Goal: Task Accomplishment & Management: Use online tool/utility

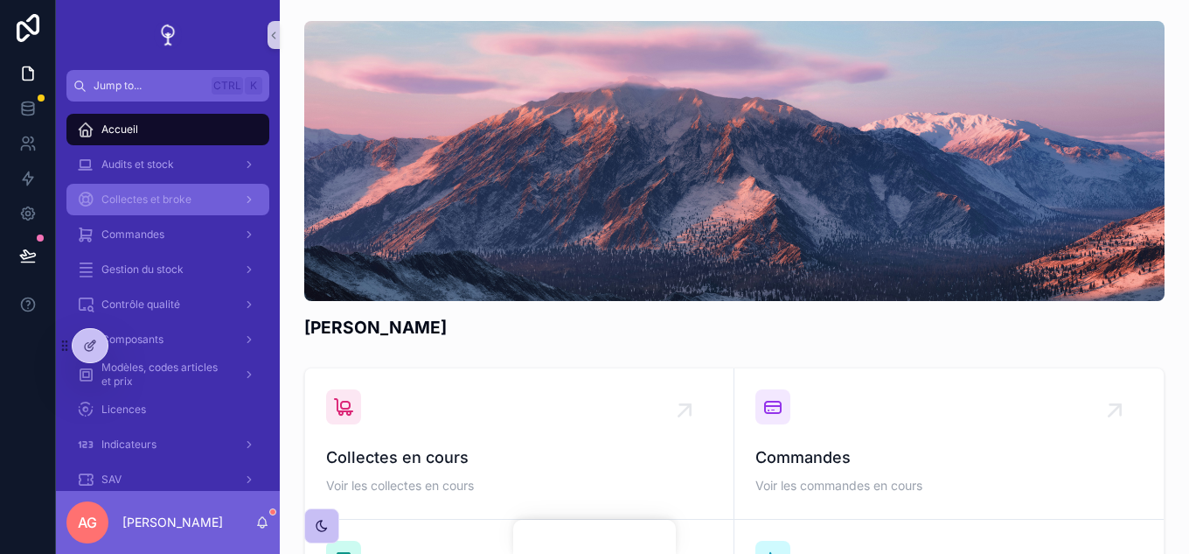
click at [212, 186] on div "Collectes et broke" at bounding box center [168, 199] width 182 height 28
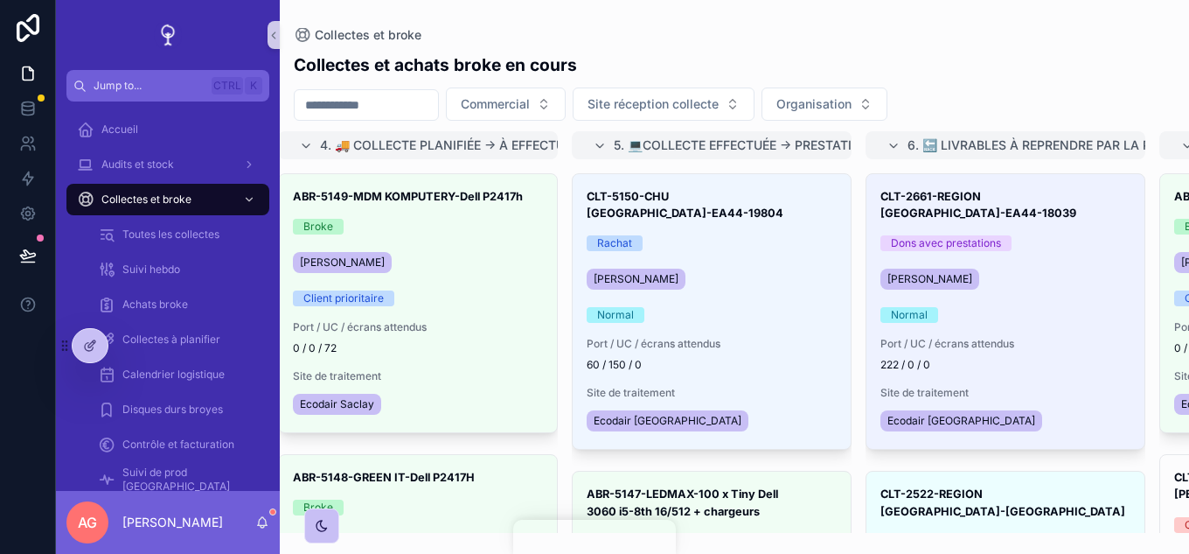
scroll to position [0, 904]
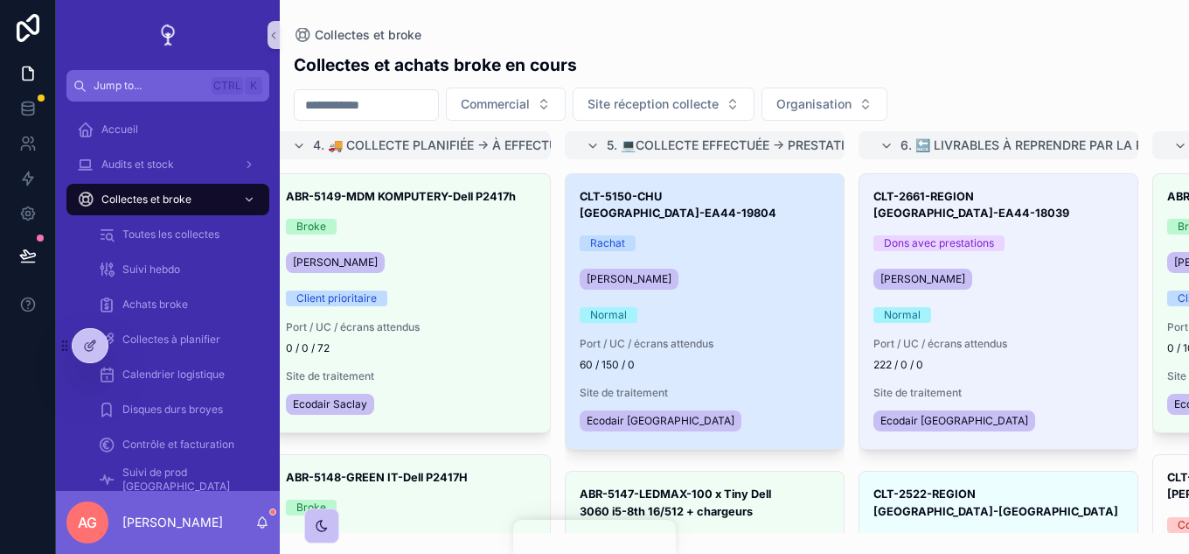
click at [713, 307] on div "Normal" at bounding box center [705, 315] width 250 height 16
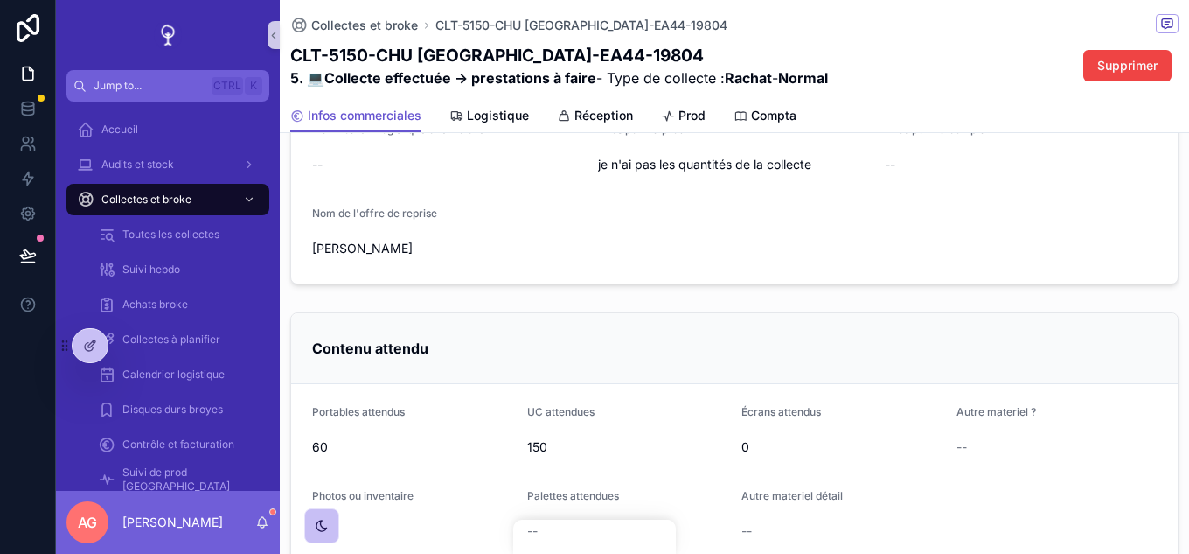
scroll to position [525, 0]
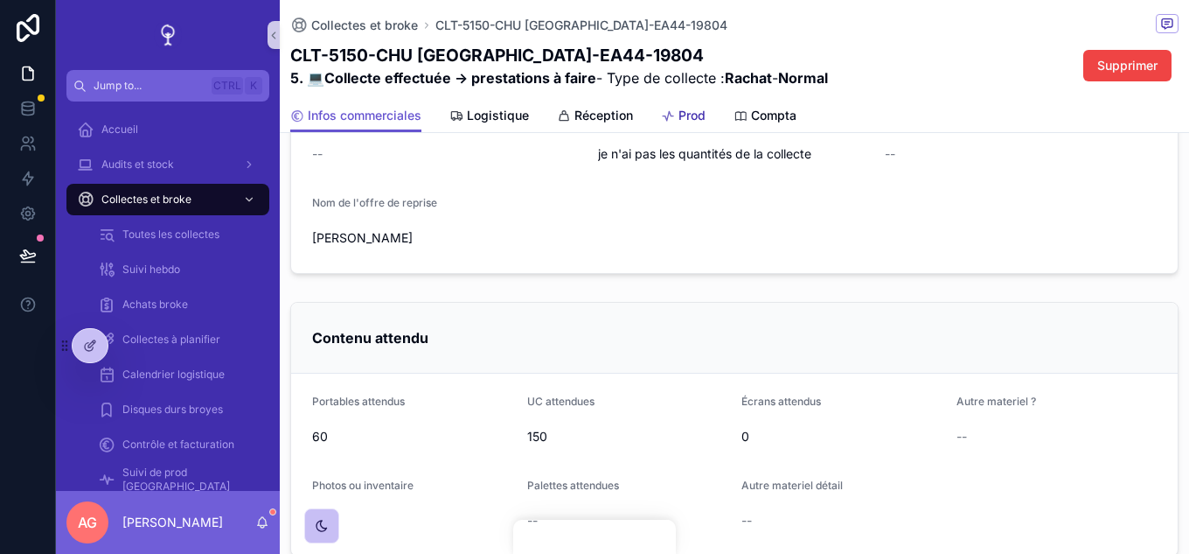
click at [686, 127] on link "Prod" at bounding box center [683, 117] width 45 height 35
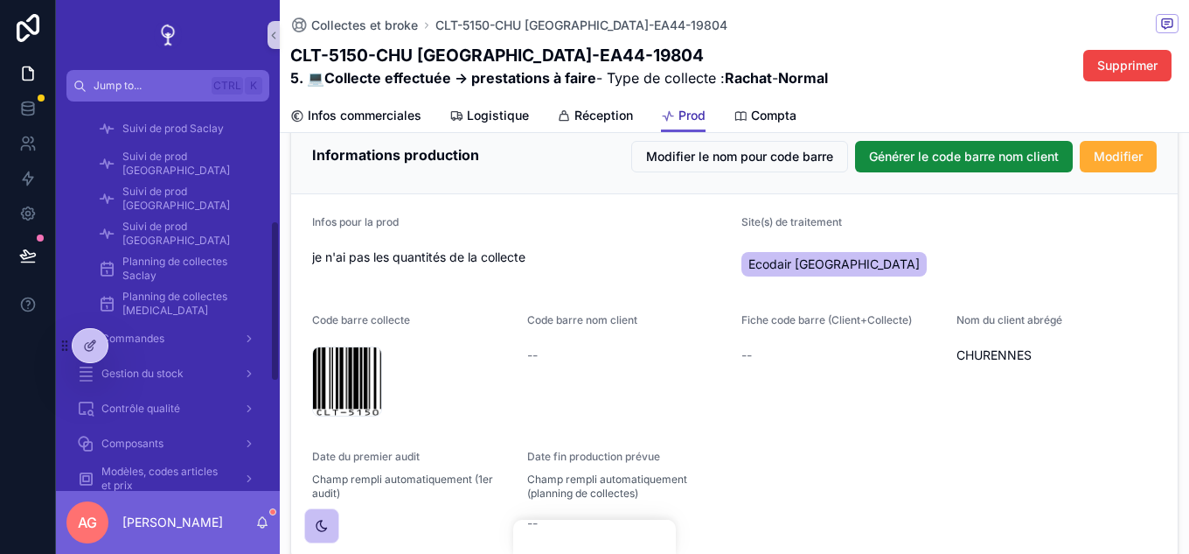
scroll to position [437, 0]
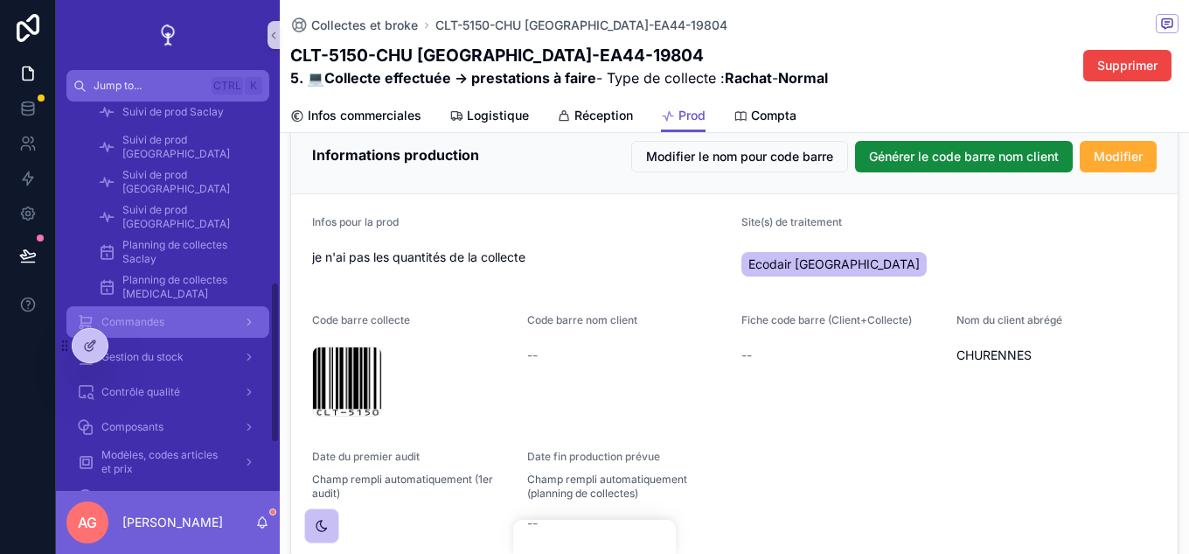
click at [157, 332] on div "Commandes" at bounding box center [168, 322] width 182 height 28
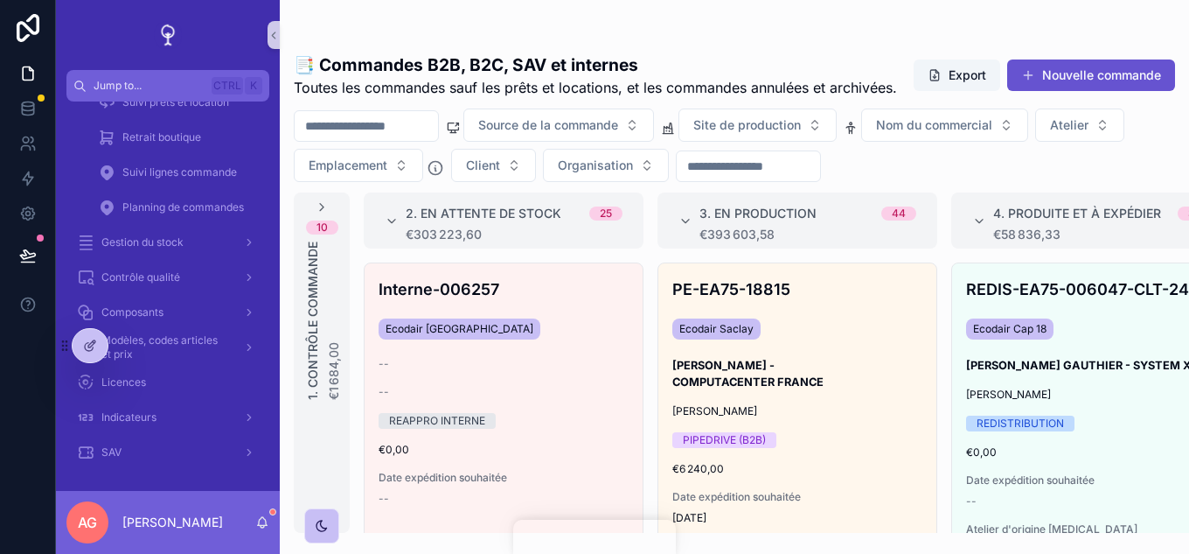
scroll to position [0, 570]
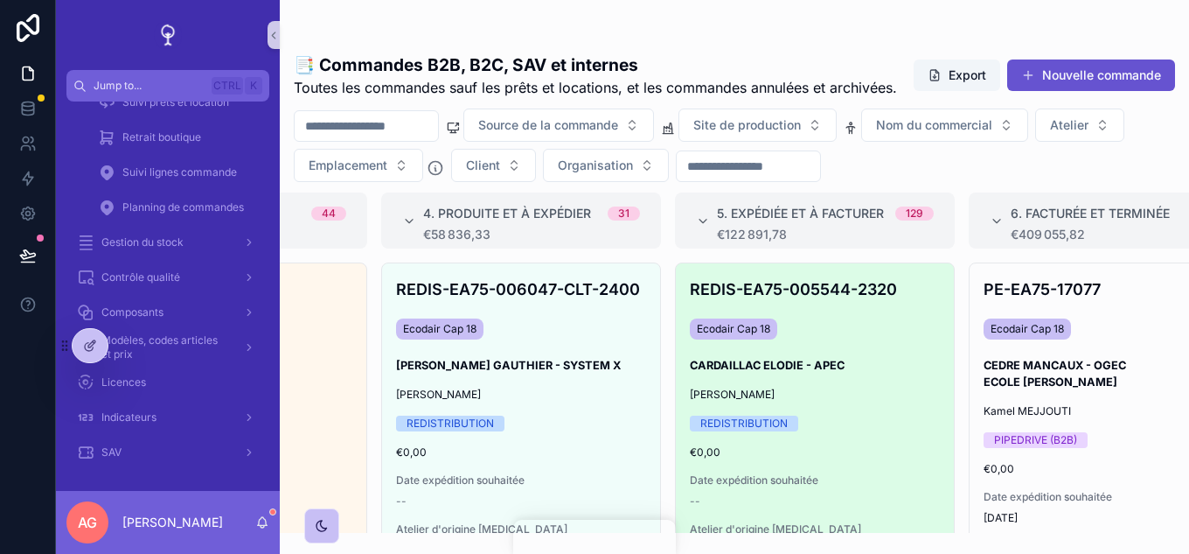
click at [747, 440] on div "REDIS-EA75-005544-2320 Ecodair Cap 18 CARDAILLAC ELODIE - APEC Alexandre CORCOS…" at bounding box center [815, 446] width 278 height 367
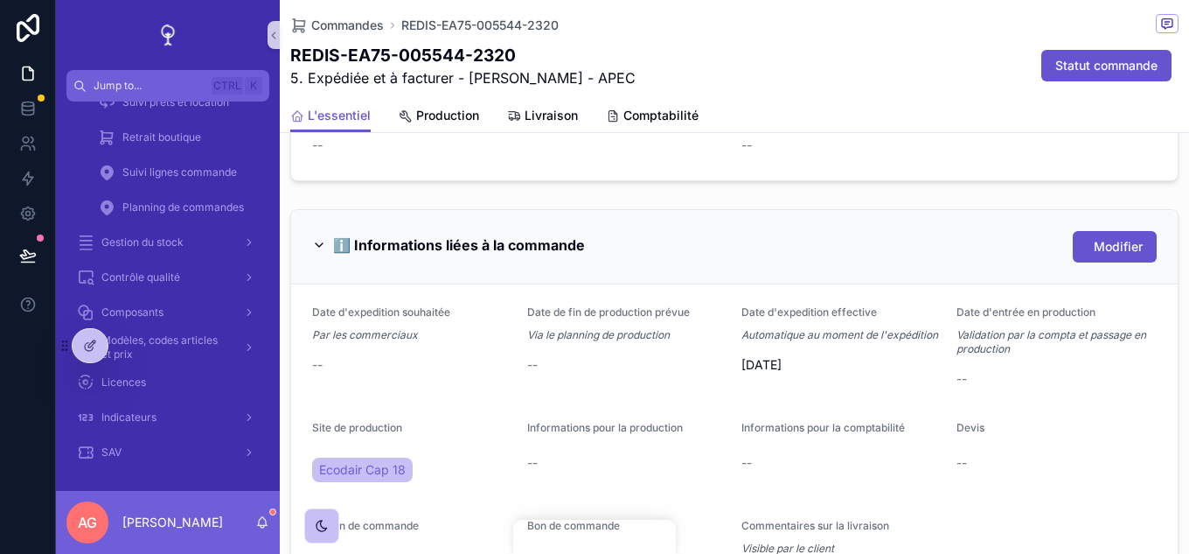
scroll to position [874, 0]
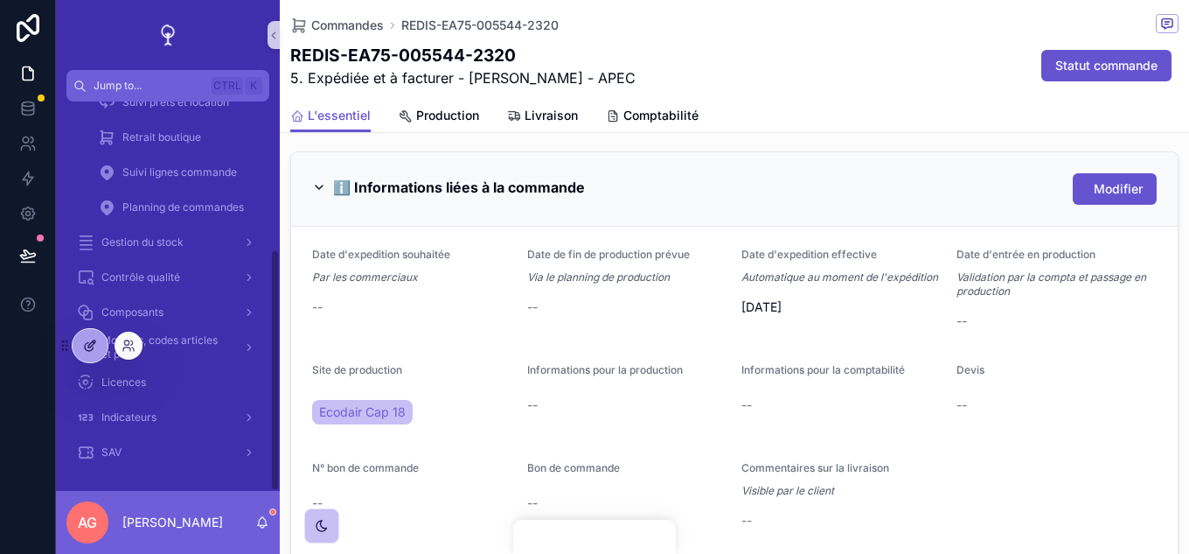
click at [103, 349] on div at bounding box center [90, 345] width 35 height 33
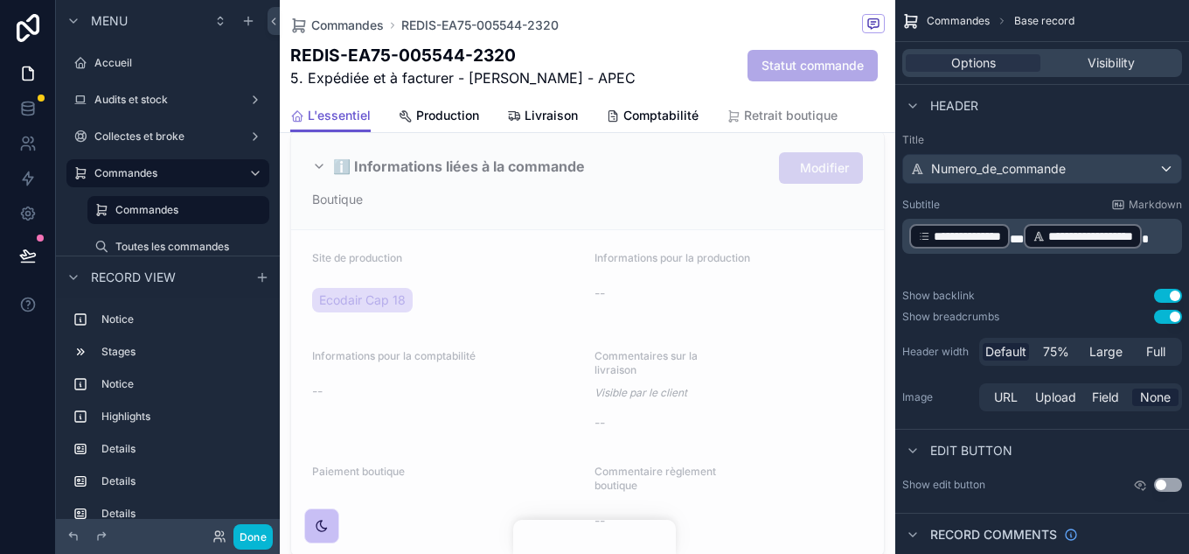
scroll to position [1399, 0]
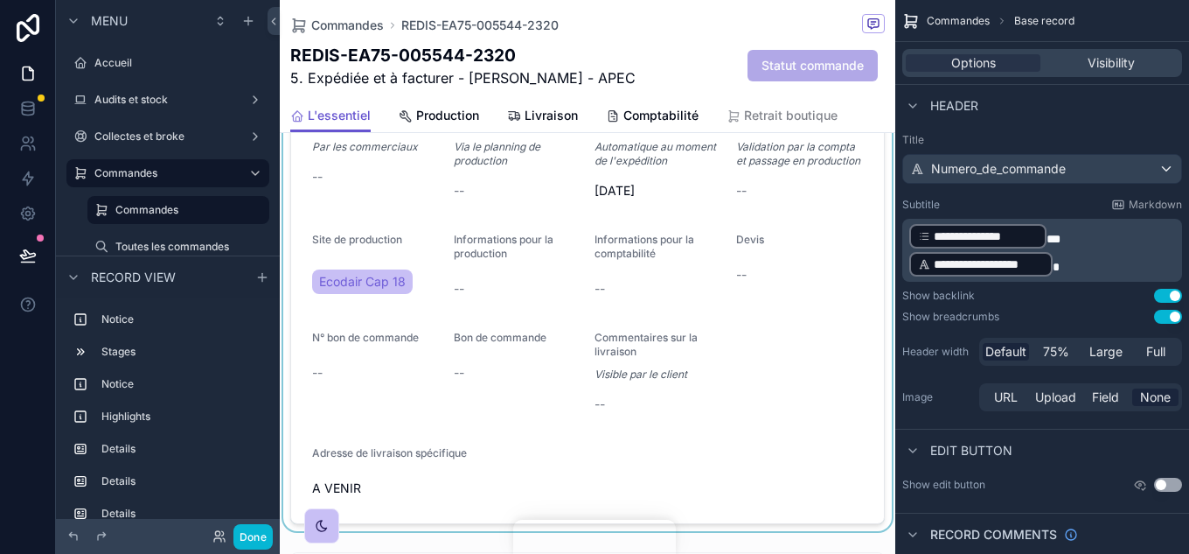
click at [643, 381] on div "scrollable content" at bounding box center [588, 265] width 616 height 531
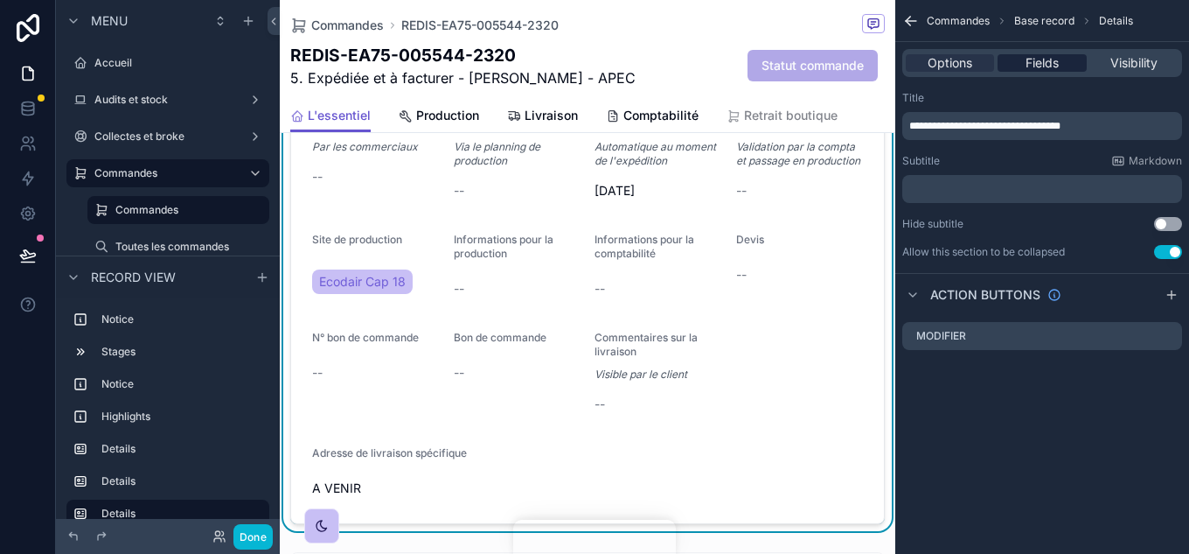
click at [1056, 59] on span "Fields" at bounding box center [1042, 62] width 33 height 17
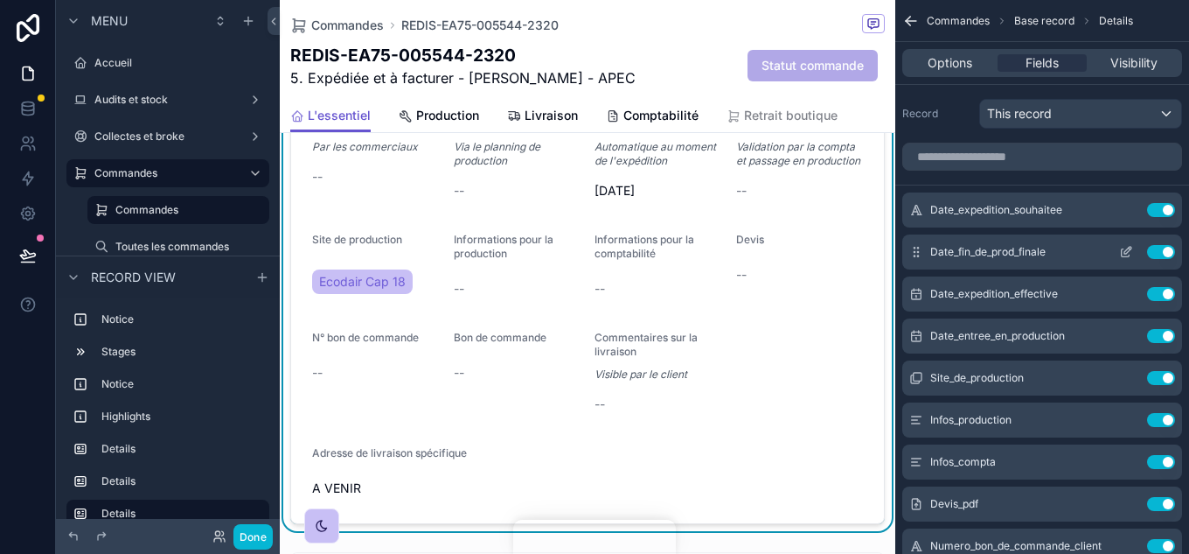
click at [1136, 250] on button "scrollable content" at bounding box center [1126, 252] width 28 height 14
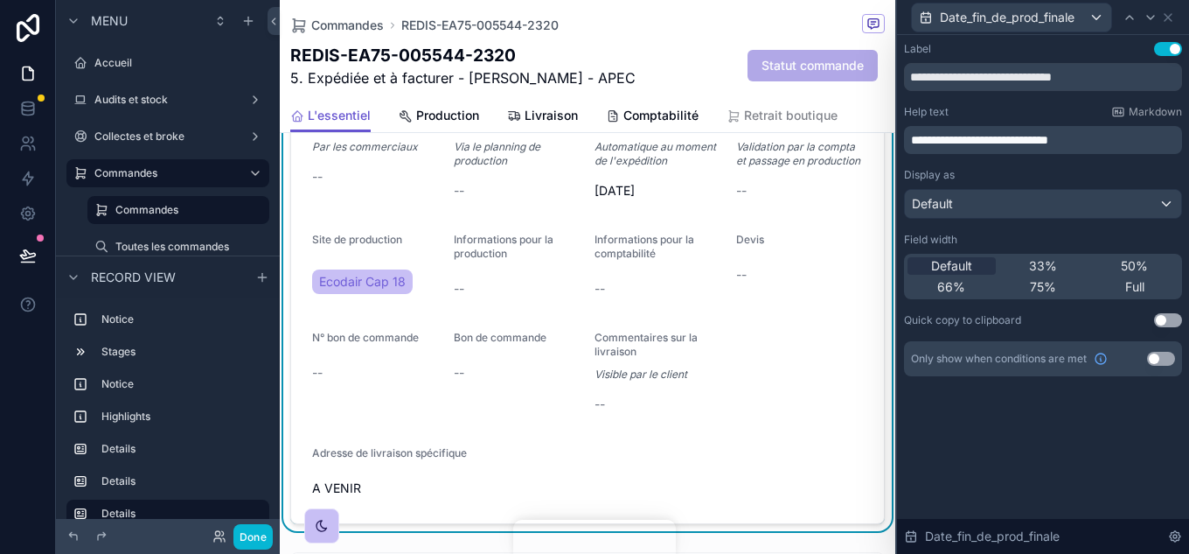
click at [1167, 364] on button "Use setting" at bounding box center [1161, 359] width 28 height 14
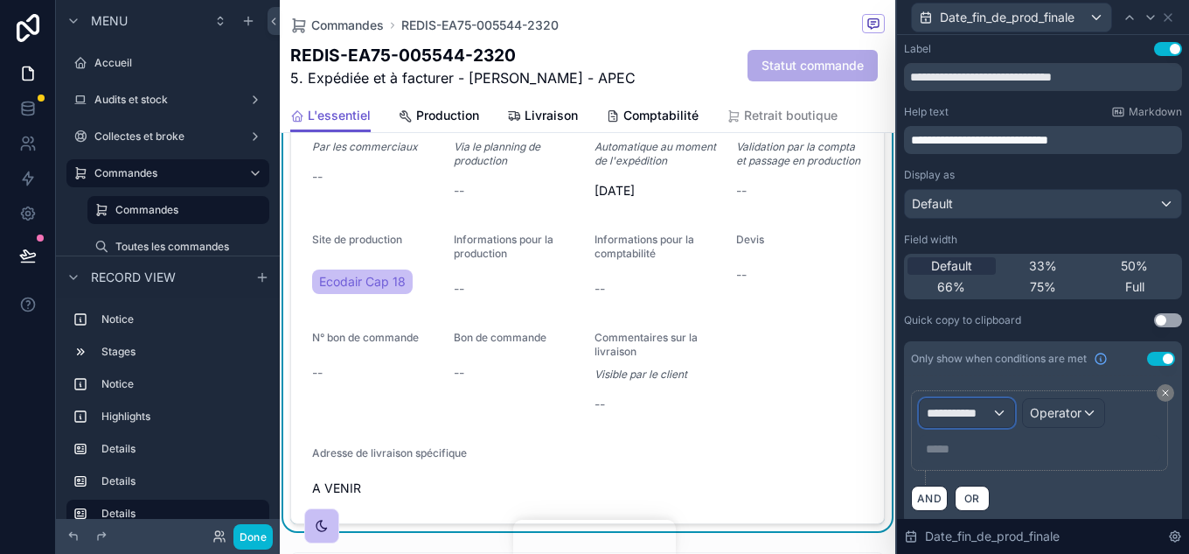
click at [992, 414] on span "**********" at bounding box center [959, 412] width 65 height 17
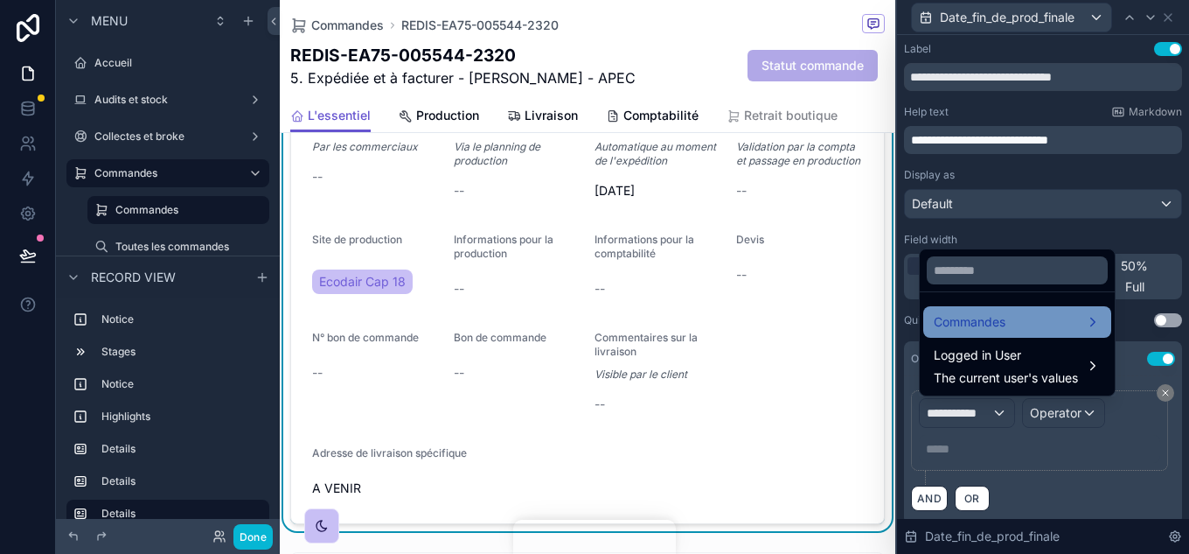
click at [992, 328] on span "Commandes" at bounding box center [970, 321] width 72 height 21
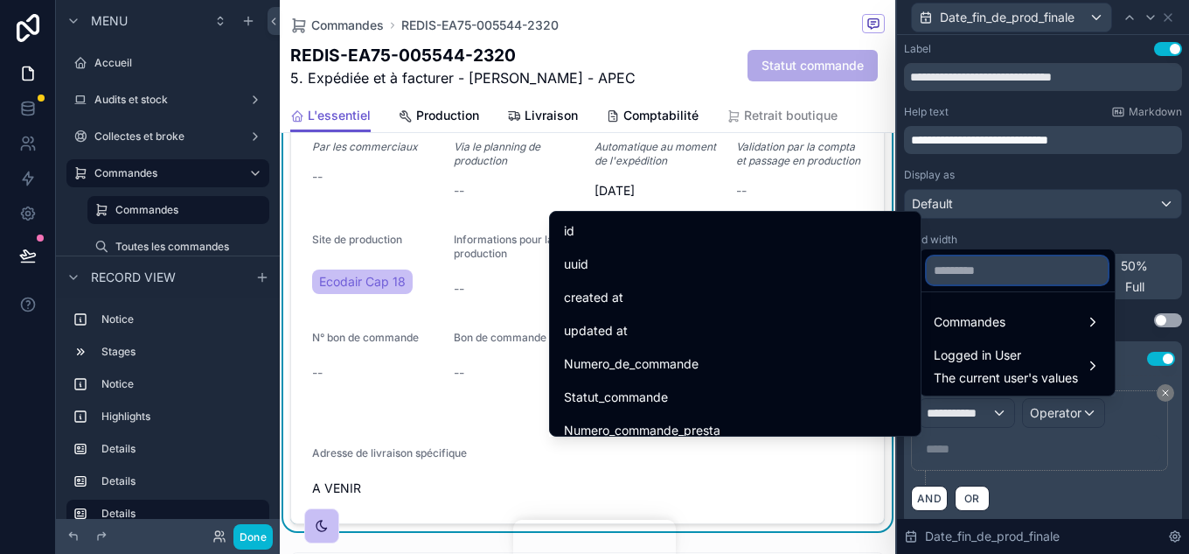
click at [981, 278] on input "text" at bounding box center [1017, 270] width 181 height 28
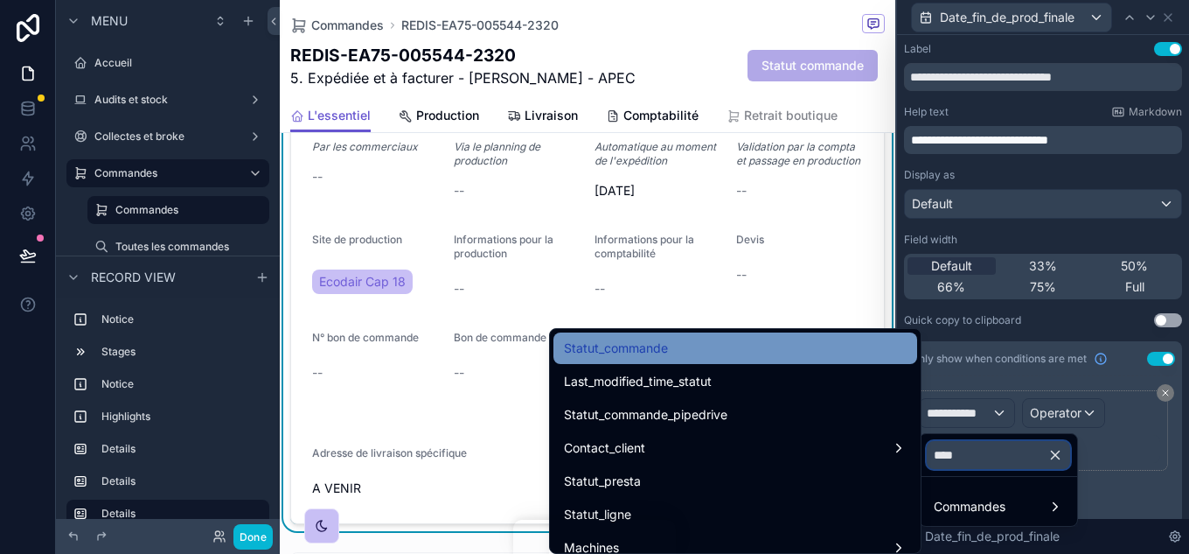
type input "****"
click at [725, 352] on div "Statut_commande" at bounding box center [735, 348] width 343 height 21
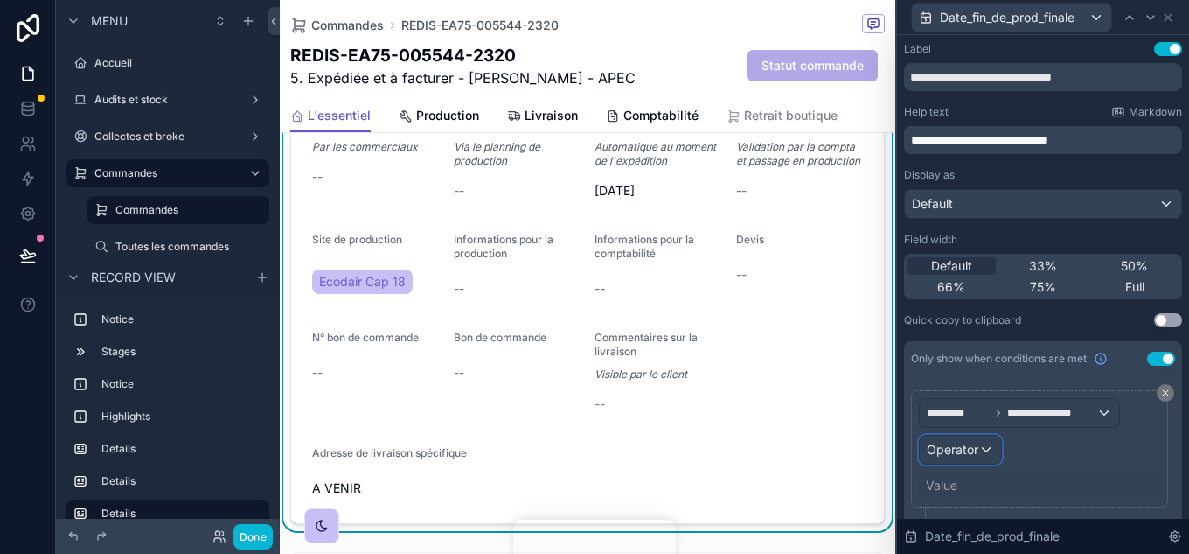
click at [924, 449] on div "Operator" at bounding box center [960, 449] width 81 height 28
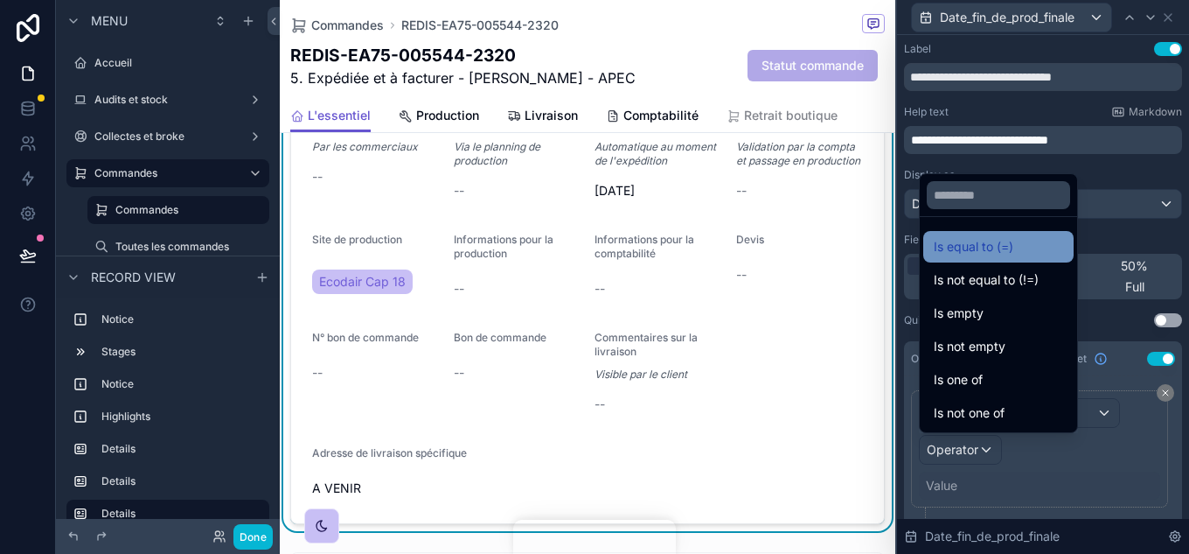
click at [975, 248] on span "Is equal to (=)" at bounding box center [974, 246] width 80 height 21
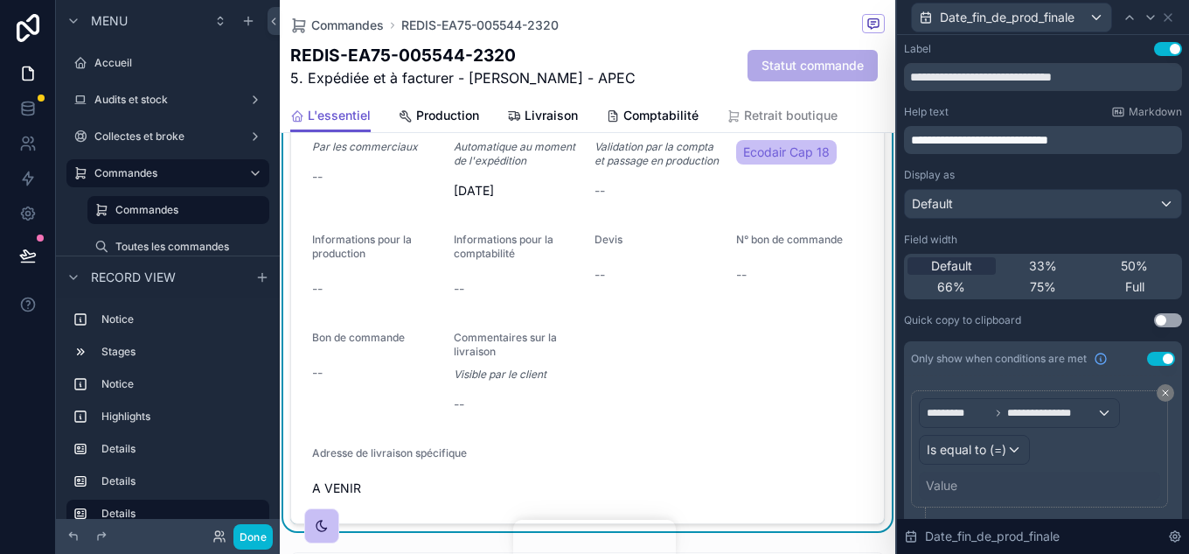
click at [950, 484] on div "Value" at bounding box center [941, 485] width 31 height 17
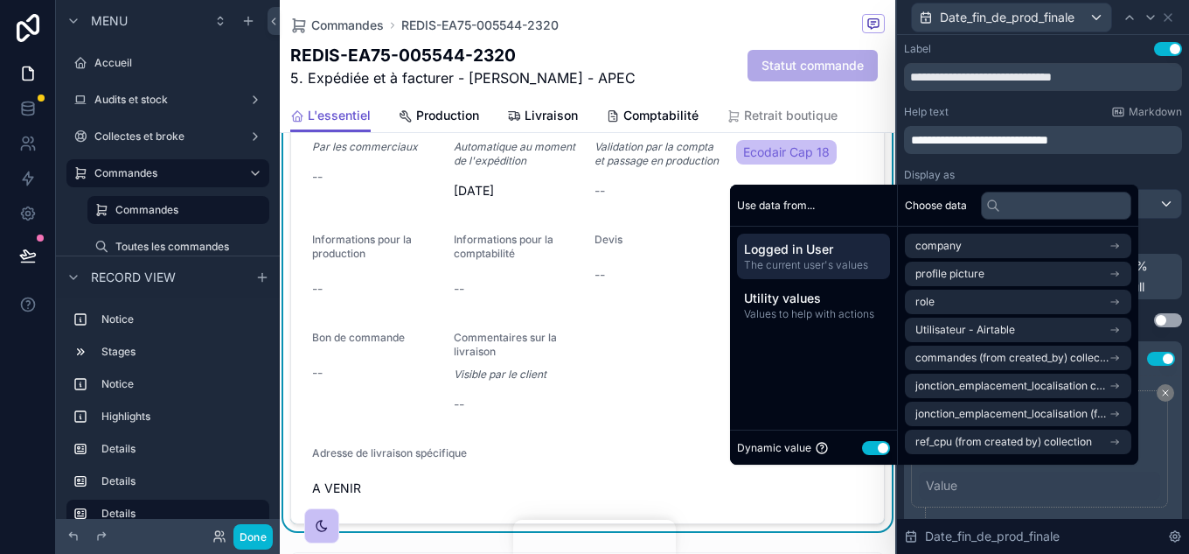
click at [863, 450] on button "Use setting" at bounding box center [876, 448] width 28 height 14
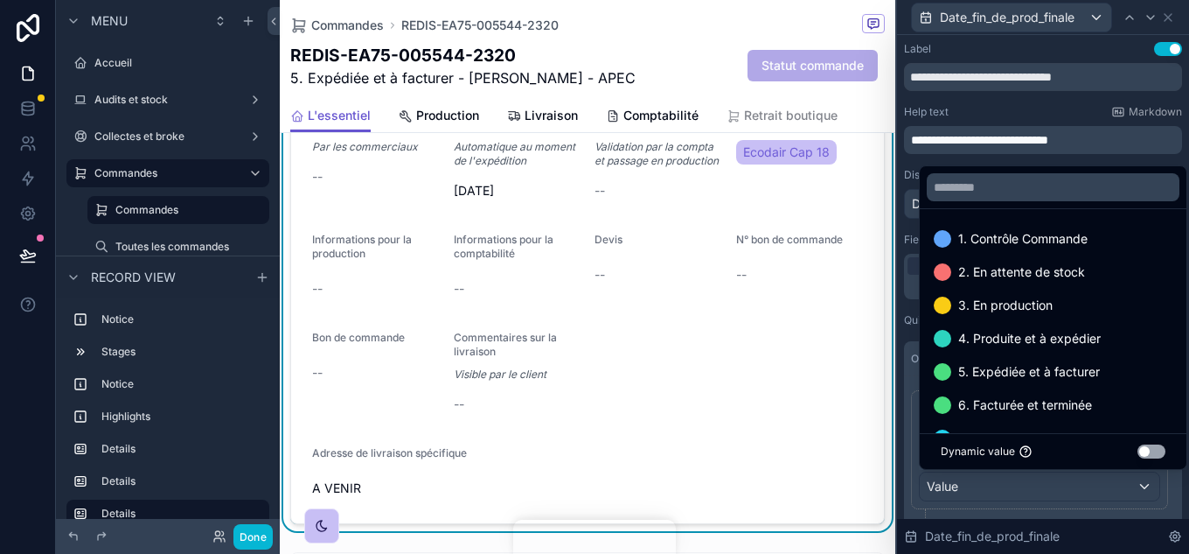
click at [1163, 490] on div at bounding box center [1043, 277] width 292 height 554
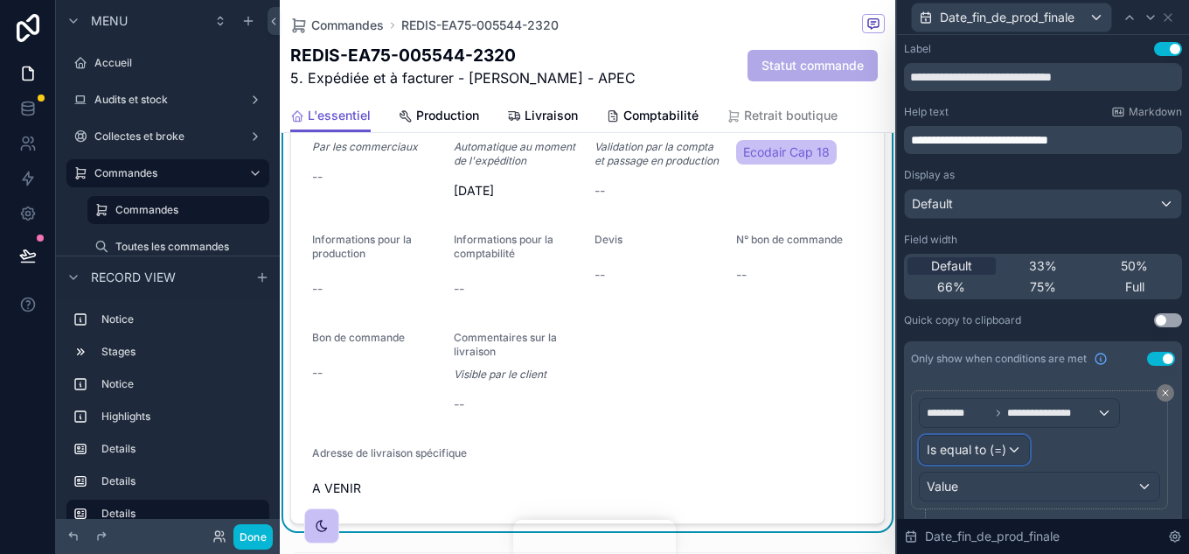
click at [989, 449] on span "Is equal to (=)" at bounding box center [967, 449] width 80 height 17
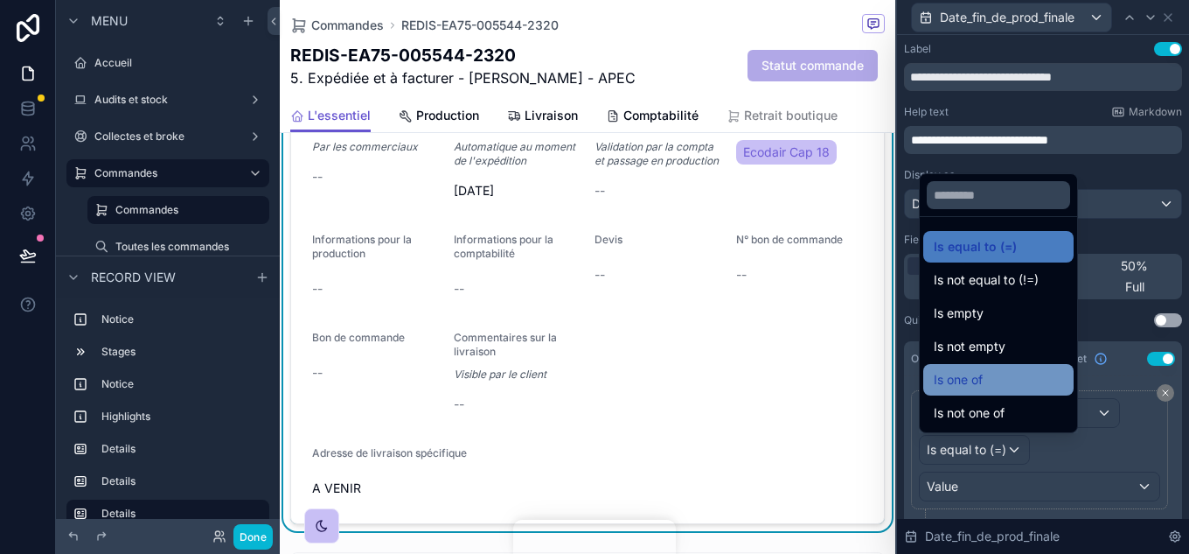
click at [991, 390] on div "Is one of" at bounding box center [998, 379] width 150 height 31
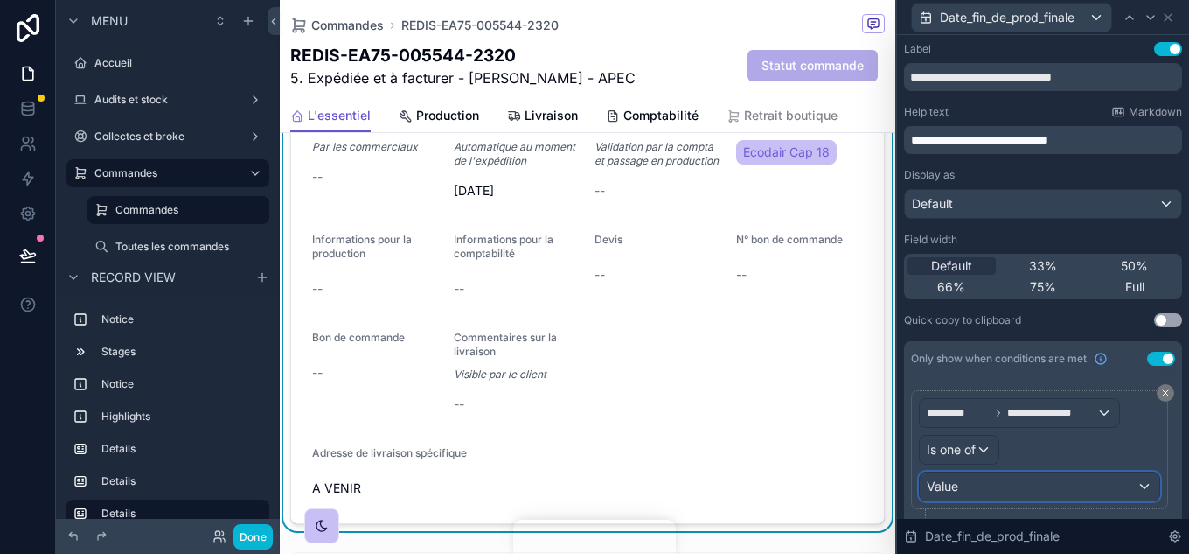
click at [995, 481] on div "Value" at bounding box center [1040, 486] width 240 height 28
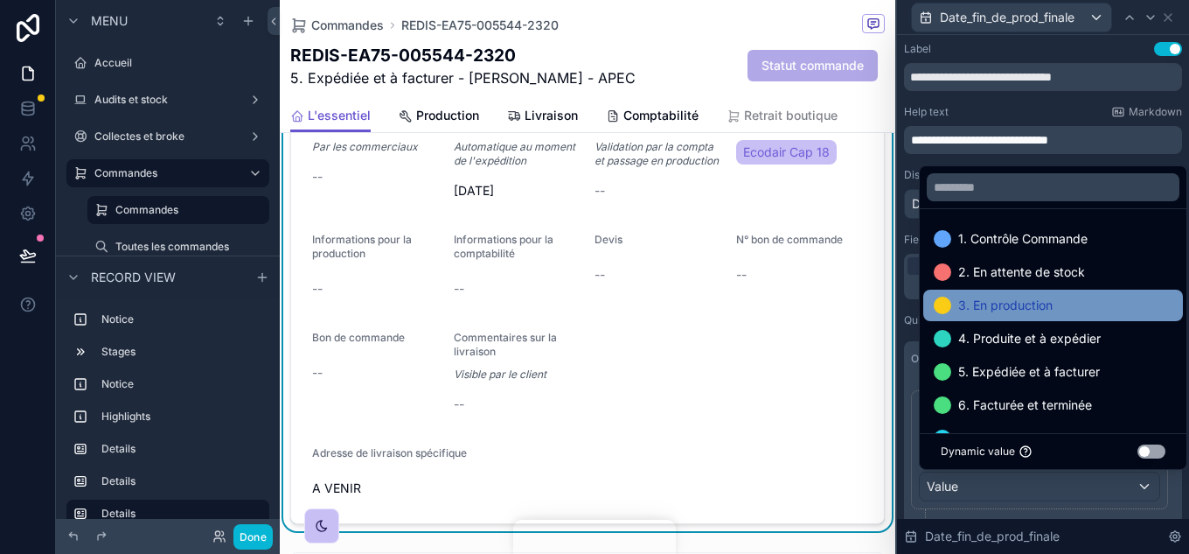
click at [998, 305] on span "3. En production" at bounding box center [1005, 305] width 94 height 21
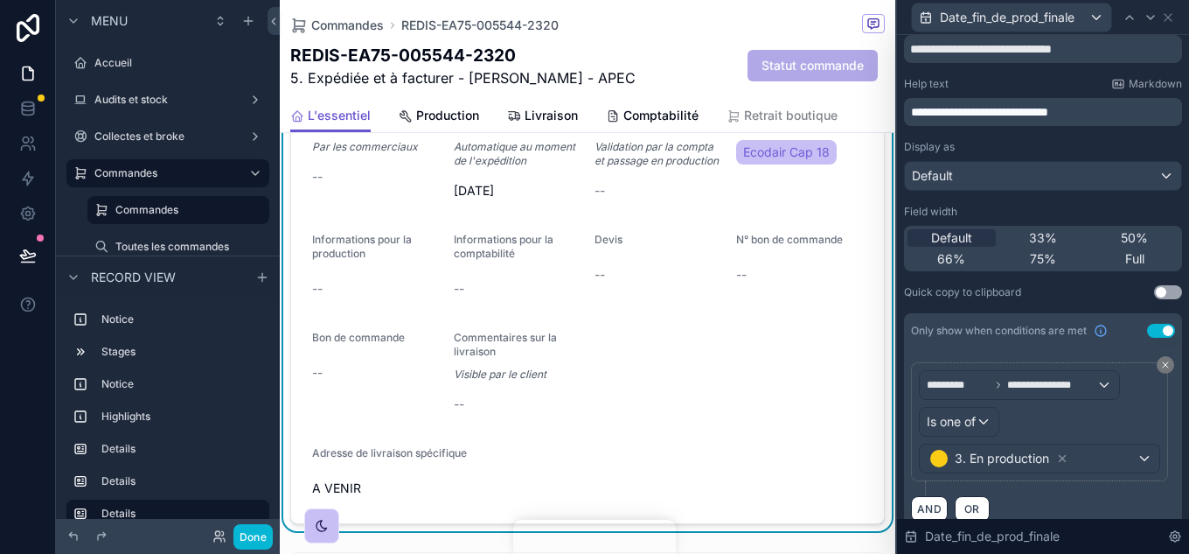
scroll to position [52, 0]
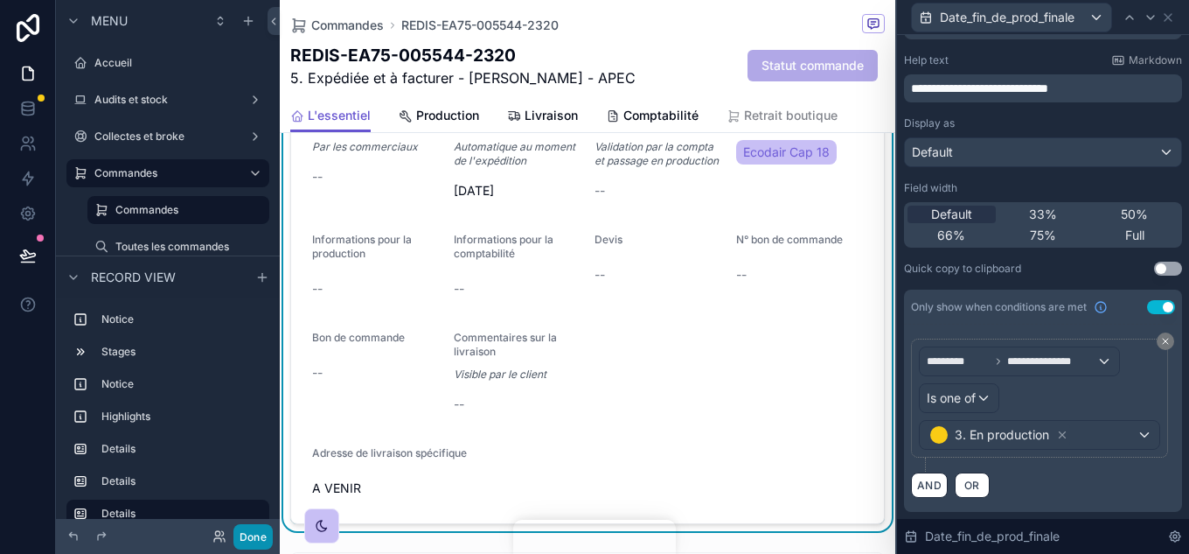
click at [263, 536] on button "Done" at bounding box center [252, 536] width 39 height 25
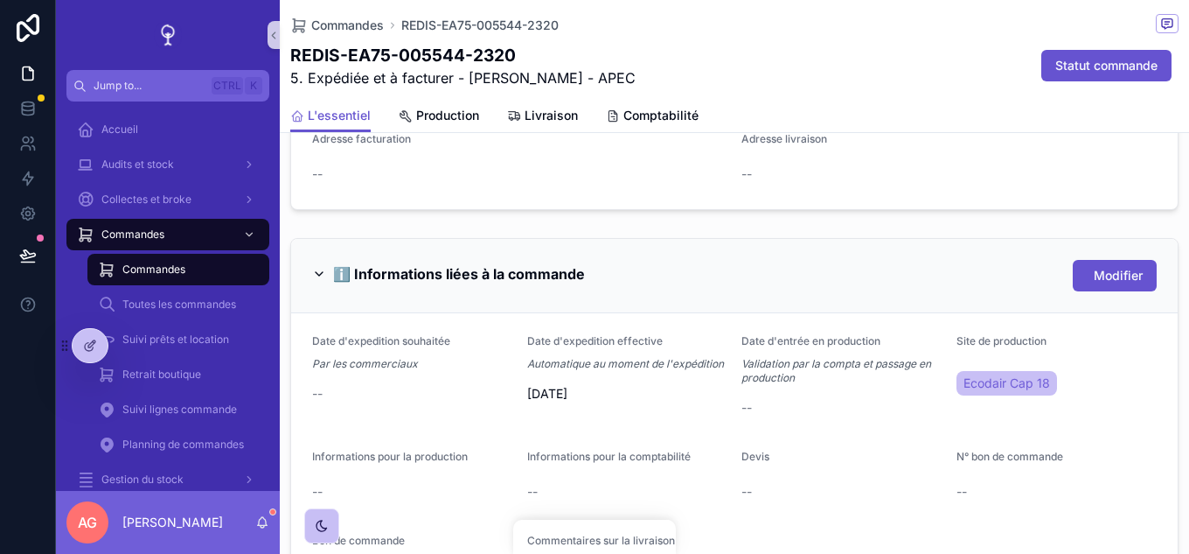
scroll to position [874, 0]
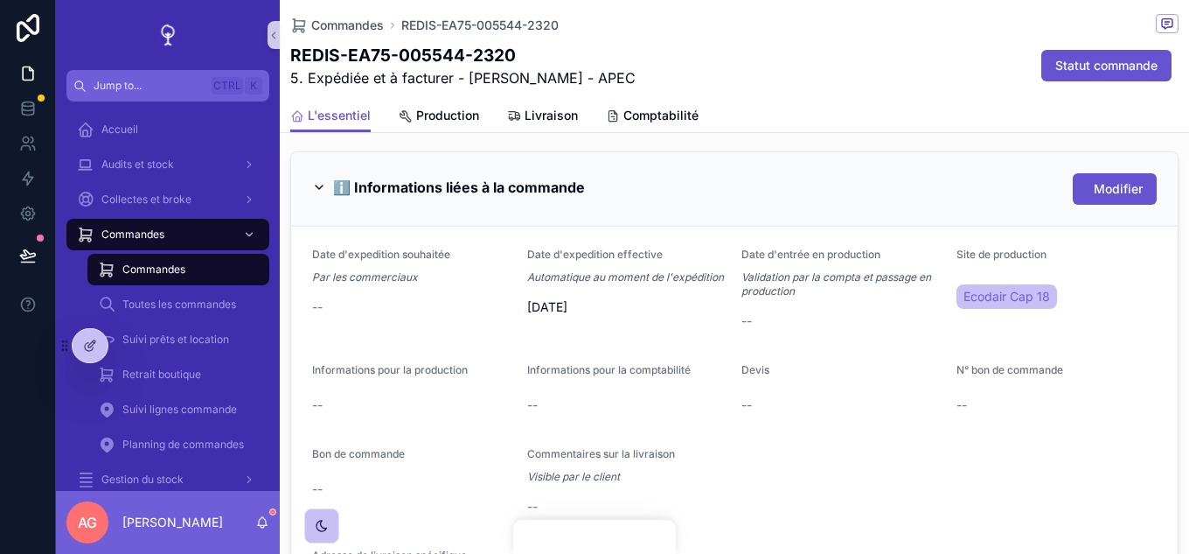
click at [660, 360] on form "Date d'expedition souhaitée Par les commerciaux -- Date d'expedition effective …" at bounding box center [734, 425] width 887 height 399
click at [81, 349] on div at bounding box center [90, 345] width 35 height 33
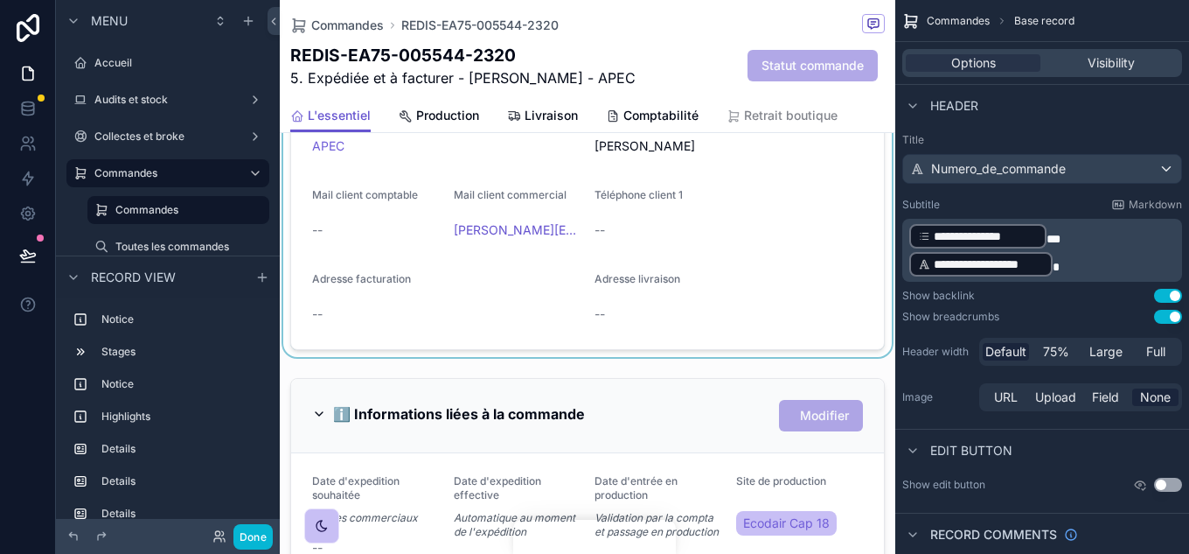
scroll to position [1312, 0]
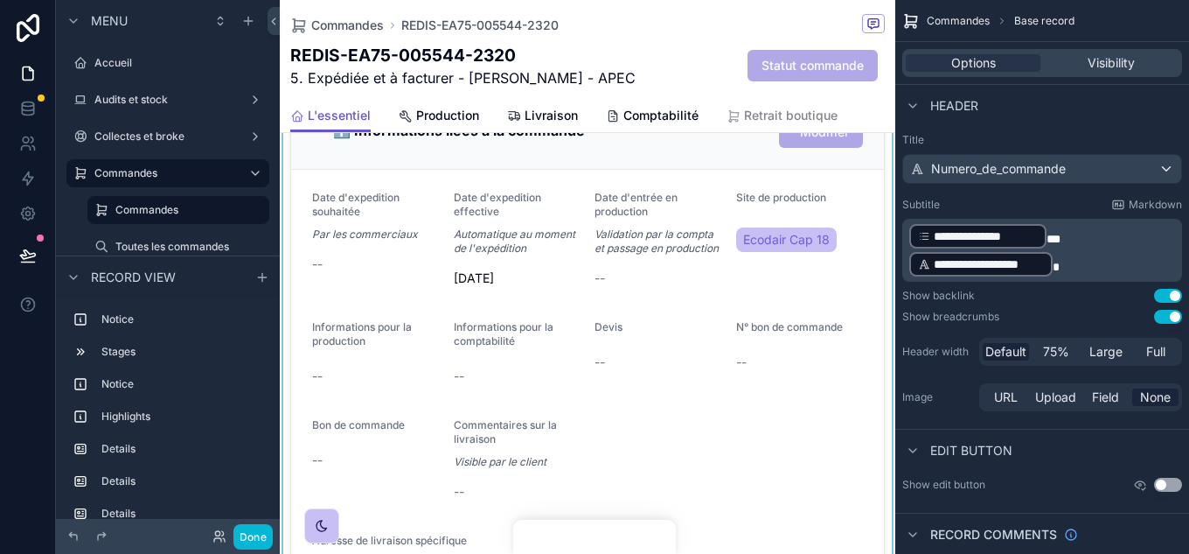
click at [638, 364] on div "scrollable content" at bounding box center [588, 352] width 616 height 531
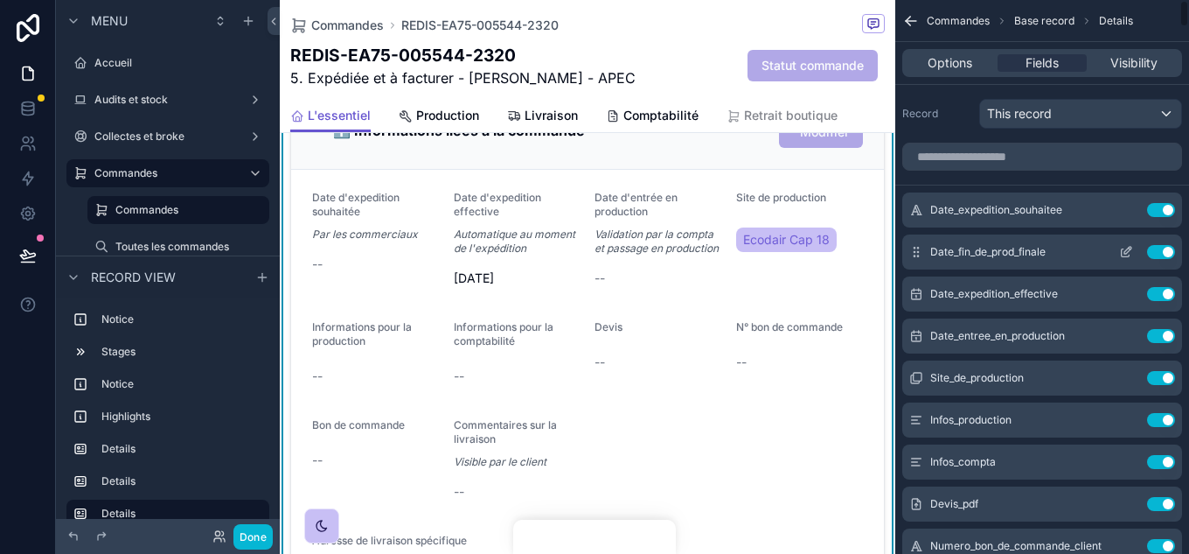
click at [1128, 256] on icon "scrollable content" at bounding box center [1126, 253] width 8 height 8
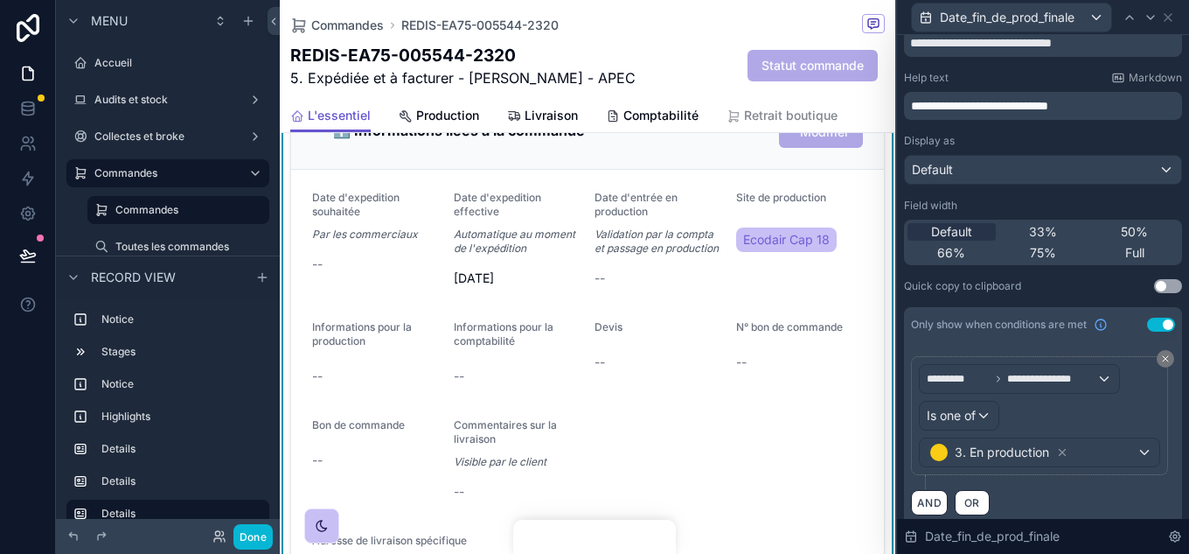
scroll to position [52, 0]
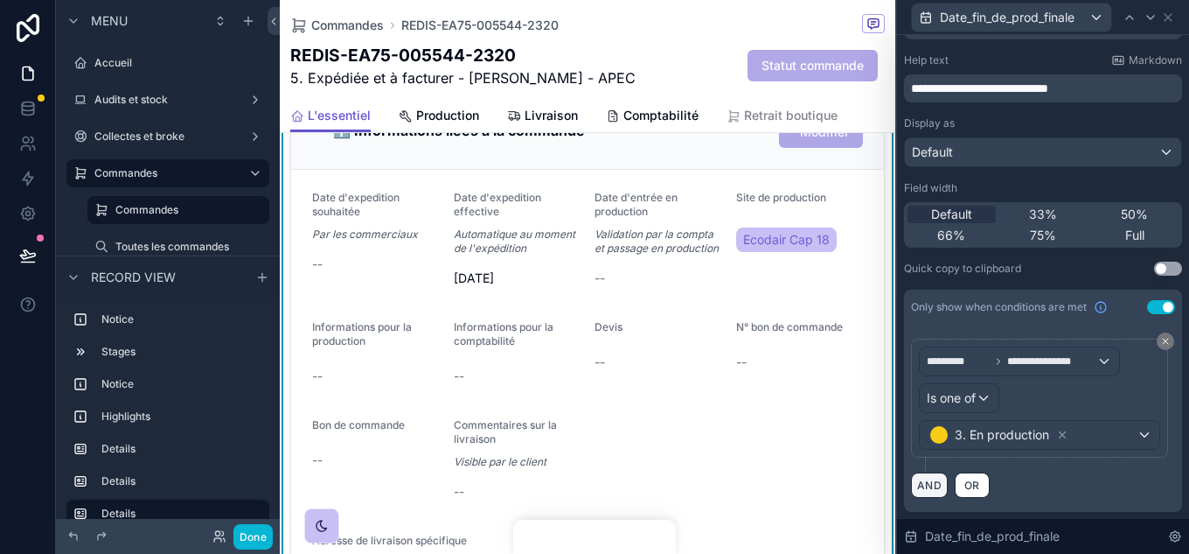
click at [927, 478] on button "AND" at bounding box center [929, 484] width 37 height 25
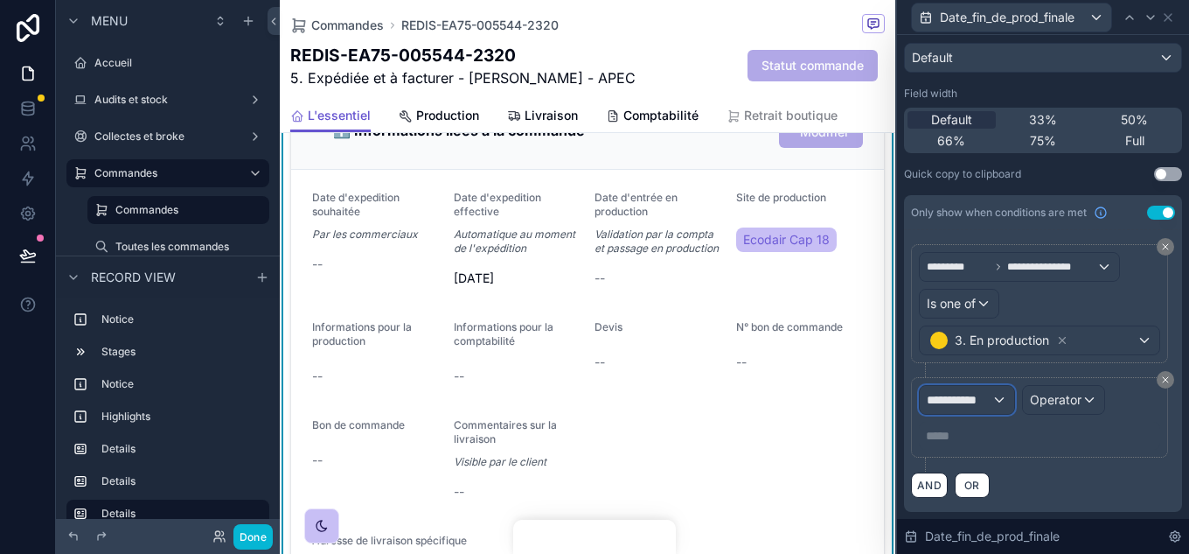
click at [1000, 400] on div "**********" at bounding box center [967, 400] width 94 height 28
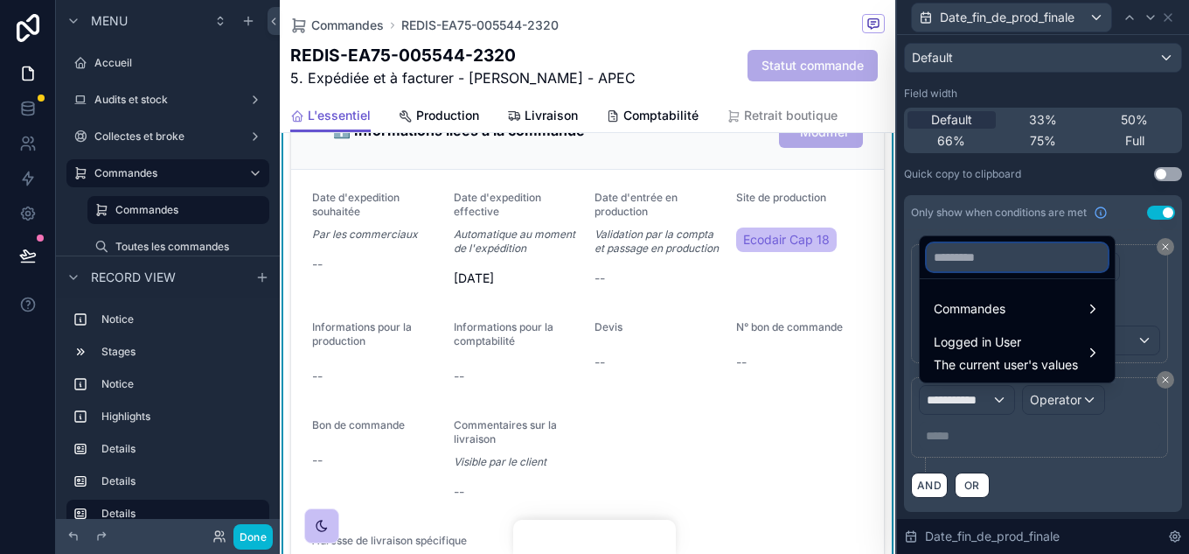
click at [995, 254] on input "text" at bounding box center [1017, 257] width 181 height 28
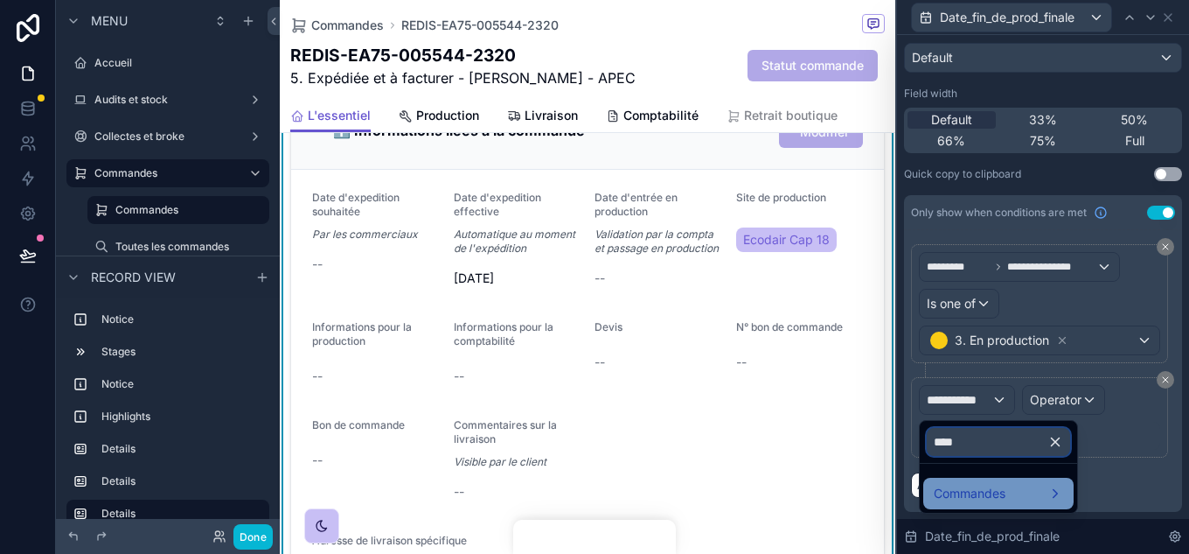
type input "****"
click at [1035, 495] on div "Commandes" at bounding box center [998, 493] width 129 height 21
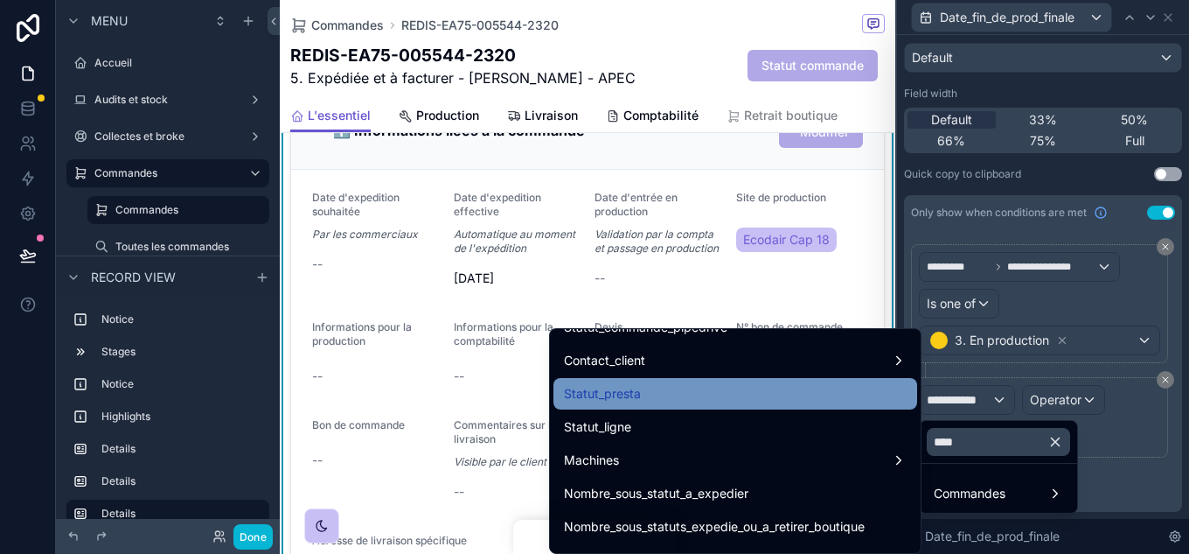
scroll to position [175, 0]
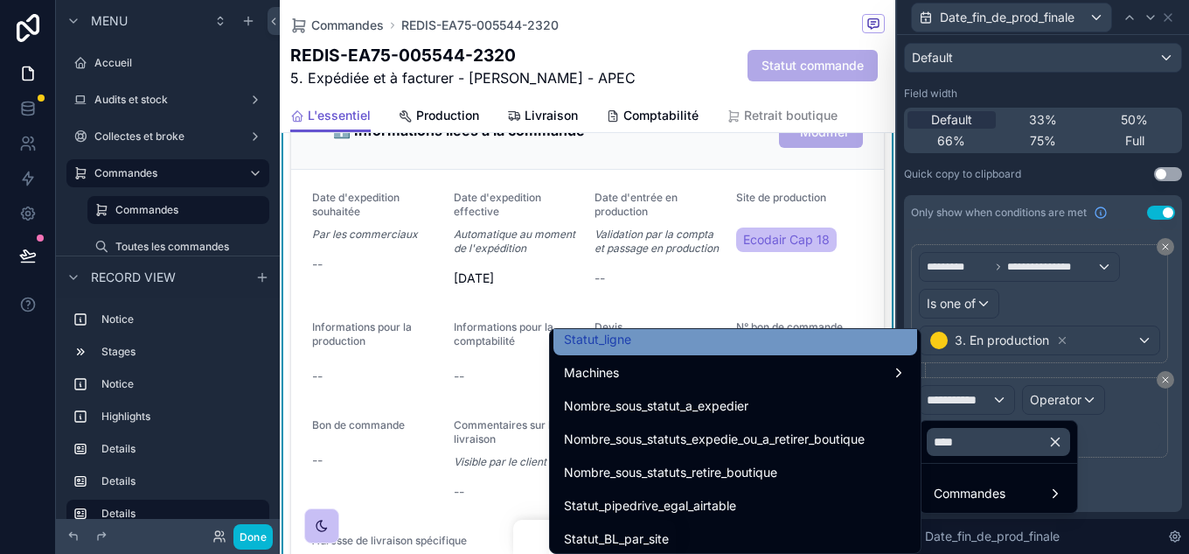
click at [714, 350] on div "Statut_ligne" at bounding box center [736, 339] width 364 height 31
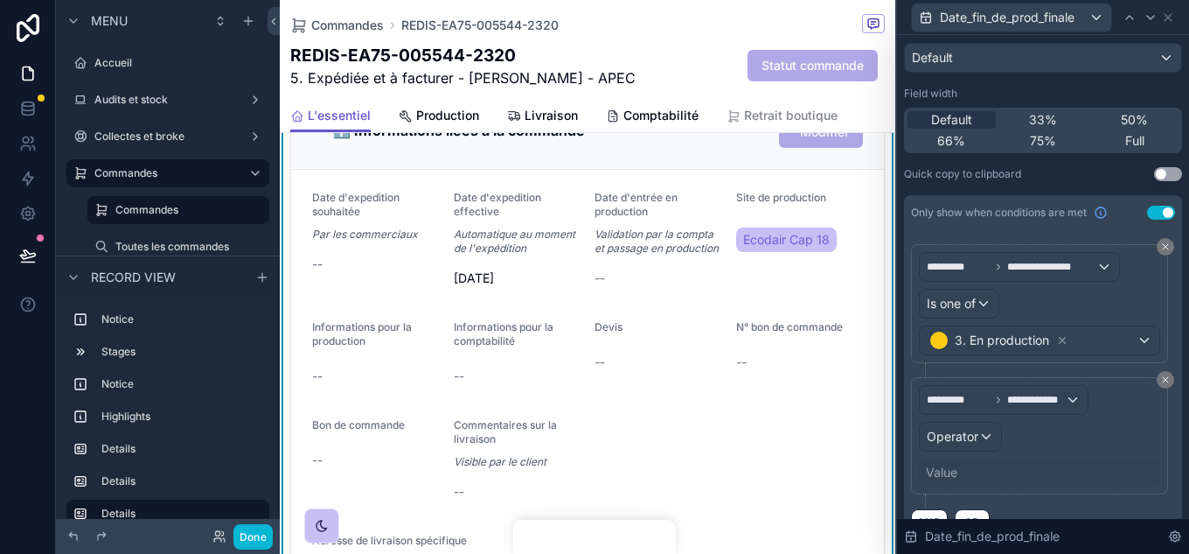
scroll to position [183, 0]
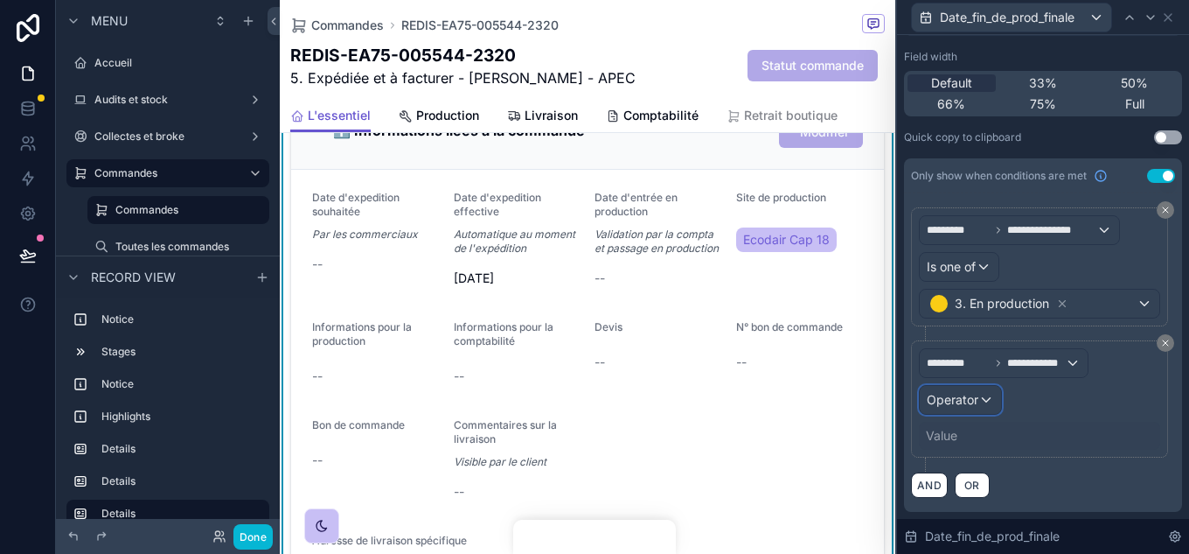
click at [990, 398] on div "Operator" at bounding box center [960, 400] width 81 height 28
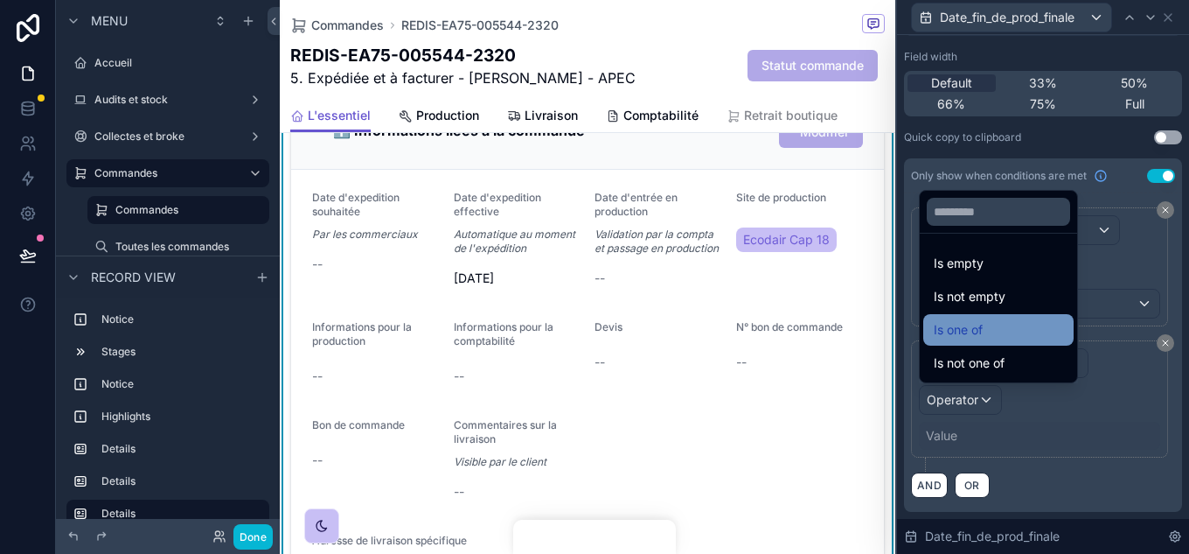
click at [992, 338] on div "Is one of" at bounding box center [998, 329] width 129 height 21
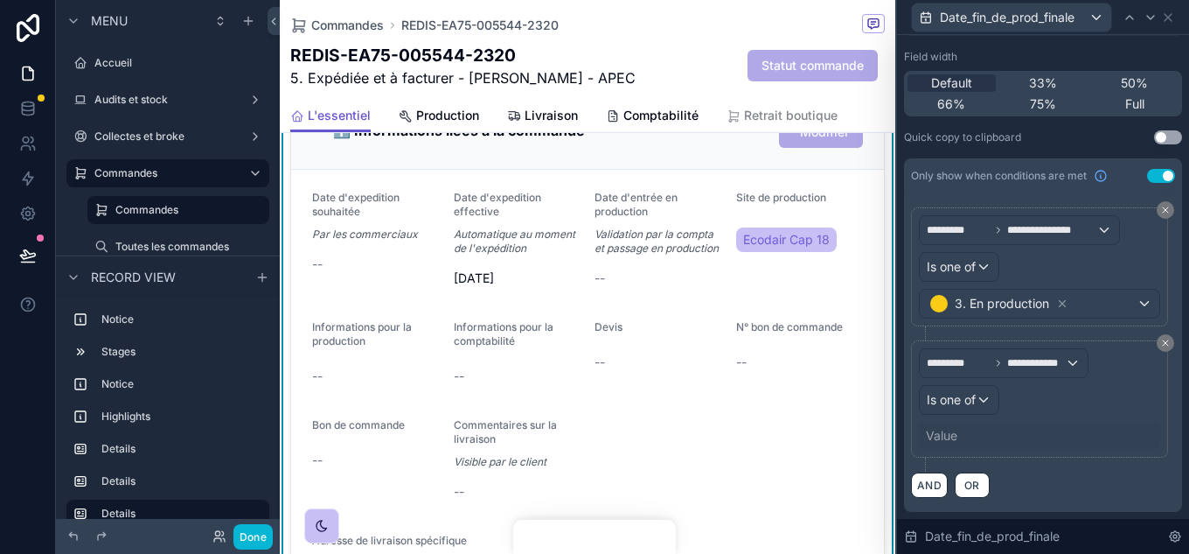
click at [930, 430] on div "Value" at bounding box center [941, 435] width 31 height 17
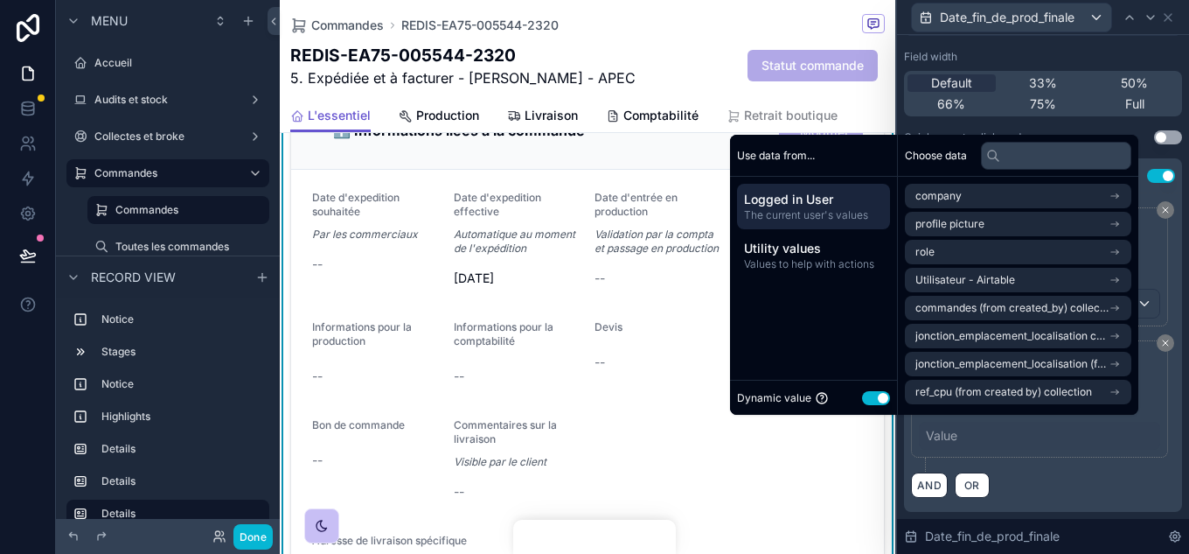
click at [876, 394] on button "Use setting" at bounding box center [876, 398] width 28 height 14
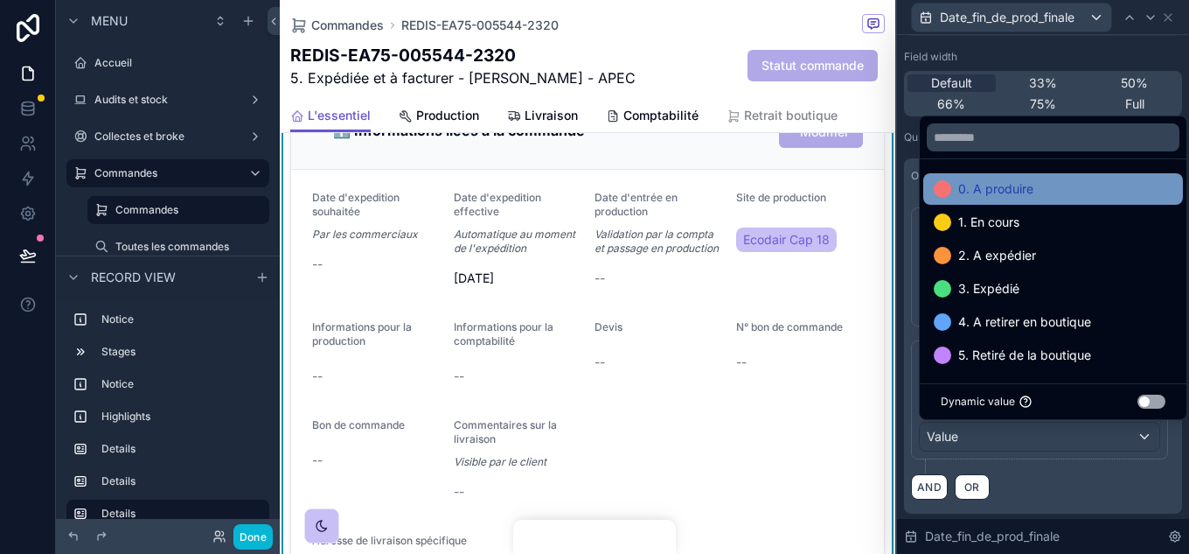
click at [1004, 191] on span "0. A produire" at bounding box center [995, 188] width 75 height 21
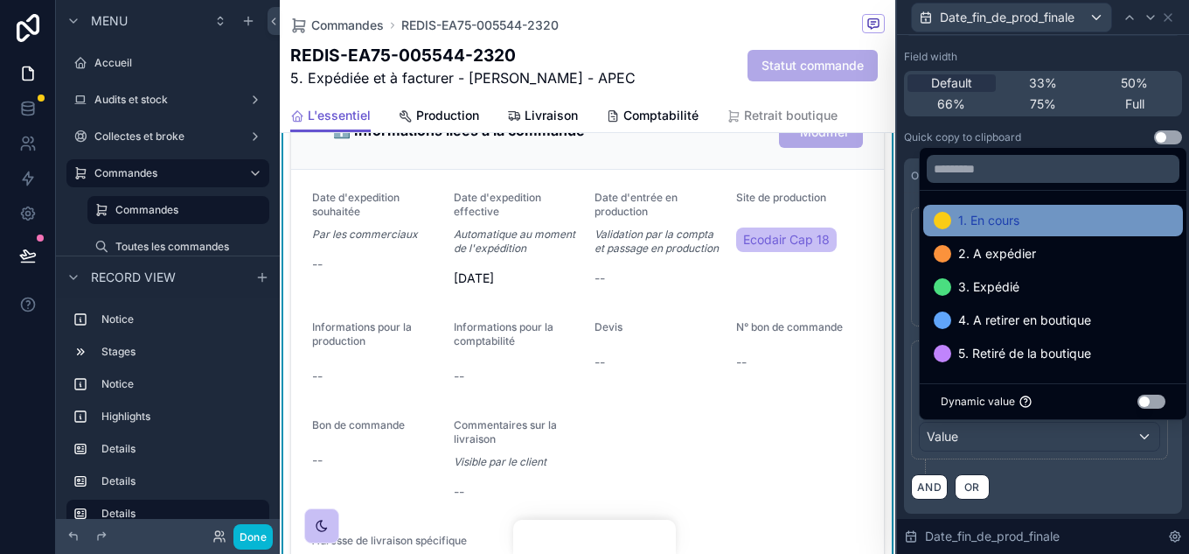
click at [1011, 219] on span "1. En cours" at bounding box center [988, 220] width 61 height 21
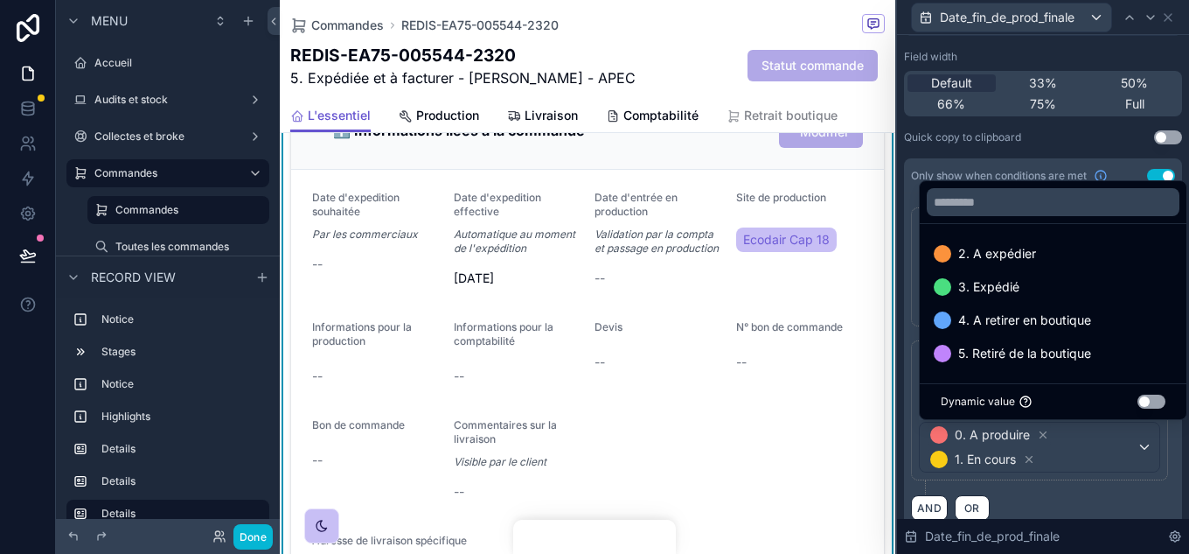
click at [824, 492] on form "Date d'expedition souhaitée Par les commerciaux -- Date d'expedition effective …" at bounding box center [587, 390] width 593 height 441
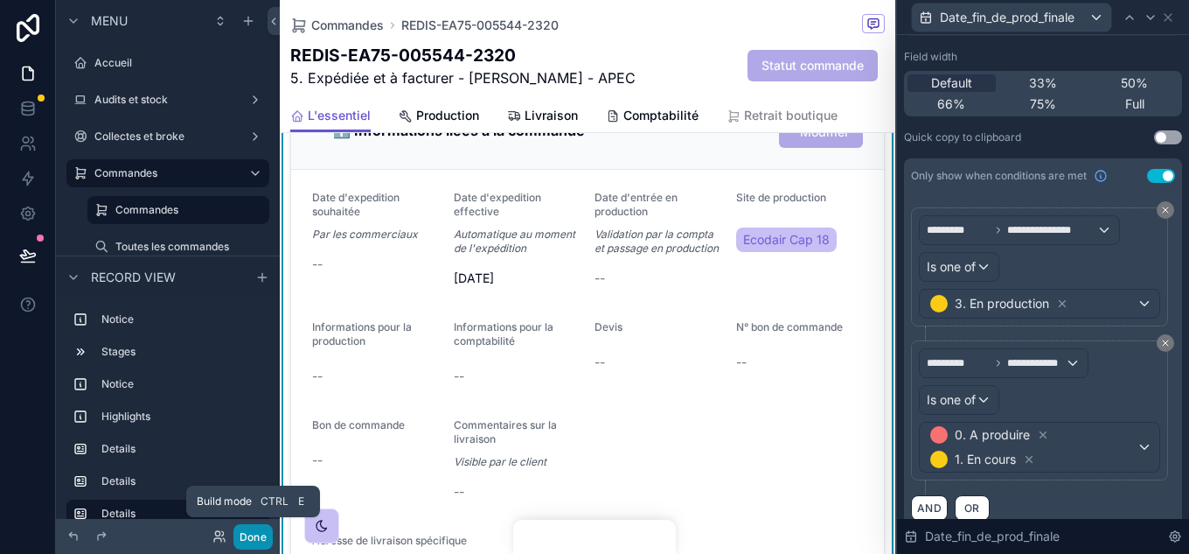
click at [253, 536] on button "Done" at bounding box center [252, 536] width 39 height 25
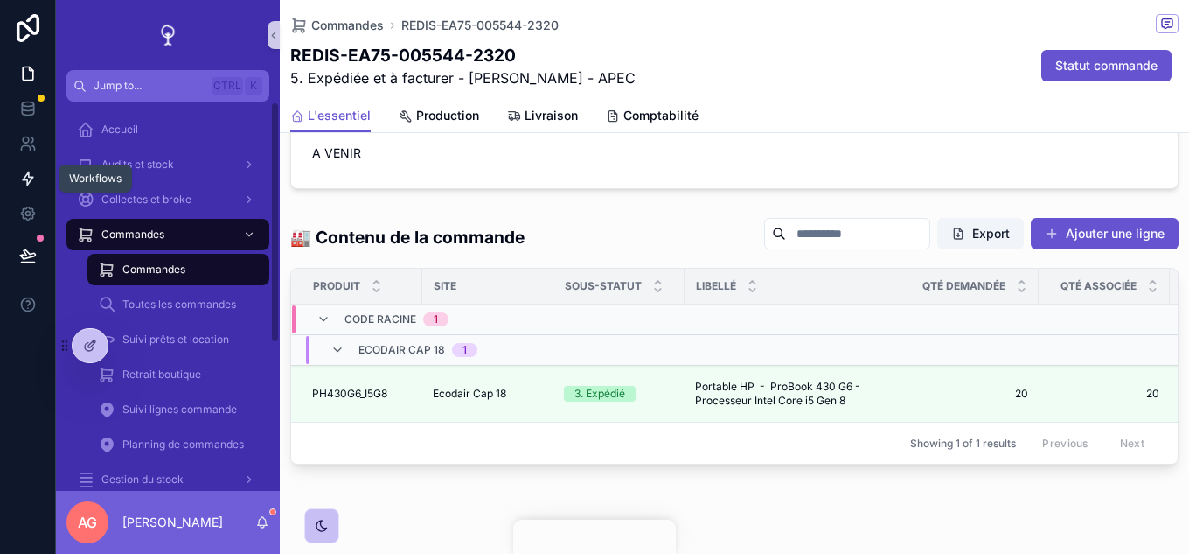
click at [28, 165] on link at bounding box center [27, 178] width 55 height 35
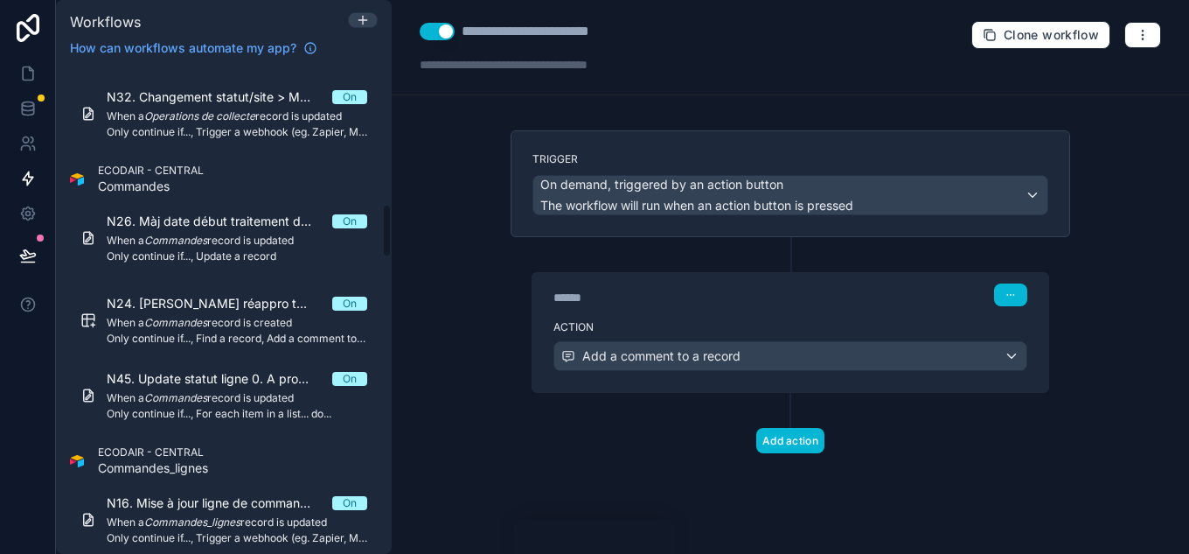
scroll to position [1224, 0]
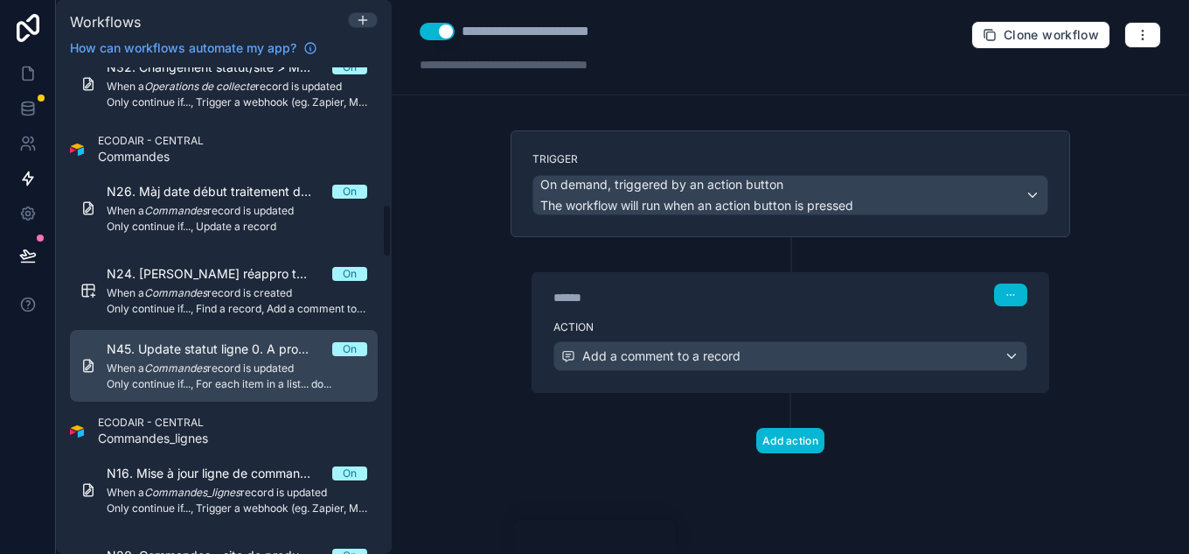
click at [268, 349] on span "N45. Update statut ligne 0. A produire" at bounding box center [220, 348] width 226 height 17
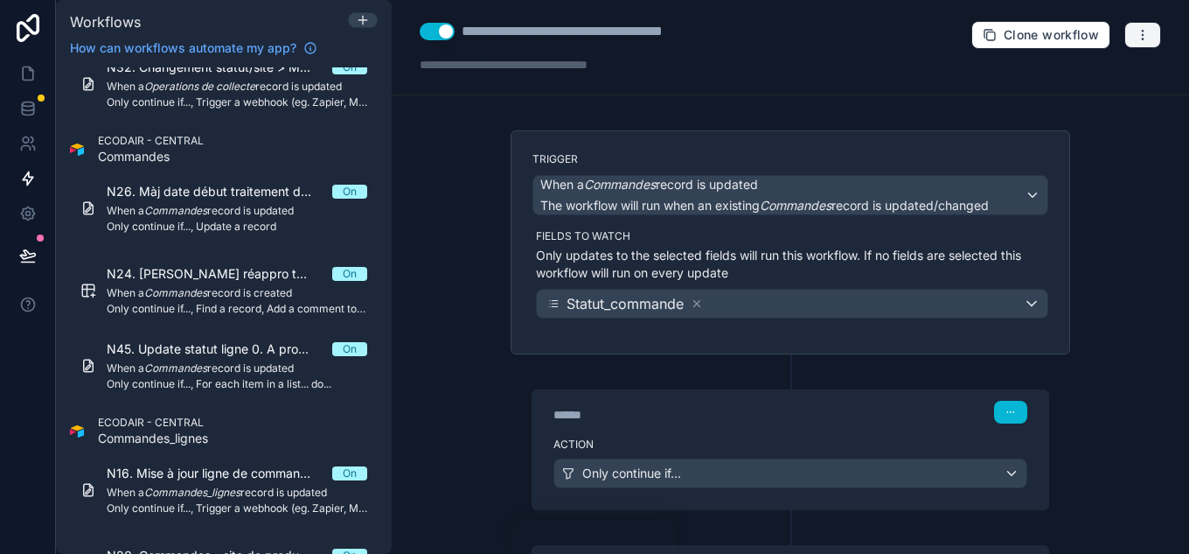
click at [1136, 40] on icon "button" at bounding box center [1143, 35] width 14 height 14
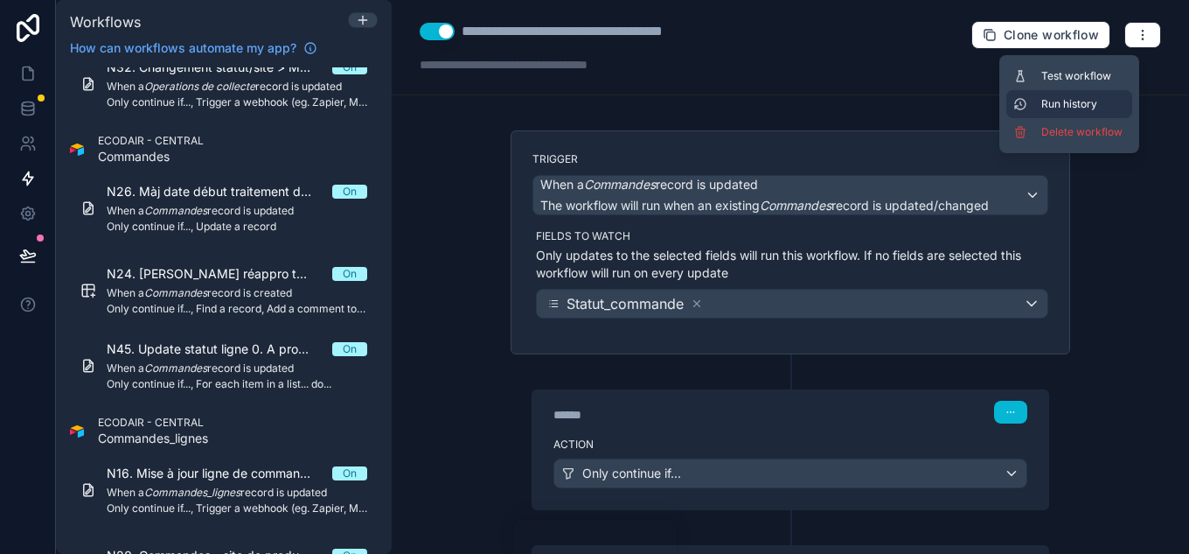
click at [1092, 98] on span "Run history" at bounding box center [1083, 104] width 84 height 14
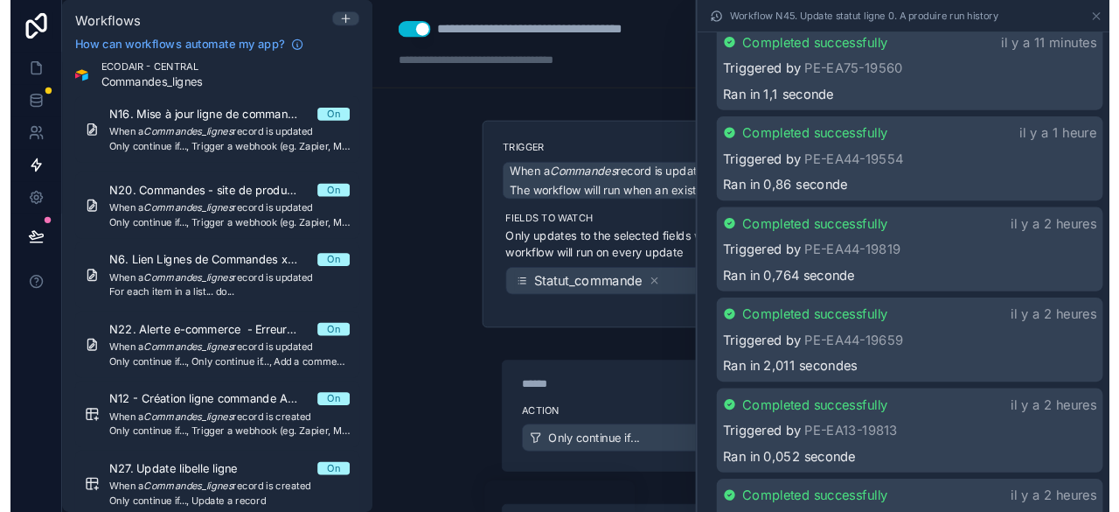
scroll to position [525, 0]
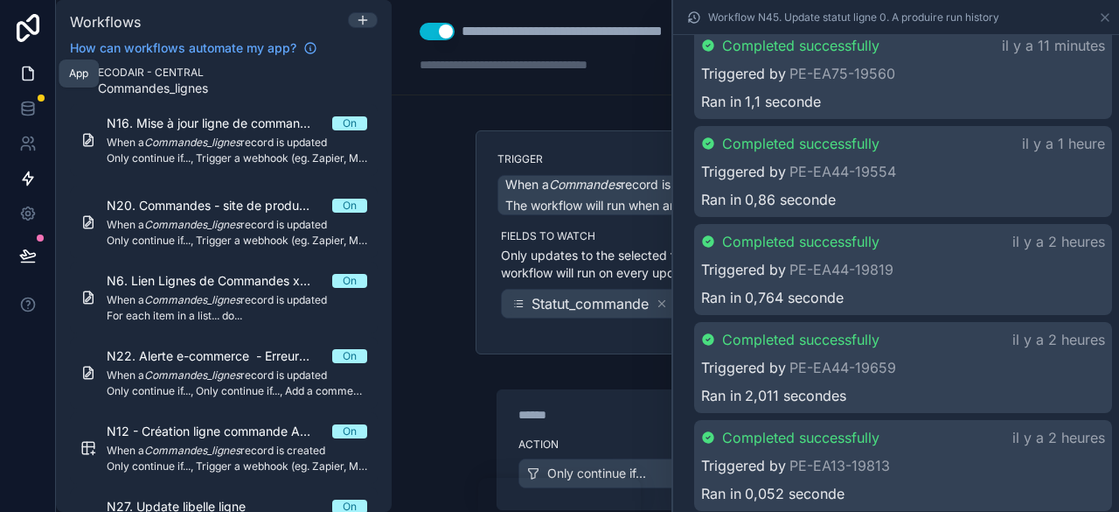
click at [30, 67] on icon at bounding box center [28, 73] width 10 height 13
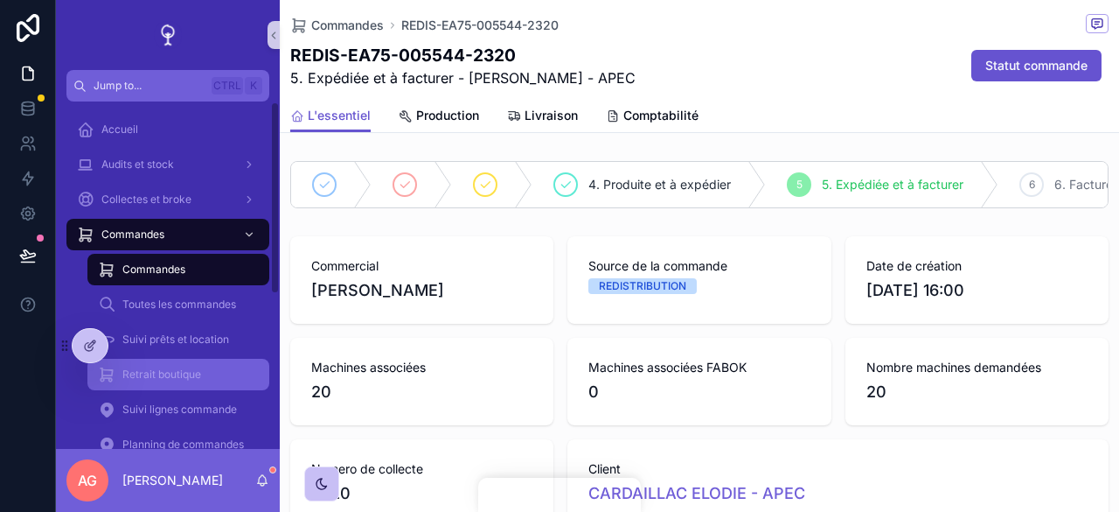
scroll to position [278, 0]
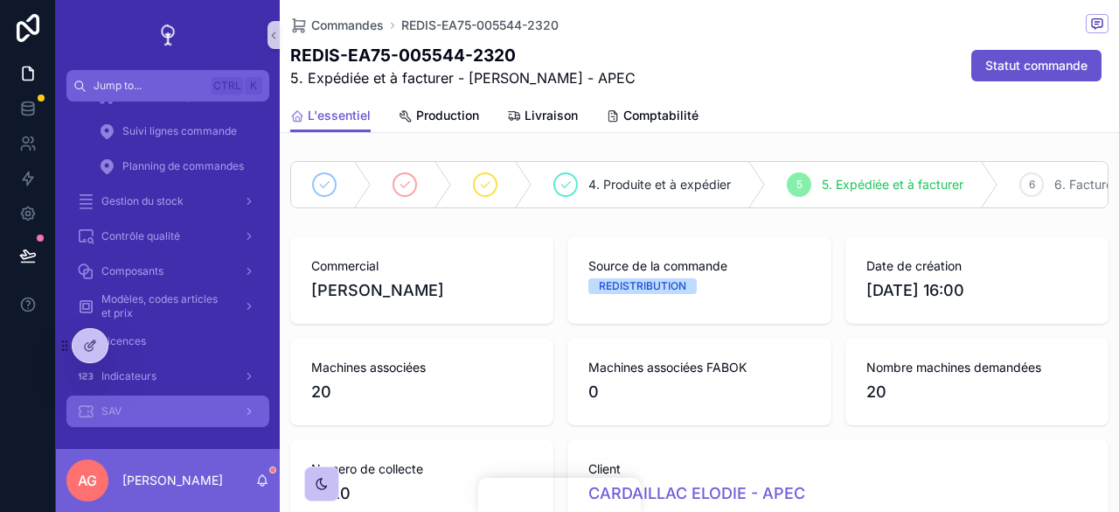
click at [147, 398] on div "SAV" at bounding box center [168, 411] width 182 height 28
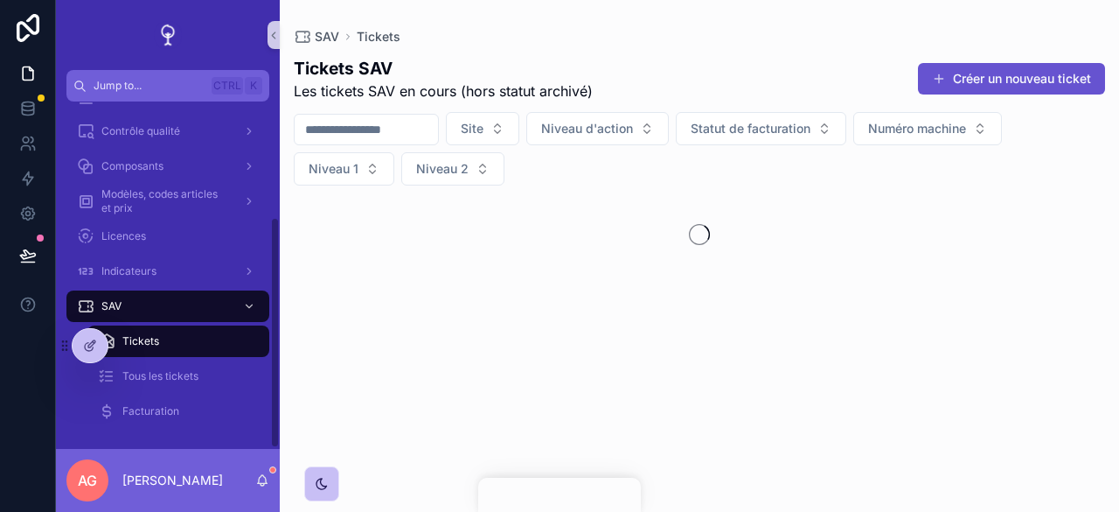
click at [414, 123] on input "scrollable content" at bounding box center [366, 129] width 143 height 24
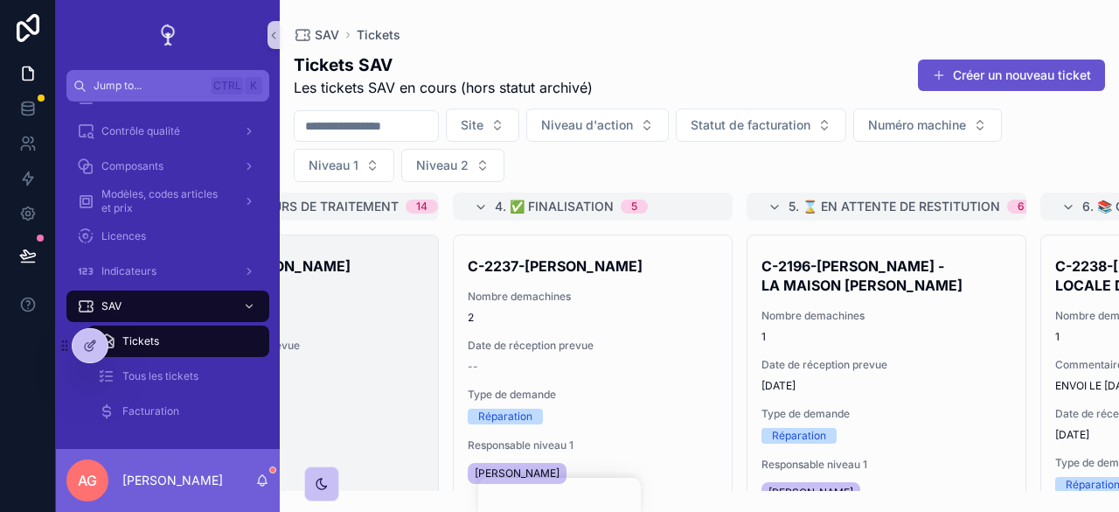
scroll to position [0, 728]
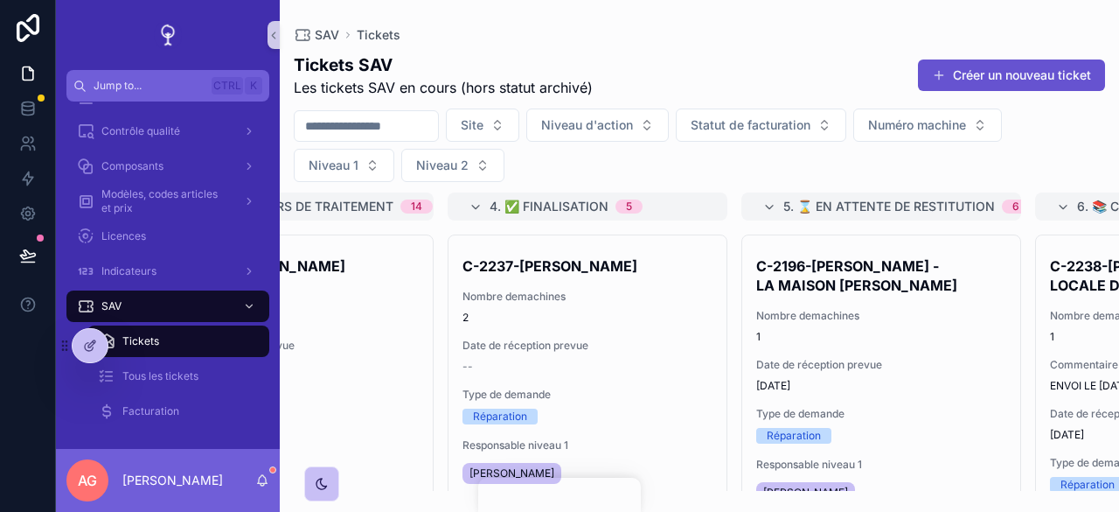
click at [617, 165] on div "Site Niveau d'action Statut de facturation Numéro machine Niveau 1 Niveau 2" at bounding box center [699, 144] width 839 height 73
click at [439, 110] on div "scrollable content" at bounding box center [366, 125] width 145 height 31
click at [421, 122] on input "scrollable content" at bounding box center [366, 126] width 143 height 24
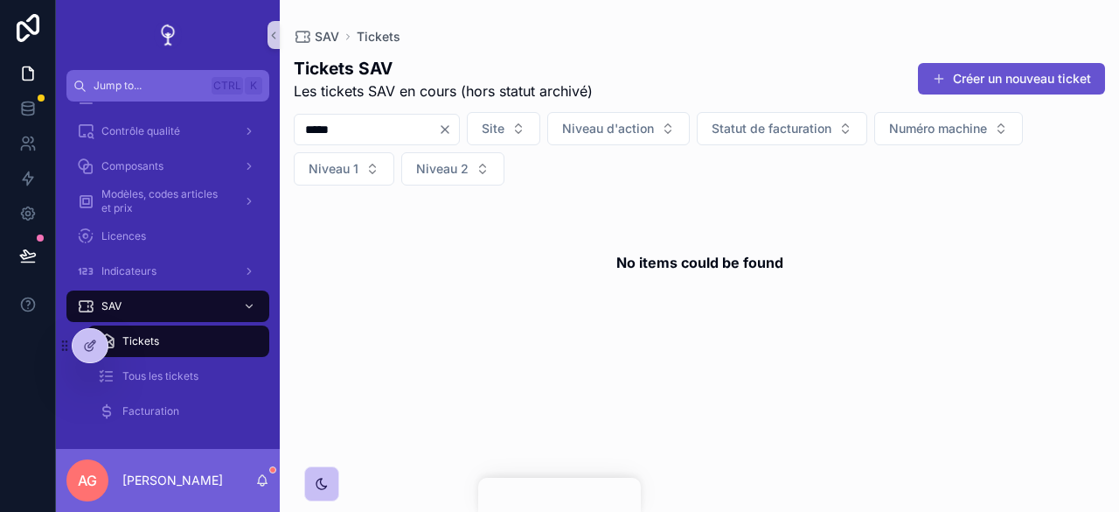
type input "*****"
click at [452, 127] on icon "Clear" at bounding box center [445, 129] width 14 height 14
click at [419, 120] on input "scrollable content" at bounding box center [366, 129] width 143 height 24
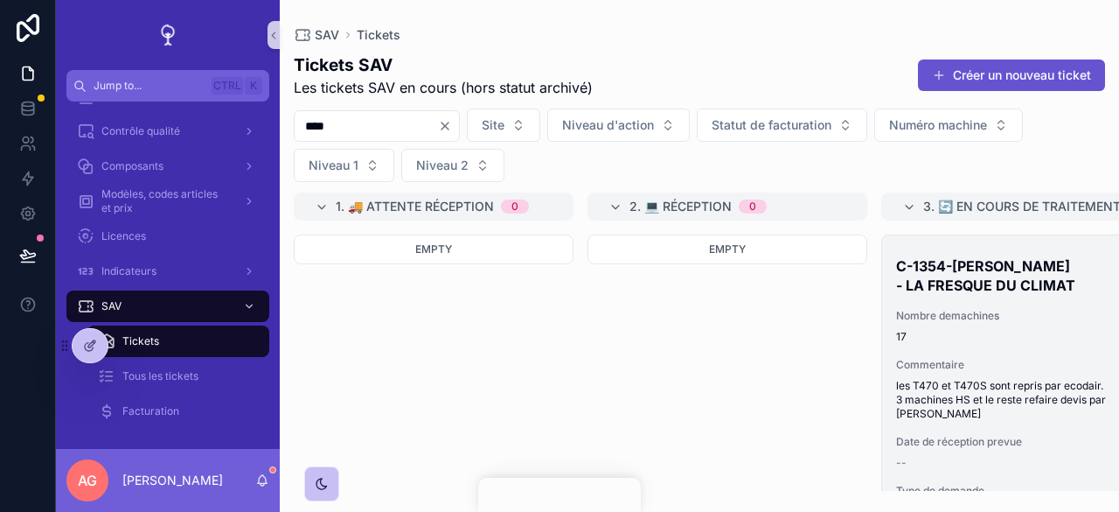
type input "****"
click at [1020, 349] on div "C-1354-REMI SCHEER - LA FRESQUE DU CLIMAT Nombre demachines 17 Commentaire les …" at bounding box center [1021, 490] width 278 height 511
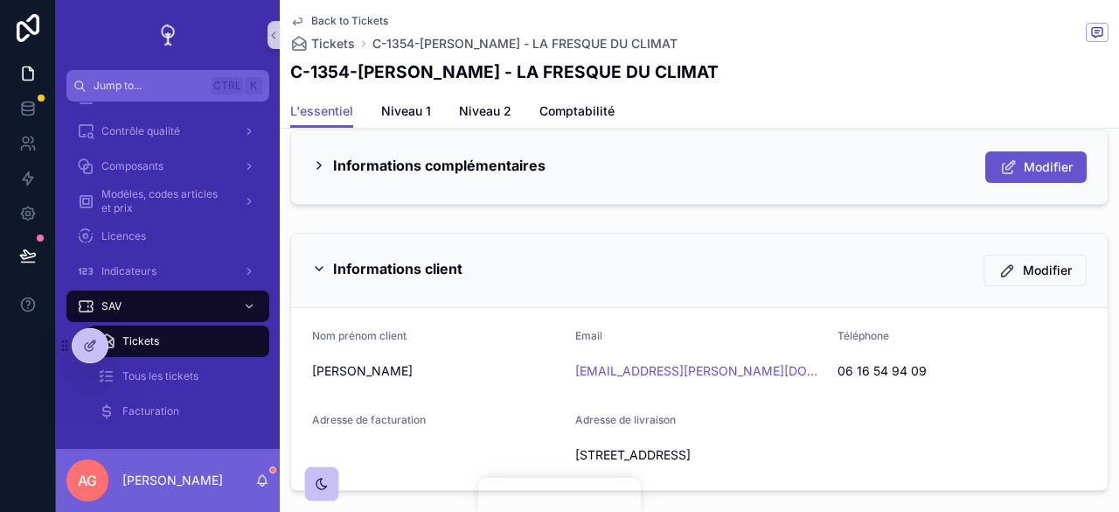
scroll to position [742, 0]
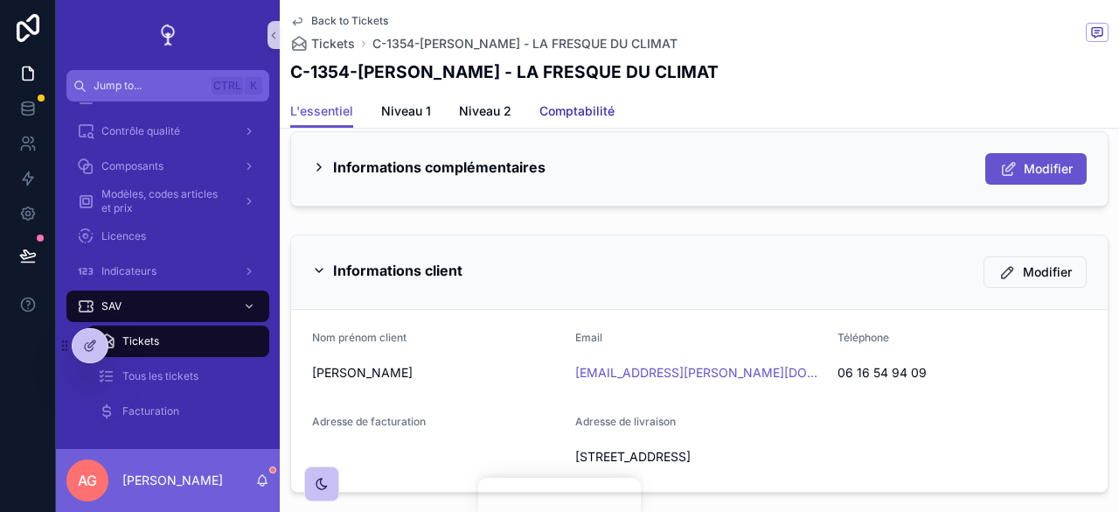
click at [579, 121] on link "Comptabilité" at bounding box center [577, 112] width 75 height 35
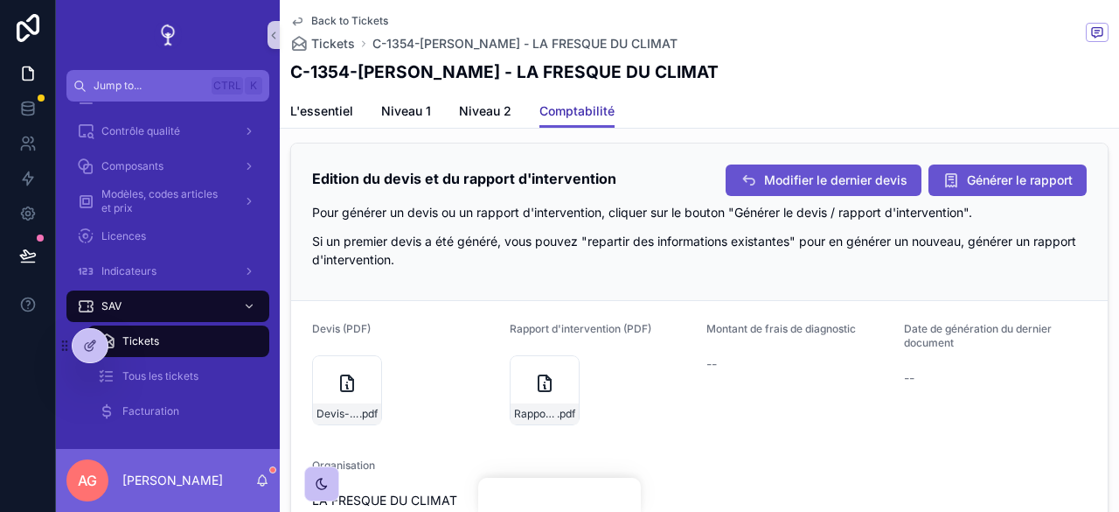
scroll to position [96, 0]
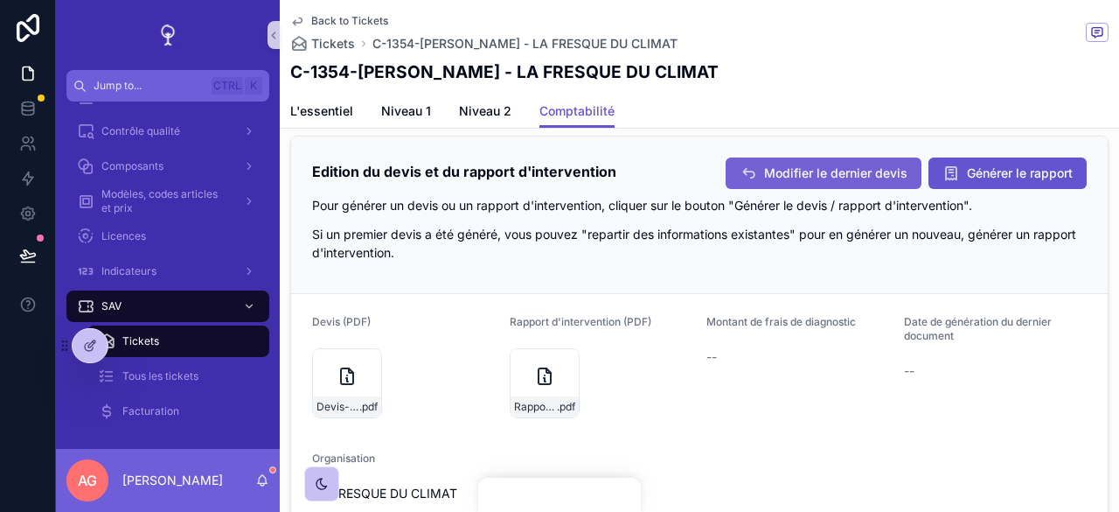
click at [851, 171] on button "Modifier le dernier devis" at bounding box center [824, 172] width 196 height 31
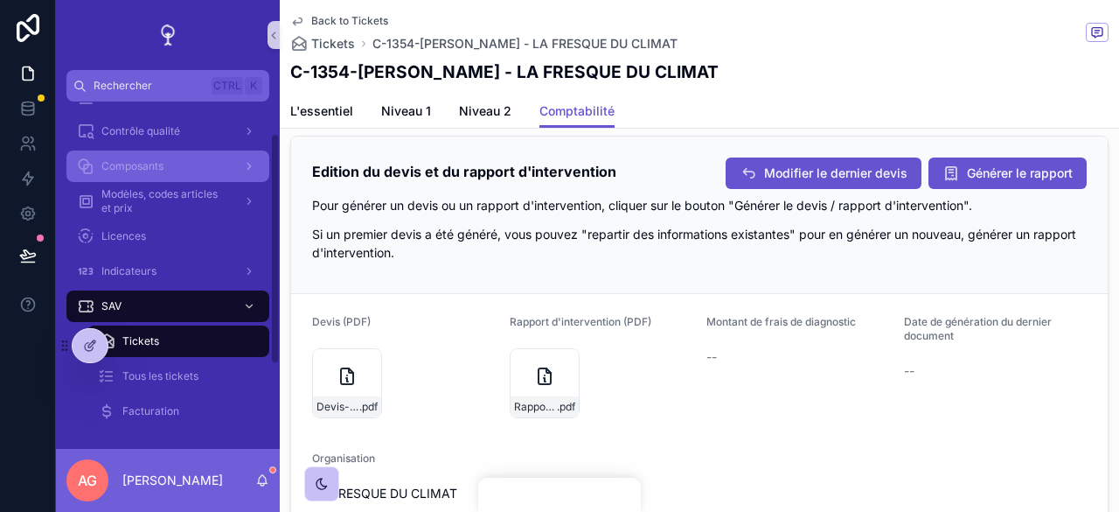
scroll to position [0, 0]
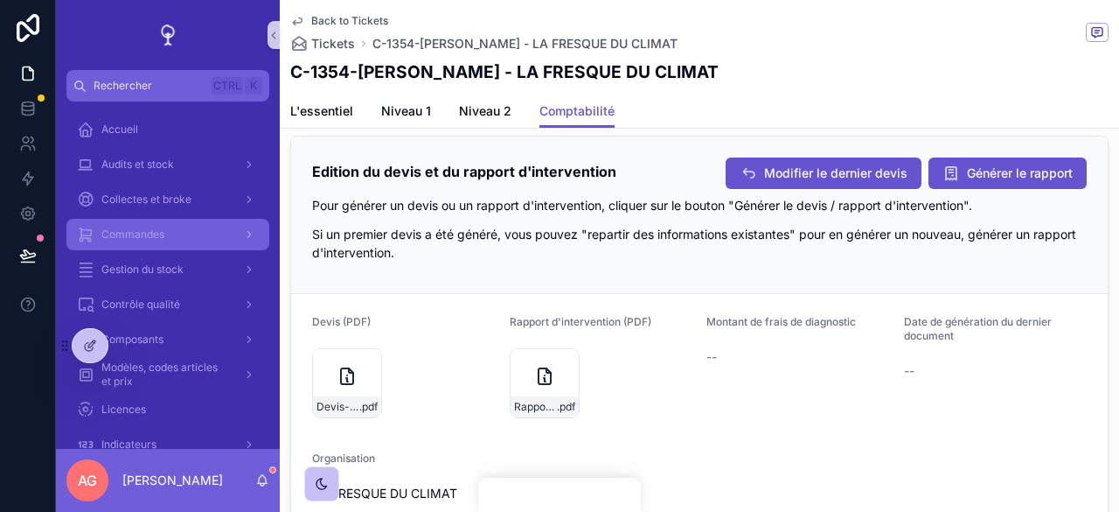
click at [140, 233] on span "Commandes" at bounding box center [132, 234] width 63 height 14
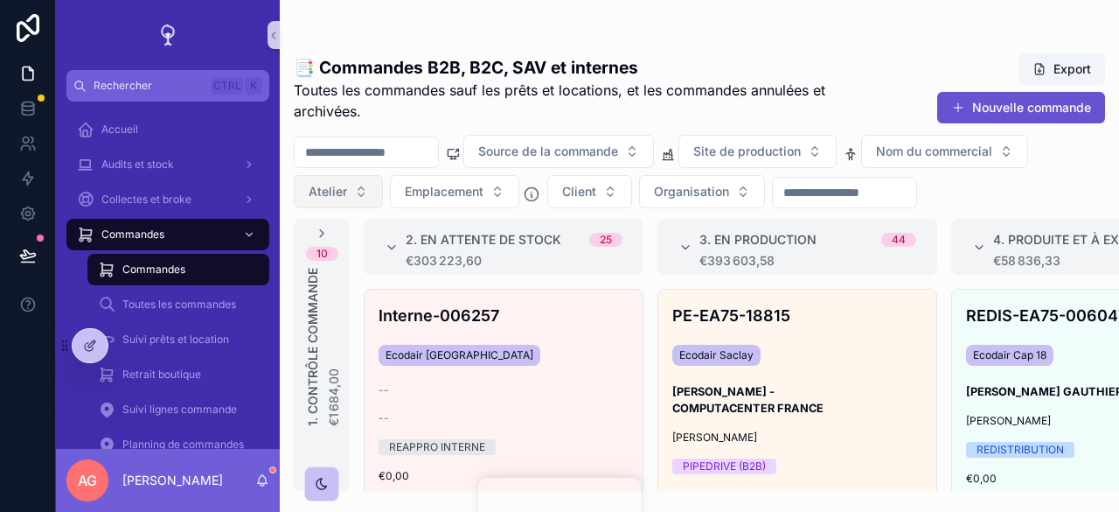
click at [359, 195] on button "Atelier" at bounding box center [338, 191] width 89 height 33
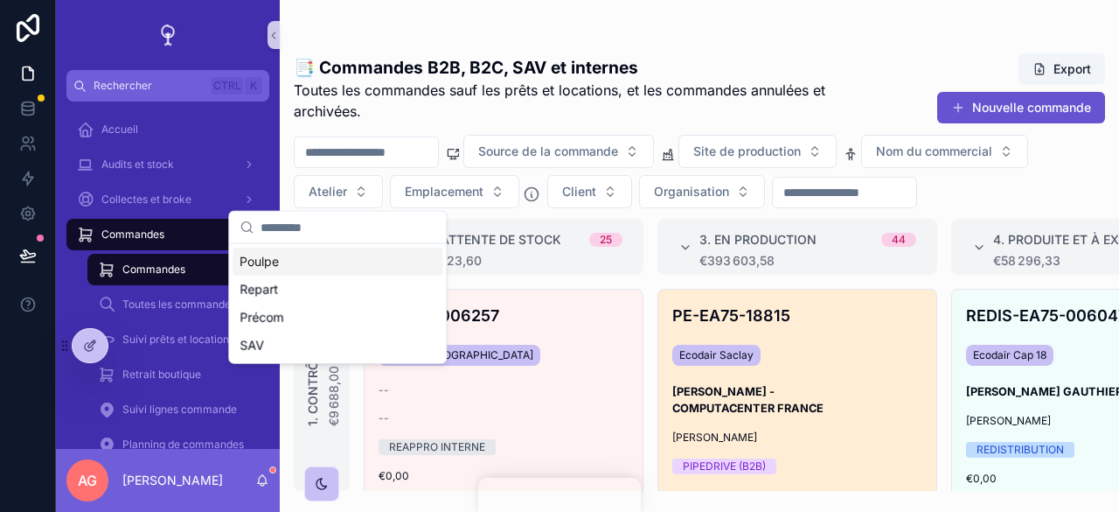
click at [864, 391] on h3 "AURELIE FABRIS - COMPUTACENTER FRANCE" at bounding box center [797, 399] width 250 height 33
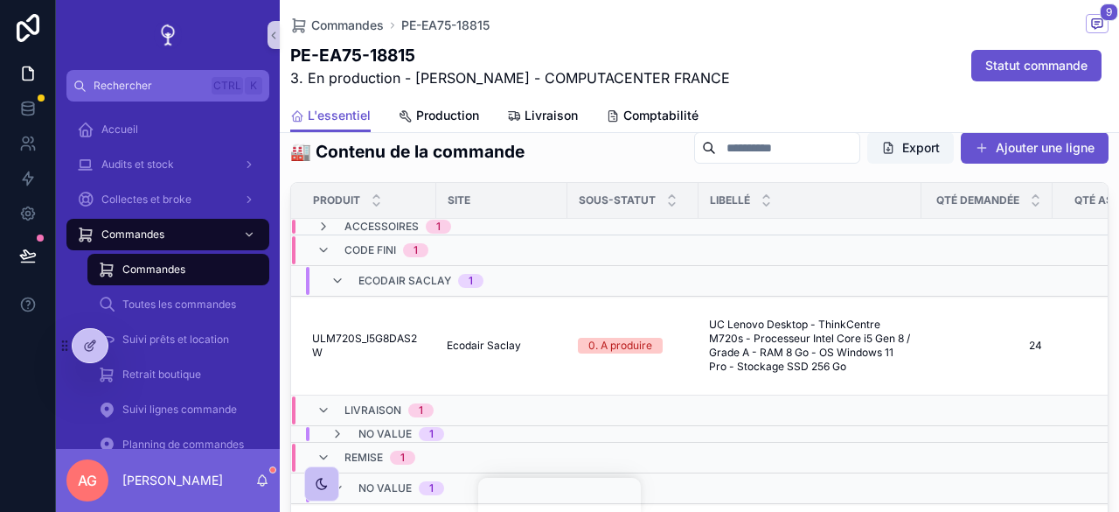
scroll to position [1418, 0]
click at [34, 170] on icon at bounding box center [27, 178] width 17 height 17
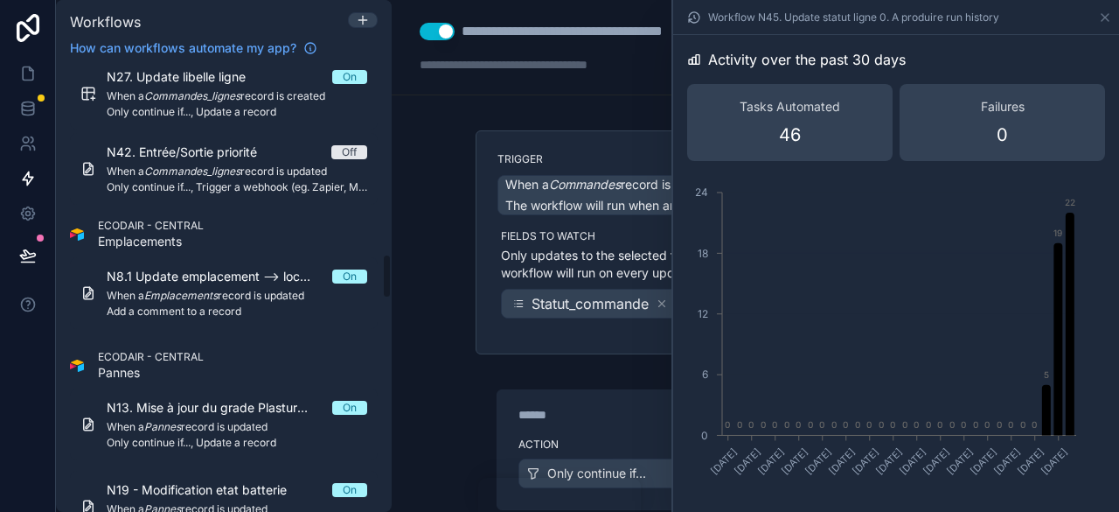
scroll to position [2011, 0]
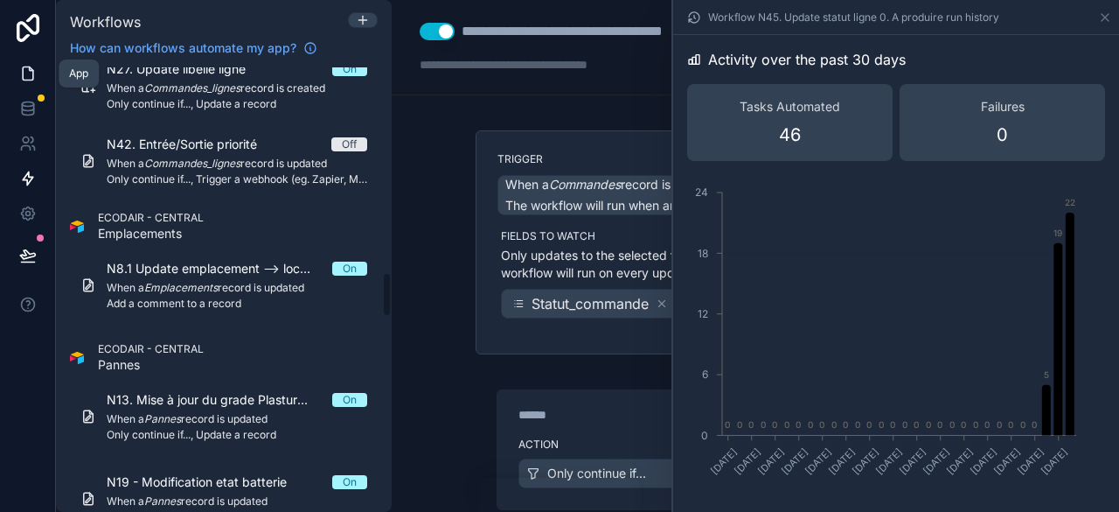
click at [40, 69] on link at bounding box center [27, 73] width 55 height 35
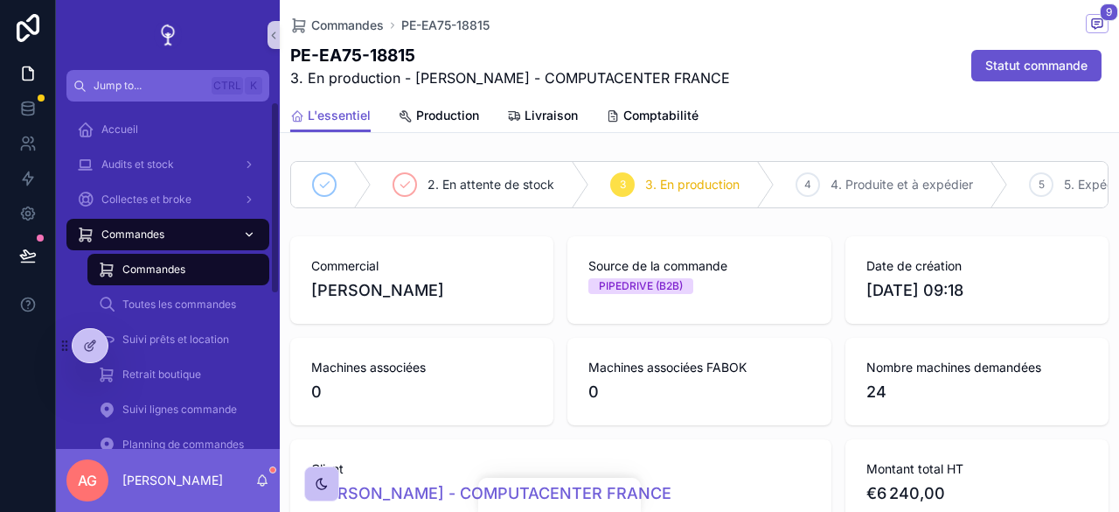
click at [159, 233] on span "Commandes" at bounding box center [132, 234] width 63 height 14
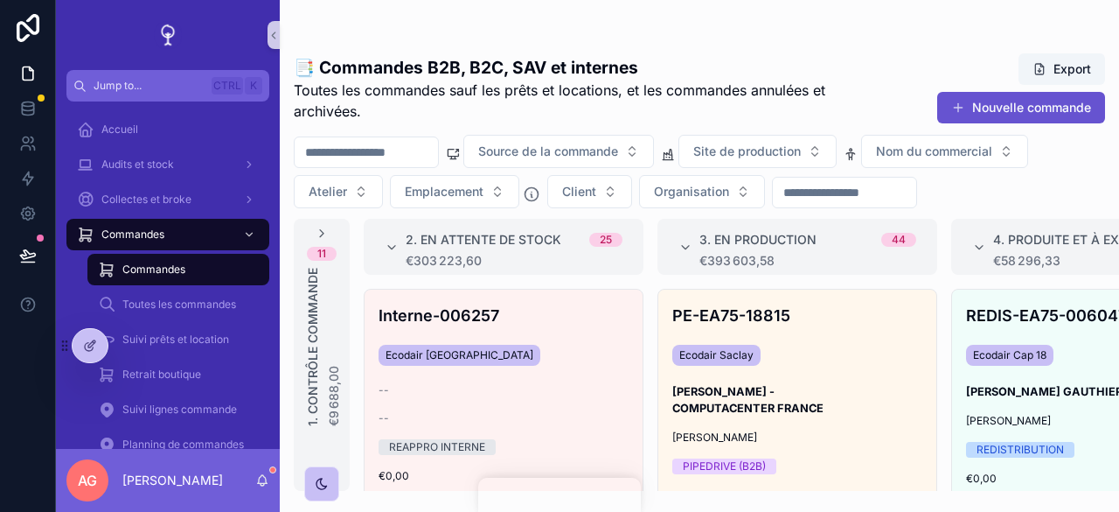
click at [402, 153] on input "scrollable content" at bounding box center [366, 152] width 143 height 24
click at [374, 155] on input "scrollable content" at bounding box center [366, 152] width 143 height 24
click at [352, 150] on input "scrollable content" at bounding box center [366, 152] width 143 height 24
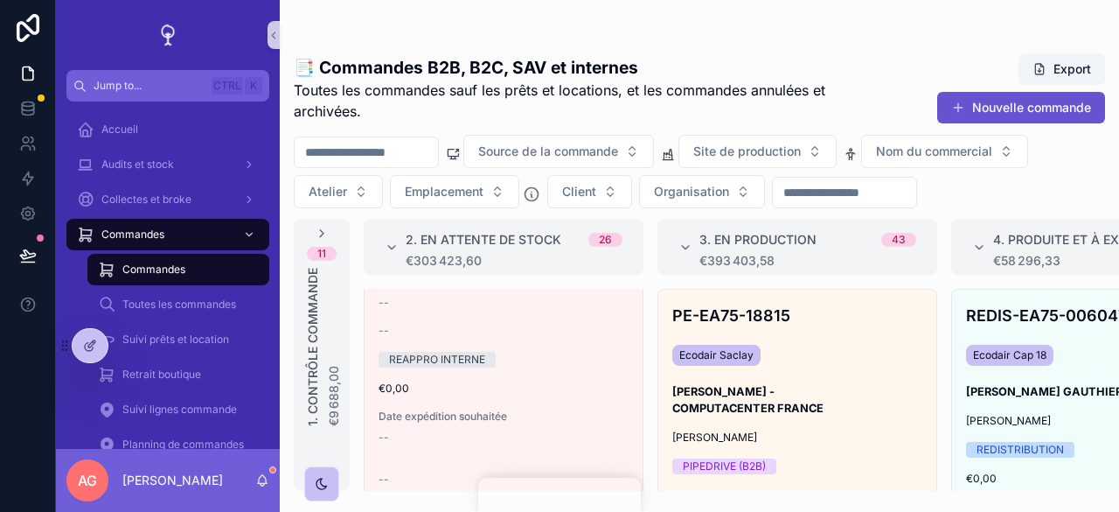
type input "****"
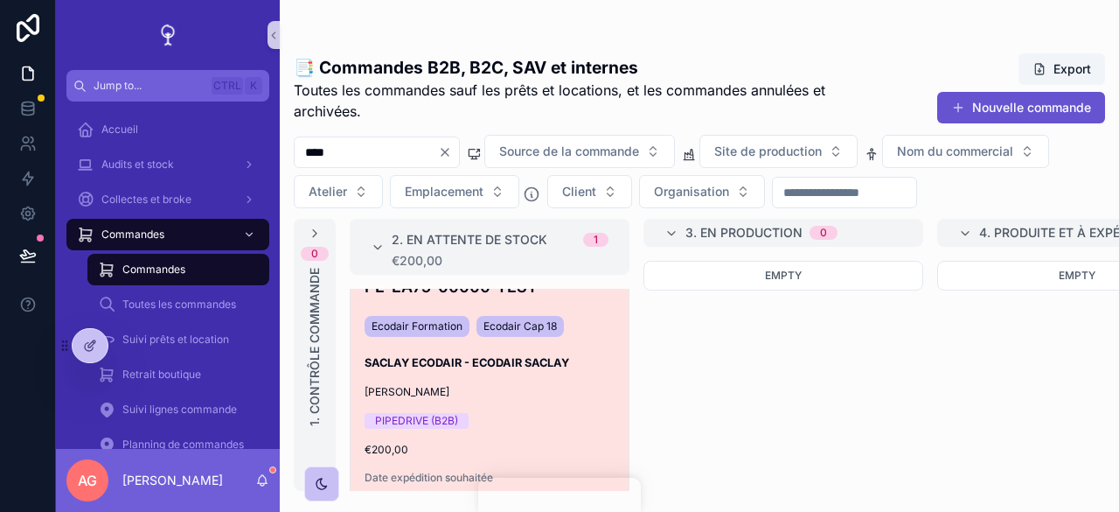
scroll to position [45, 0]
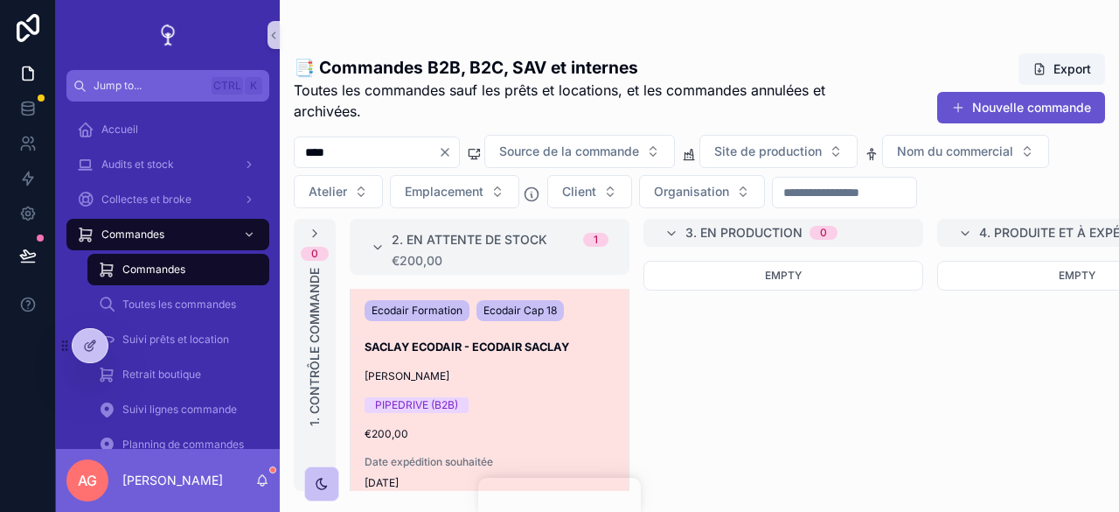
click at [533, 398] on div "PIPEDRIVE (B2B)" at bounding box center [490, 405] width 250 height 16
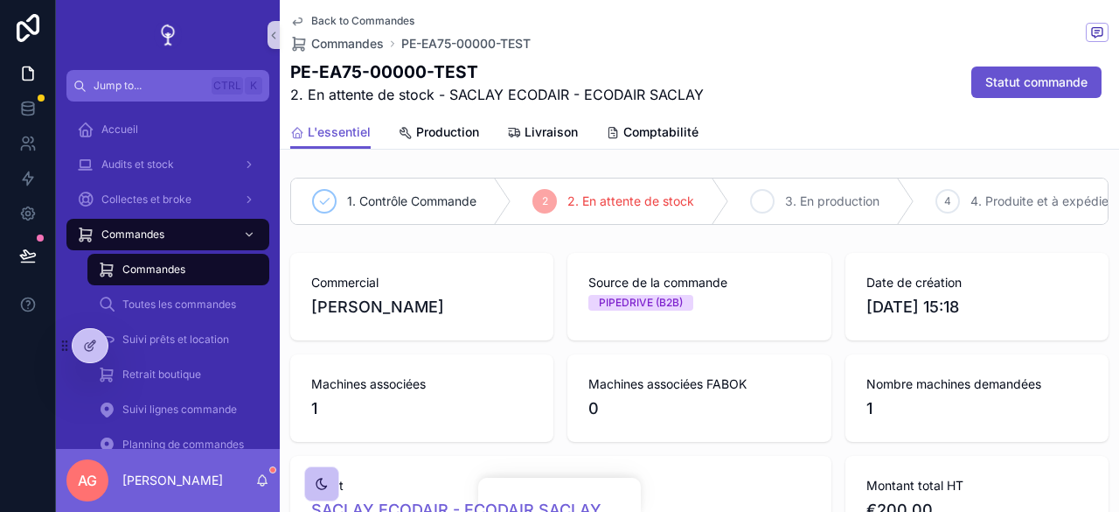
click at [775, 198] on div "3" at bounding box center [762, 201] width 24 height 24
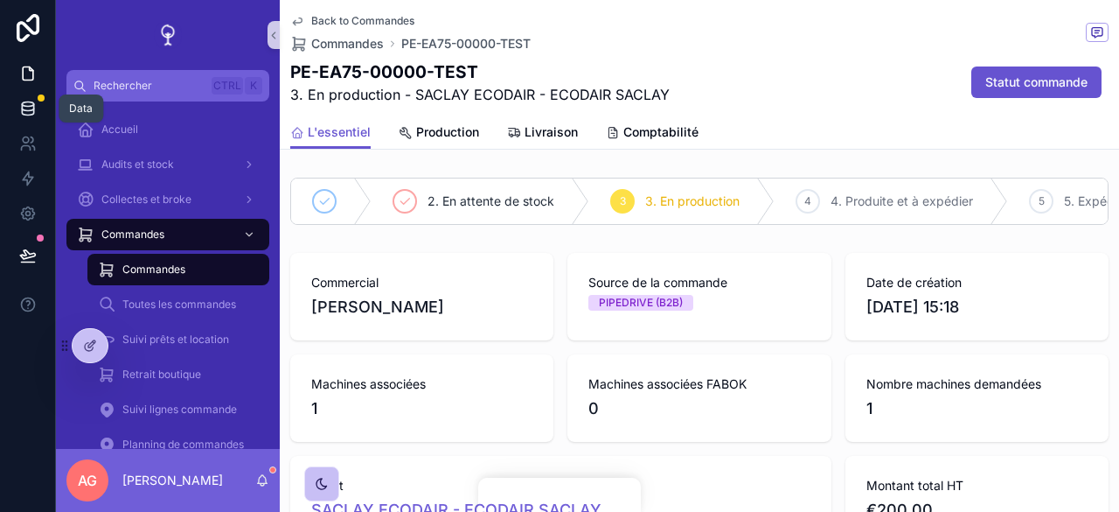
click at [30, 100] on icon at bounding box center [27, 108] width 17 height 17
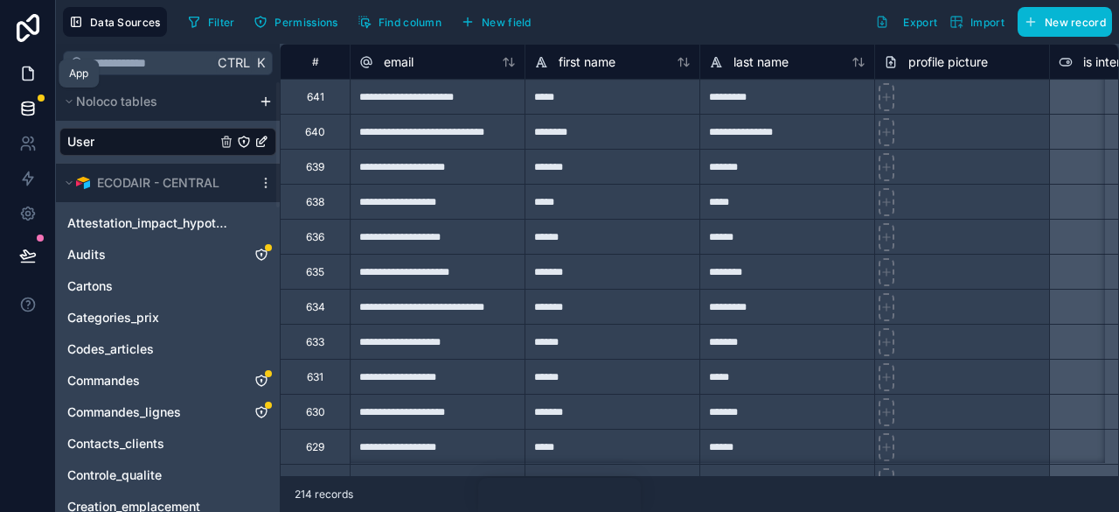
click at [33, 66] on icon at bounding box center [27, 73] width 17 height 17
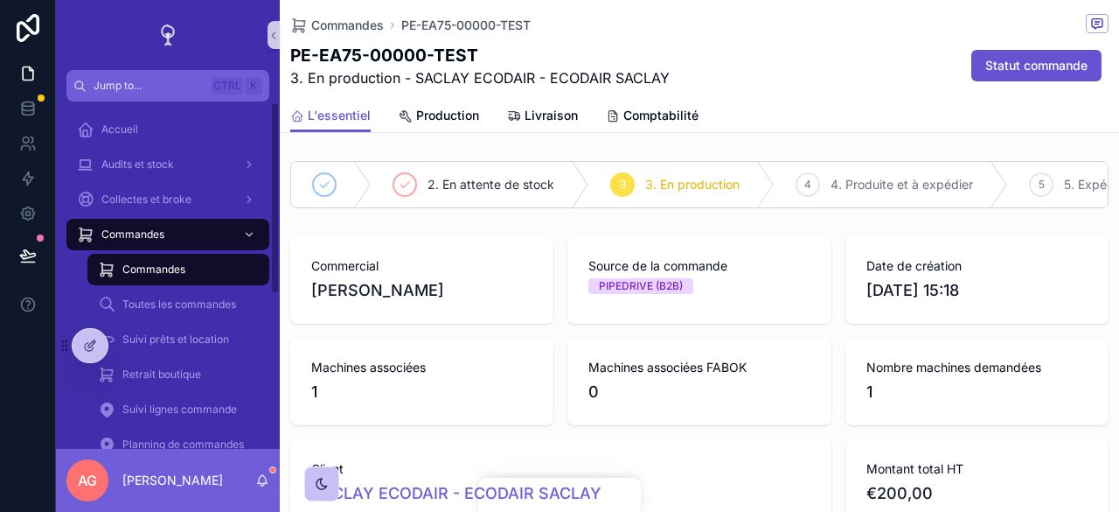
click at [227, 268] on div "Commandes" at bounding box center [178, 269] width 161 height 28
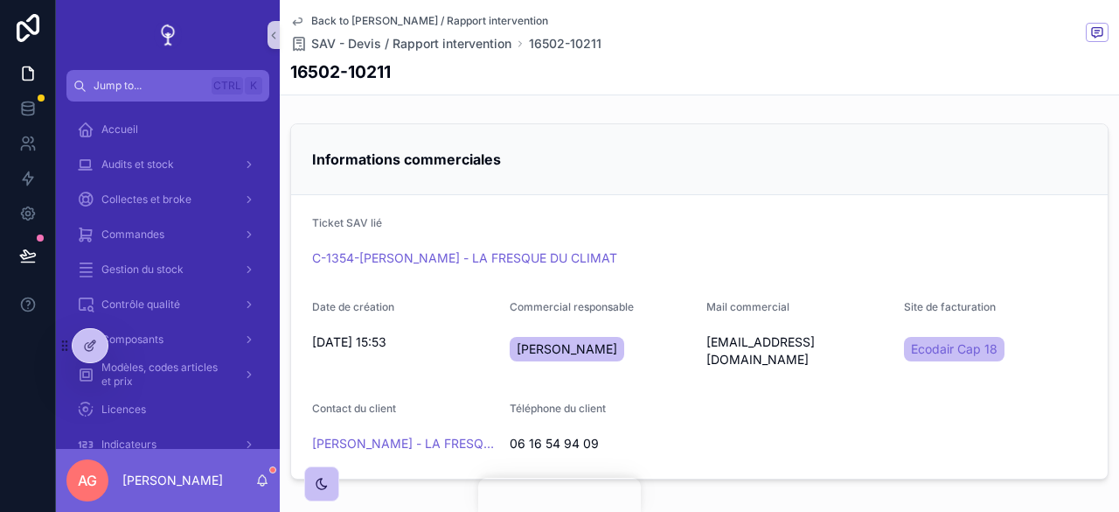
scroll to position [81, 0]
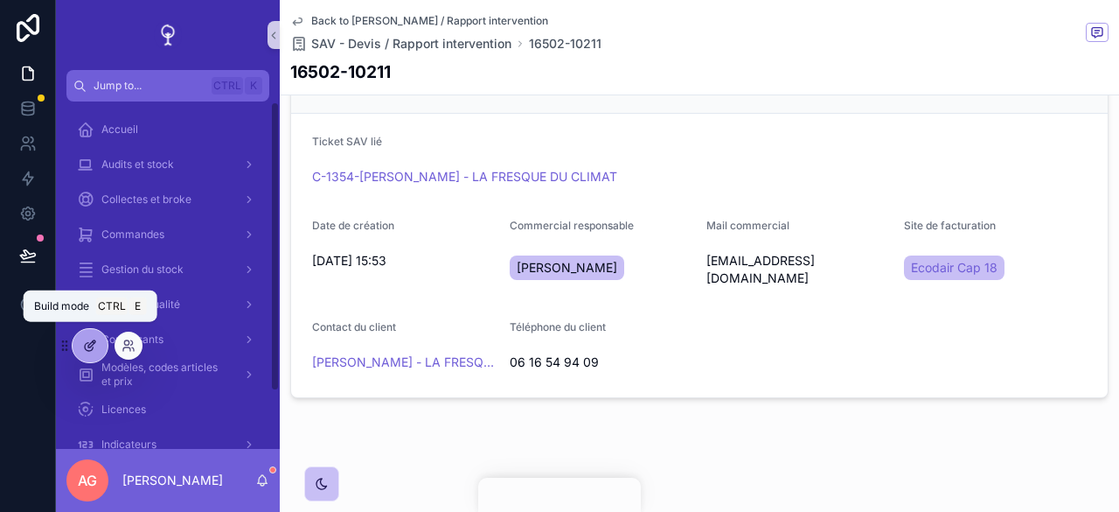
click at [84, 352] on div at bounding box center [90, 345] width 35 height 33
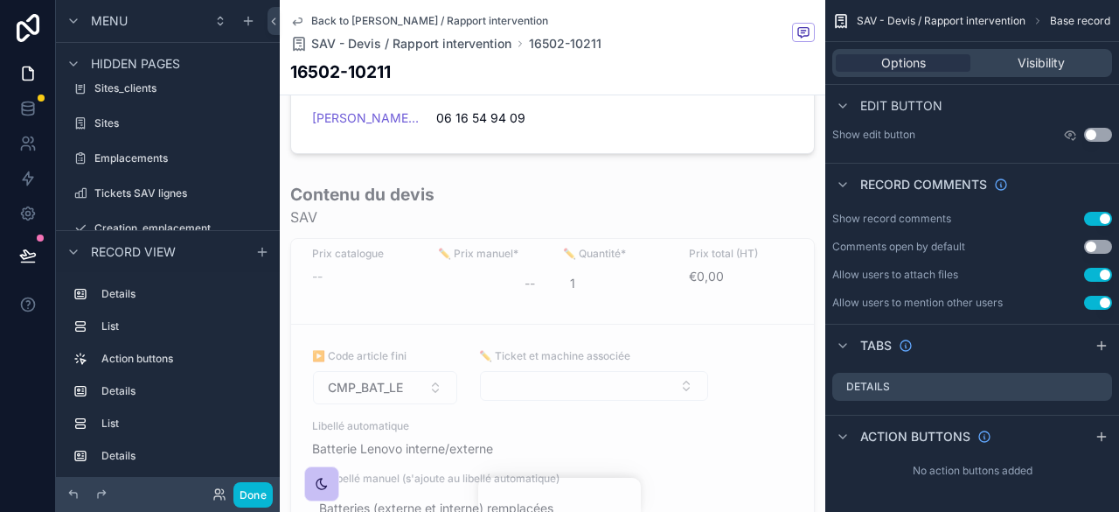
scroll to position [406, 0]
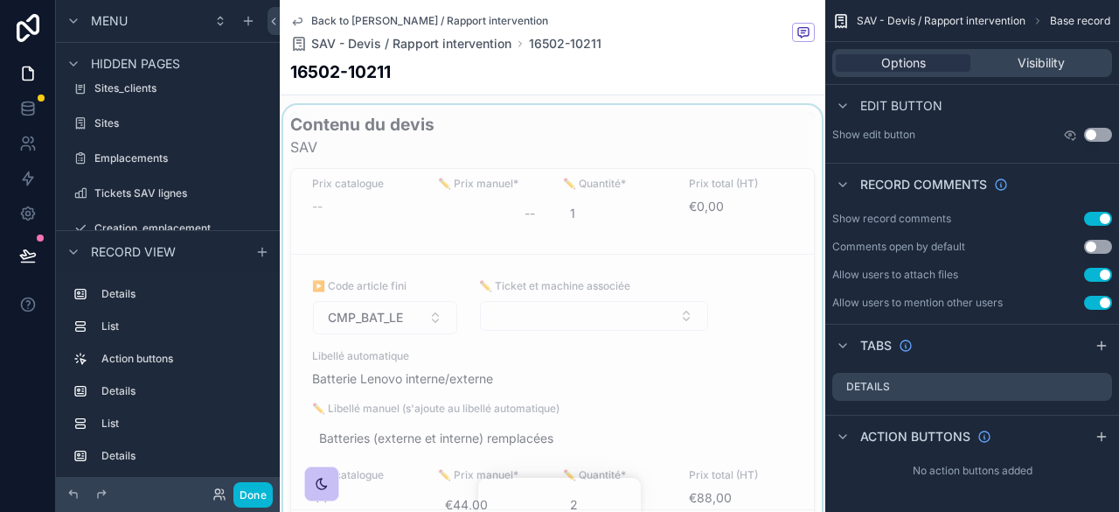
click at [668, 330] on div "scrollable content" at bounding box center [553, 332] width 546 height 454
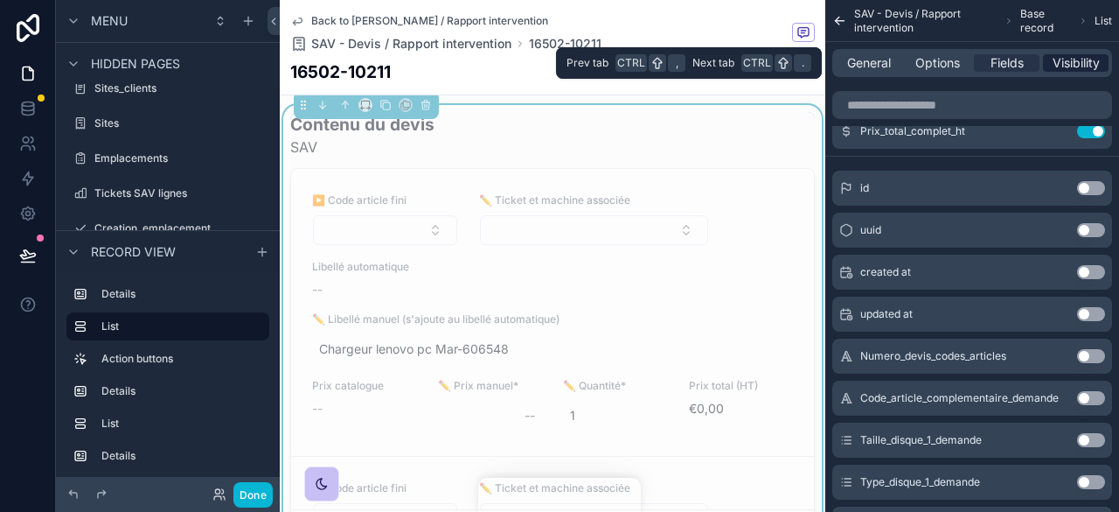
click at [1064, 54] on span "Visibility" at bounding box center [1076, 62] width 47 height 17
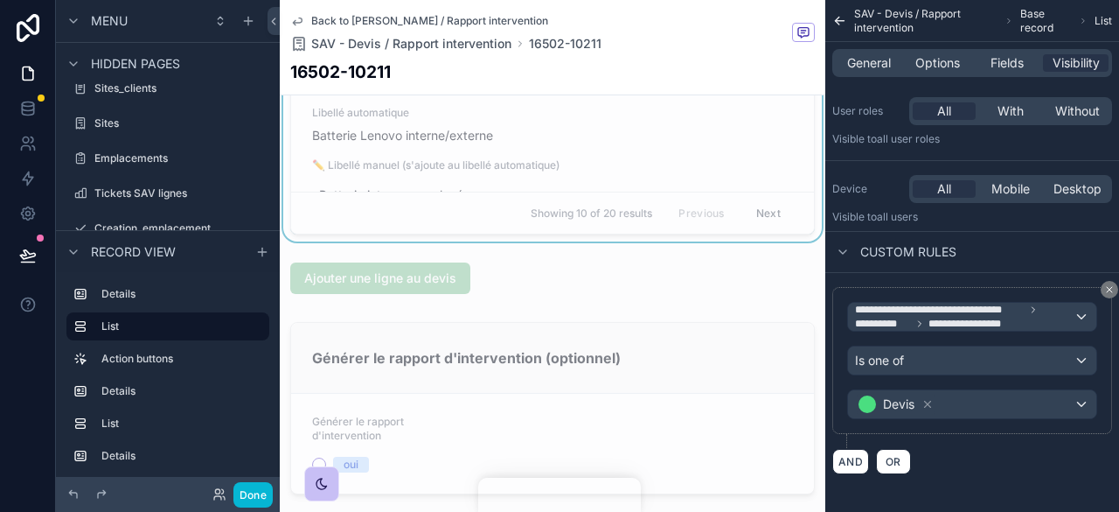
scroll to position [711, 0]
click at [498, 301] on div "scrollable content" at bounding box center [553, 277] width 546 height 45
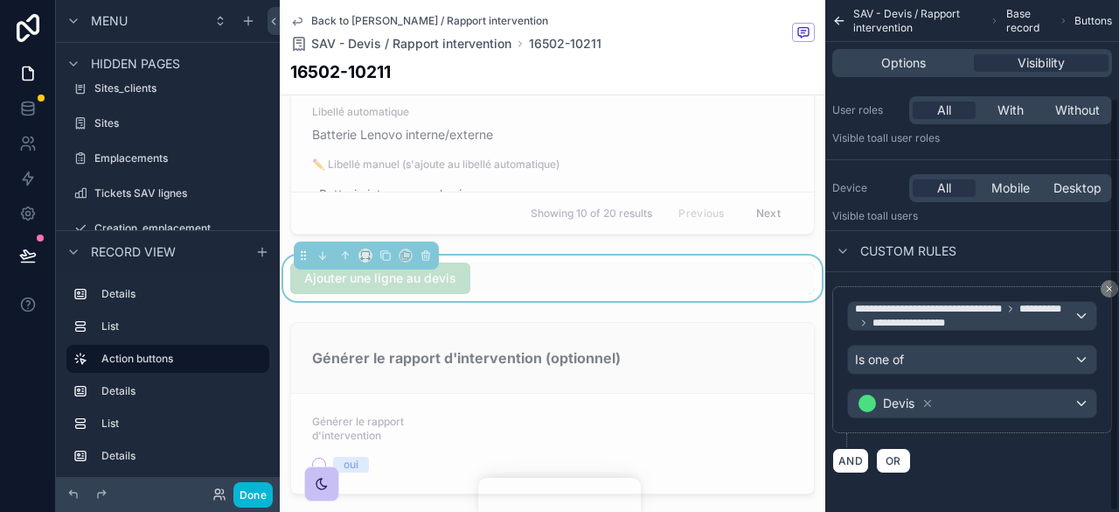
scroll to position [122, 0]
click at [554, 428] on div "scrollable content" at bounding box center [553, 408] width 546 height 186
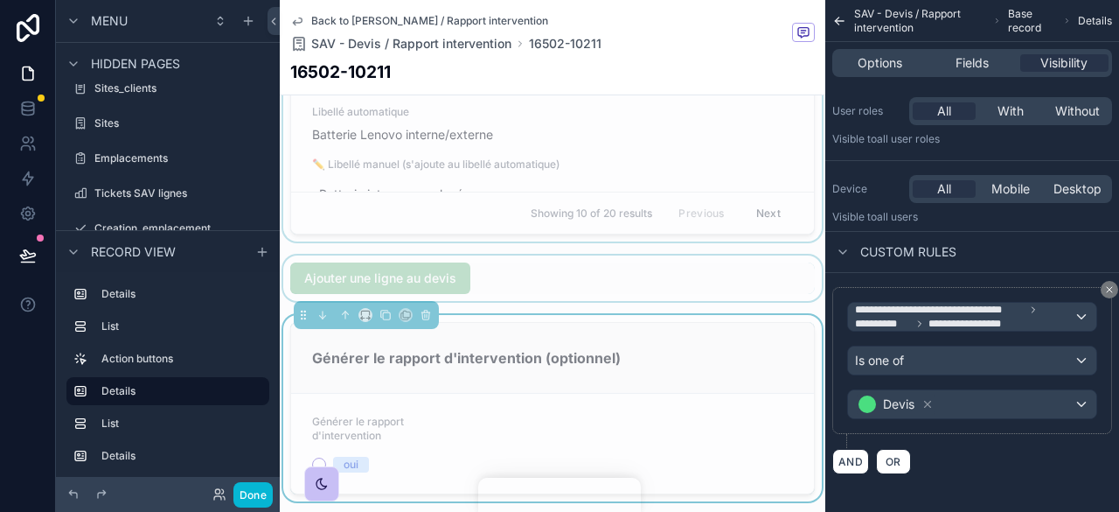
scroll to position [1083, 0]
click at [709, 421] on form "Générer le rapport d'intervention oui" at bounding box center [552, 444] width 523 height 100
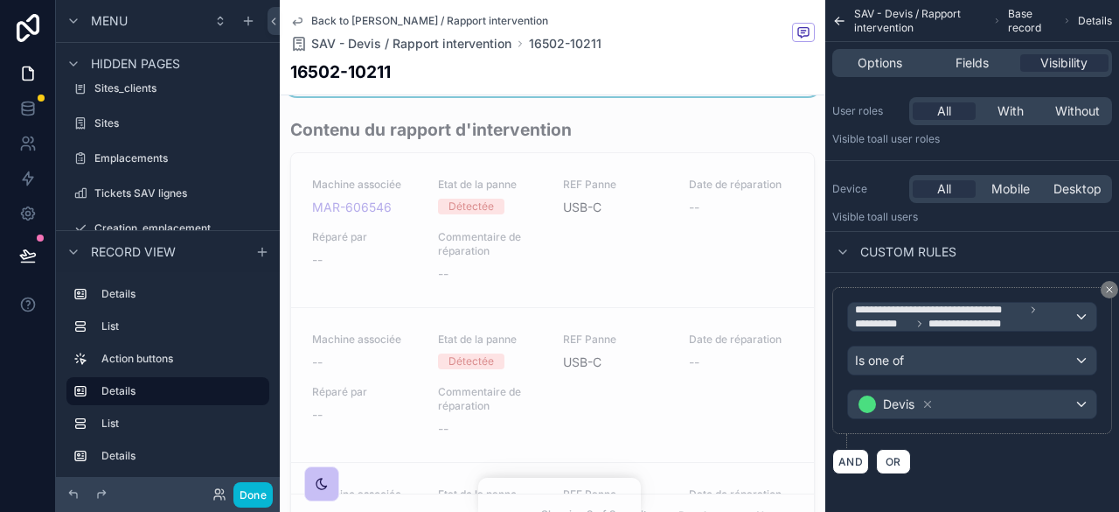
scroll to position [1130, 0]
click at [709, 421] on div "scrollable content" at bounding box center [553, 324] width 546 height 433
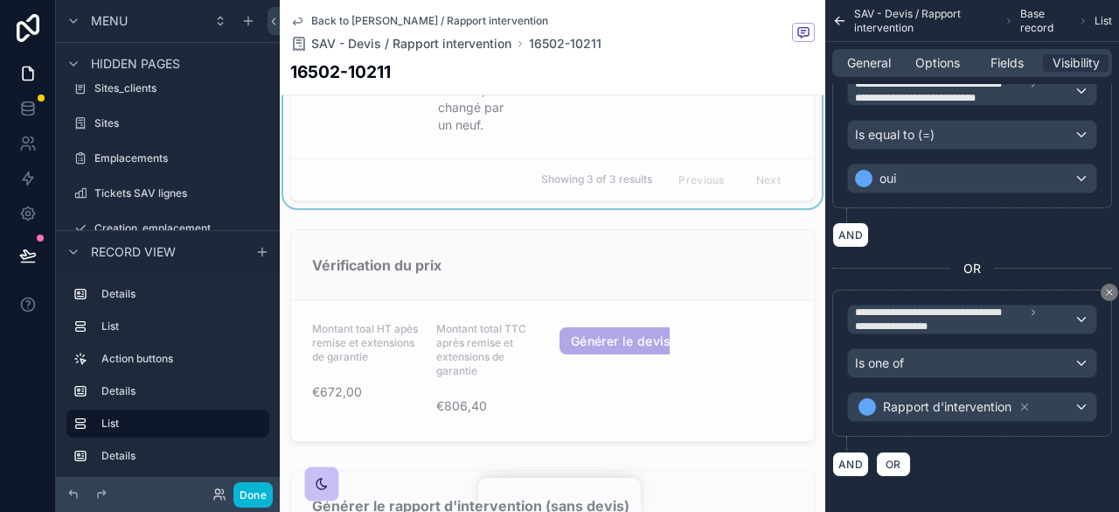
scroll to position [1556, 0]
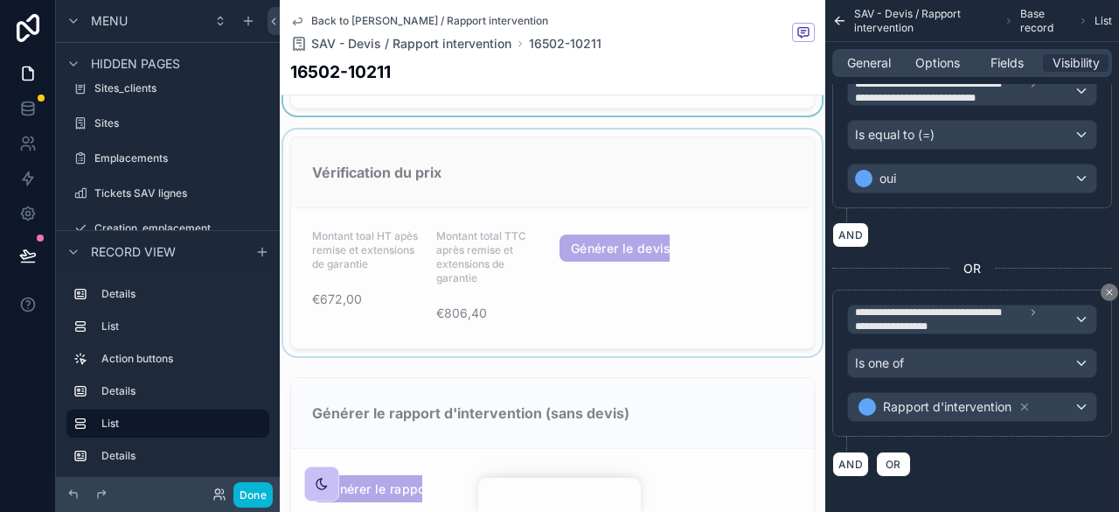
click at [675, 279] on div "scrollable content" at bounding box center [553, 242] width 546 height 226
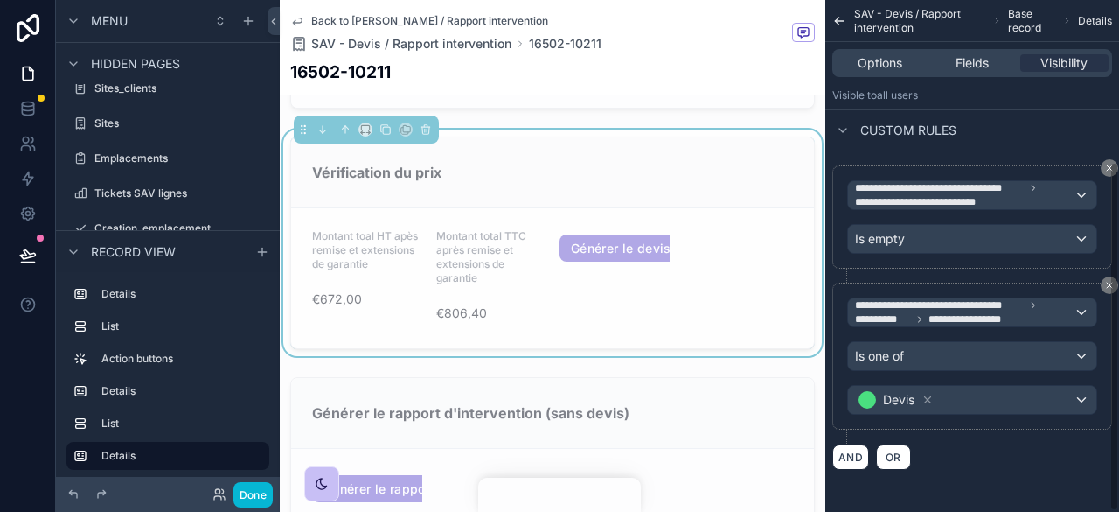
scroll to position [237, 0]
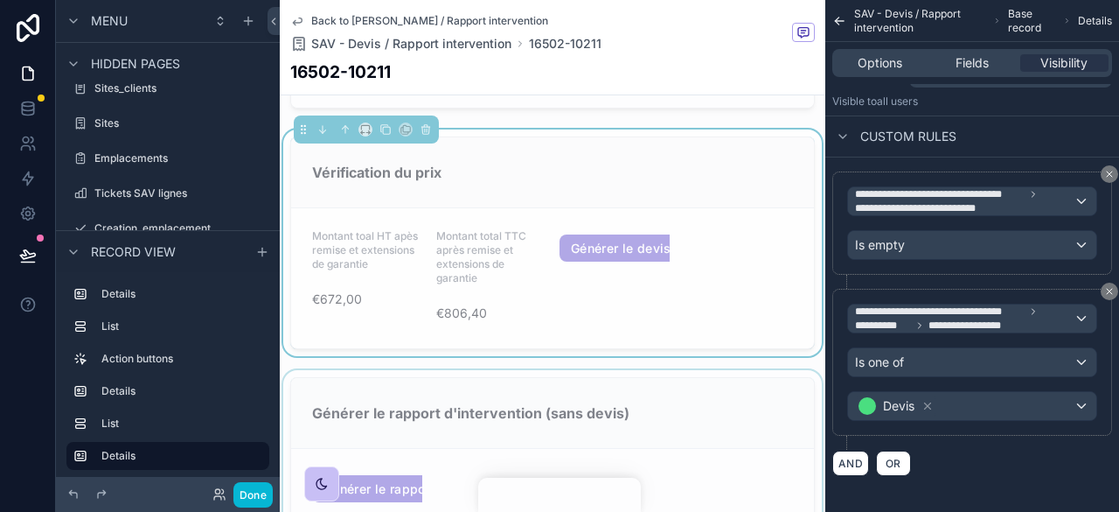
click at [712, 440] on div "scrollable content" at bounding box center [553, 453] width 546 height 167
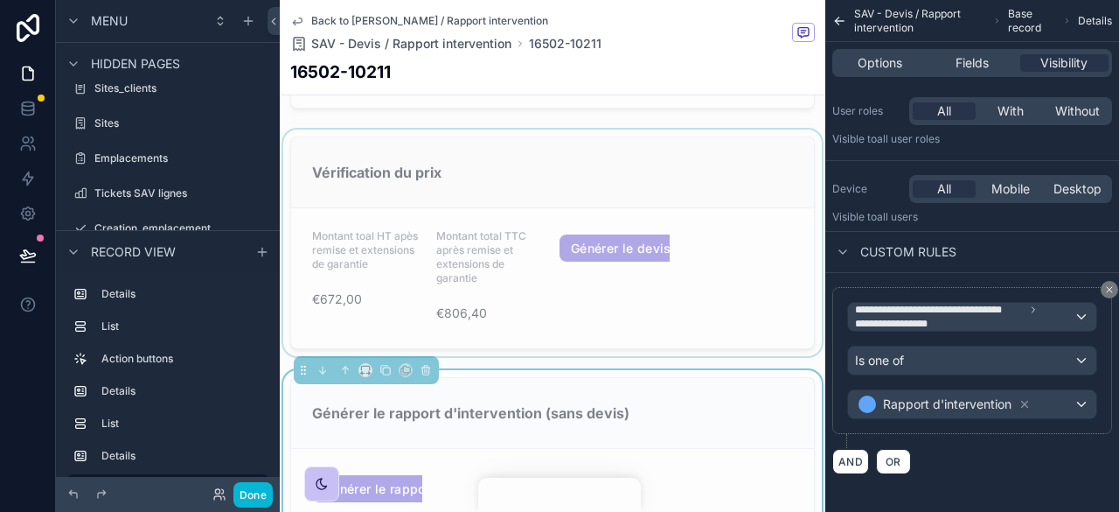
scroll to position [1801, 0]
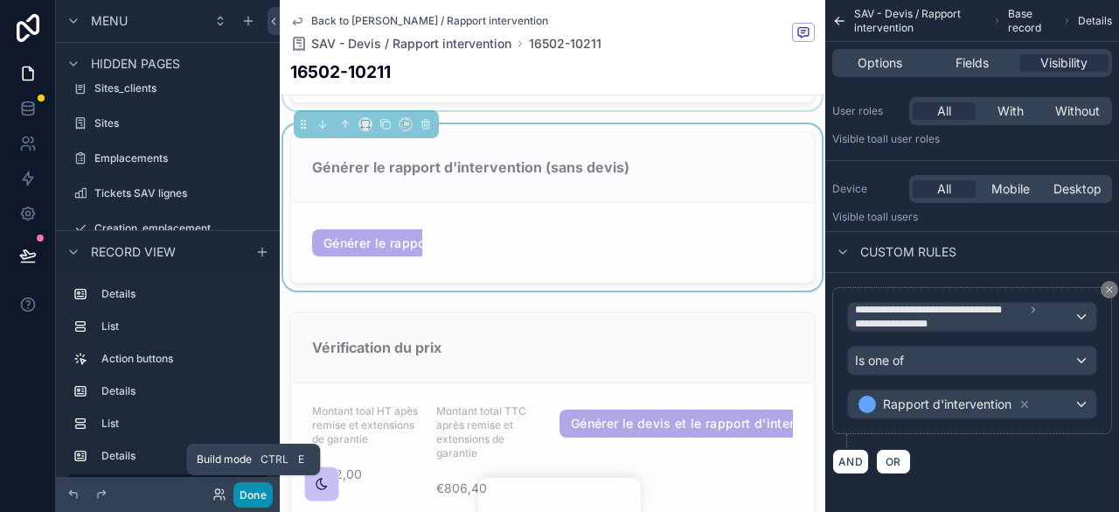
click at [247, 491] on button "Done" at bounding box center [252, 494] width 39 height 25
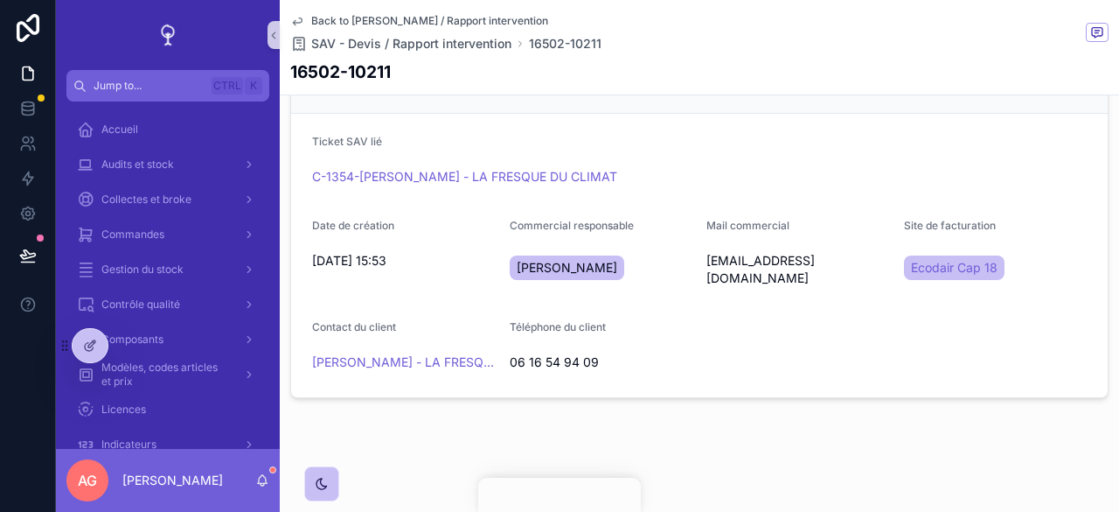
scroll to position [102, 0]
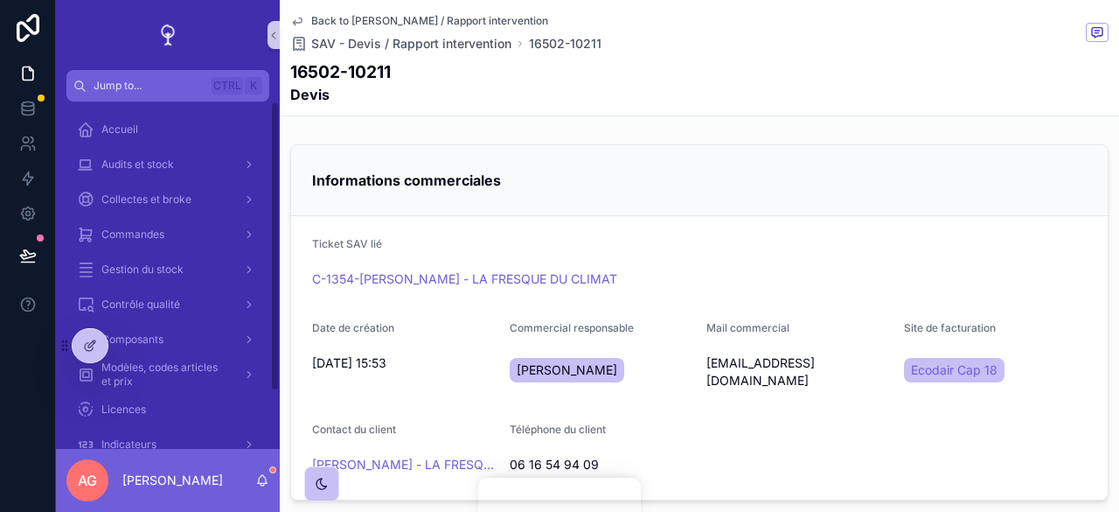
scroll to position [102, 0]
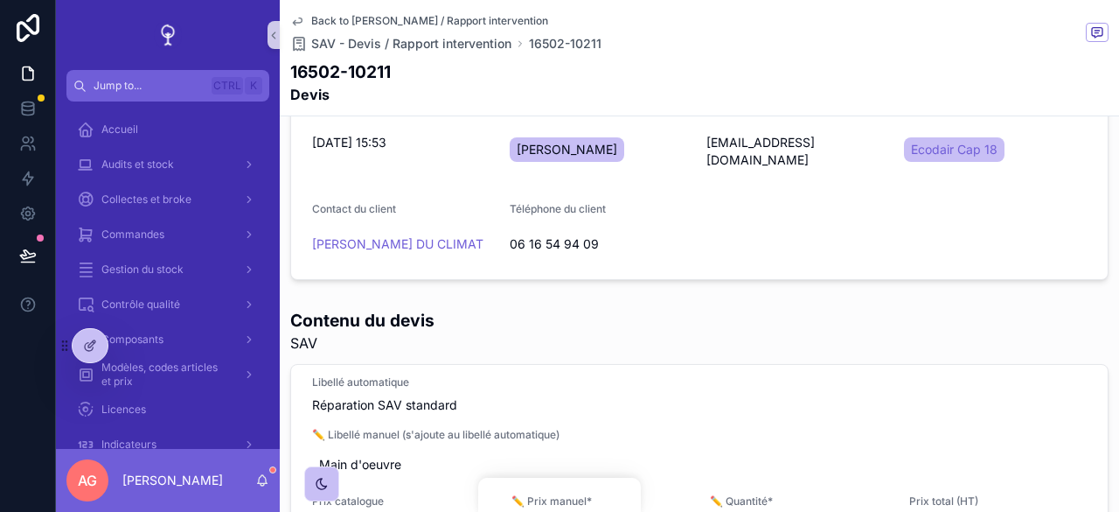
scroll to position [1537, 0]
click at [133, 352] on div at bounding box center [129, 345] width 28 height 28
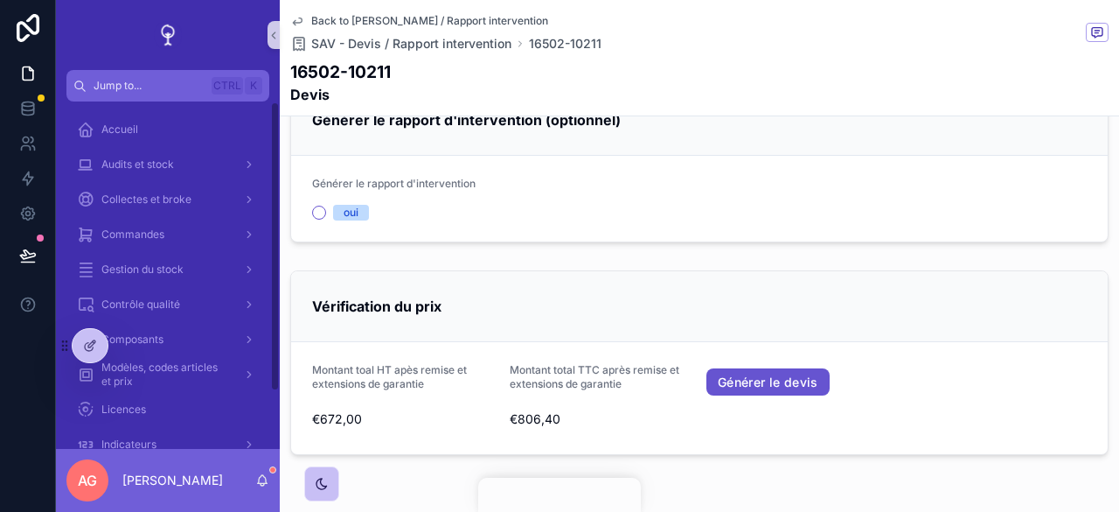
scroll to position [1027, 0]
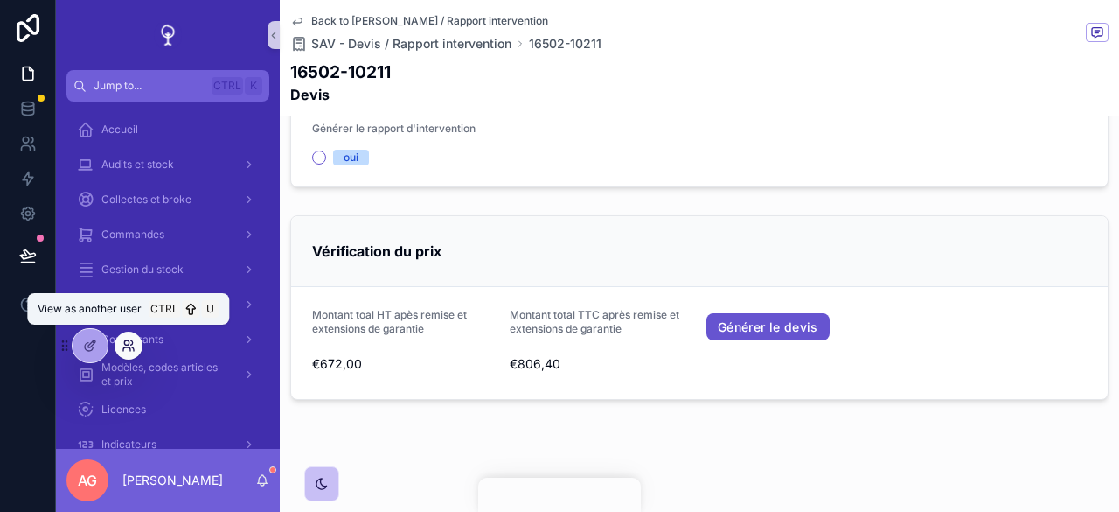
click at [129, 349] on icon at bounding box center [126, 348] width 7 height 3
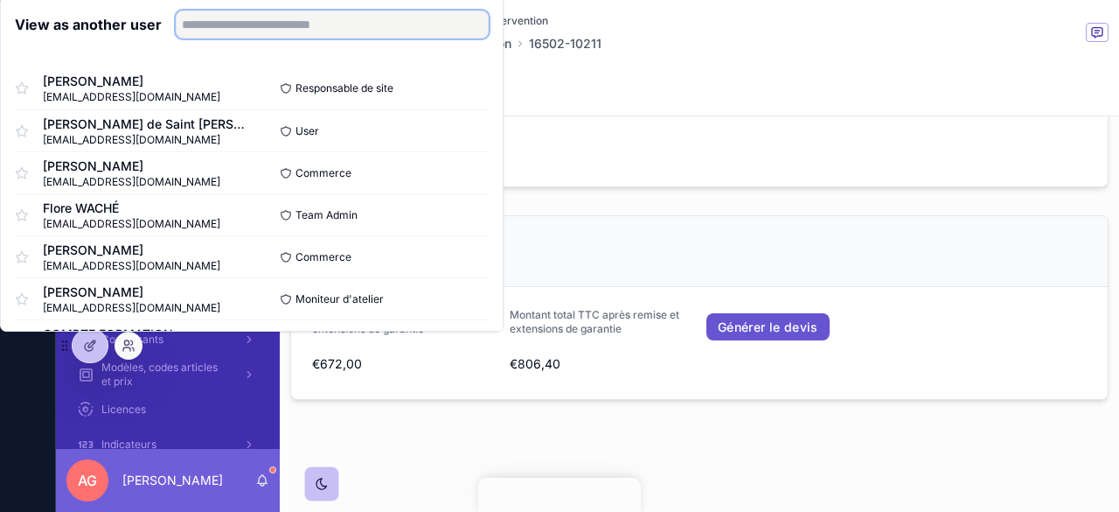
click at [300, 32] on input "text" at bounding box center [332, 24] width 313 height 28
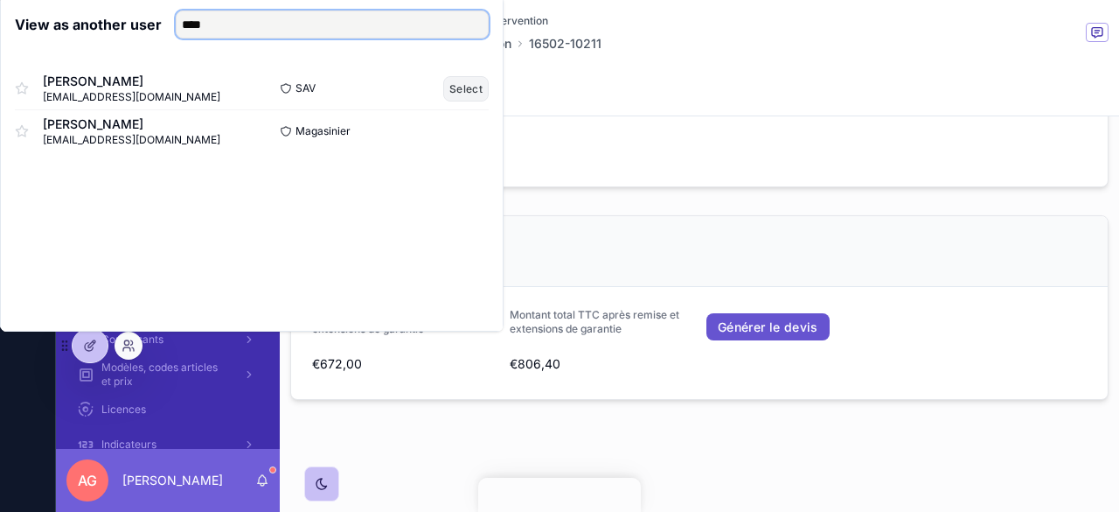
type input "****"
click at [474, 97] on button "Select" at bounding box center [465, 88] width 45 height 25
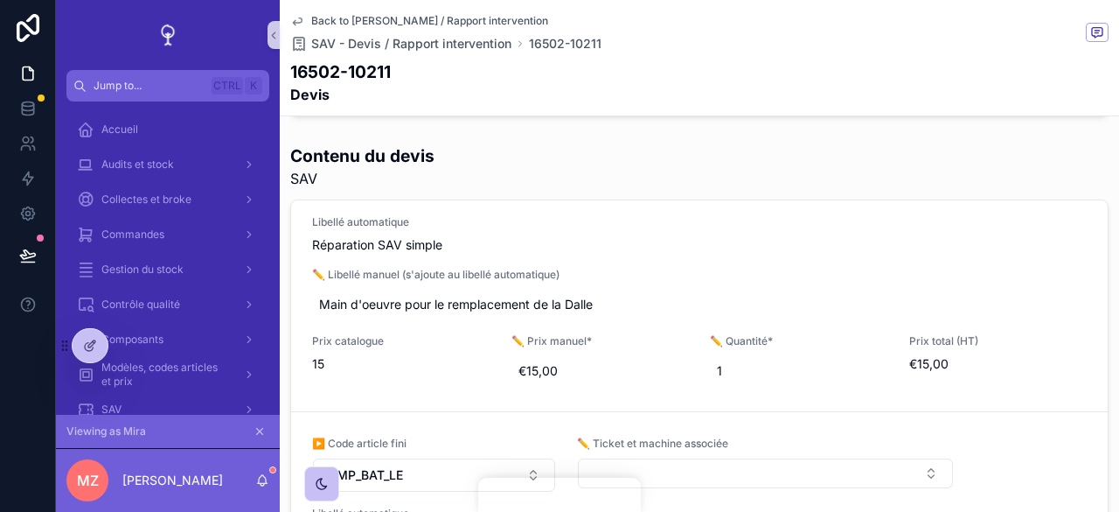
scroll to position [972, 0]
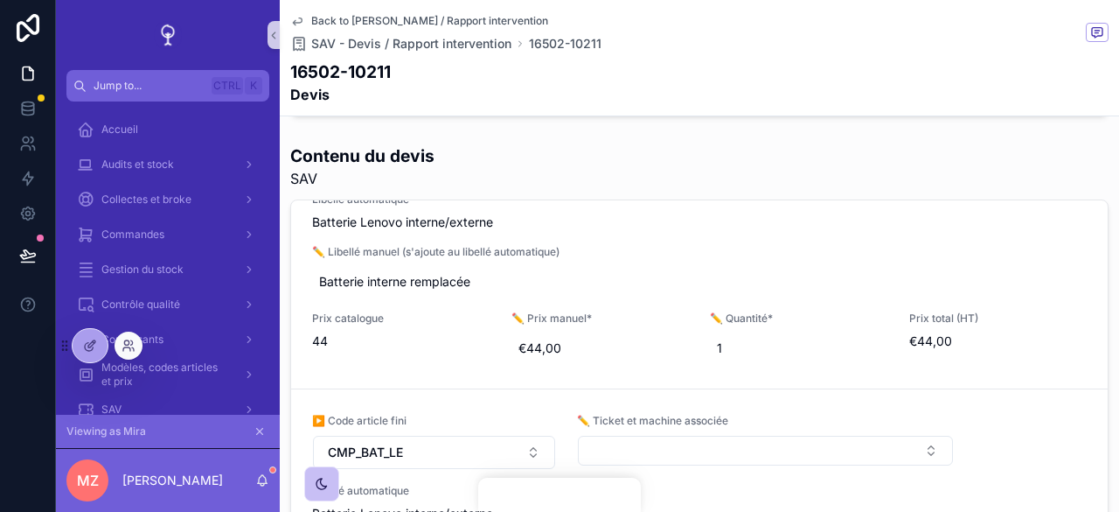
click at [136, 339] on div at bounding box center [129, 345] width 28 height 28
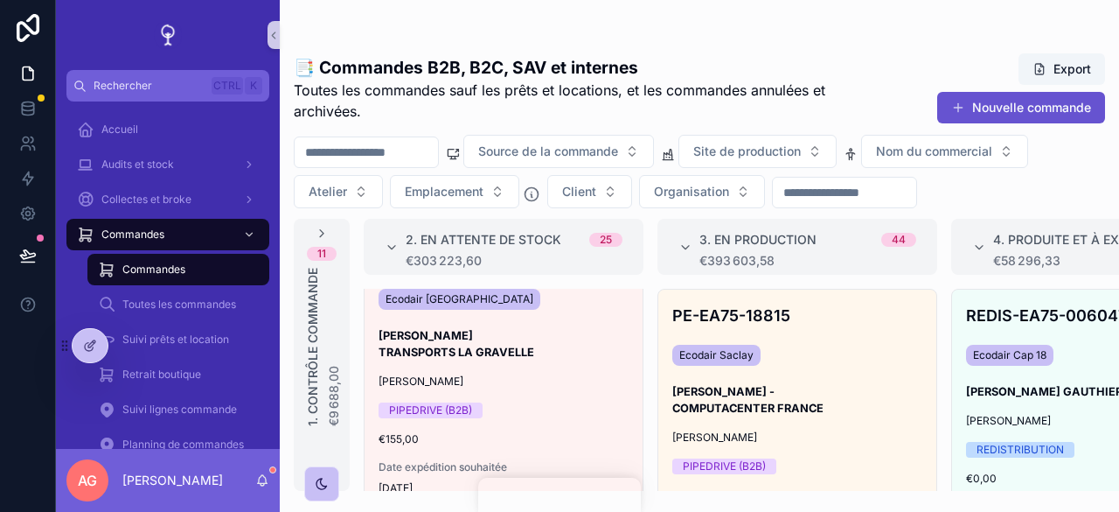
scroll to position [377, 0]
click at [31, 165] on link at bounding box center [27, 178] width 55 height 35
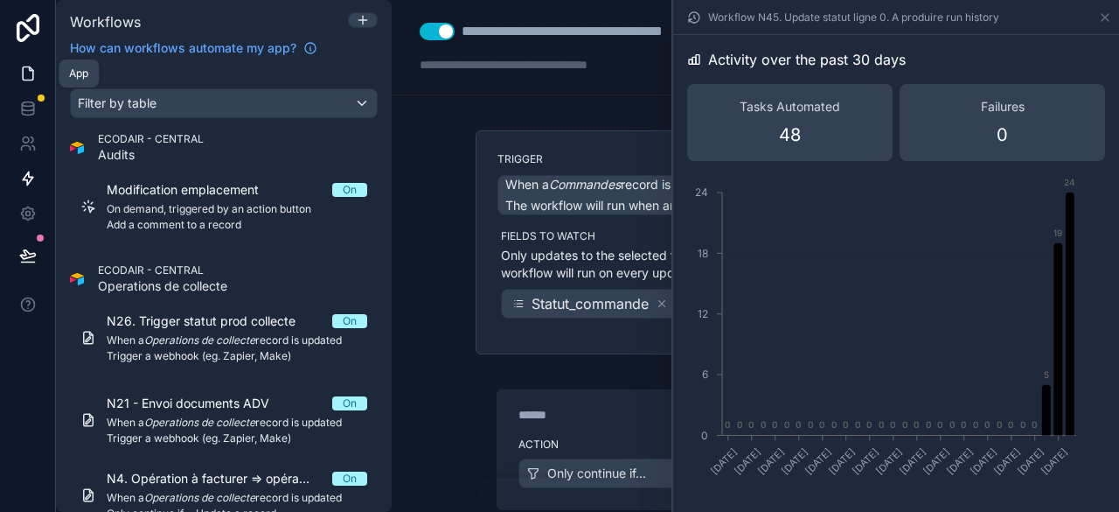
click at [30, 75] on icon at bounding box center [27, 73] width 17 height 17
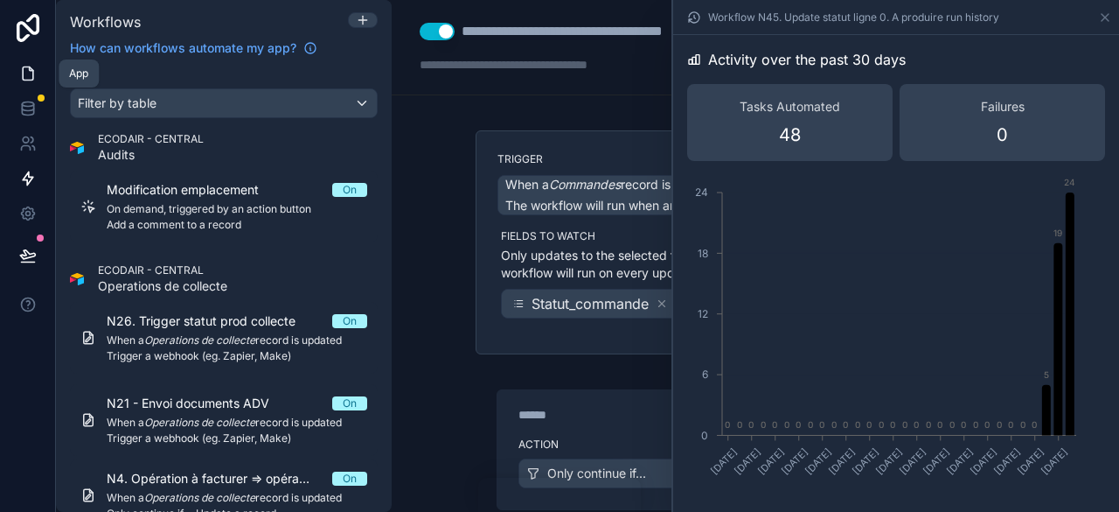
click at [31, 73] on icon at bounding box center [27, 73] width 17 height 17
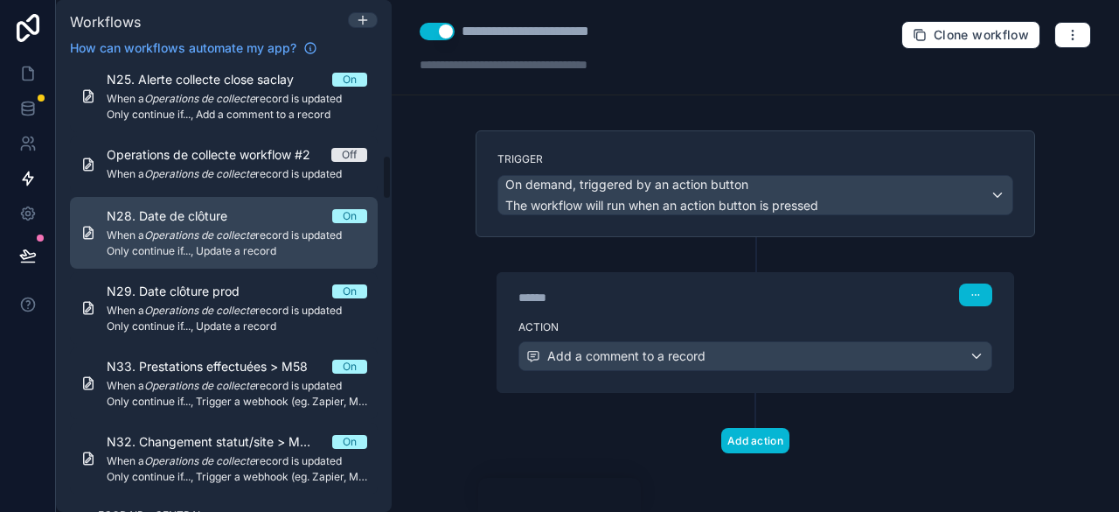
scroll to position [874, 0]
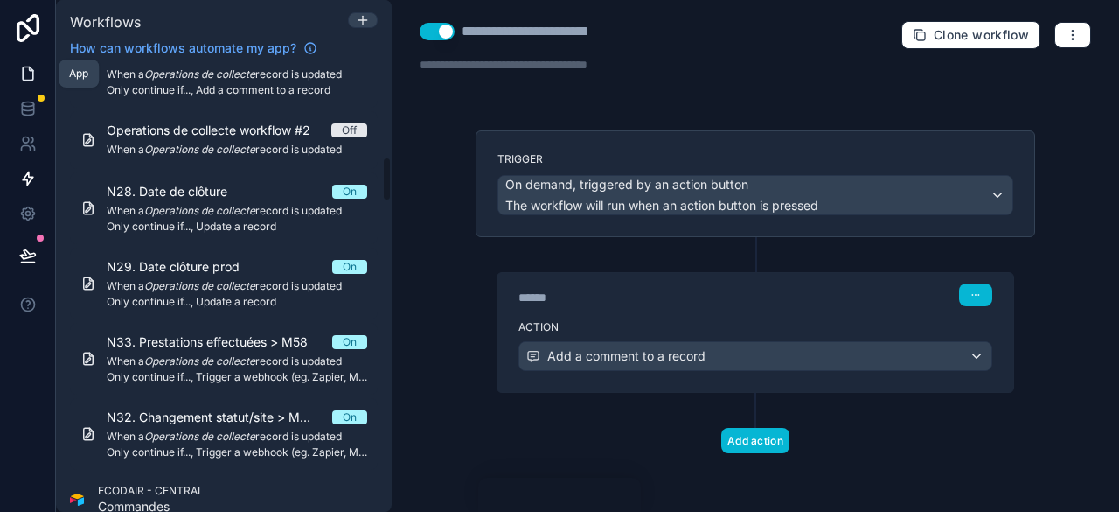
click at [29, 68] on icon at bounding box center [30, 68] width 3 height 3
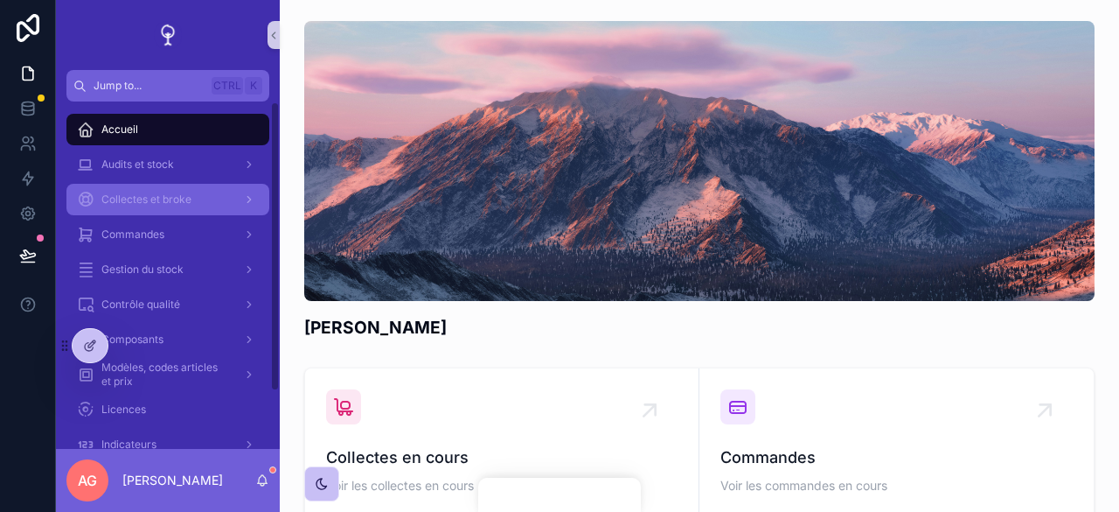
click at [157, 190] on div "Collectes et broke" at bounding box center [168, 199] width 182 height 28
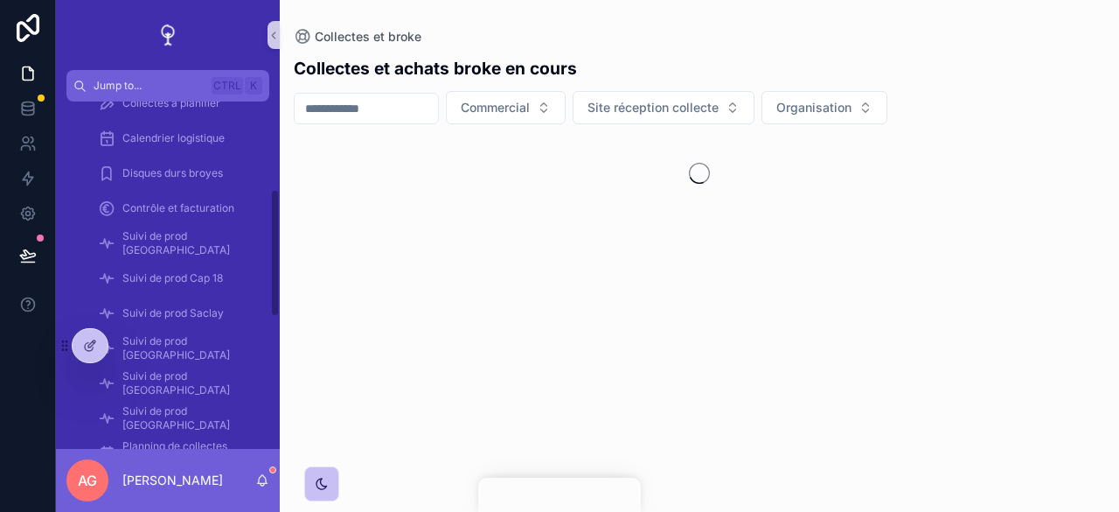
scroll to position [350, 0]
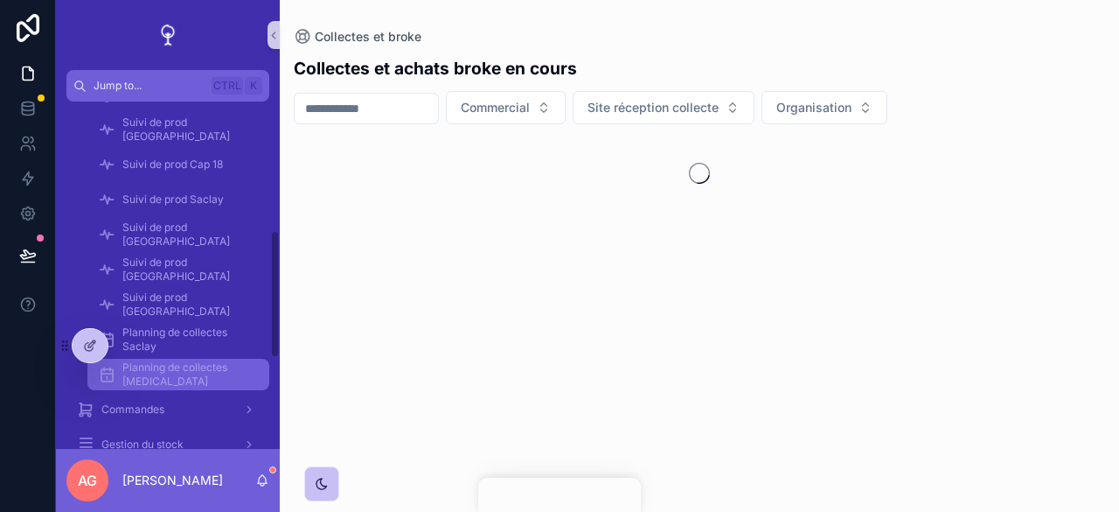
click at [187, 361] on span "Planning de collectes [MEDICAL_DATA]" at bounding box center [186, 374] width 129 height 28
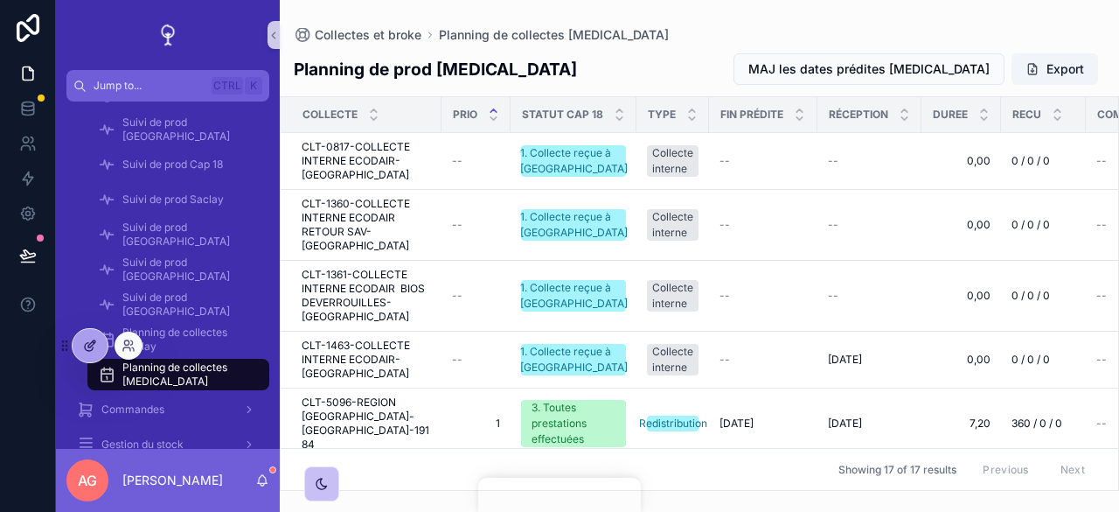
click at [91, 345] on icon at bounding box center [91, 343] width 7 height 7
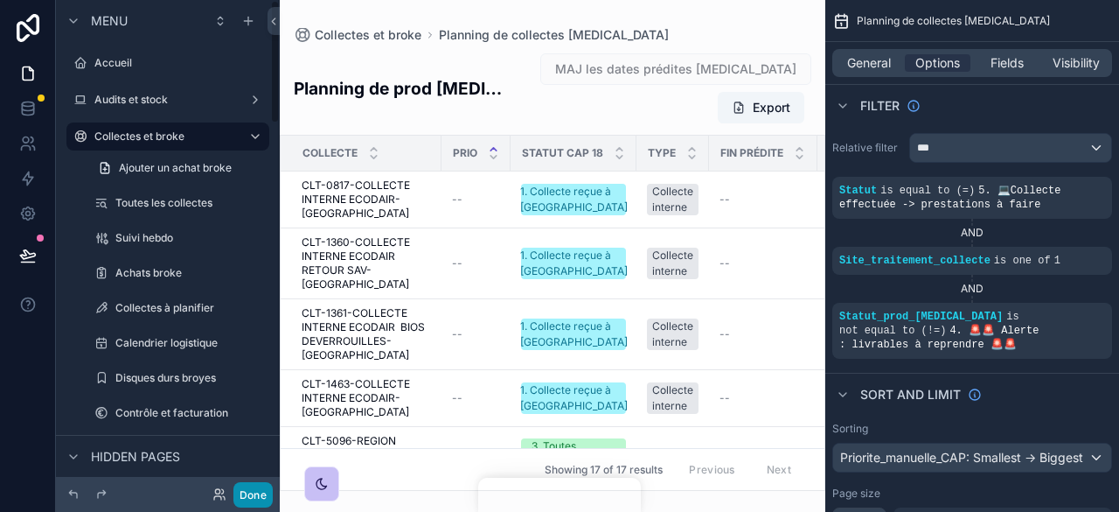
click at [236, 484] on button "Done" at bounding box center [252, 494] width 39 height 25
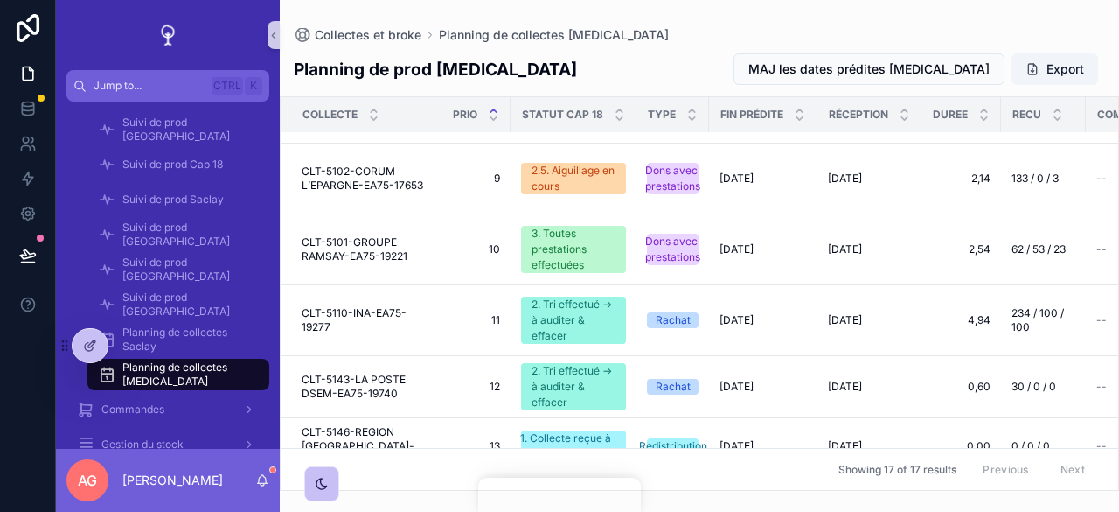
scroll to position [756, 0]
click at [89, 331] on div at bounding box center [90, 345] width 35 height 33
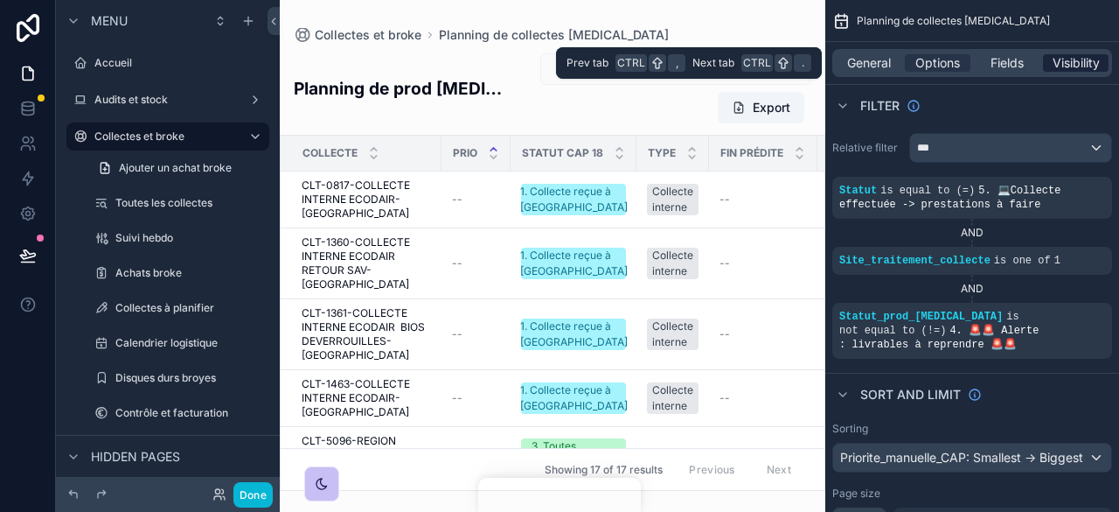
click at [1048, 63] on div "Visibility" at bounding box center [1076, 62] width 66 height 17
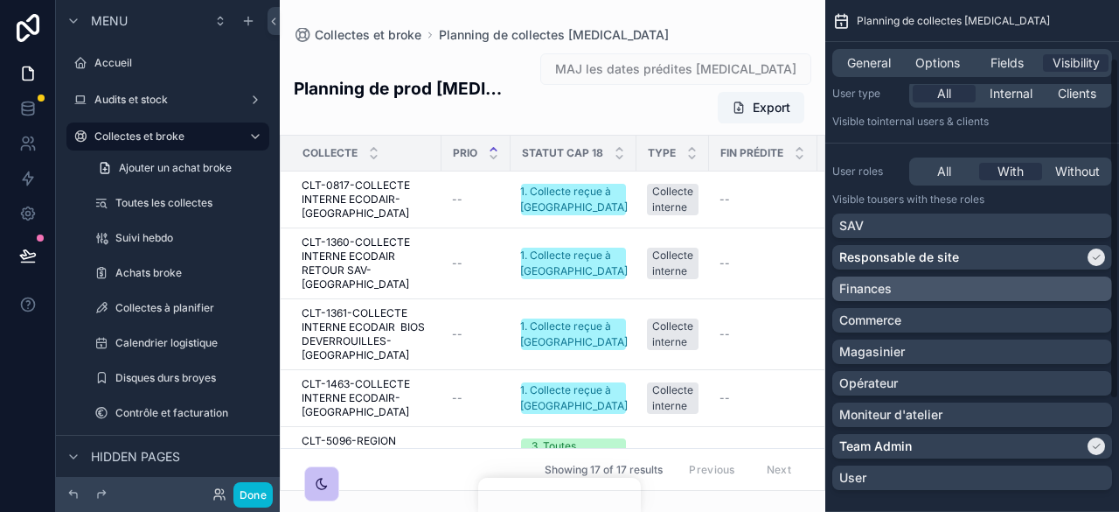
scroll to position [87, 0]
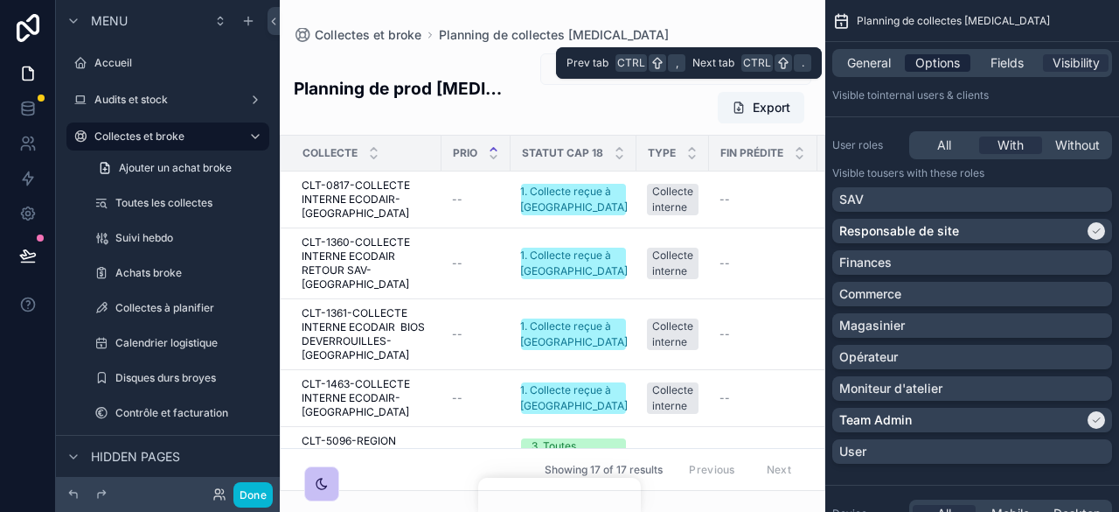
click at [953, 57] on span "Options" at bounding box center [938, 62] width 45 height 17
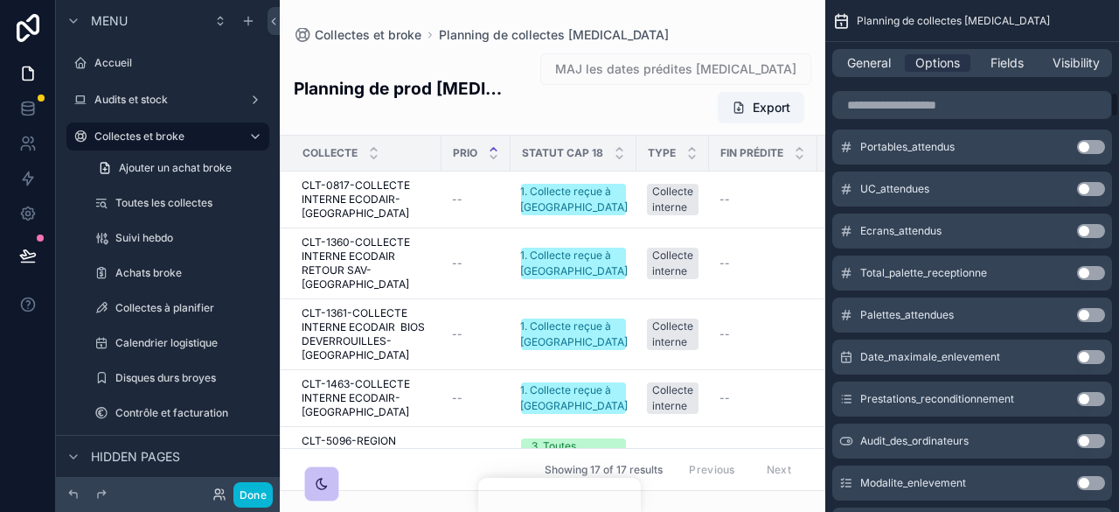
scroll to position [1836, 0]
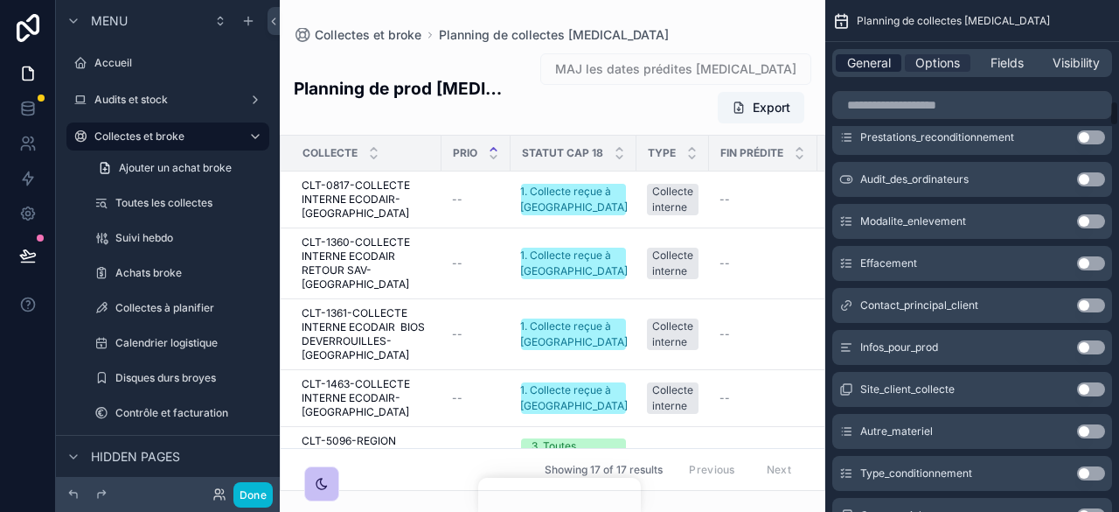
click at [884, 54] on span "General" at bounding box center [869, 62] width 44 height 17
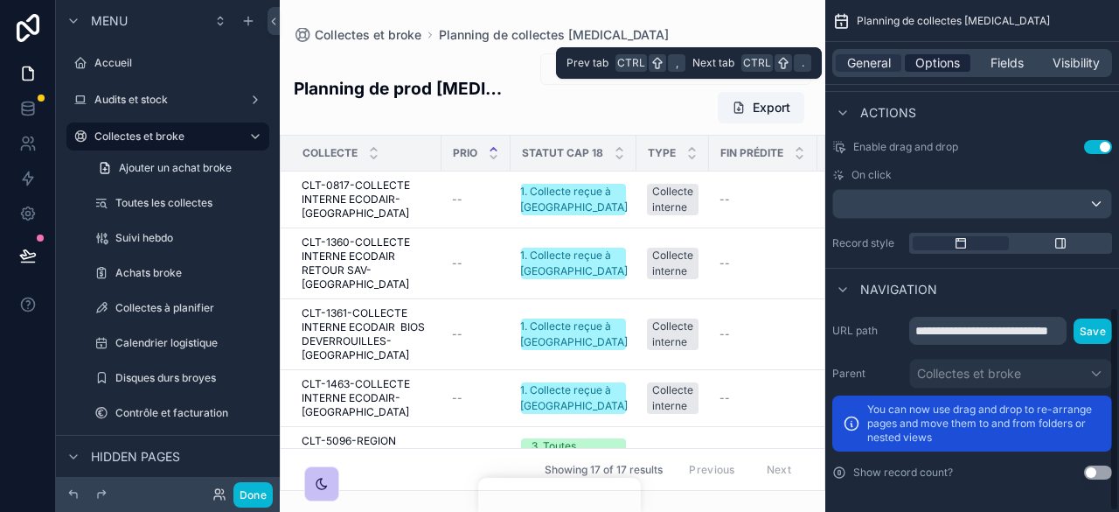
click at [921, 63] on span "Options" at bounding box center [938, 62] width 45 height 17
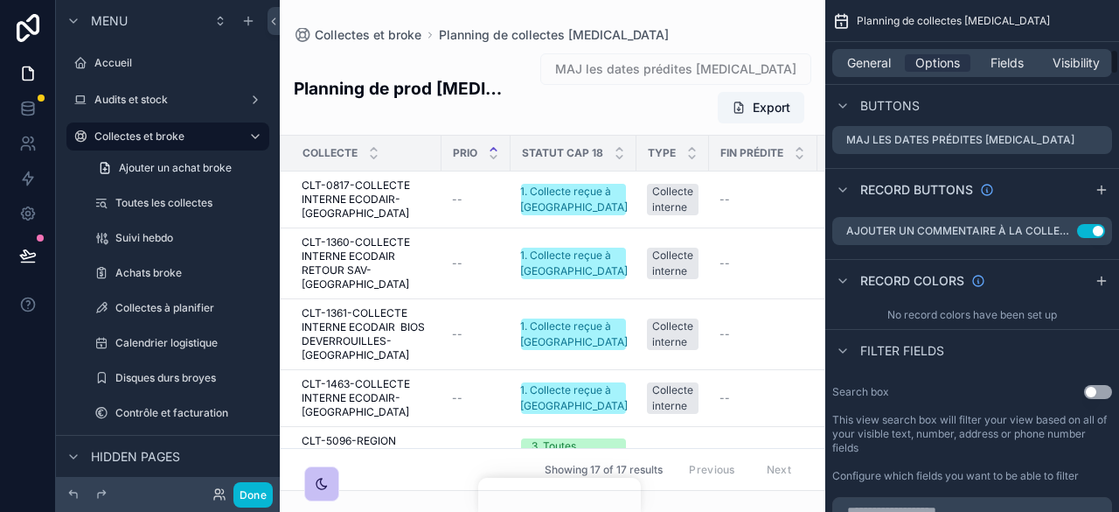
scroll to position [874, 0]
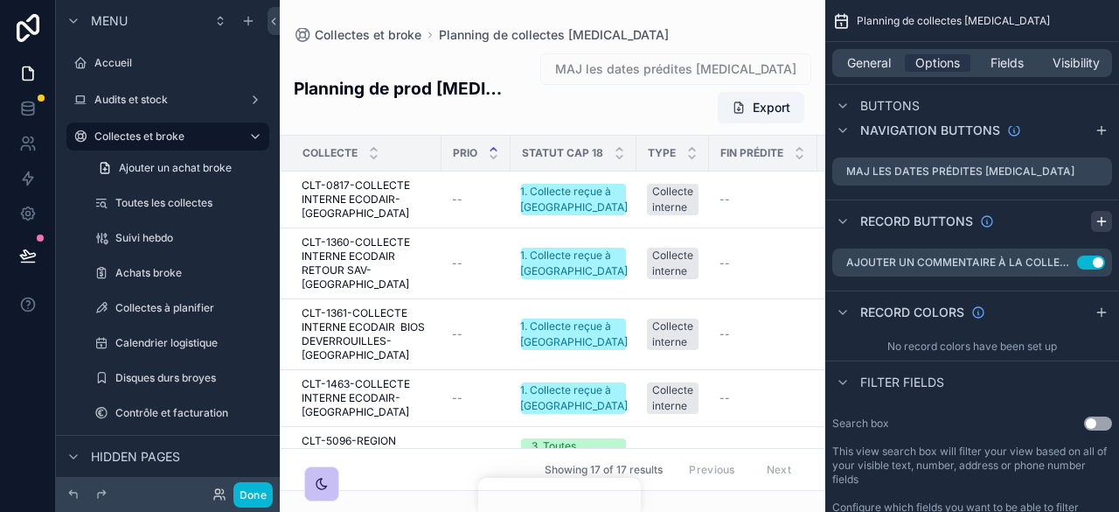
click at [1100, 214] on icon "scrollable content" at bounding box center [1102, 221] width 14 height 14
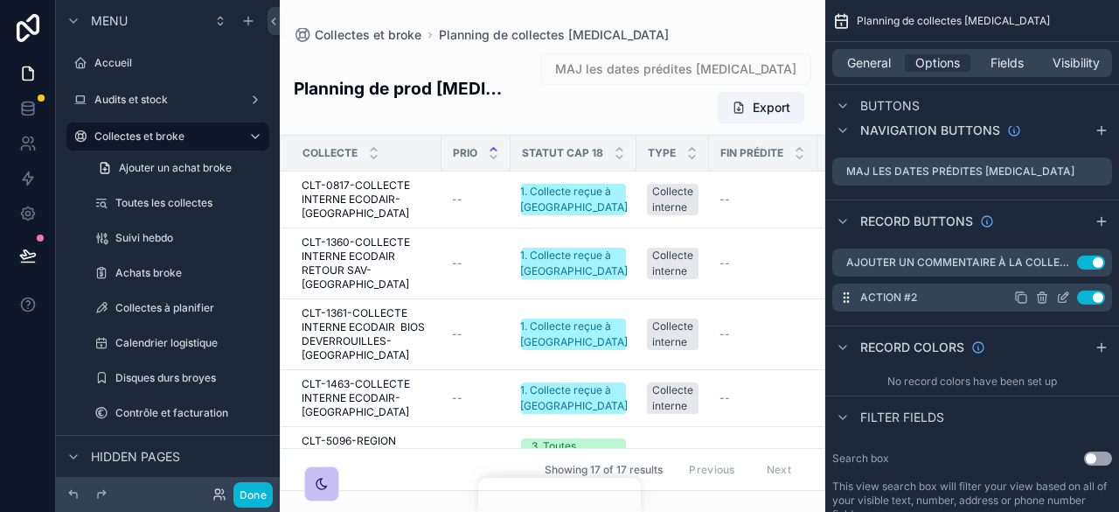
click at [1060, 290] on icon "scrollable content" at bounding box center [1063, 297] width 14 height 14
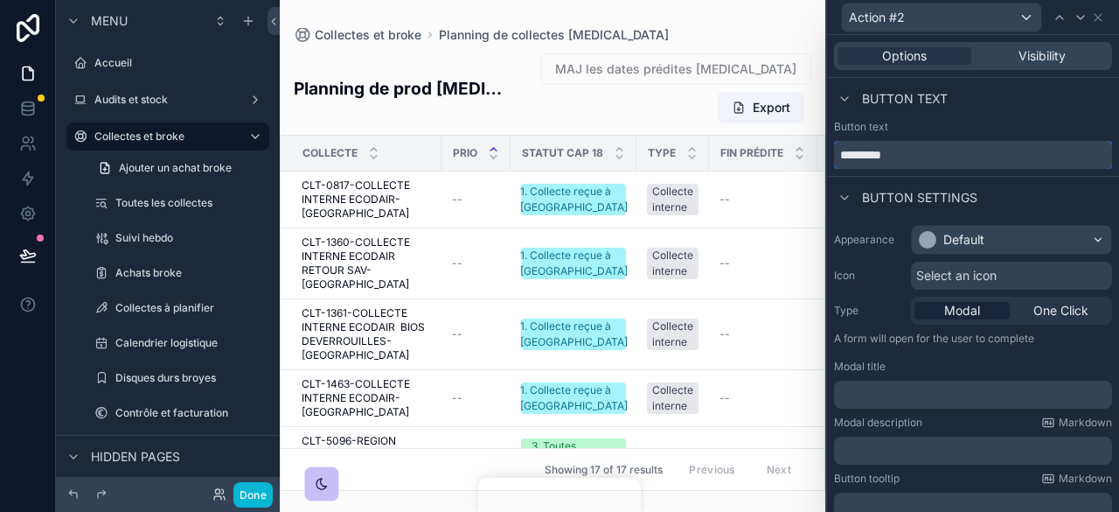
drag, startPoint x: 949, startPoint y: 164, endPoint x: 820, endPoint y: 165, distance: 128.6
click at [820, 165] on div "Action #2 Options Visibility Button text Button text ********* Button settings …" at bounding box center [559, 256] width 1119 height 512
type input "**********"
click at [1098, 17] on icon at bounding box center [1098, 17] width 7 height 7
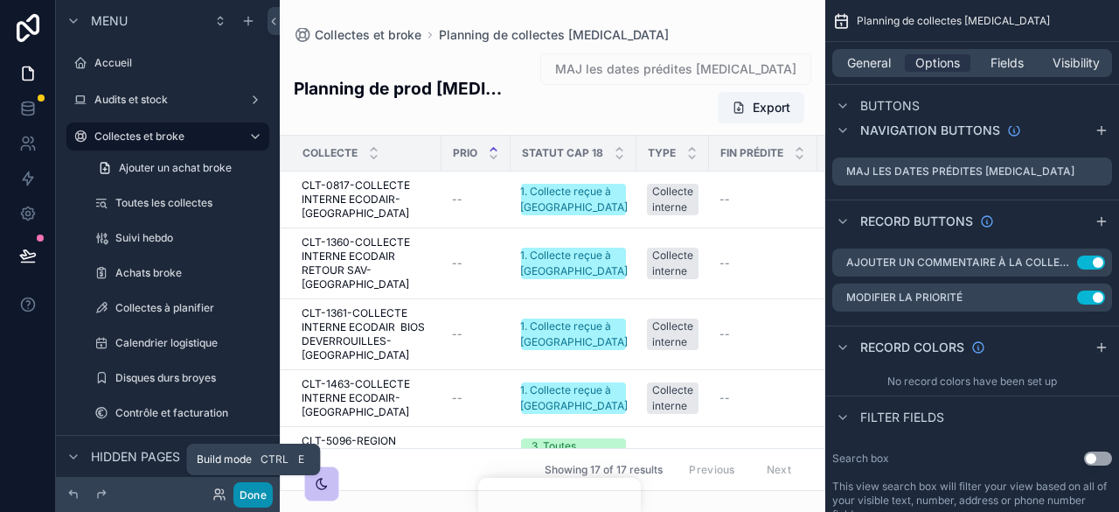
click at [257, 491] on button "Done" at bounding box center [252, 494] width 39 height 25
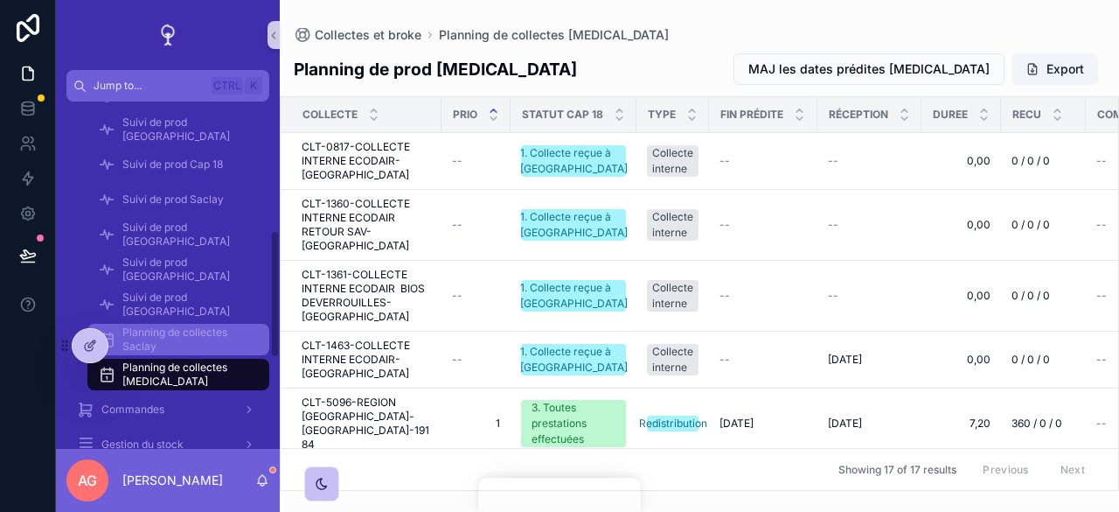
click at [160, 336] on span "Planning de collectes Saclay" at bounding box center [186, 339] width 129 height 28
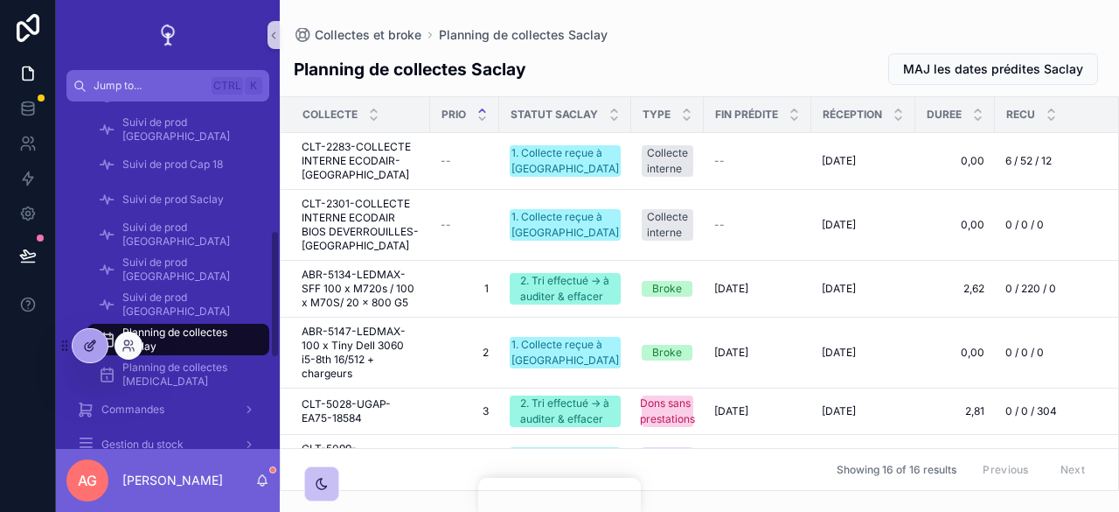
click at [92, 348] on icon at bounding box center [89, 347] width 8 height 8
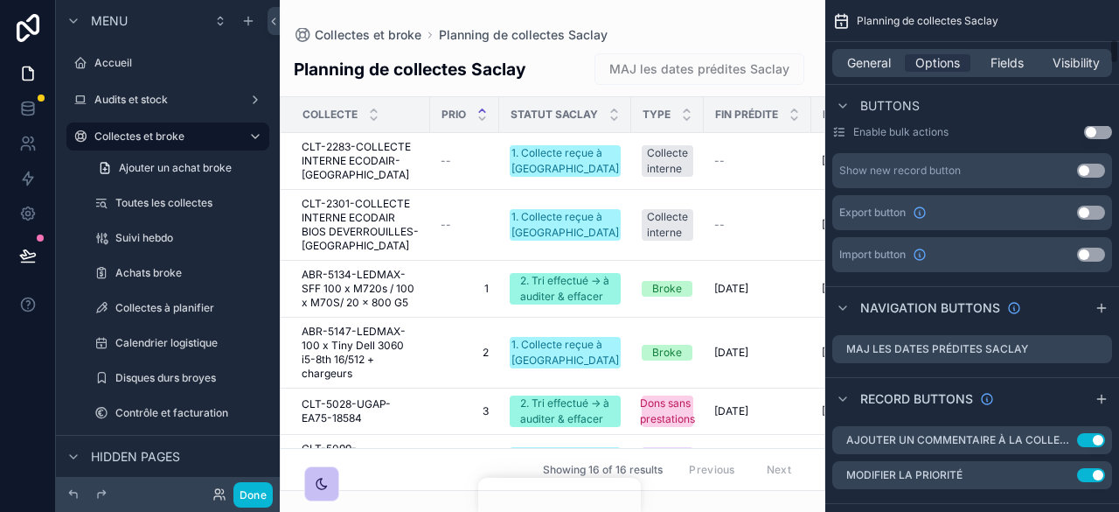
scroll to position [787, 0]
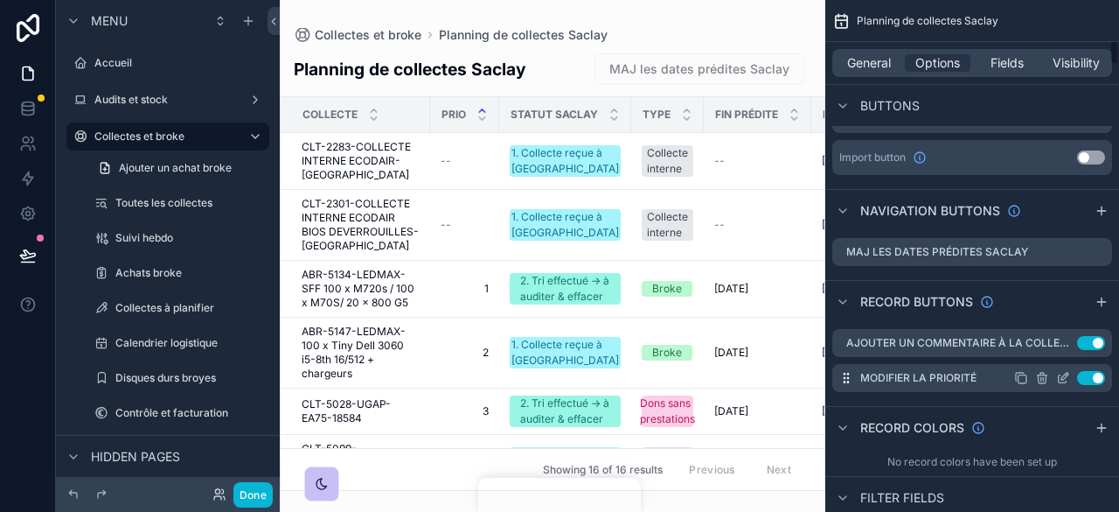
click at [1061, 379] on icon "scrollable content" at bounding box center [1063, 378] width 14 height 14
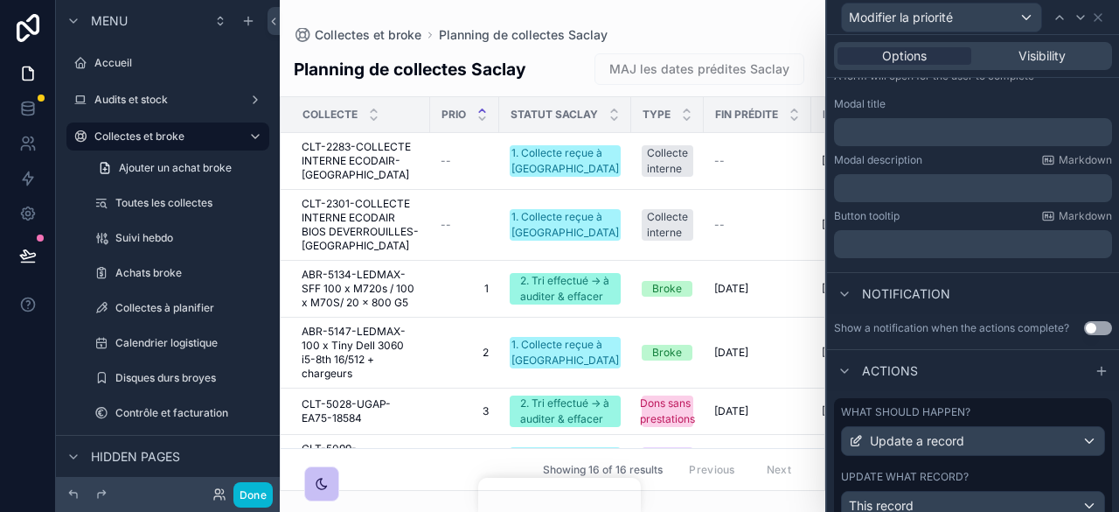
scroll to position [422, 0]
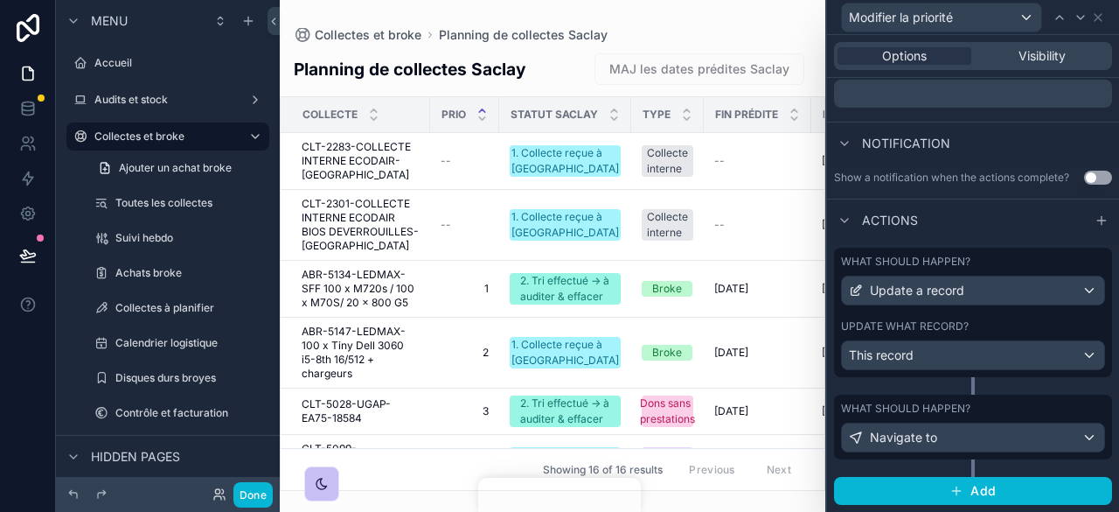
click at [1018, 314] on div "What should happen? Update a record Update what record? This record" at bounding box center [973, 311] width 278 height 129
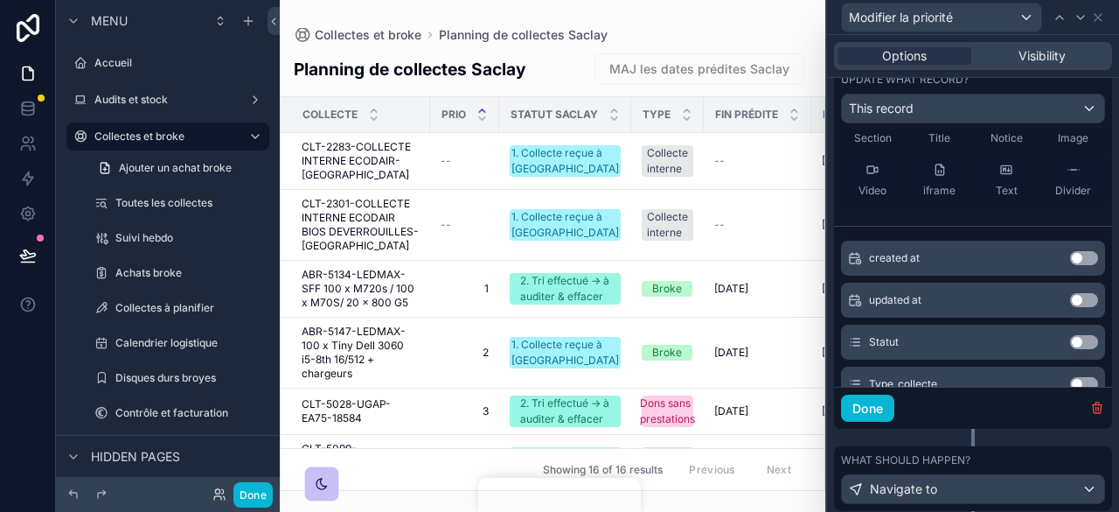
scroll to position [721, 0]
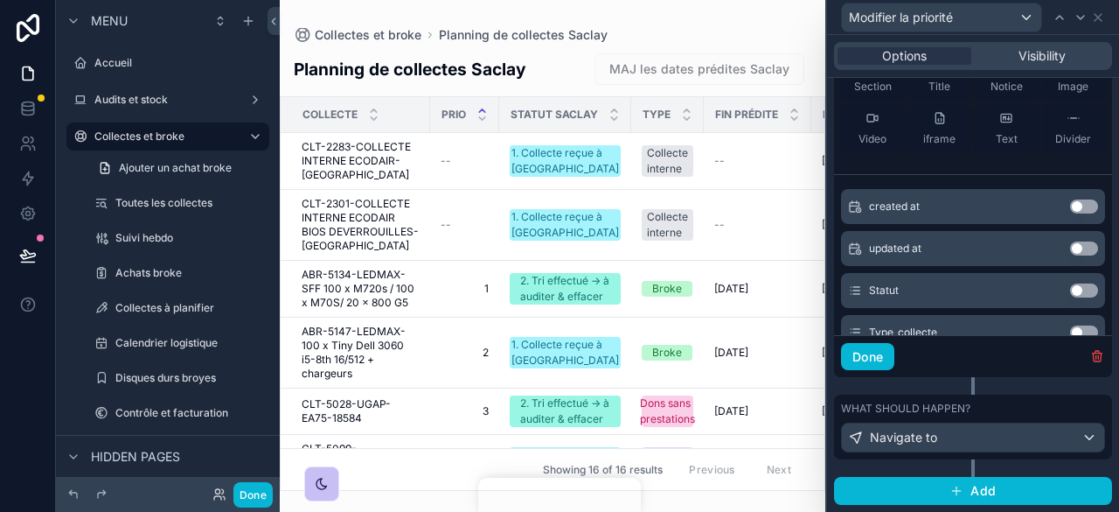
click at [992, 405] on div "What should happen?" at bounding box center [973, 408] width 264 height 14
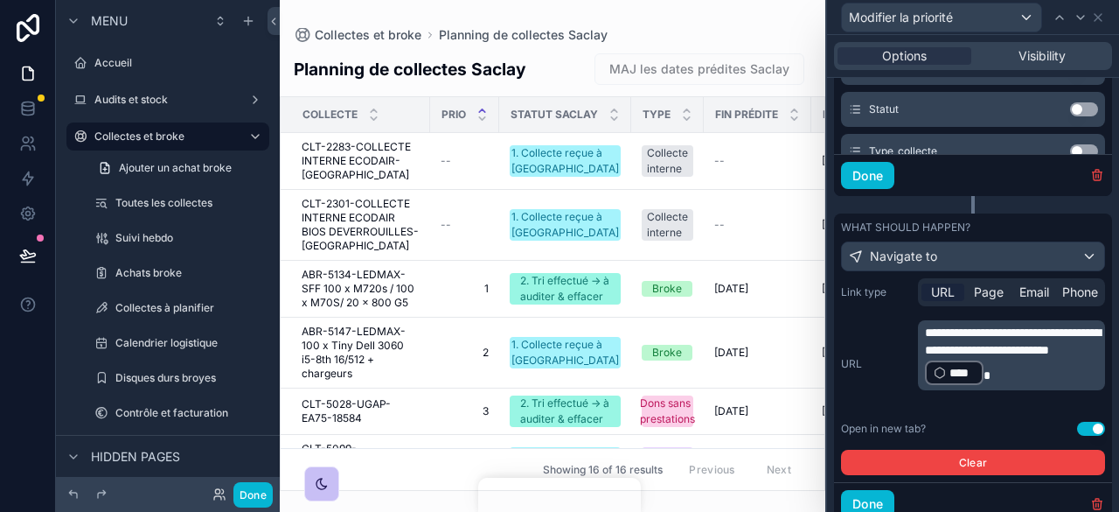
scroll to position [895, 0]
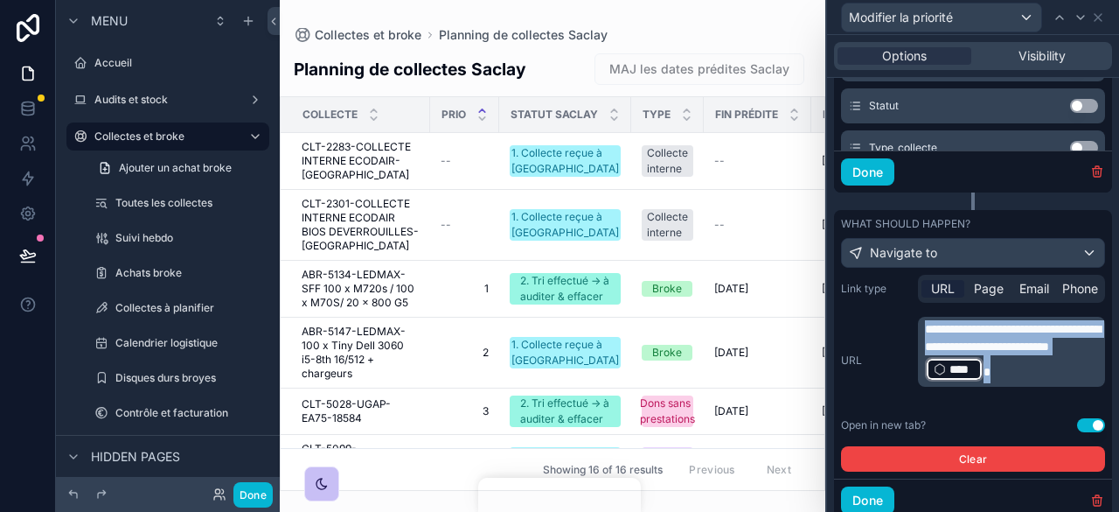
drag, startPoint x: 986, startPoint y: 401, endPoint x: 922, endPoint y: 336, distance: 91.5
click at [922, 336] on div "**********" at bounding box center [1011, 352] width 187 height 70
copy p "**********"
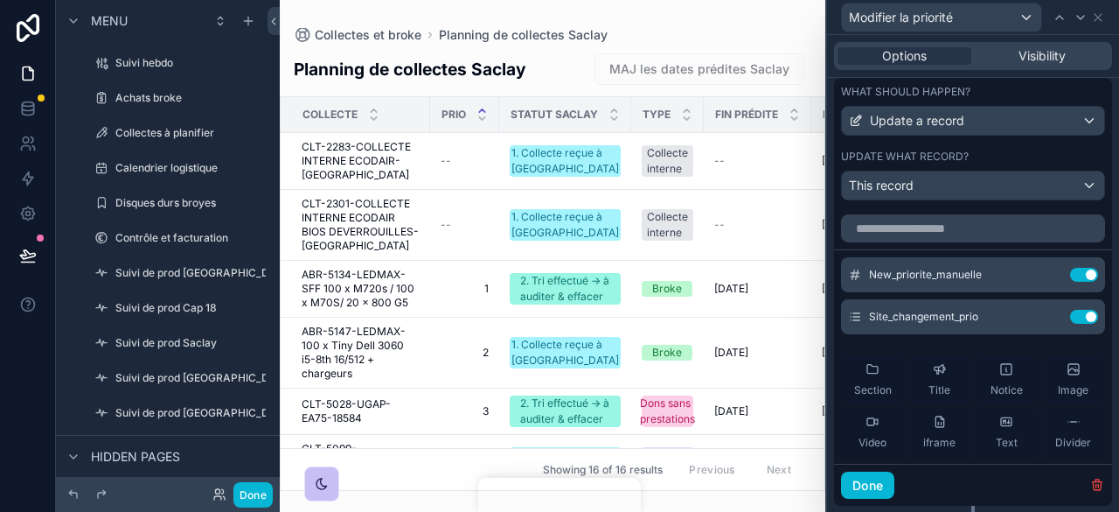
scroll to position [546, 0]
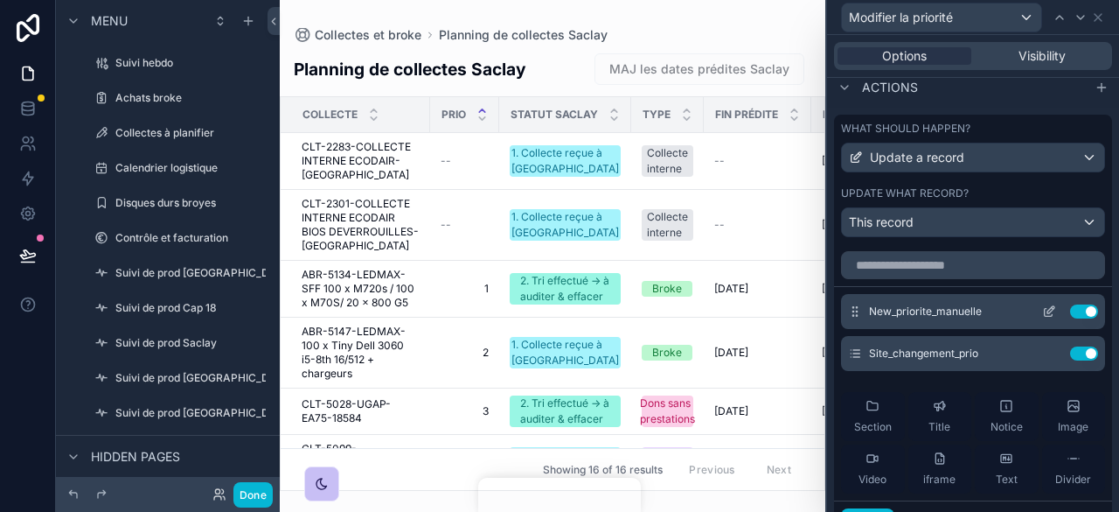
click at [1042, 318] on icon at bounding box center [1049, 311] width 14 height 14
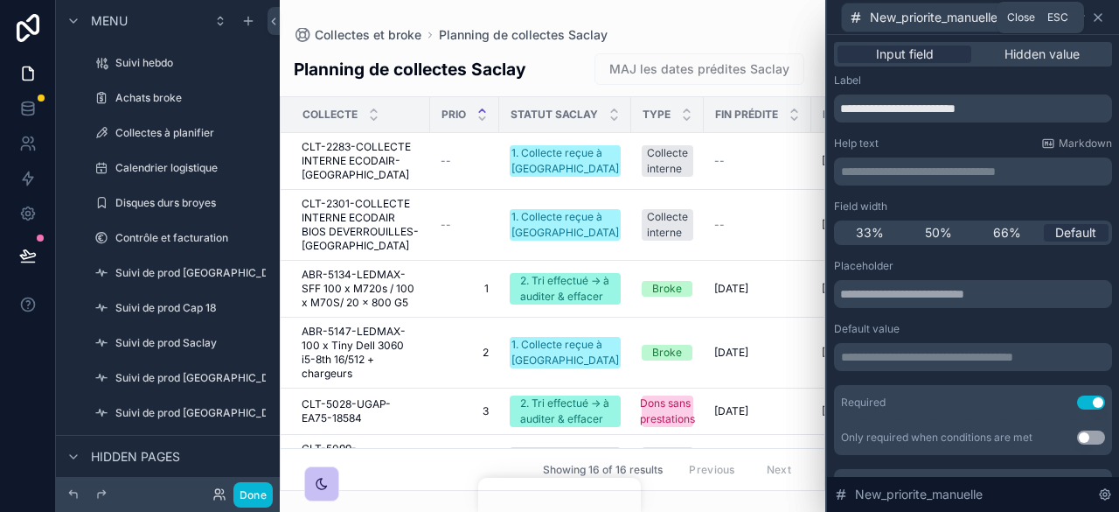
click at [1102, 19] on icon at bounding box center [1098, 17] width 14 height 14
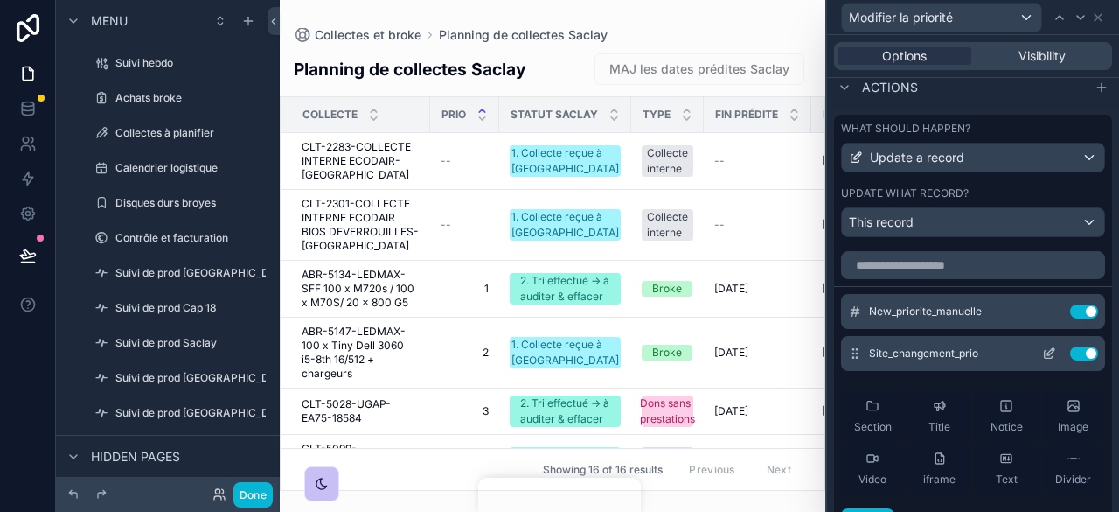
click at [1042, 360] on icon at bounding box center [1049, 353] width 14 height 14
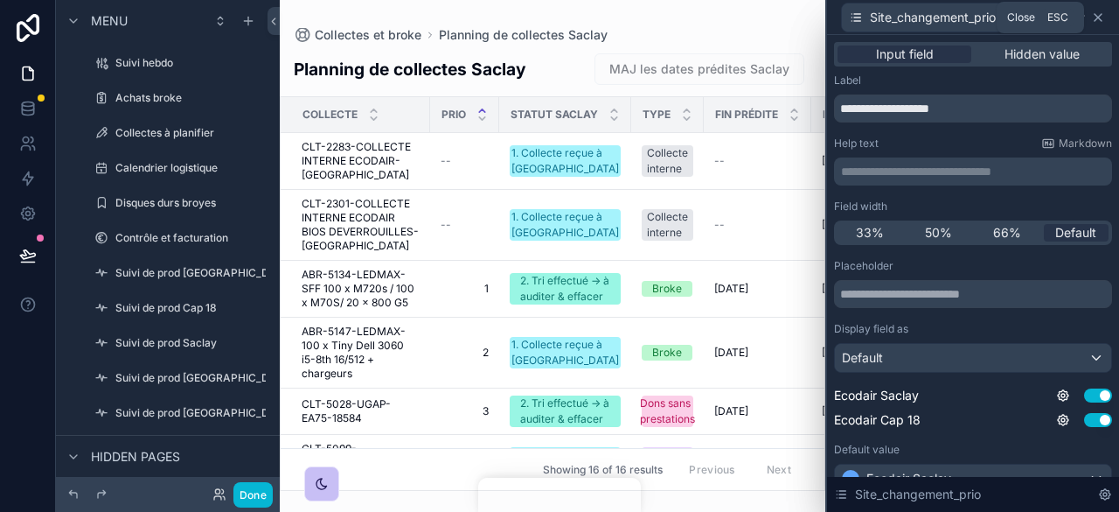
click at [1100, 17] on icon at bounding box center [1098, 17] width 14 height 14
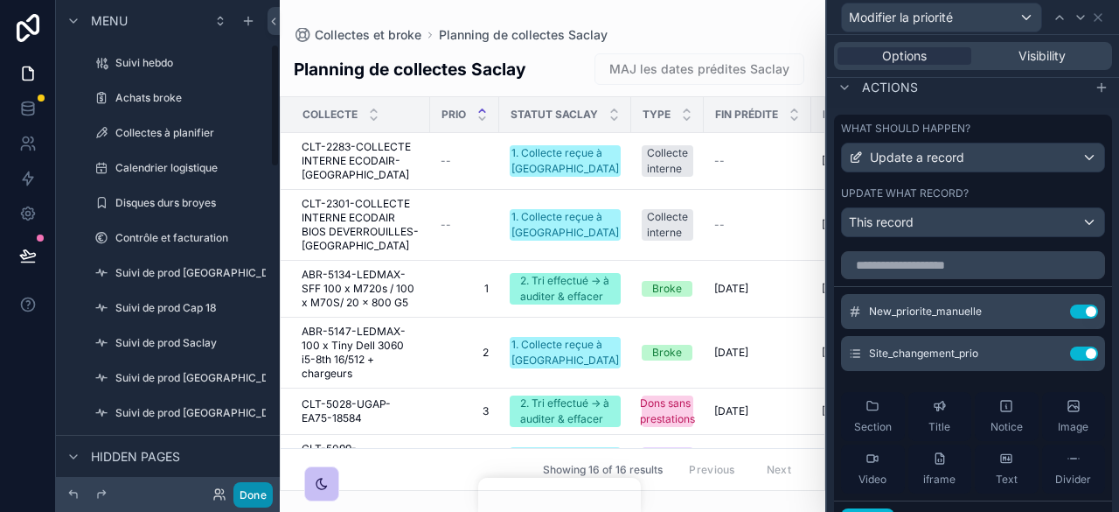
click at [259, 499] on button "Done" at bounding box center [252, 494] width 39 height 25
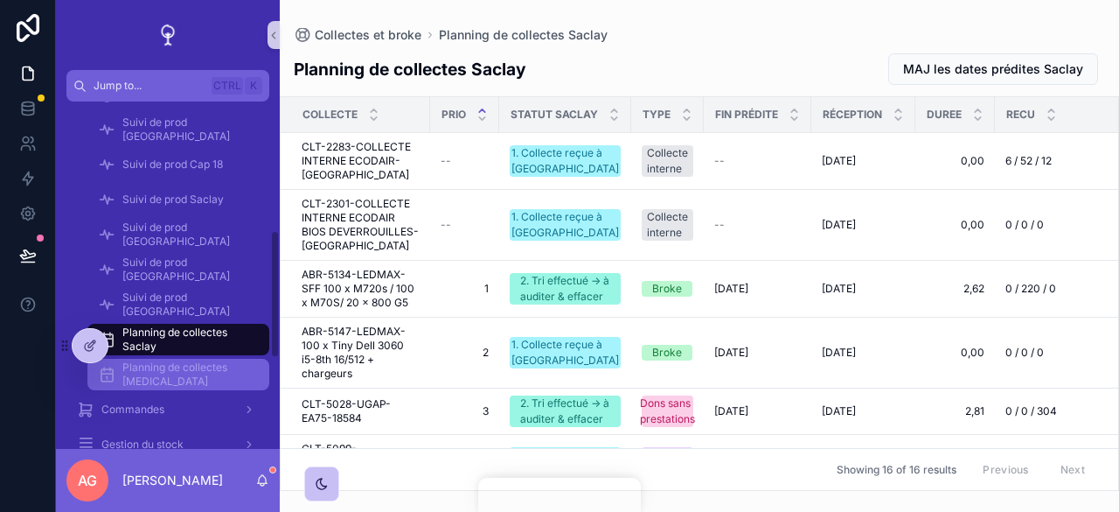
click at [180, 369] on span "Planning de collectes [MEDICAL_DATA]" at bounding box center [186, 374] width 129 height 28
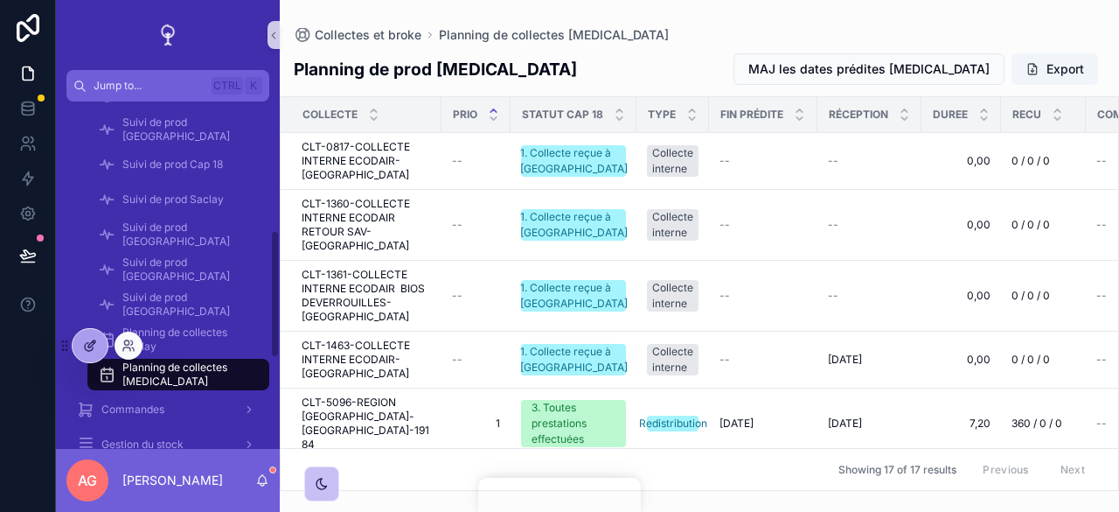
click at [91, 346] on icon at bounding box center [91, 343] width 7 height 7
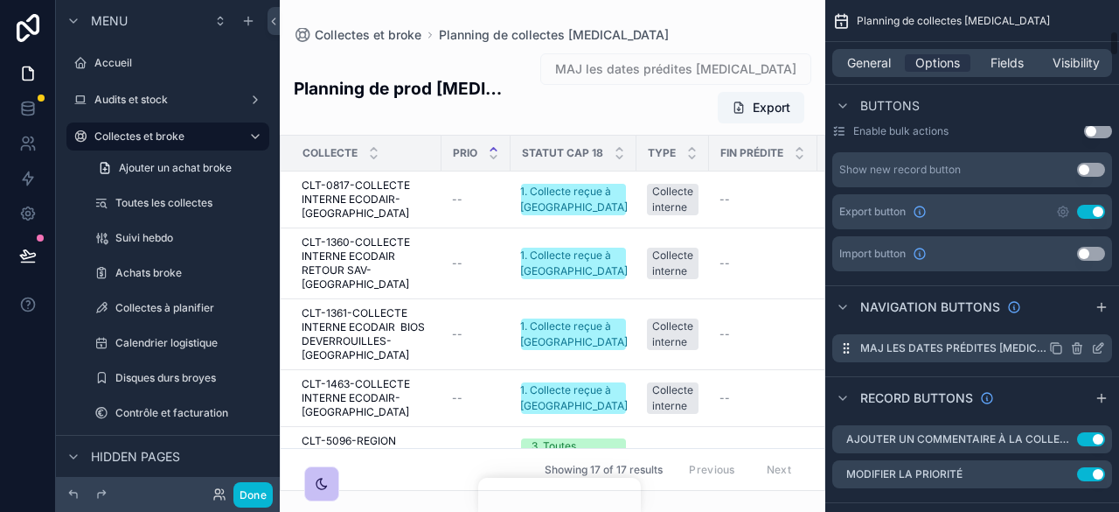
scroll to position [700, 0]
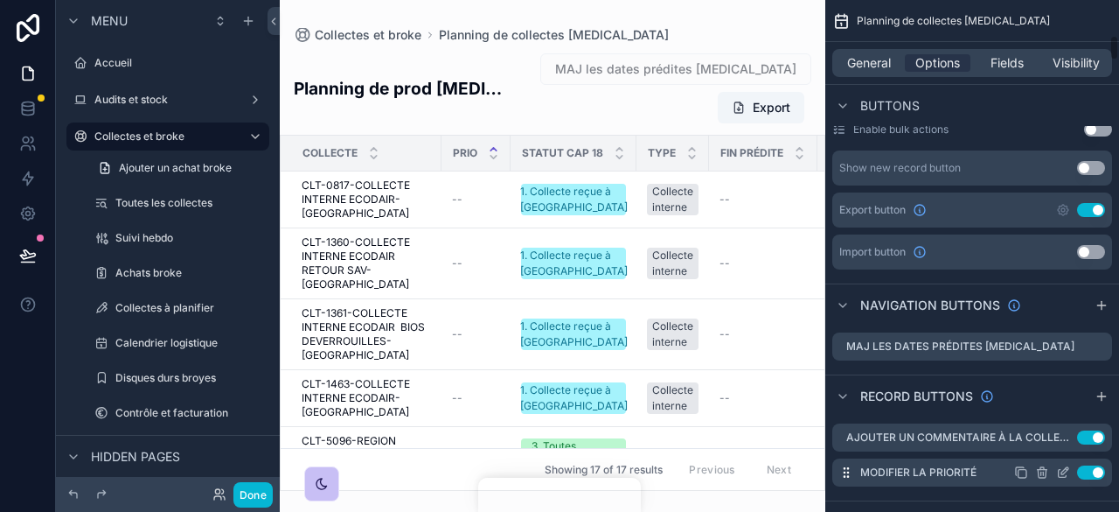
click at [1059, 465] on icon "scrollable content" at bounding box center [1063, 472] width 14 height 14
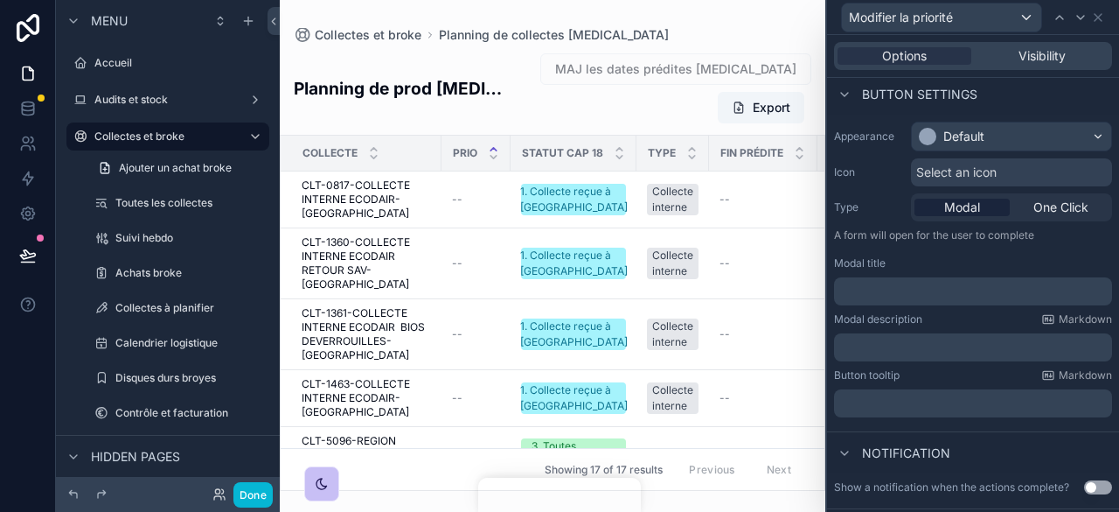
scroll to position [185, 0]
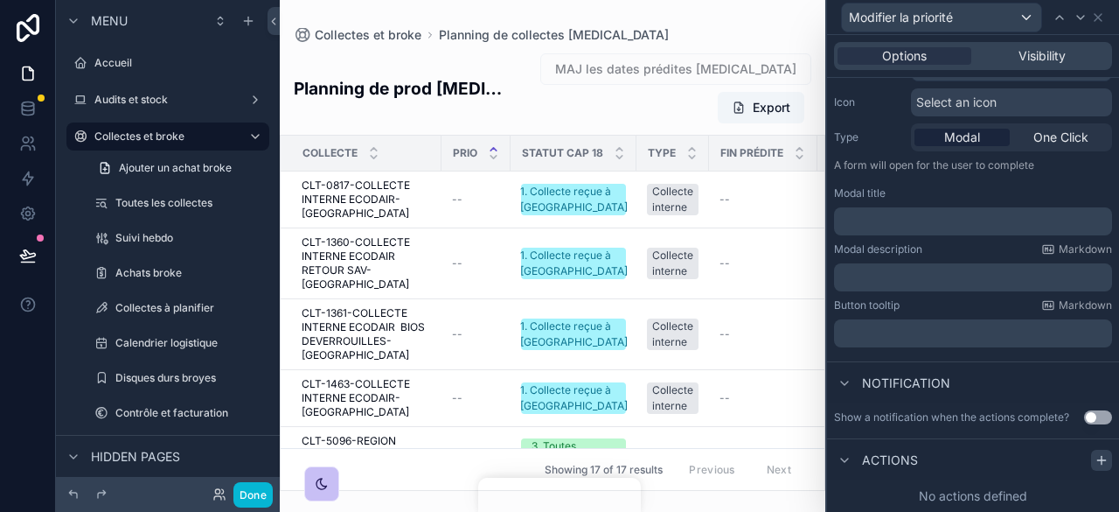
click at [1095, 463] on icon at bounding box center [1102, 460] width 14 height 14
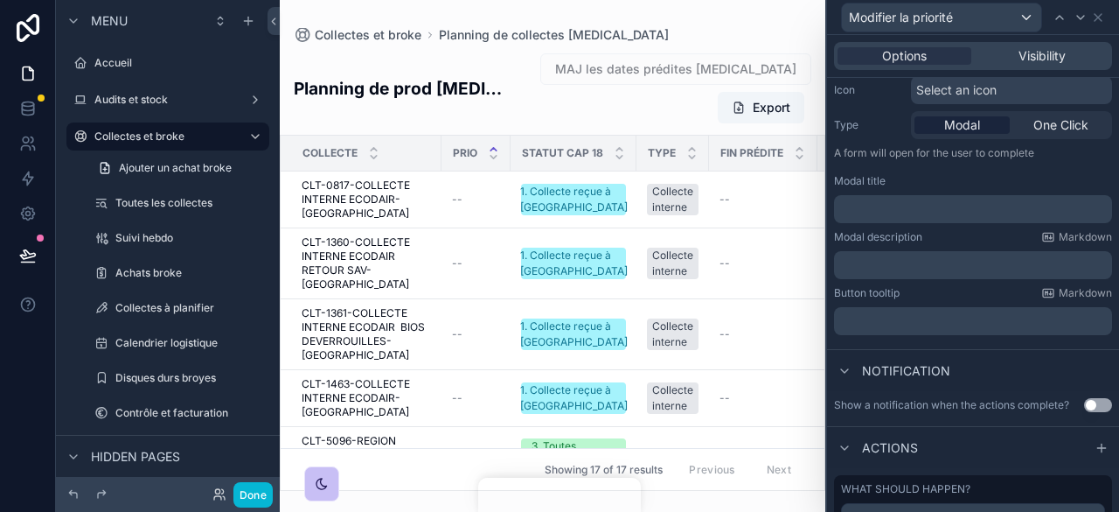
scroll to position [276, 0]
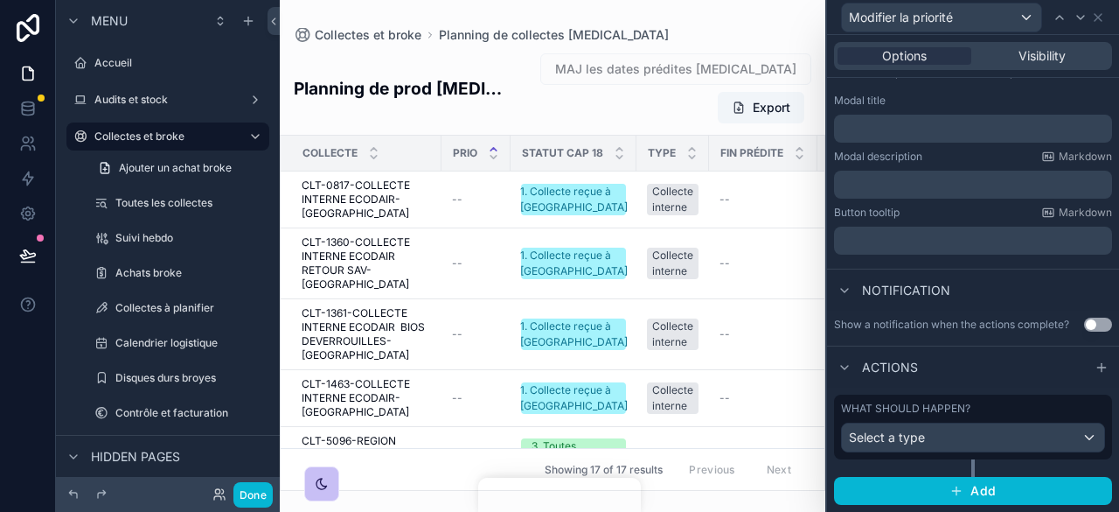
click at [971, 419] on div "What should happen? Select a type" at bounding box center [973, 426] width 264 height 51
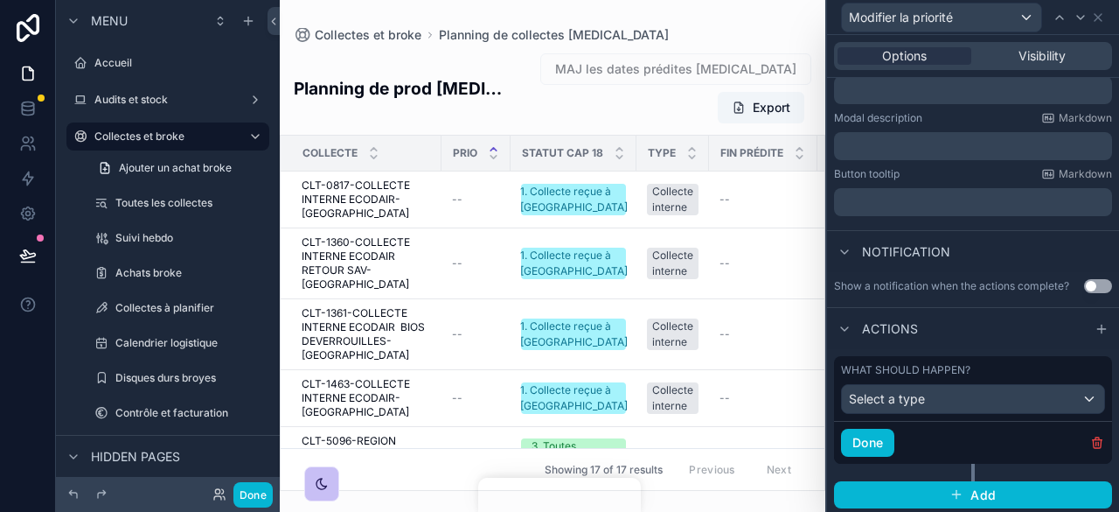
scroll to position [318, 0]
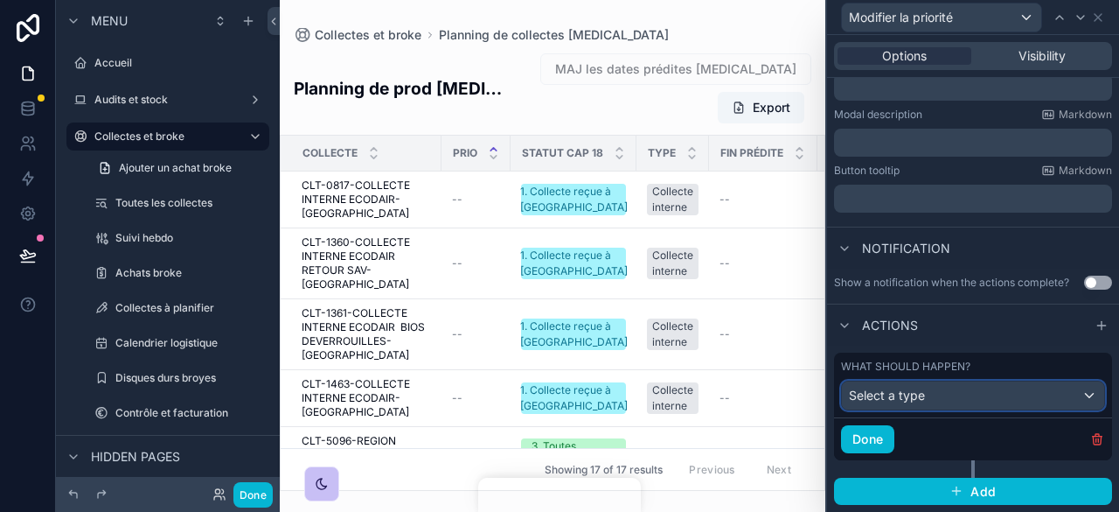
click at [921, 409] on div "Select a type" at bounding box center [973, 395] width 262 height 28
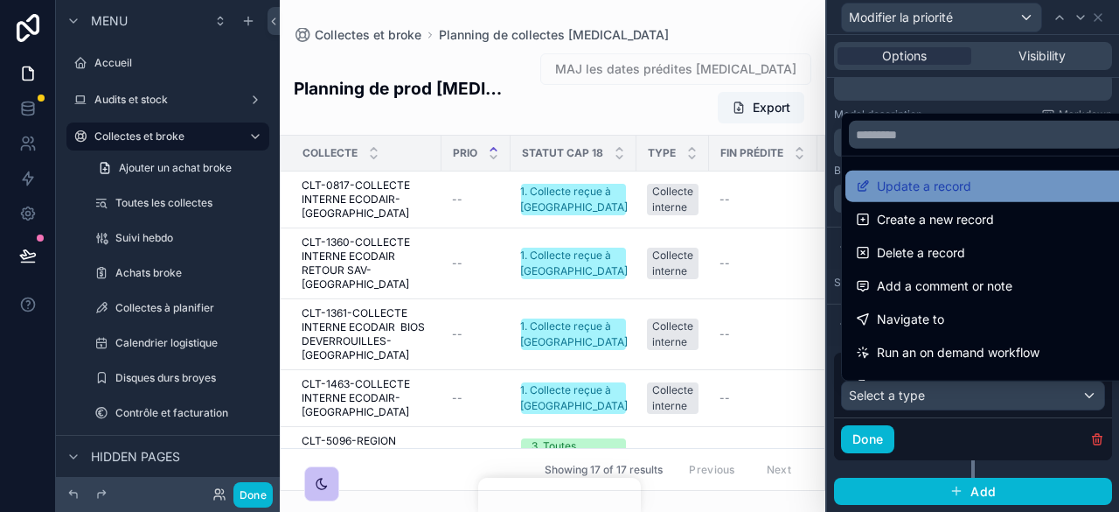
click at [944, 195] on span "Update a record" at bounding box center [924, 186] width 94 height 21
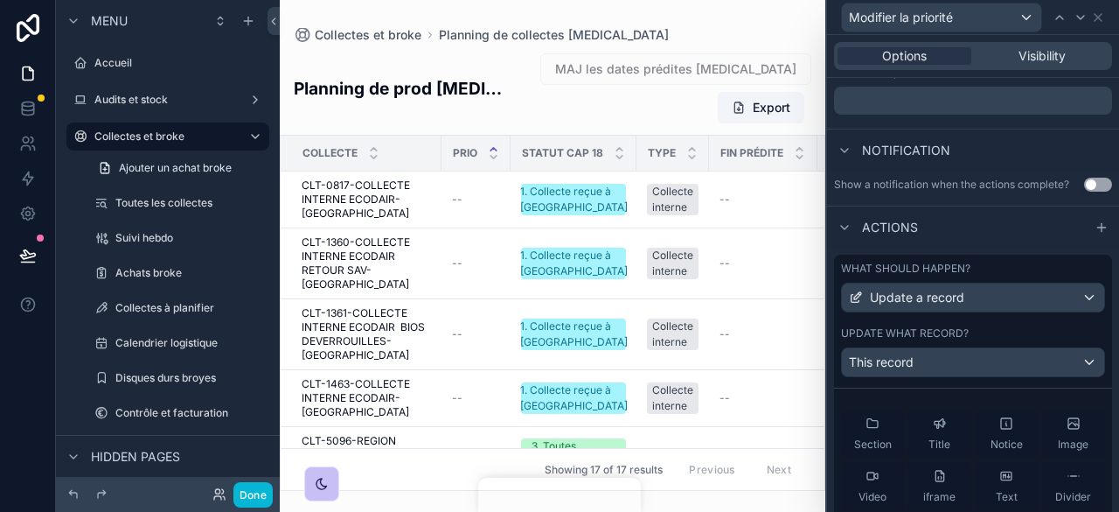
scroll to position [0, 0]
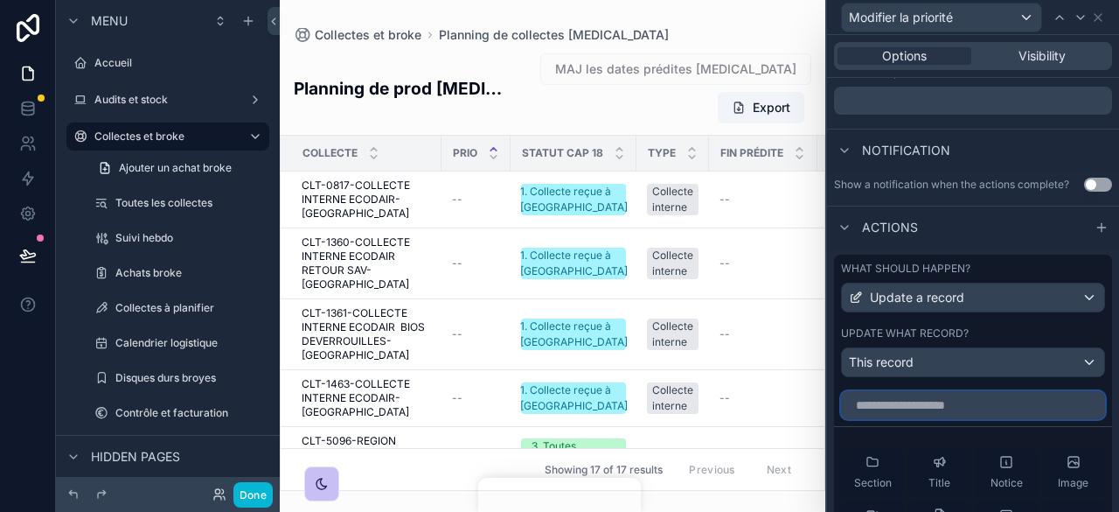
click at [936, 416] on input "text" at bounding box center [973, 405] width 264 height 28
drag, startPoint x: 895, startPoint y: 417, endPoint x: 880, endPoint y: 421, distance: 15.3
click at [880, 419] on input "****" at bounding box center [973, 405] width 264 height 28
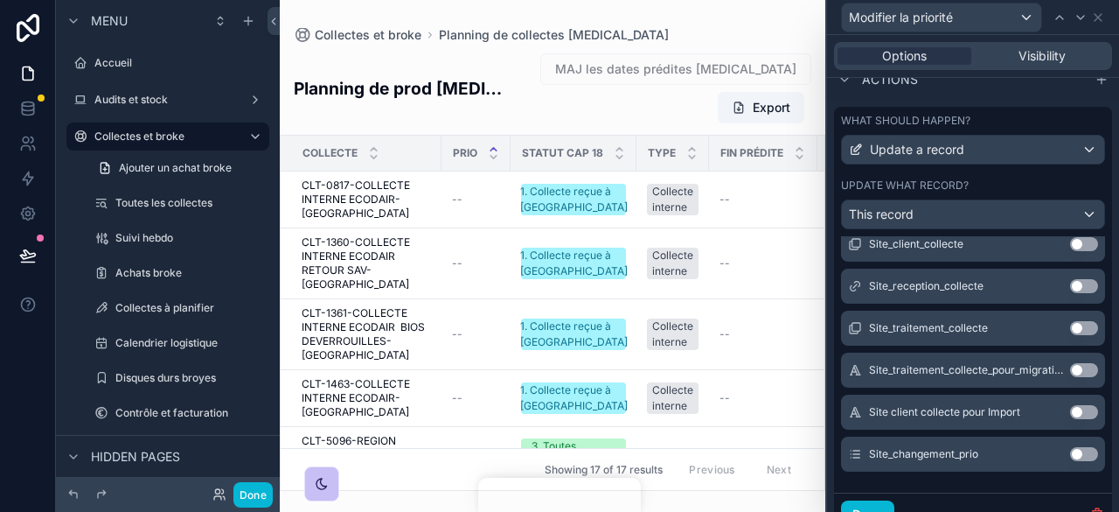
scroll to position [581, 0]
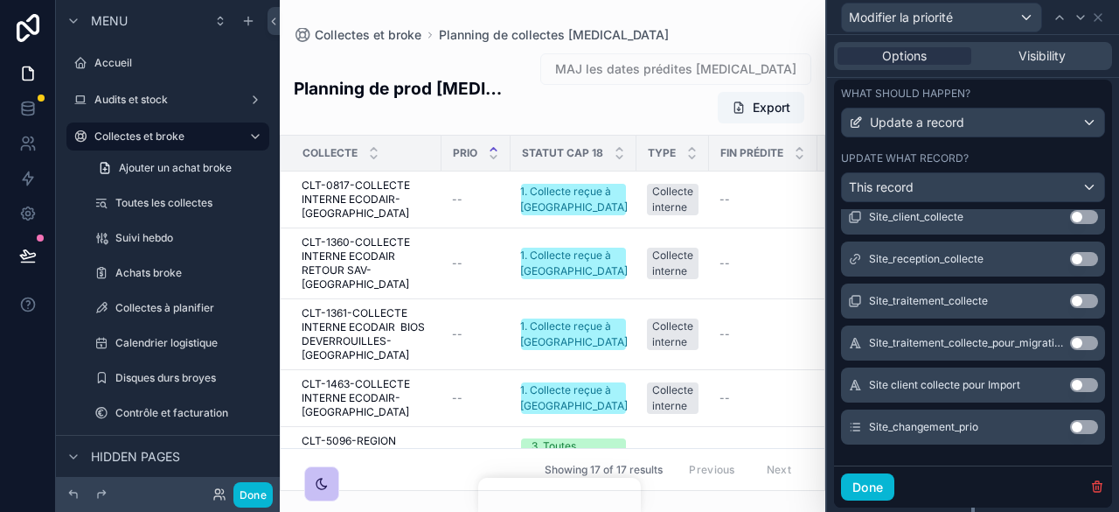
type input "****"
click at [1070, 434] on button "Use setting" at bounding box center [1084, 427] width 28 height 14
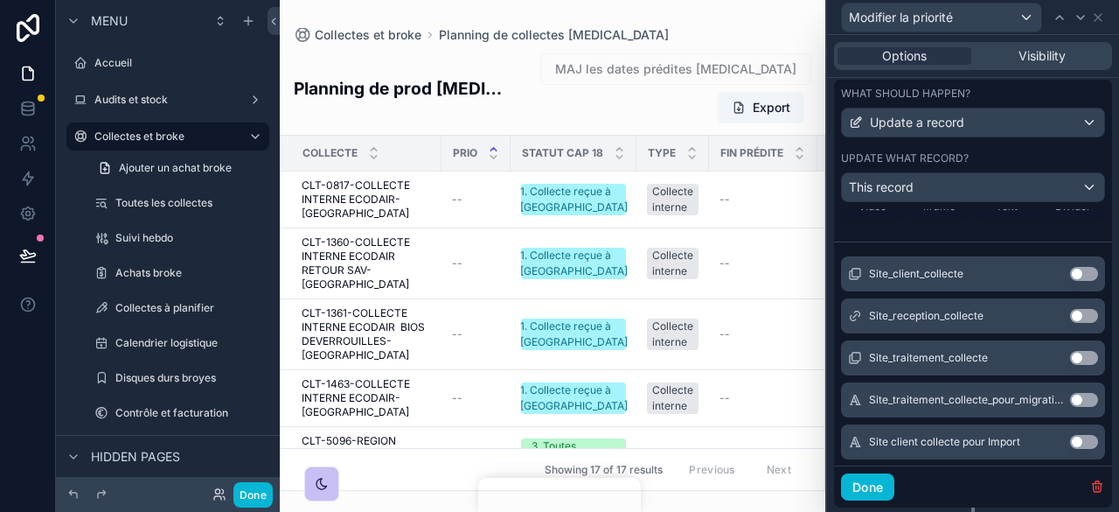
scroll to position [210, 0]
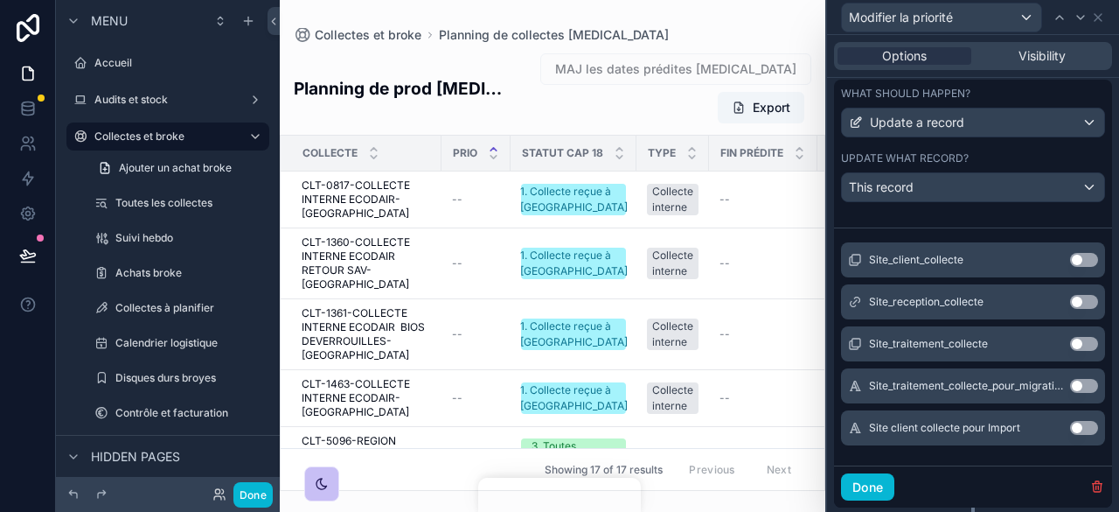
click at [1070, 435] on button "Use setting" at bounding box center [1084, 428] width 28 height 14
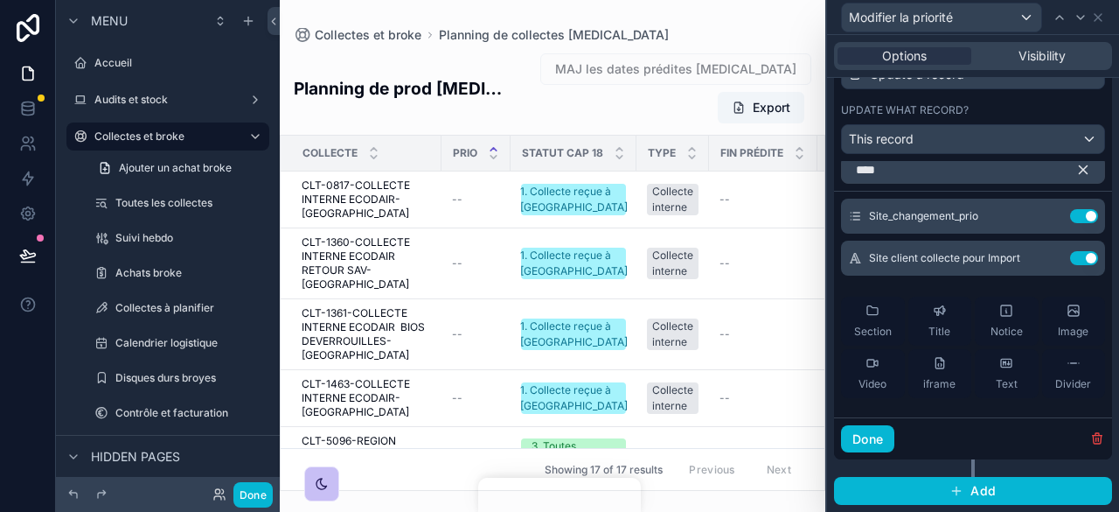
scroll to position [0, 0]
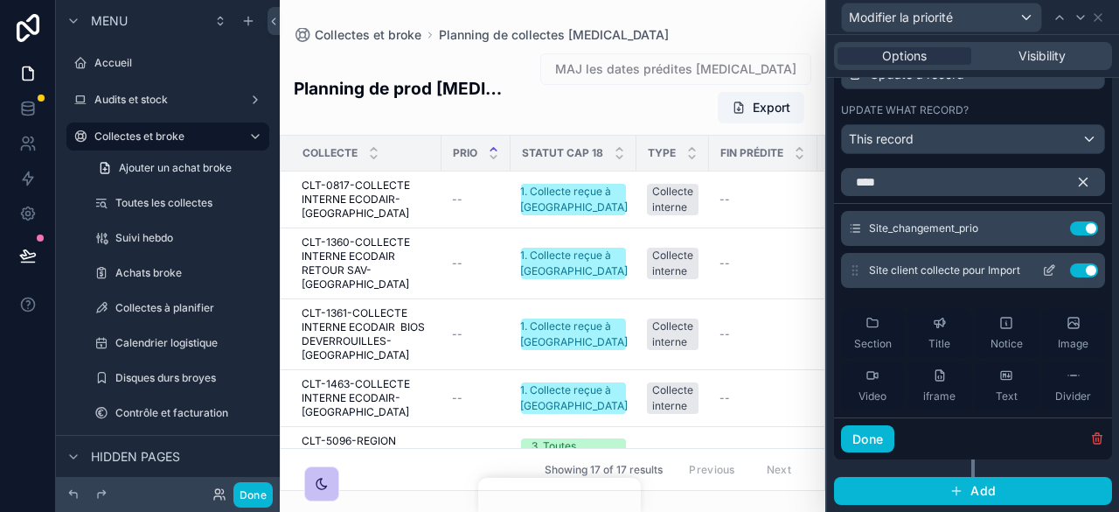
click at [1070, 275] on button "Use setting" at bounding box center [1084, 270] width 28 height 14
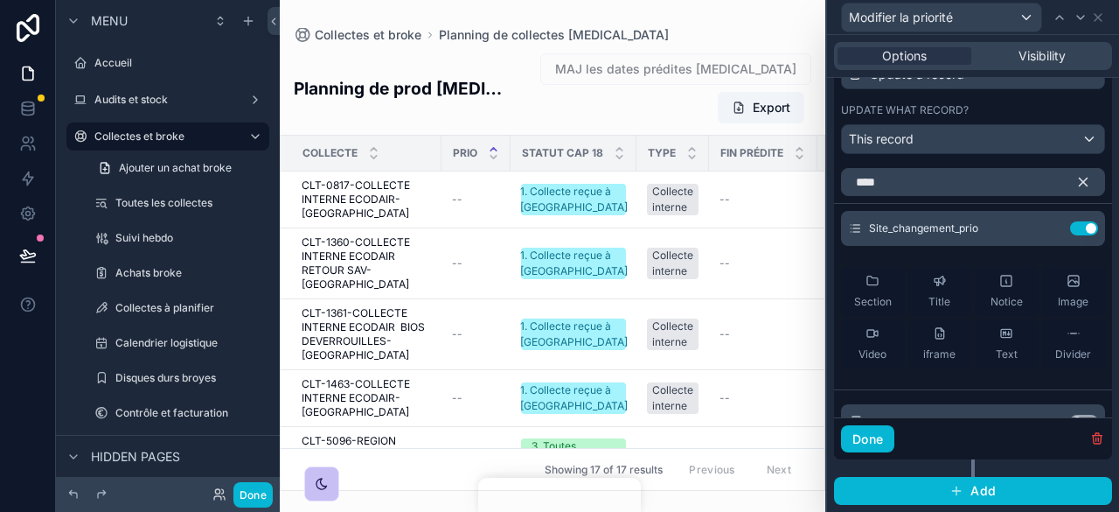
click at [1076, 178] on icon "button" at bounding box center [1084, 182] width 16 height 16
click at [899, 186] on input "text" at bounding box center [973, 182] width 264 height 28
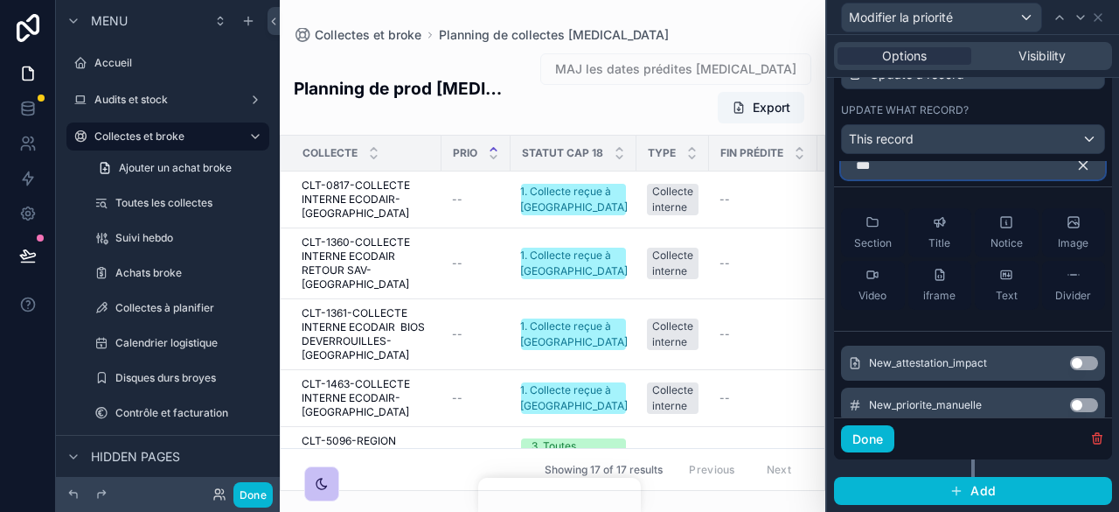
scroll to position [42, 0]
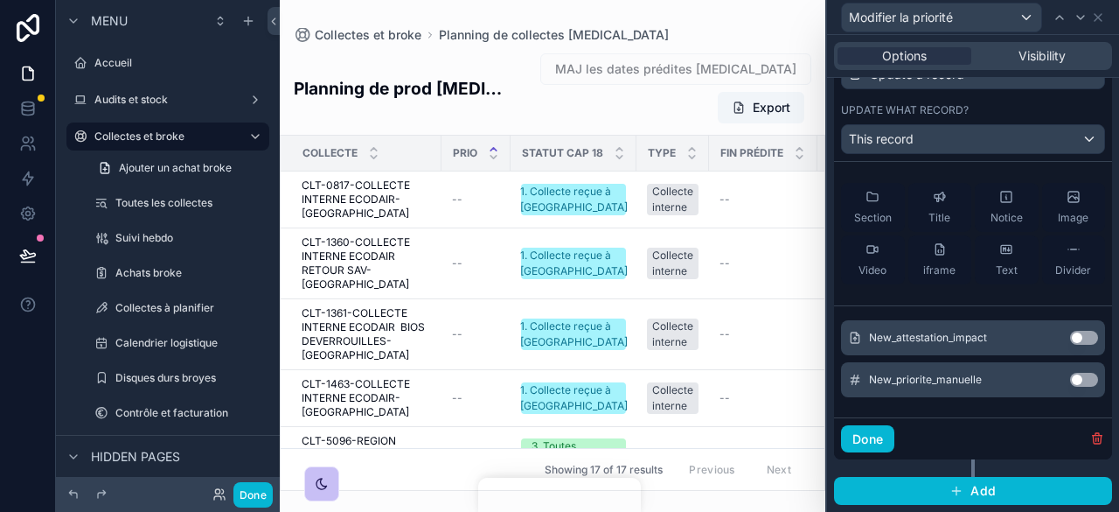
type input "***"
click at [1070, 382] on button "Use setting" at bounding box center [1084, 380] width 28 height 14
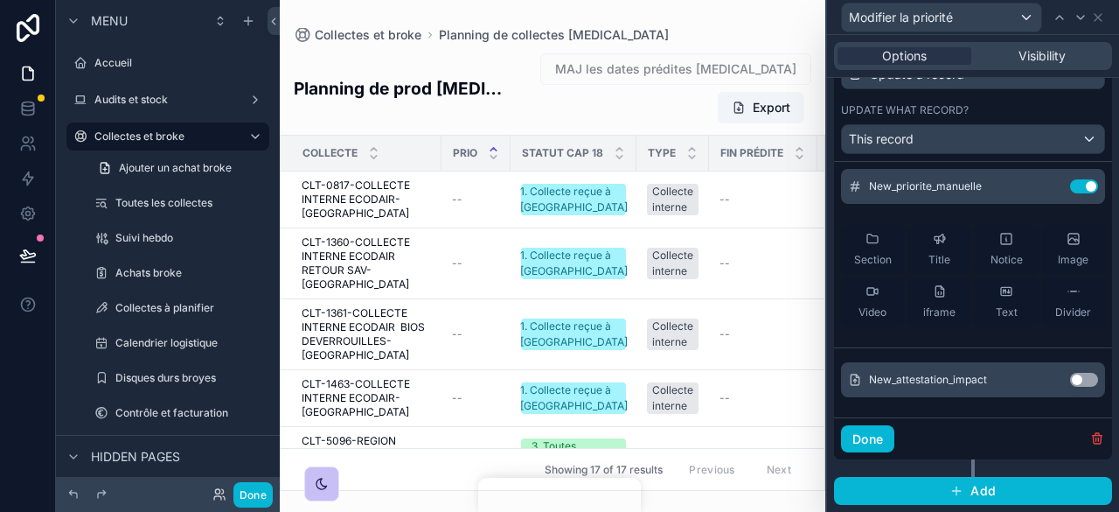
scroll to position [0, 0]
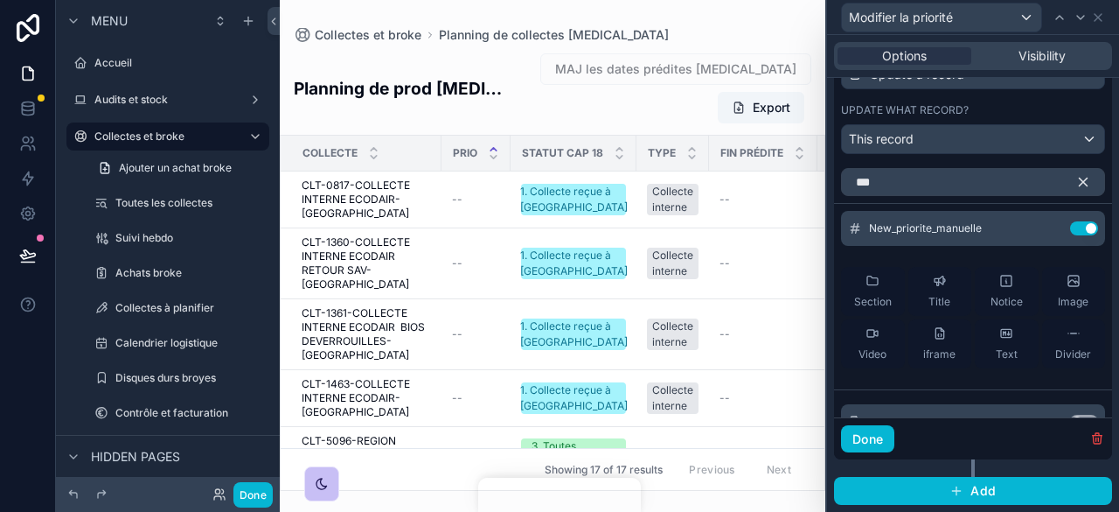
click at [1076, 178] on icon "button" at bounding box center [1084, 182] width 16 height 16
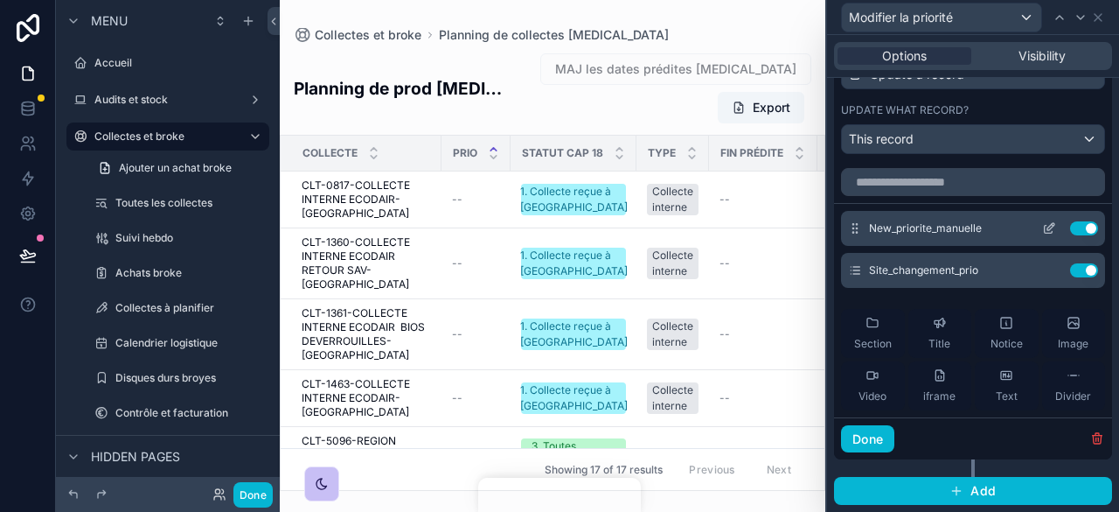
click at [1045, 233] on icon at bounding box center [1049, 230] width 8 height 8
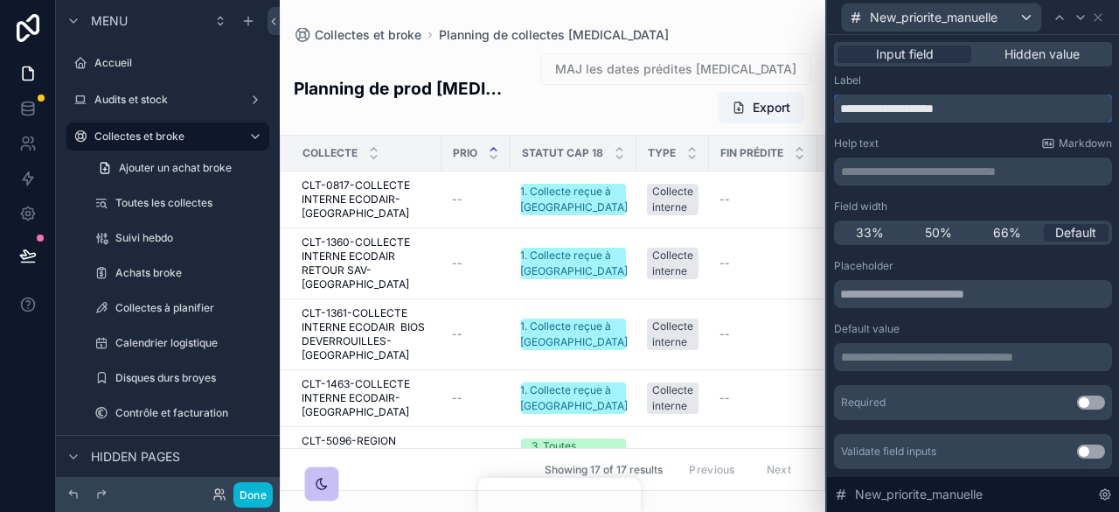
drag, startPoint x: 986, startPoint y: 108, endPoint x: 778, endPoint y: 115, distance: 208.2
click at [778, 115] on div "**********" at bounding box center [559, 256] width 1119 height 512
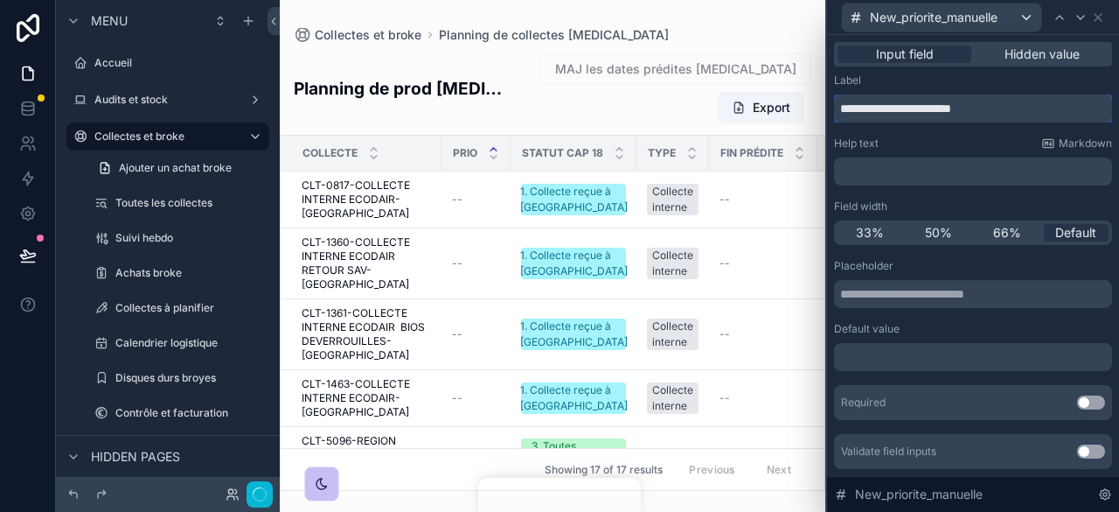
type input "**********"
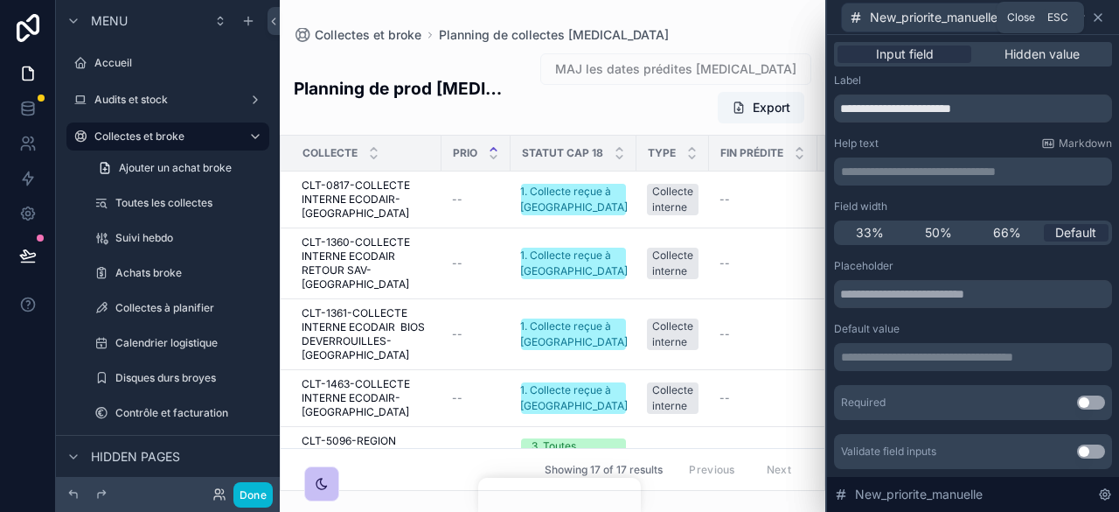
click at [1095, 20] on icon at bounding box center [1098, 17] width 7 height 7
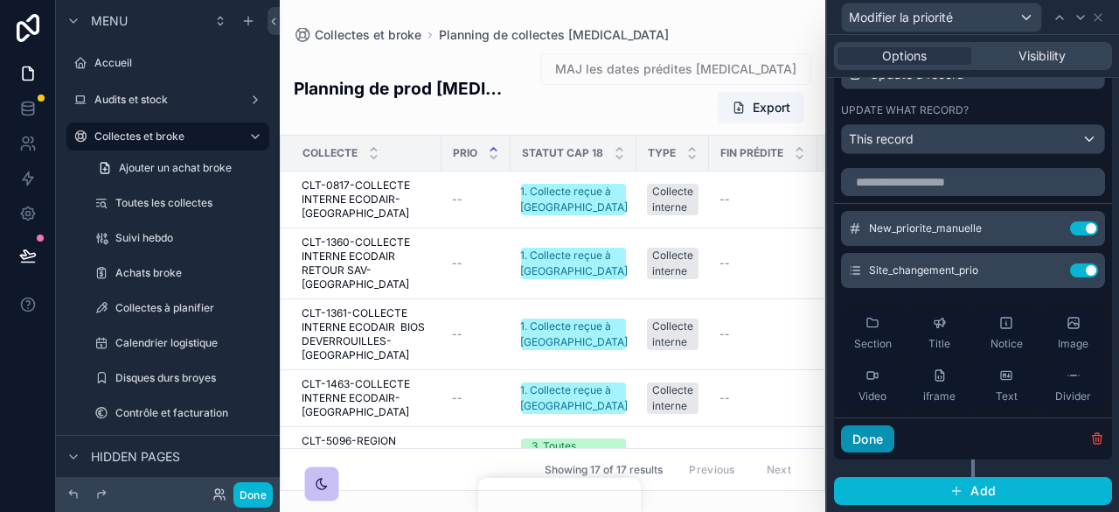
click at [880, 445] on button "Done" at bounding box center [867, 439] width 53 height 28
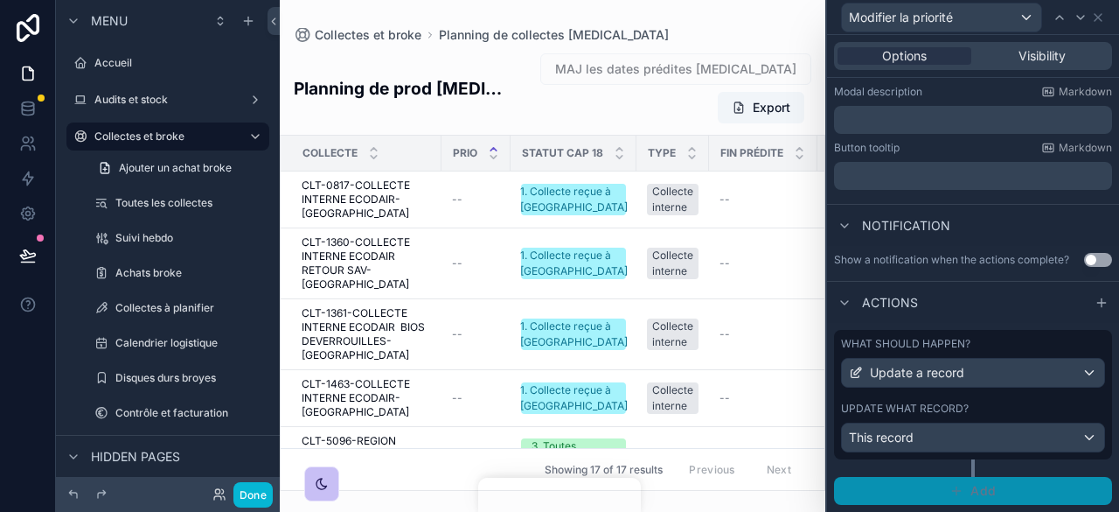
click at [946, 483] on button "Add" at bounding box center [973, 491] width 278 height 28
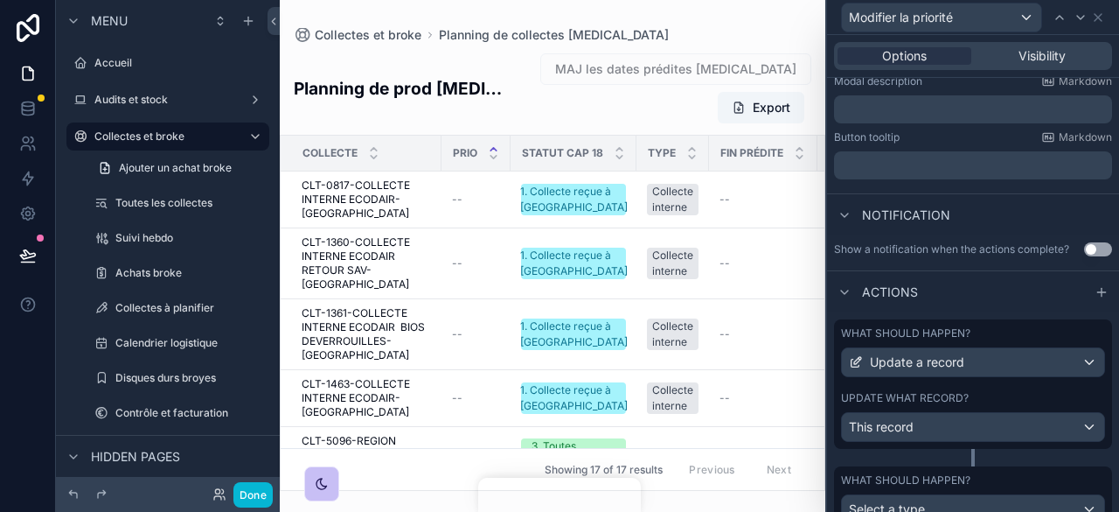
scroll to position [422, 0]
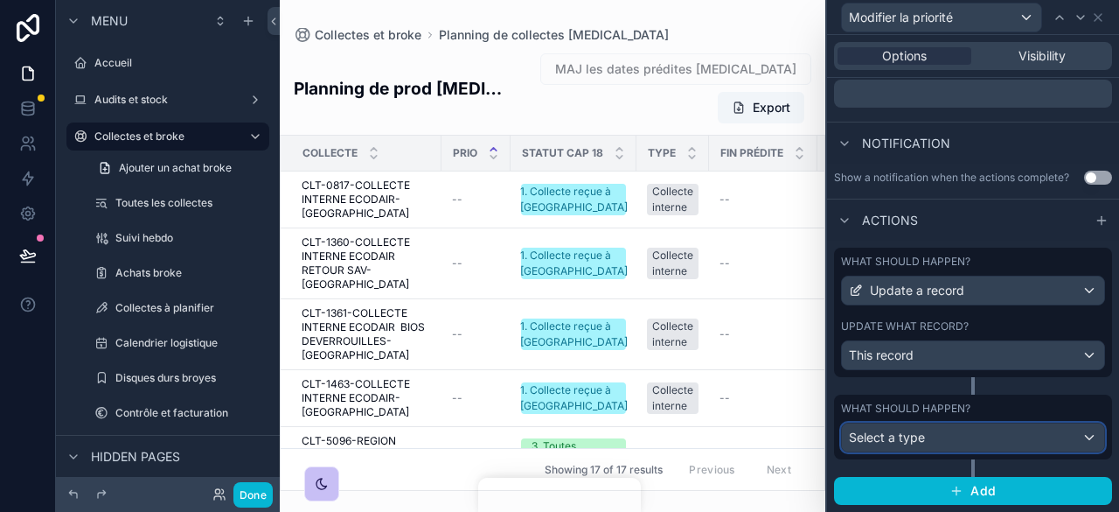
click at [955, 433] on div "Select a type" at bounding box center [973, 437] width 262 height 28
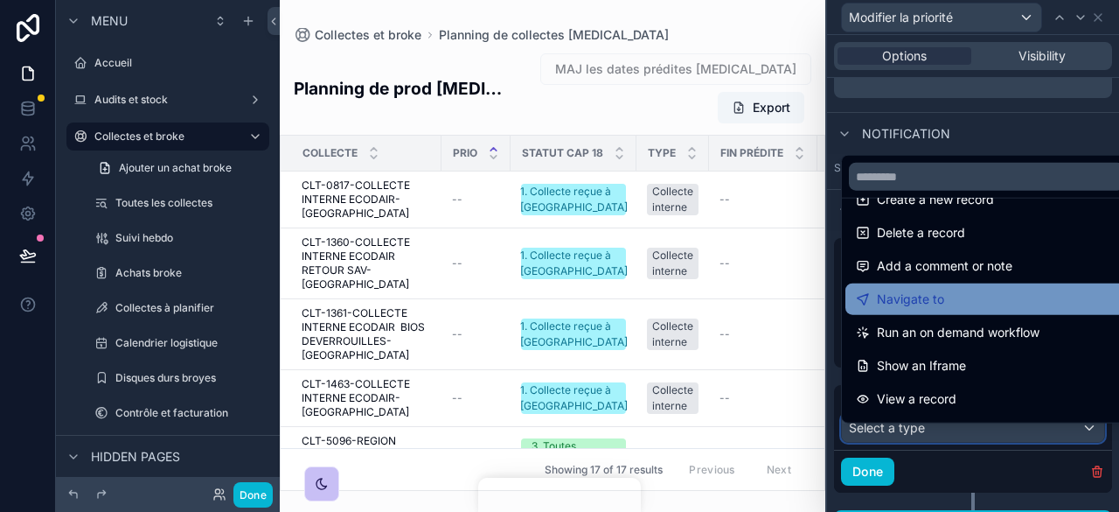
scroll to position [124, 0]
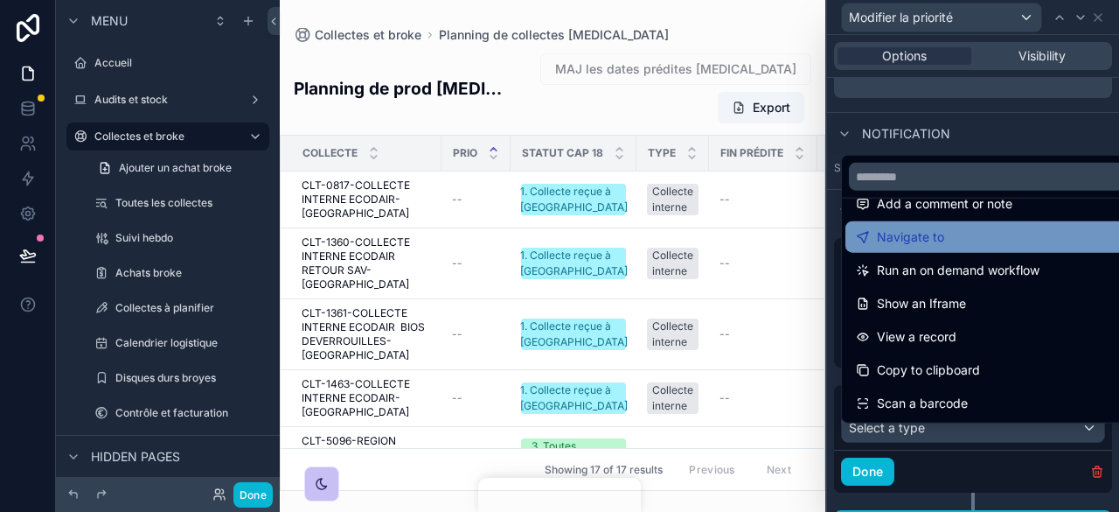
click at [953, 238] on div "Navigate to" at bounding box center [986, 236] width 261 height 21
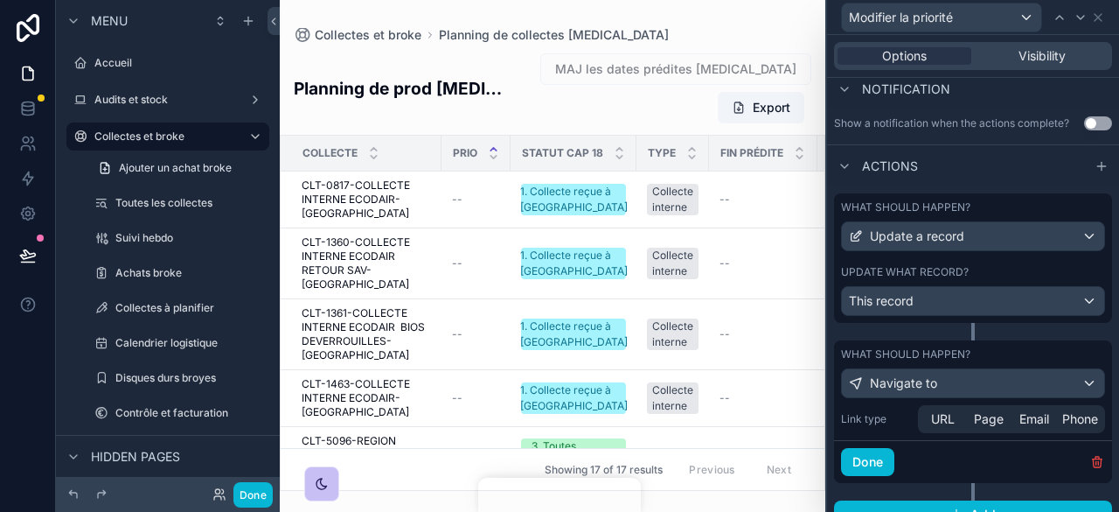
scroll to position [499, 0]
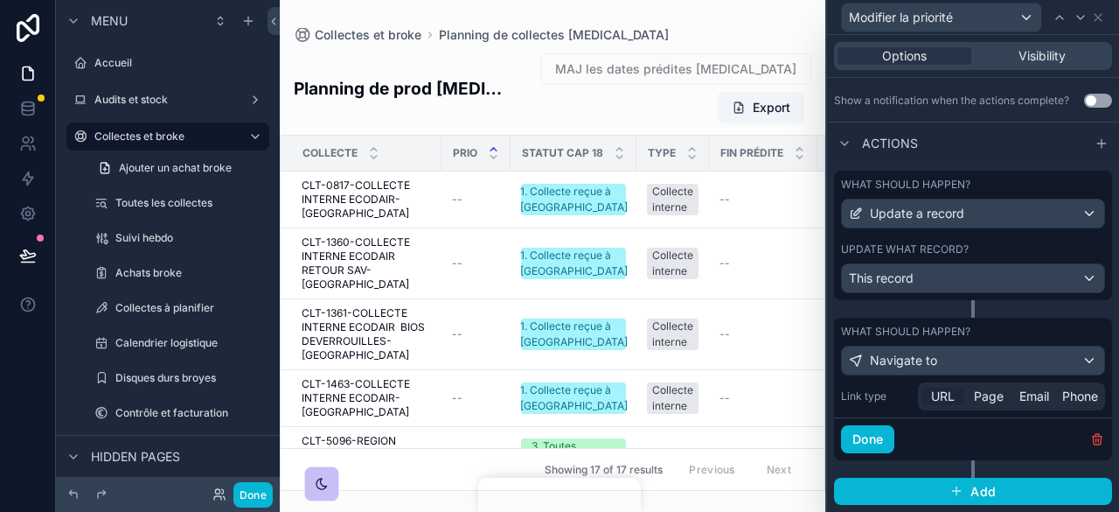
click at [953, 394] on div "URL" at bounding box center [943, 395] width 43 height 17
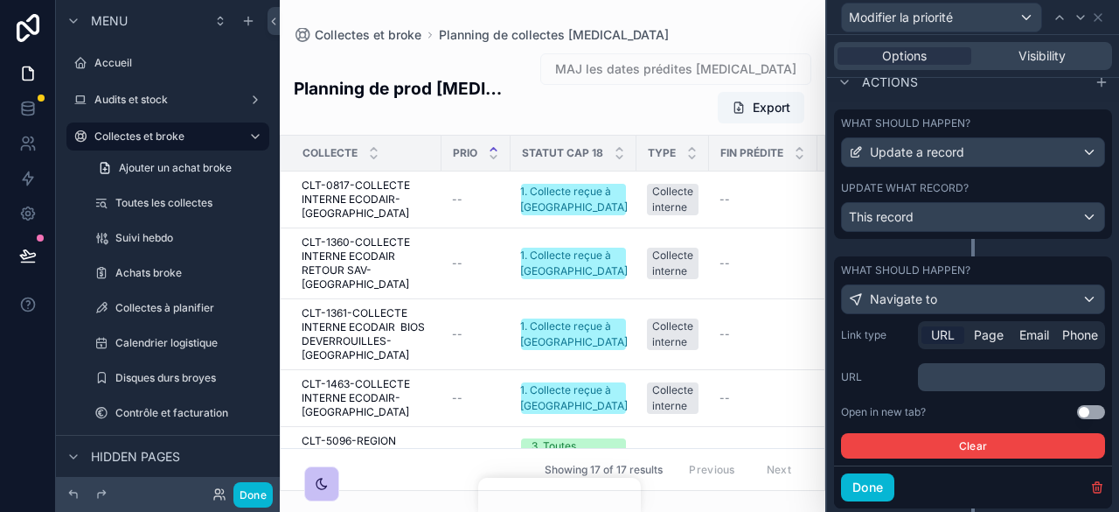
scroll to position [587, 0]
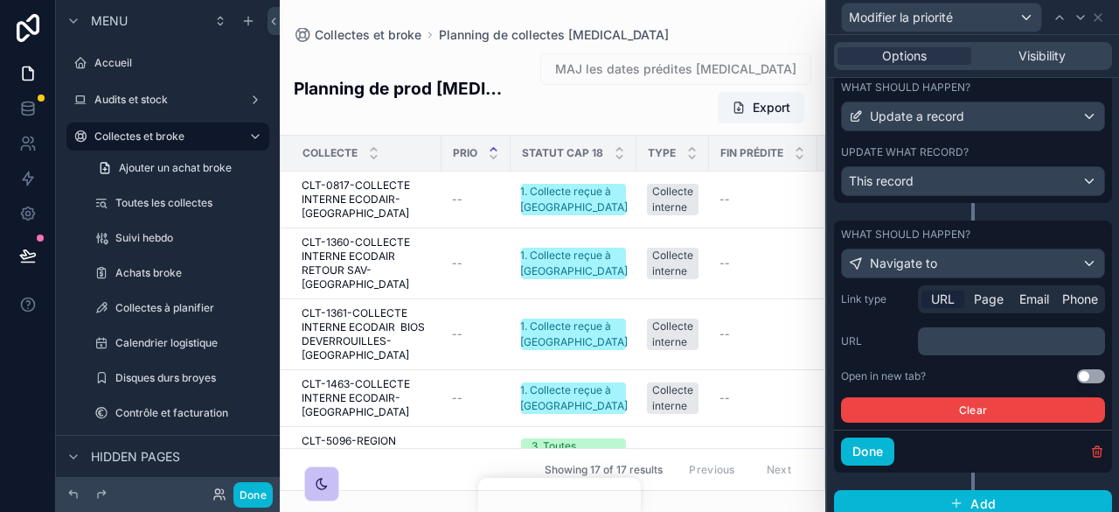
click at [981, 350] on p "﻿" at bounding box center [1013, 340] width 177 height 17
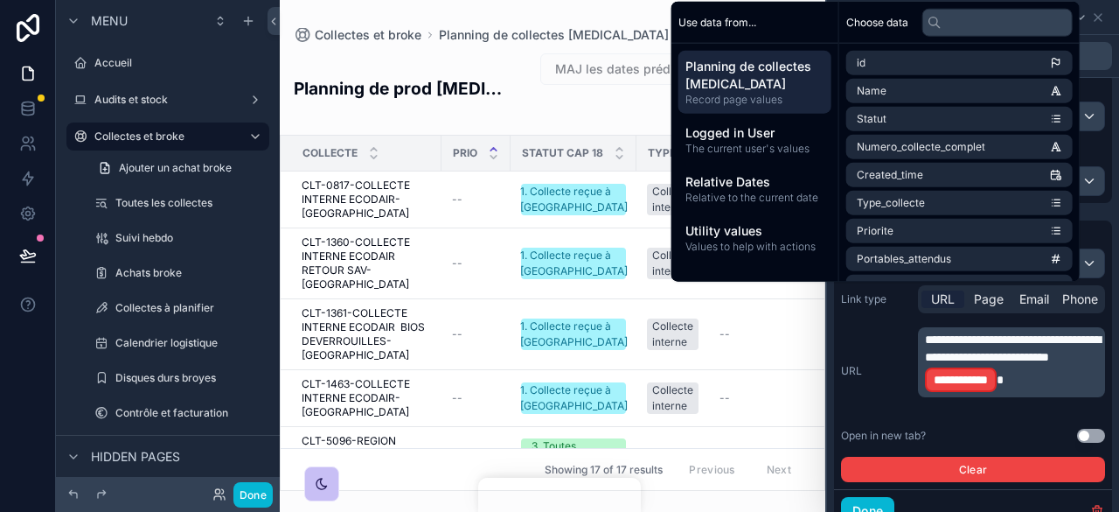
scroll to position [640, 0]
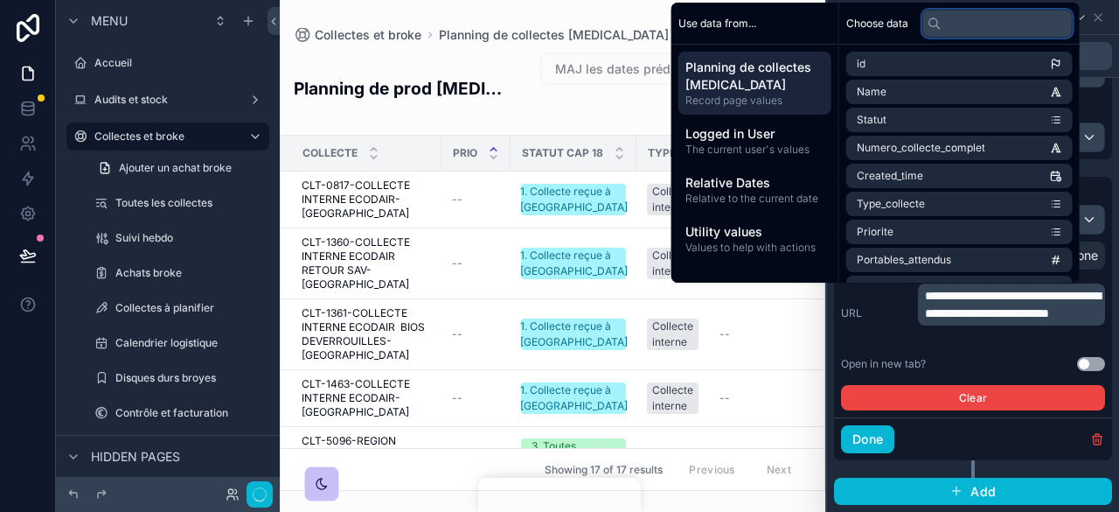
click at [971, 17] on input "text" at bounding box center [998, 24] width 150 height 28
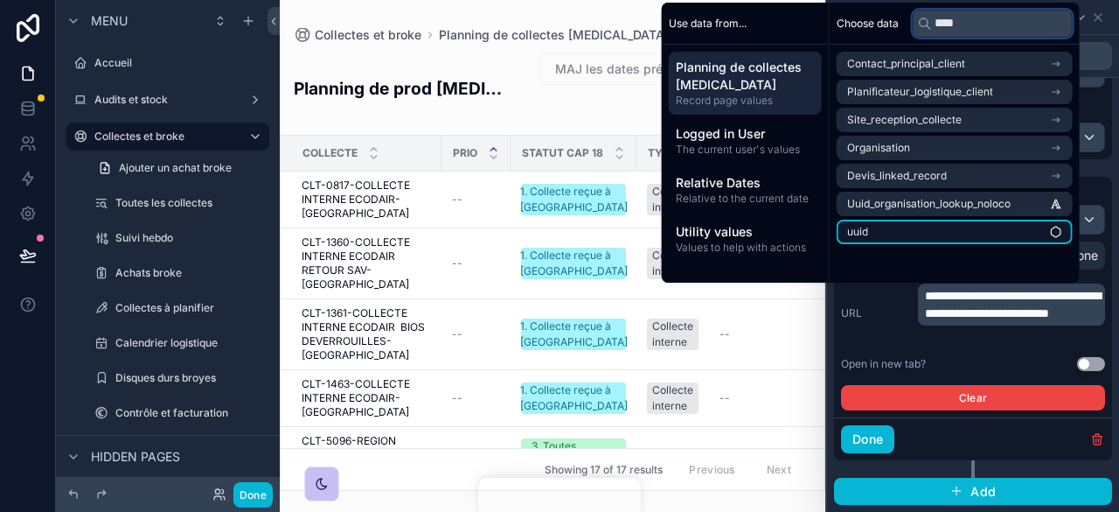
type input "****"
click at [873, 228] on li "uuid" at bounding box center [955, 231] width 236 height 24
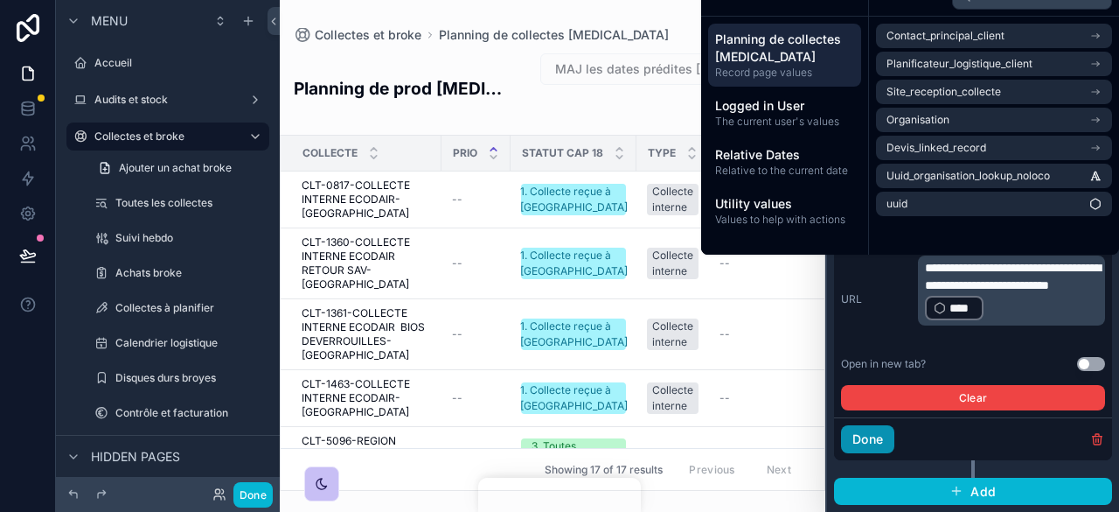
click at [876, 440] on button "Done" at bounding box center [867, 439] width 53 height 28
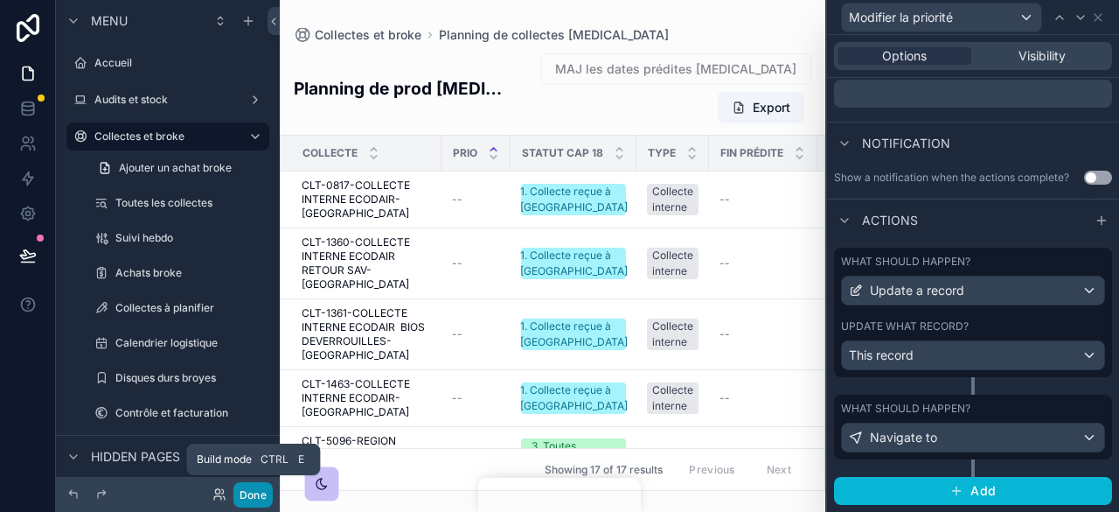
click at [247, 489] on button "Done" at bounding box center [252, 494] width 39 height 25
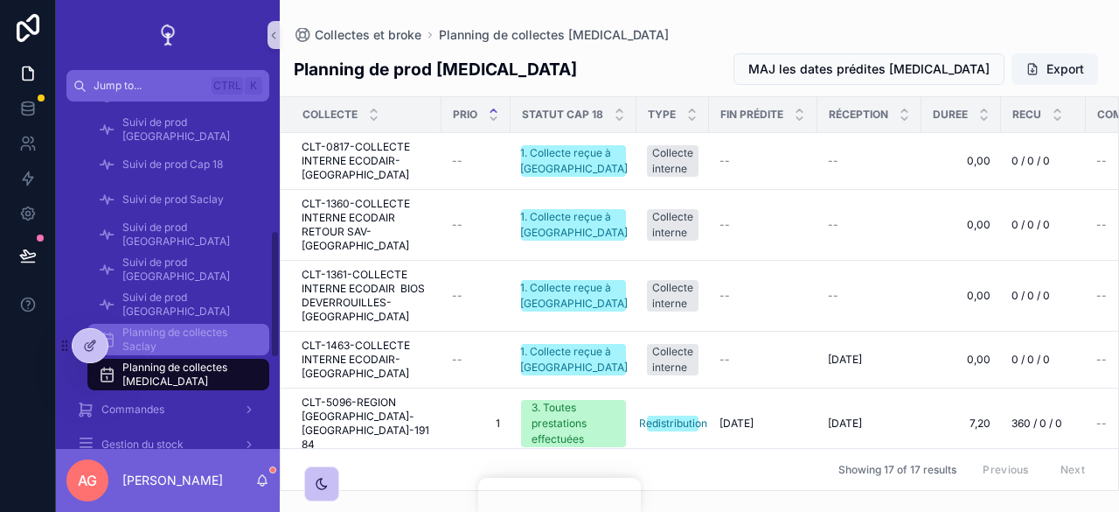
click at [194, 326] on span "Planning de collectes Saclay" at bounding box center [186, 339] width 129 height 28
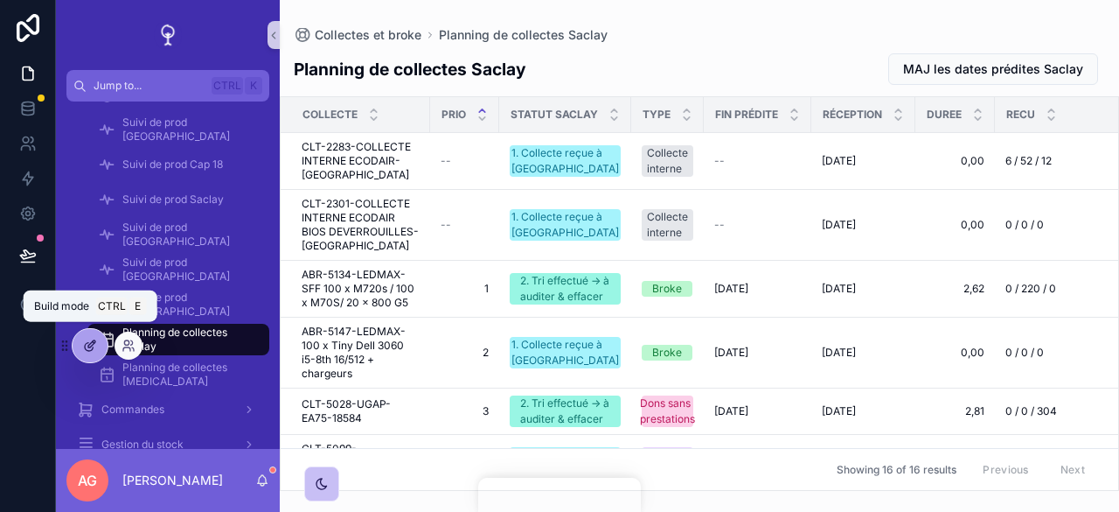
click at [88, 350] on icon at bounding box center [90, 345] width 14 height 14
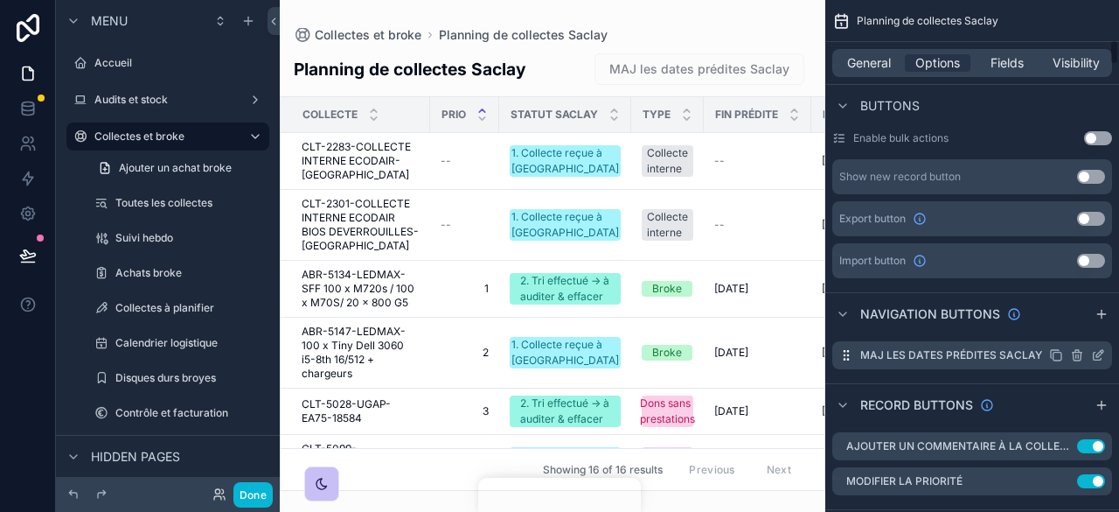
scroll to position [787, 0]
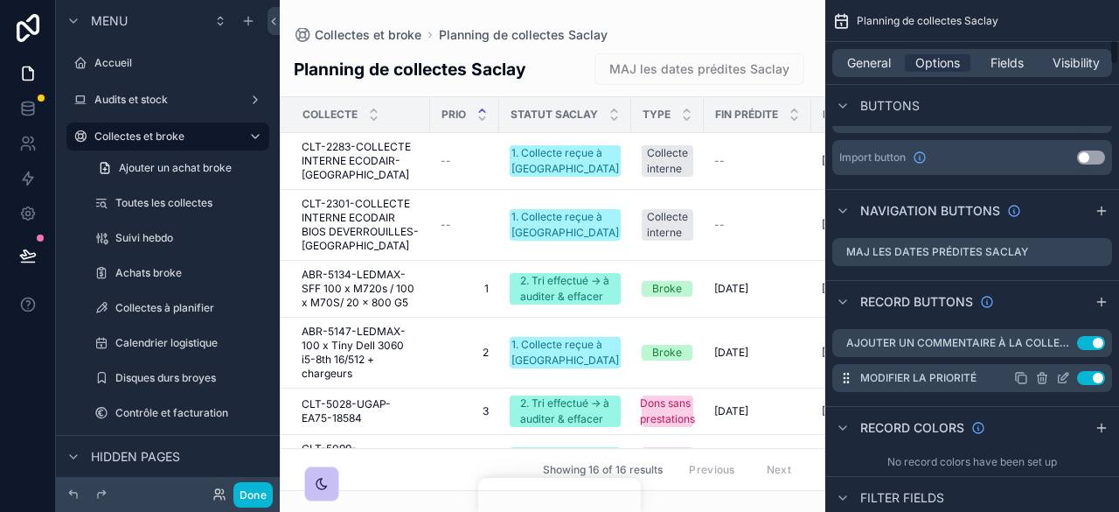
click at [1061, 374] on icon "scrollable content" at bounding box center [1063, 378] width 14 height 14
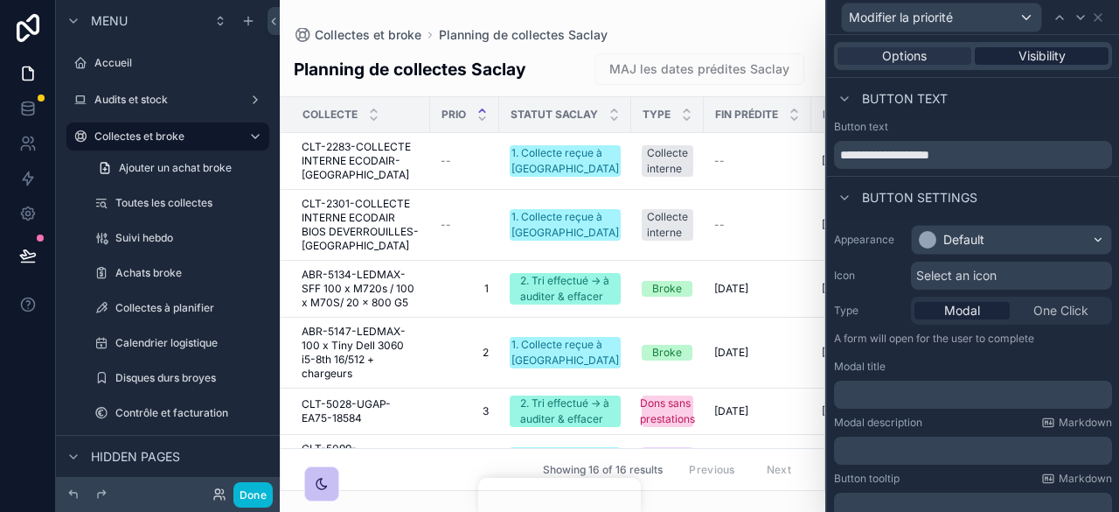
click at [1053, 58] on span "Visibility" at bounding box center [1042, 55] width 47 height 17
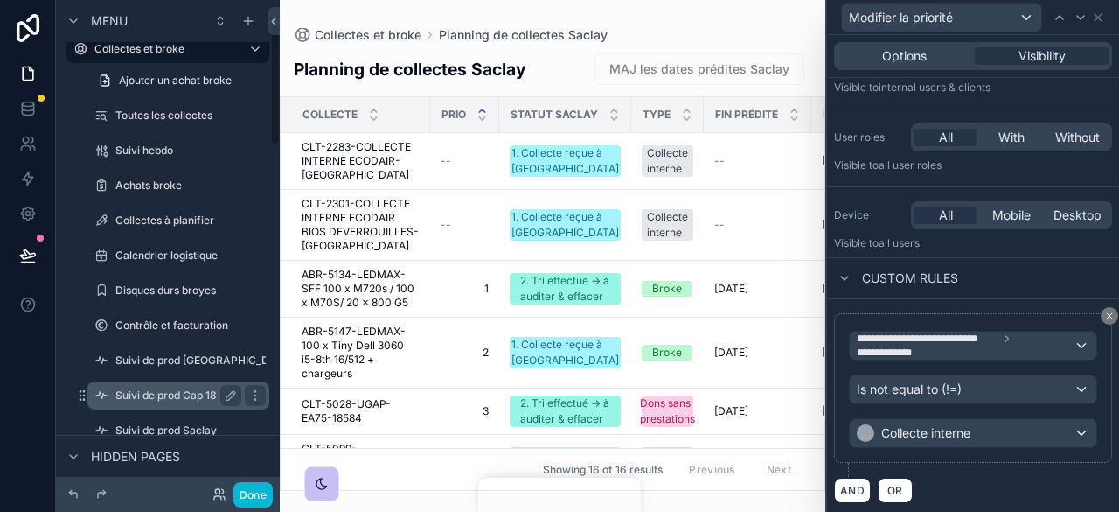
scroll to position [262, 0]
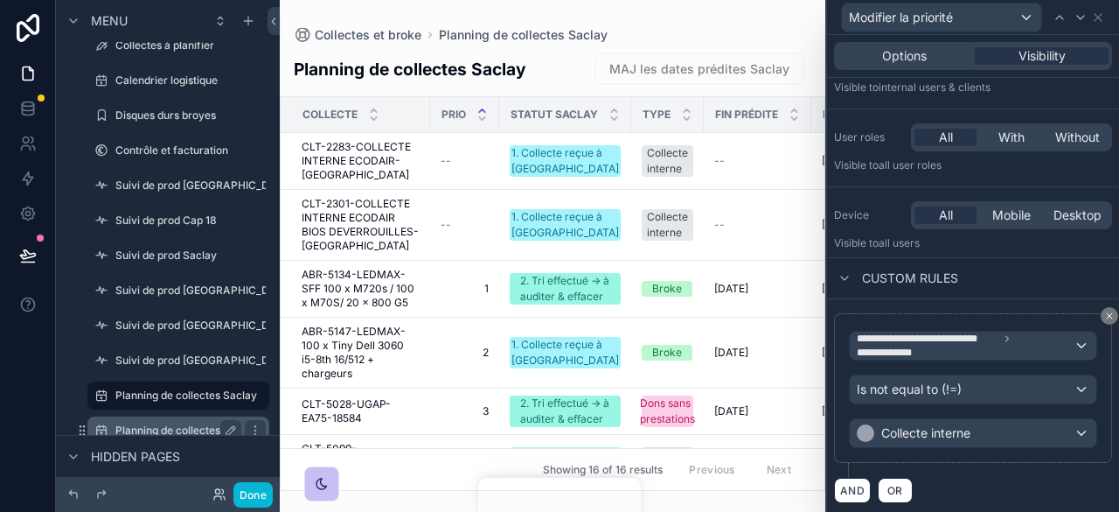
click at [186, 428] on label "Planning de collectes [MEDICAL_DATA]" at bounding box center [213, 430] width 197 height 14
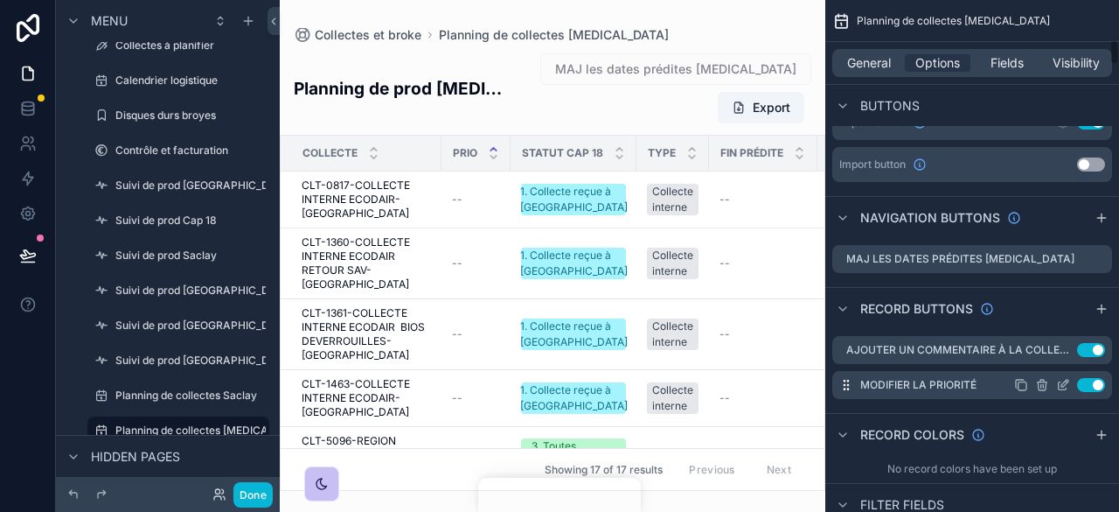
click at [1061, 378] on icon "scrollable content" at bounding box center [1063, 385] width 14 height 14
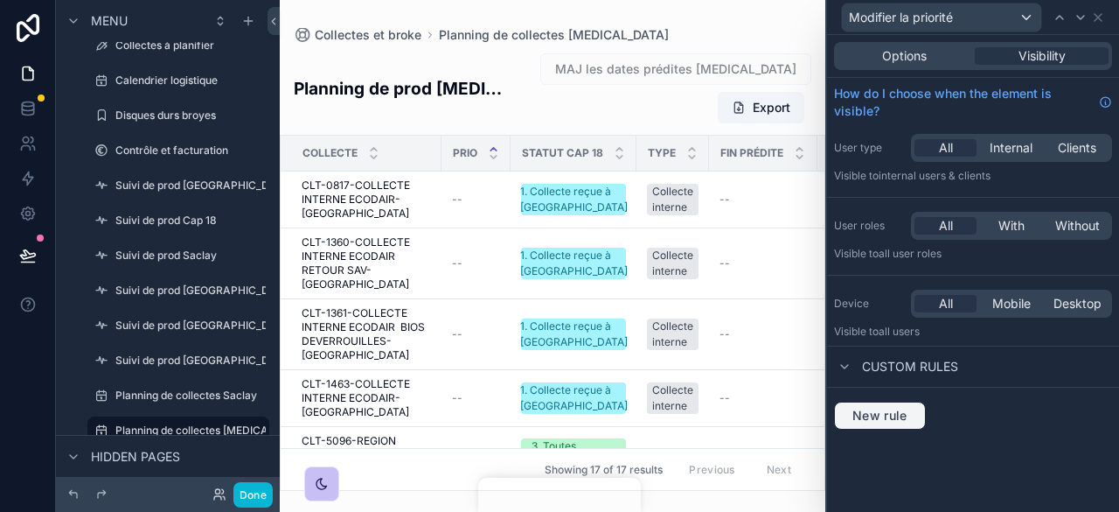
click at [909, 410] on span "New rule" at bounding box center [880, 415] width 69 height 16
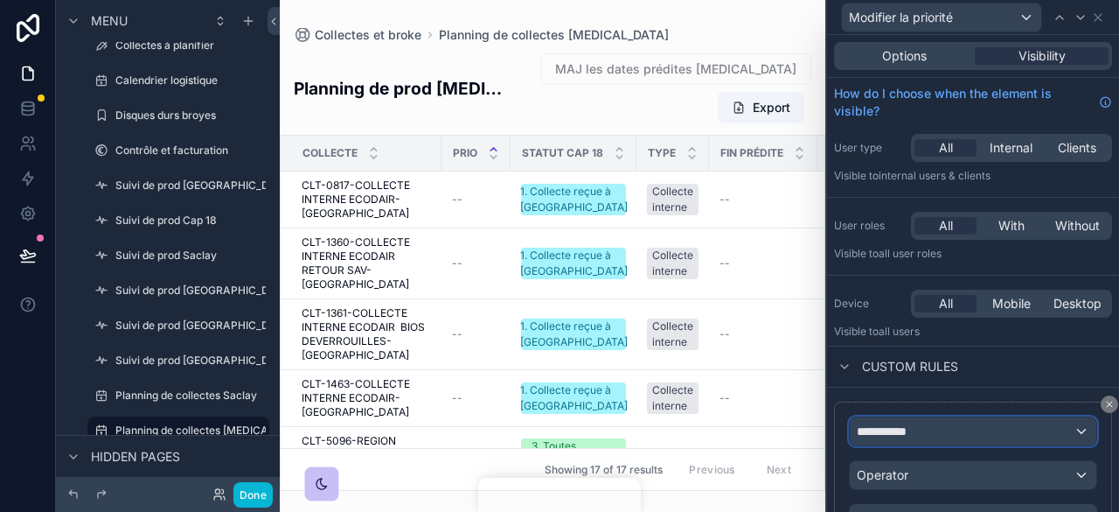
click at [923, 438] on div "**********" at bounding box center [973, 431] width 247 height 28
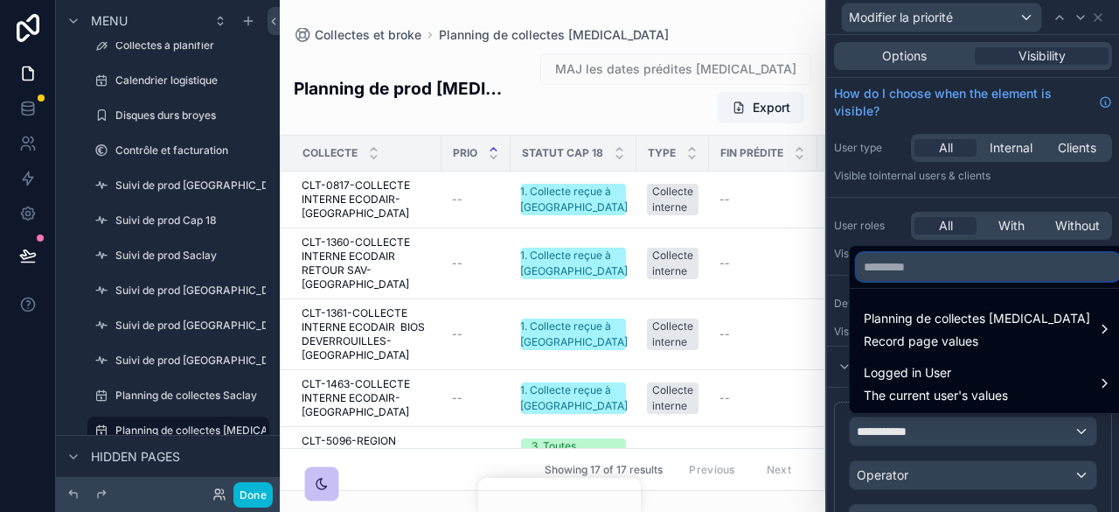
click at [929, 261] on input "text" at bounding box center [988, 267] width 263 height 28
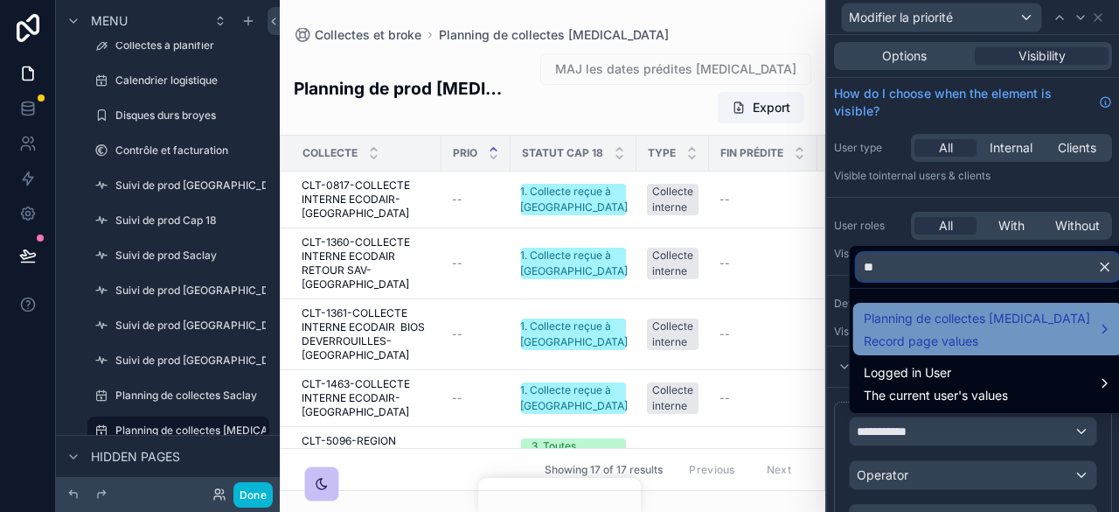
type input "**"
click at [951, 337] on span "Record page values" at bounding box center [977, 340] width 226 height 17
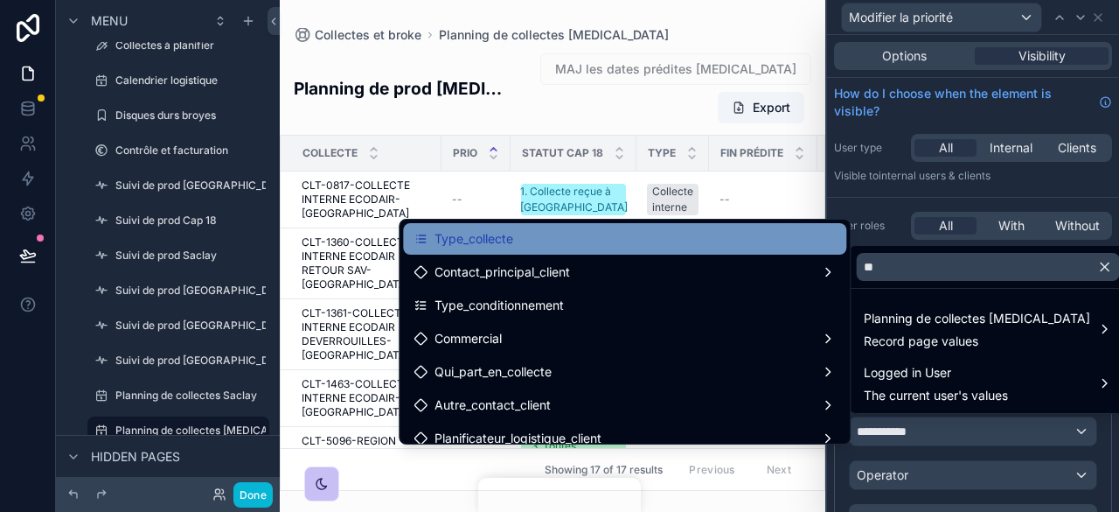
click at [640, 241] on div "Type_collecte" at bounding box center [625, 238] width 422 height 21
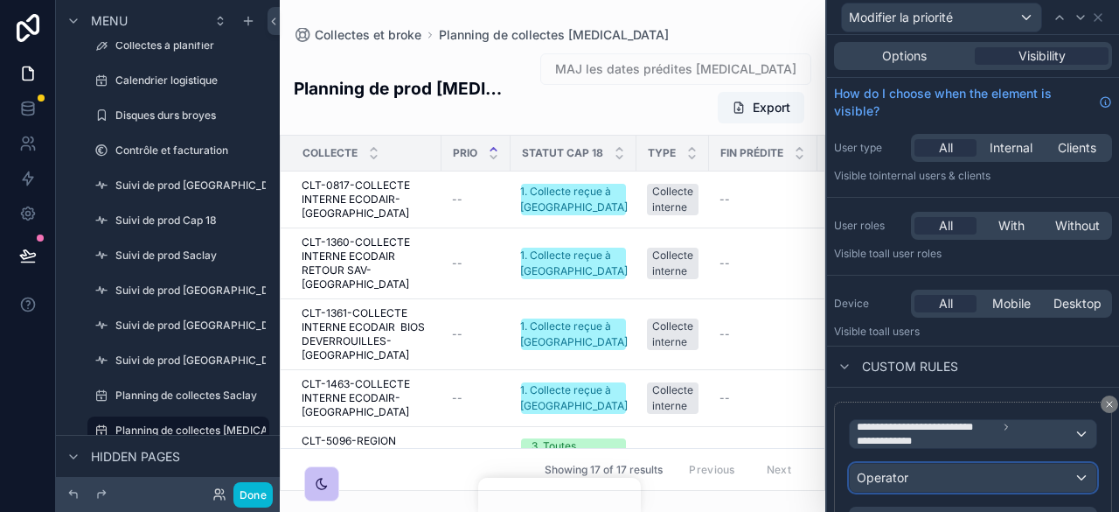
click at [981, 471] on div "Operator" at bounding box center [973, 477] width 247 height 28
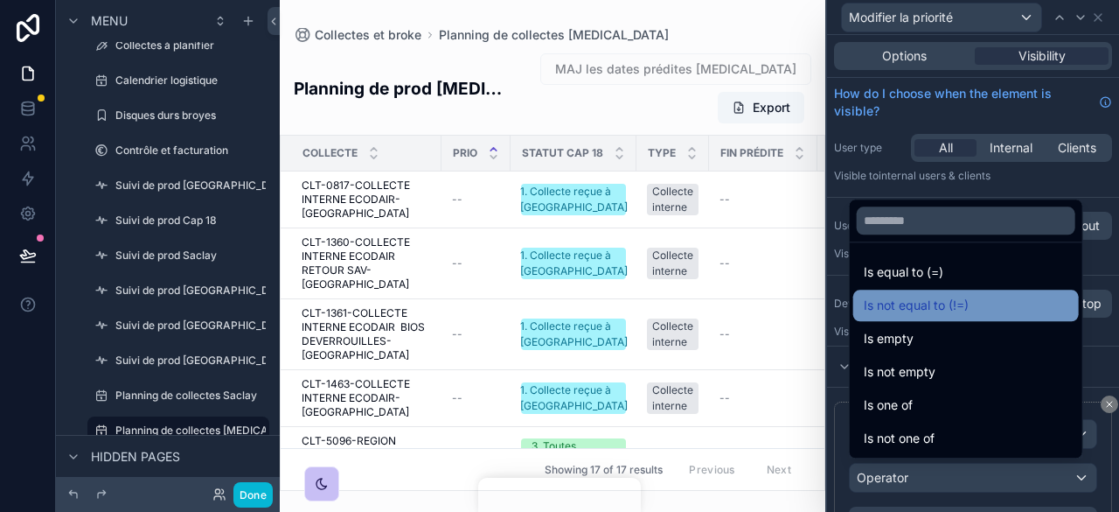
click at [968, 301] on span "Is not equal to (!=)" at bounding box center [916, 305] width 105 height 21
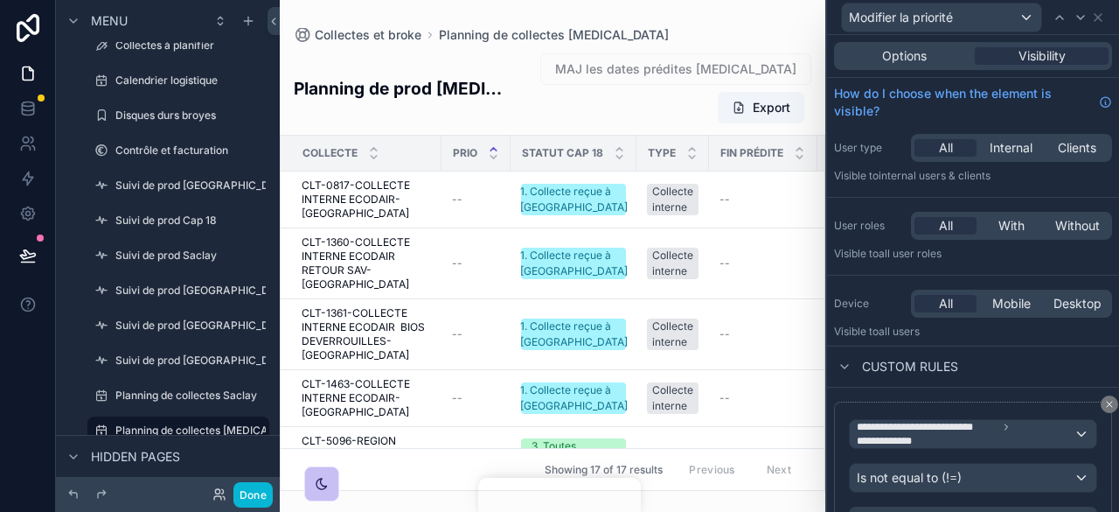
scroll to position [87, 0]
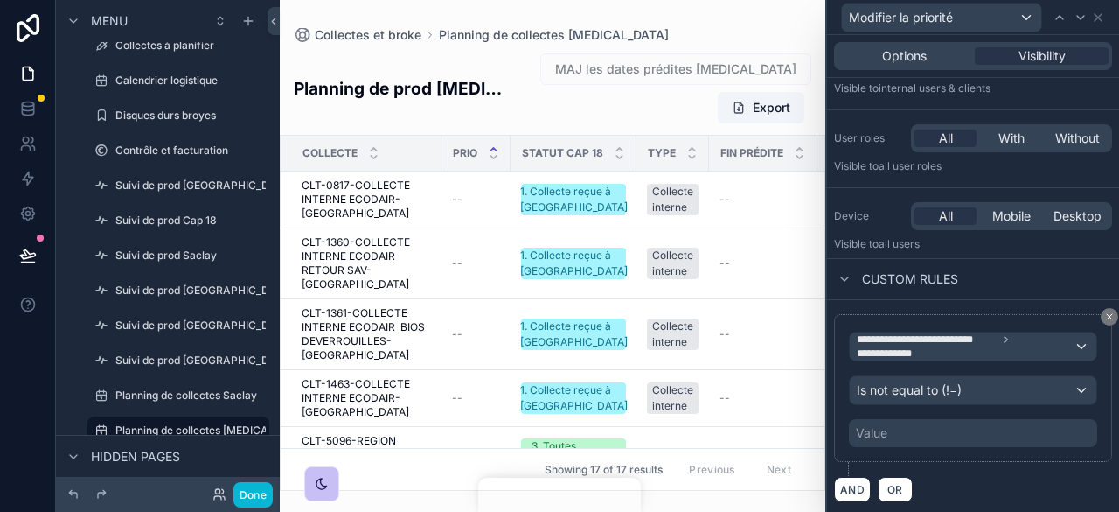
click at [946, 431] on div "Value" at bounding box center [973, 433] width 248 height 28
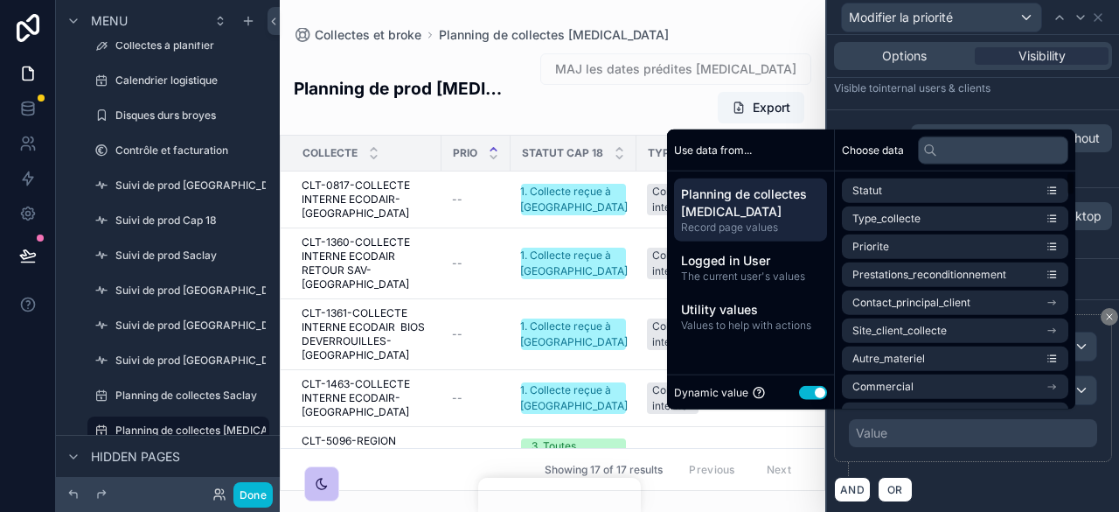
click at [813, 387] on button "Use setting" at bounding box center [813, 392] width 28 height 14
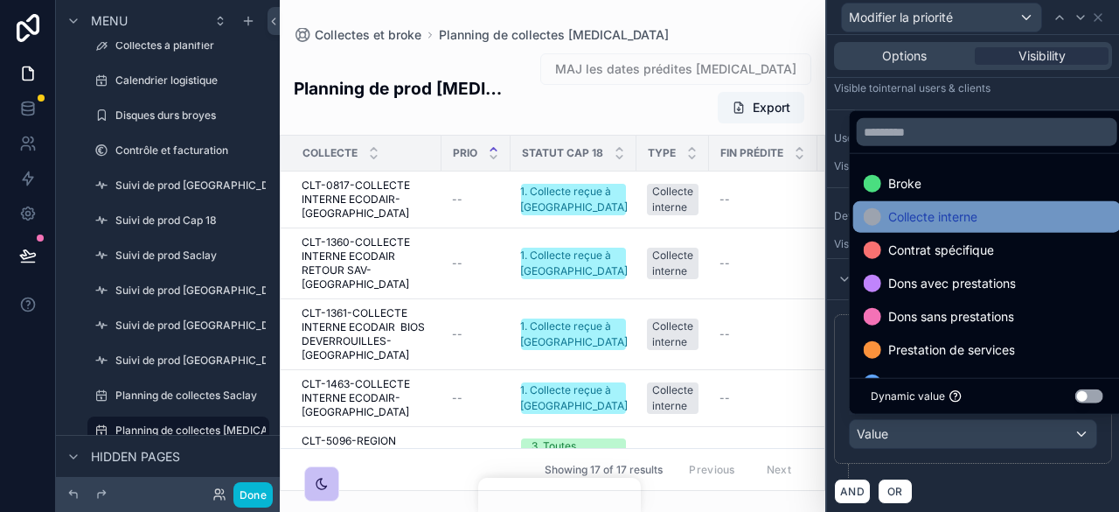
click at [931, 223] on span "Collecte interne" at bounding box center [932, 216] width 89 height 21
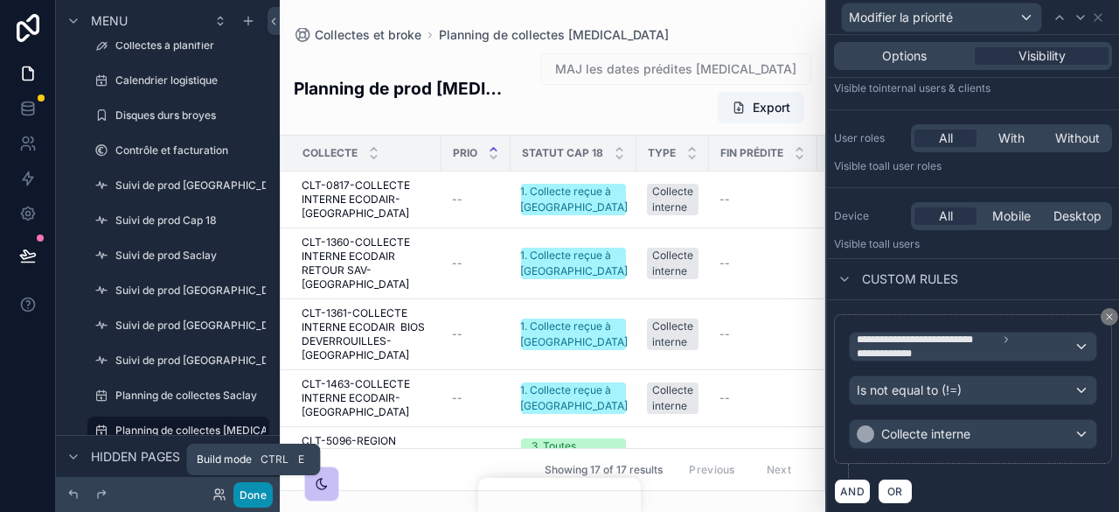
click at [241, 488] on button "Done" at bounding box center [252, 494] width 39 height 25
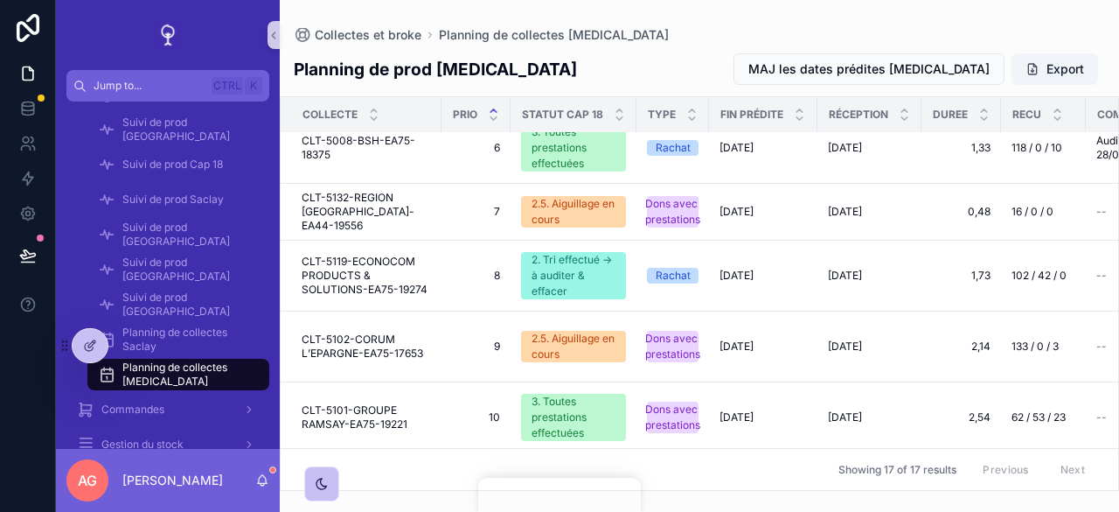
scroll to position [756, 0]
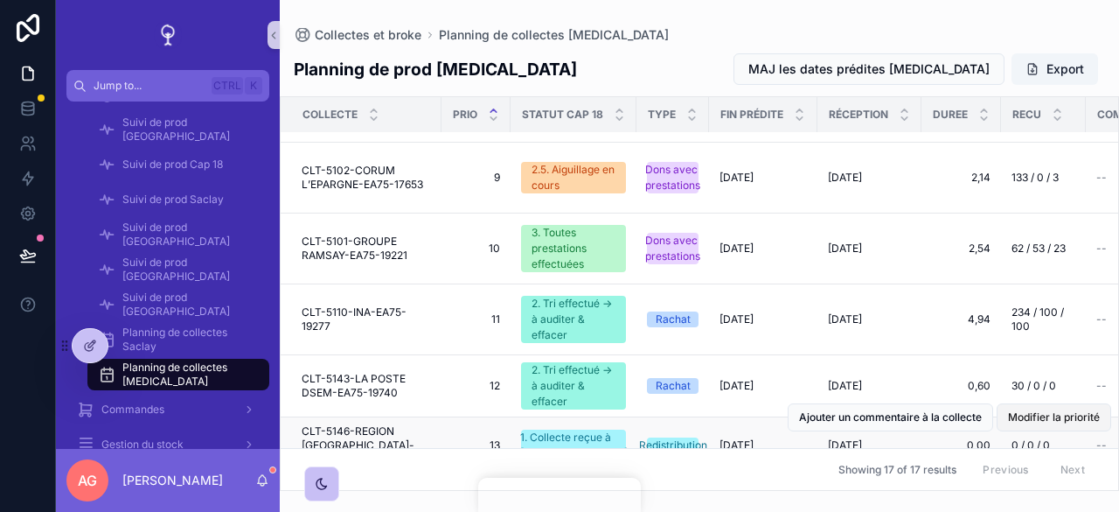
click at [1034, 410] on span "Modifier la priorité" at bounding box center [1054, 417] width 92 height 14
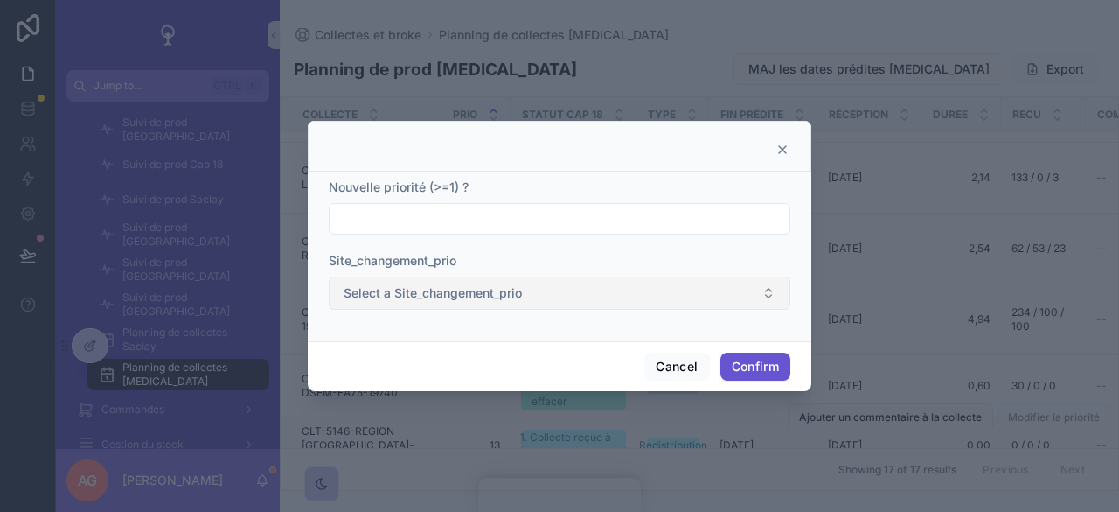
click at [720, 300] on button "Select a Site_changement_prio" at bounding box center [560, 292] width 462 height 33
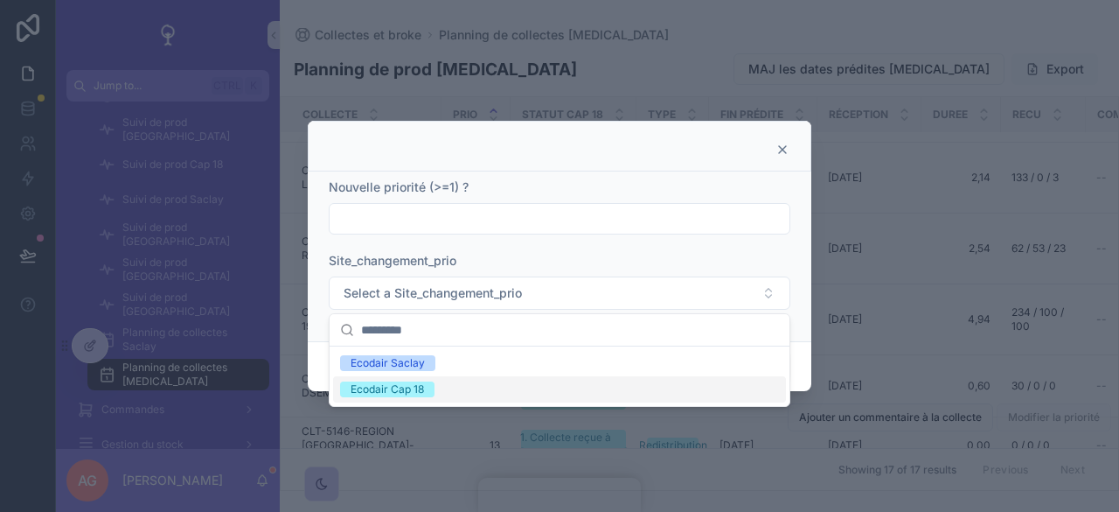
click at [465, 382] on div "Ecodair Cap 18" at bounding box center [559, 389] width 453 height 26
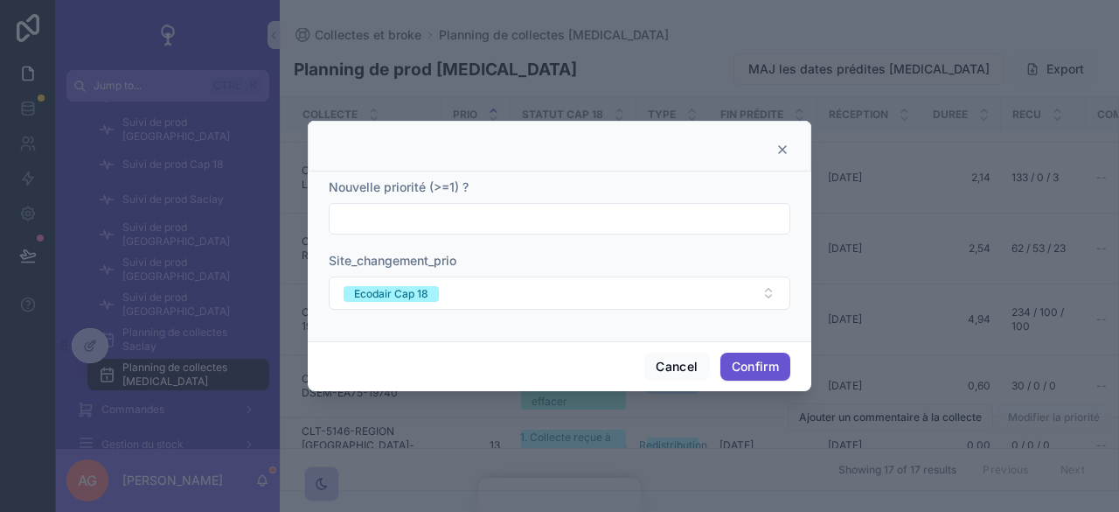
click at [530, 213] on input "text" at bounding box center [560, 218] width 460 height 24
type input "**"
click at [767, 359] on button "Confirm" at bounding box center [756, 366] width 70 height 28
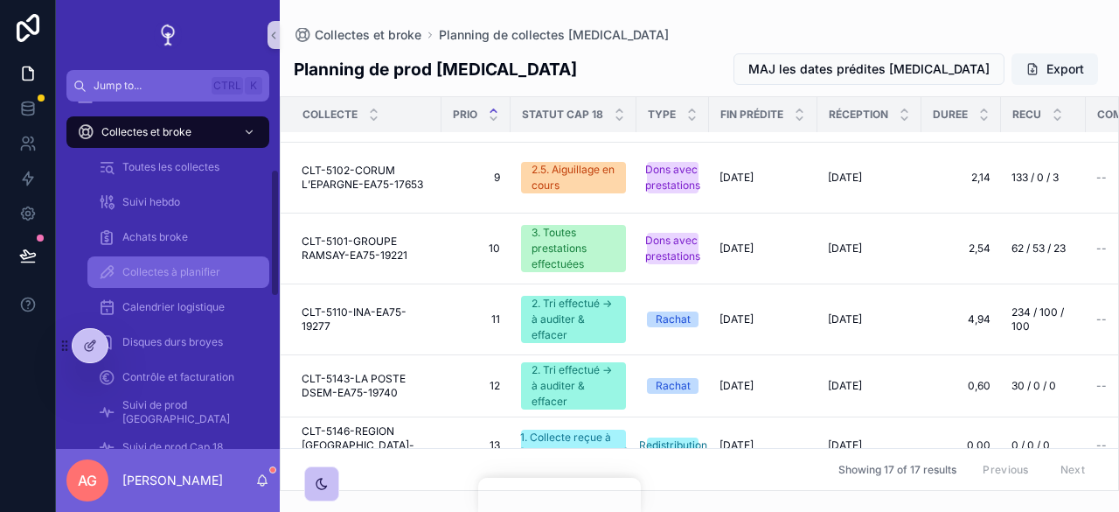
scroll to position [350, 0]
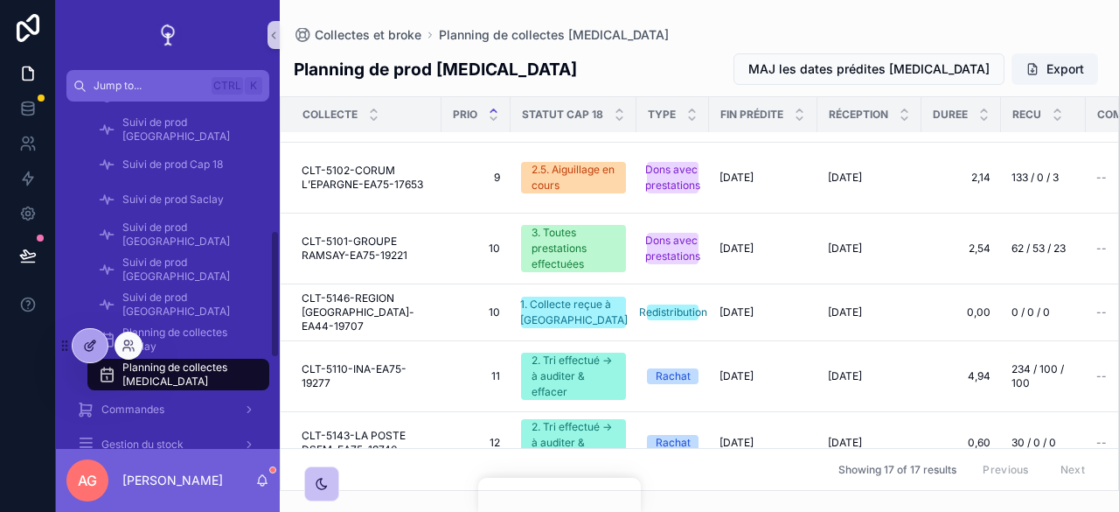
click at [85, 340] on icon at bounding box center [90, 345] width 14 height 14
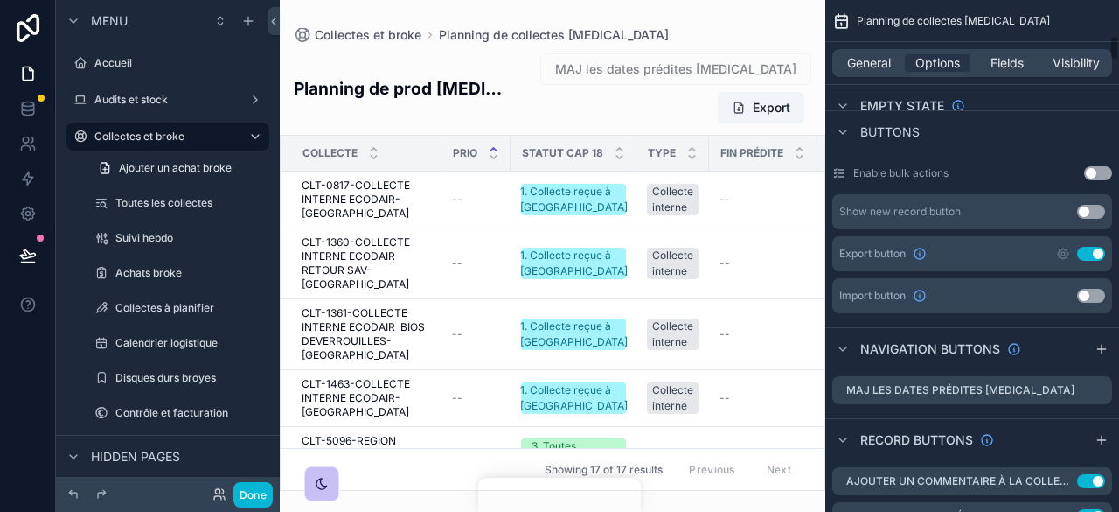
scroll to position [700, 0]
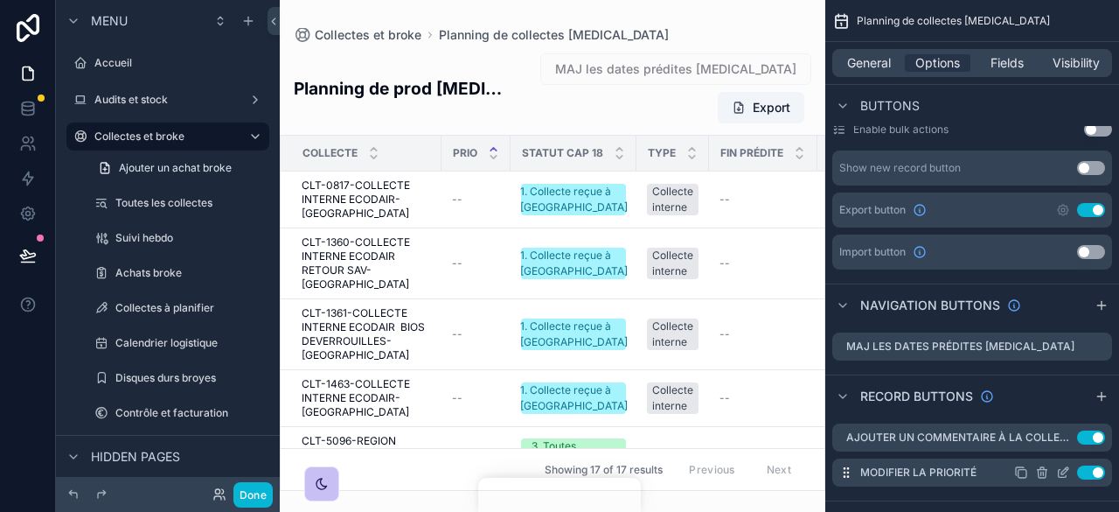
click at [1063, 465] on icon "scrollable content" at bounding box center [1063, 472] width 14 height 14
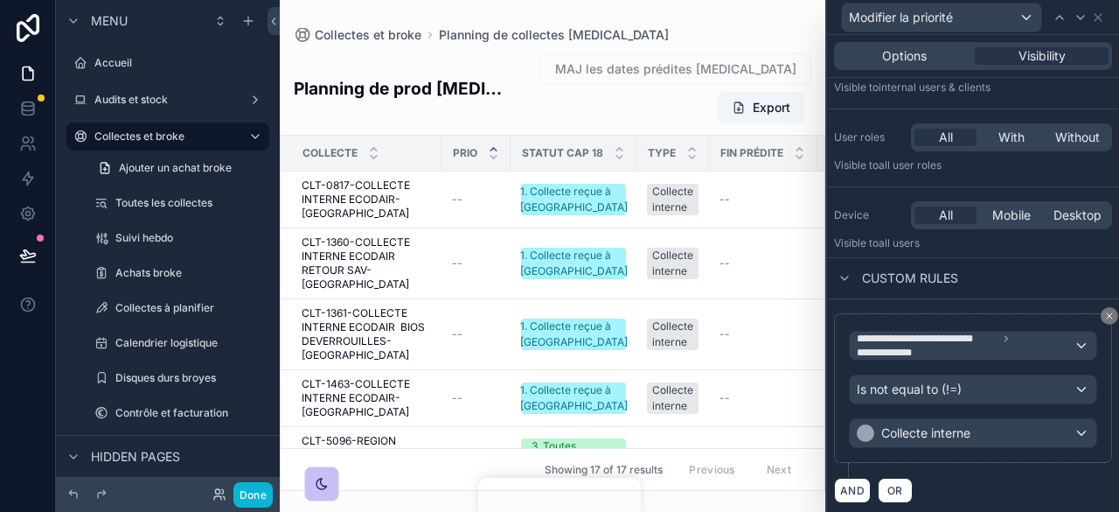
scroll to position [0, 0]
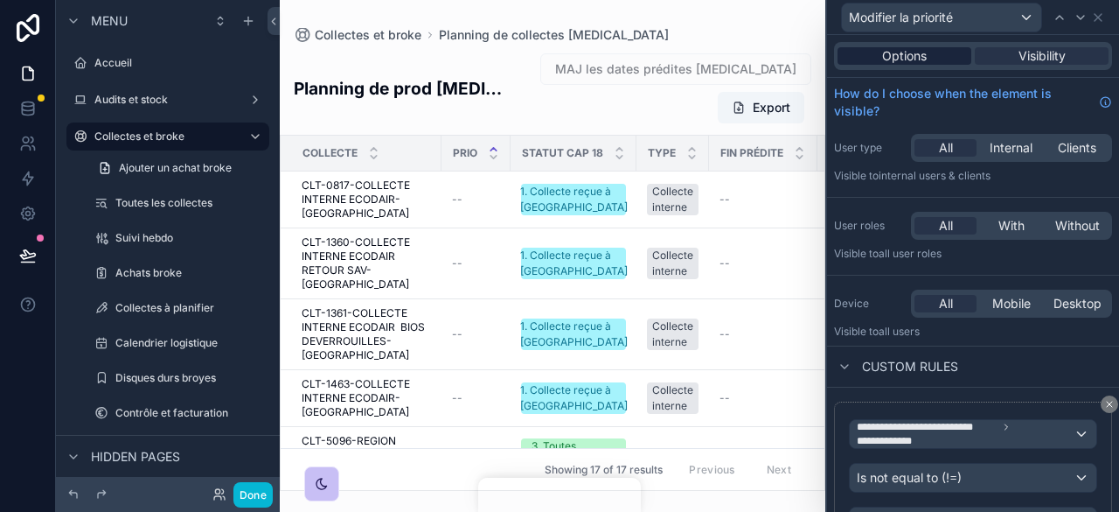
click at [938, 60] on div "Options" at bounding box center [905, 55] width 134 height 17
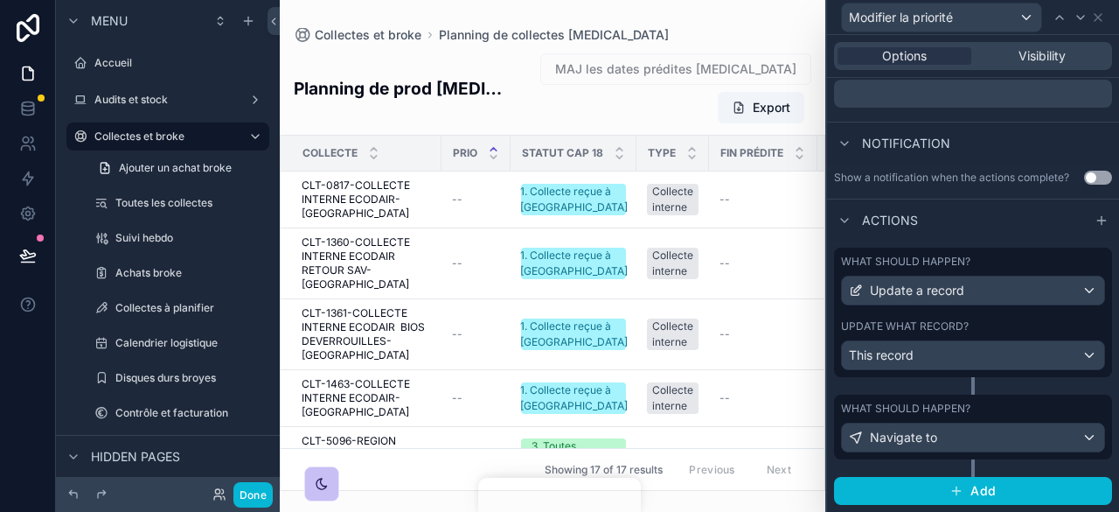
scroll to position [422, 0]
click at [1029, 396] on div "What should happen? Navigate to" at bounding box center [973, 426] width 278 height 65
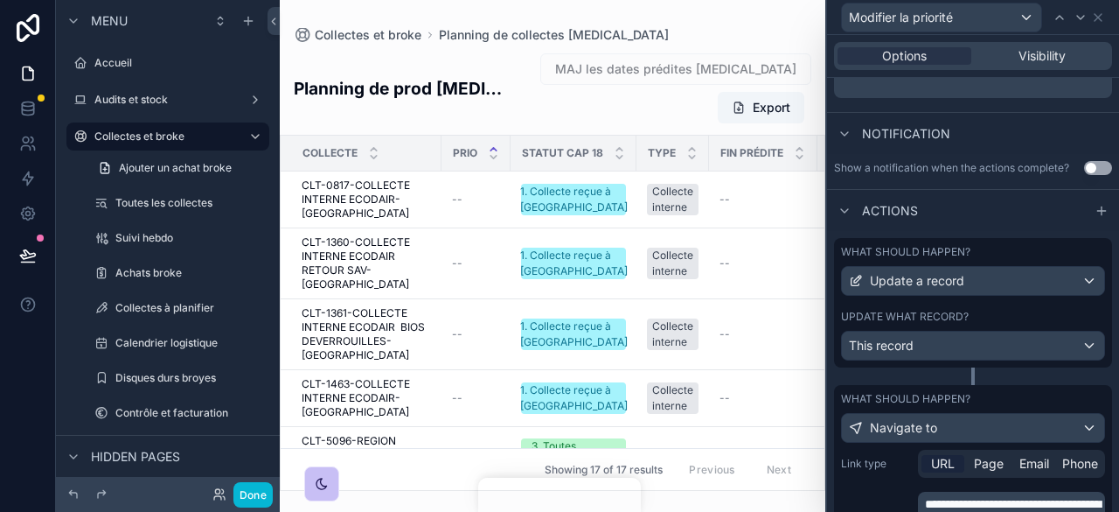
scroll to position [667, 0]
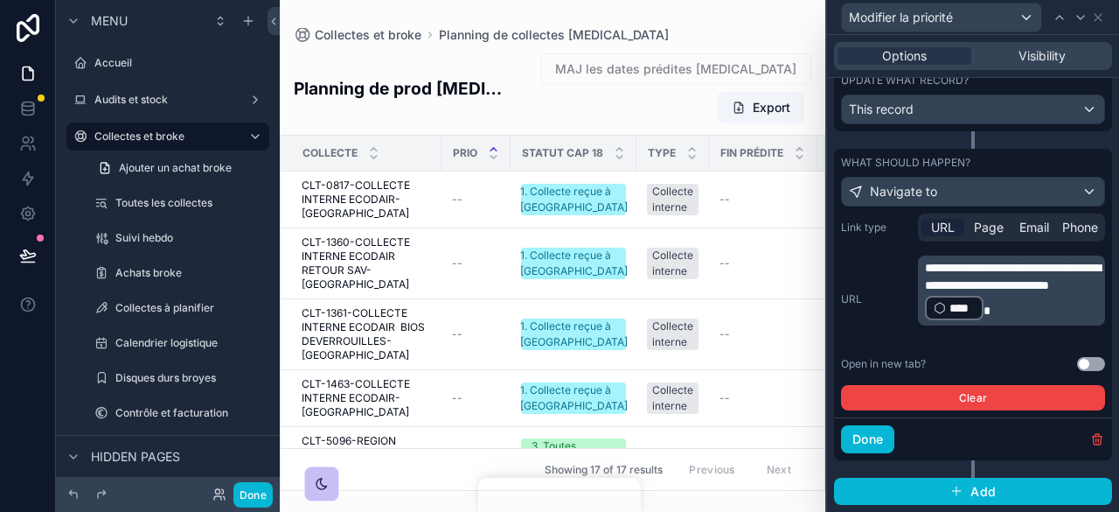
click at [1077, 359] on button "Use setting" at bounding box center [1091, 364] width 28 height 14
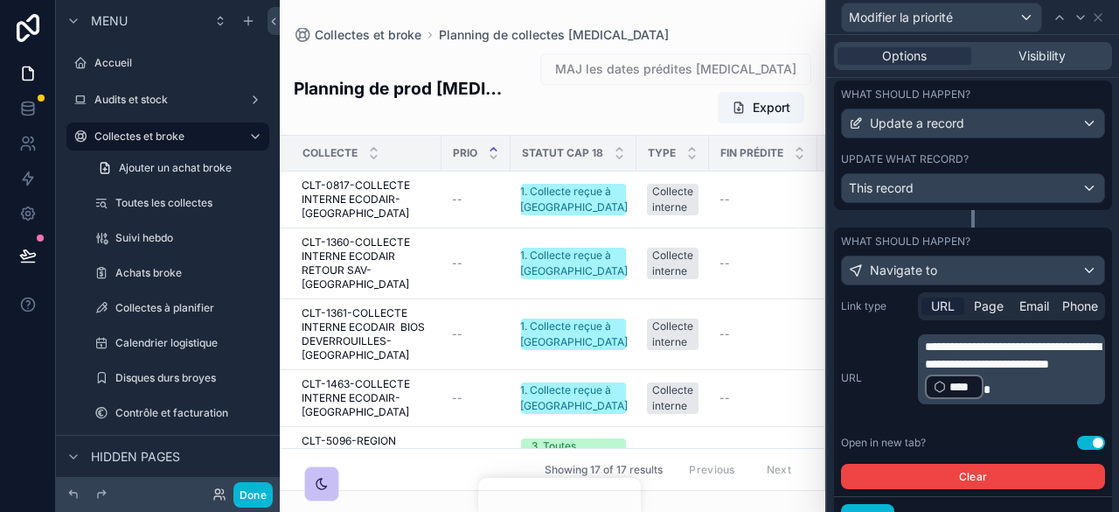
click at [1011, 164] on div "Update what record?" at bounding box center [973, 159] width 264 height 14
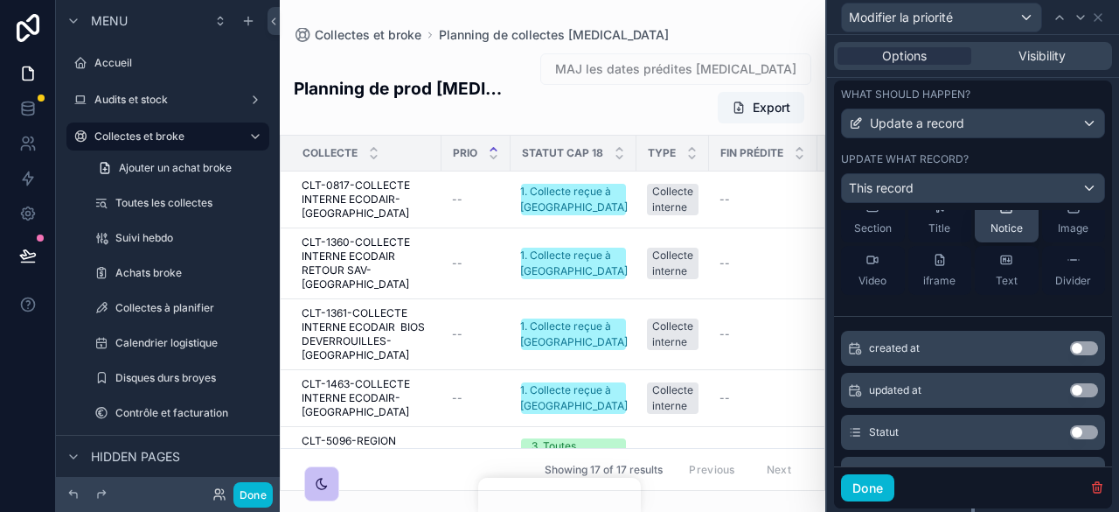
scroll to position [87, 0]
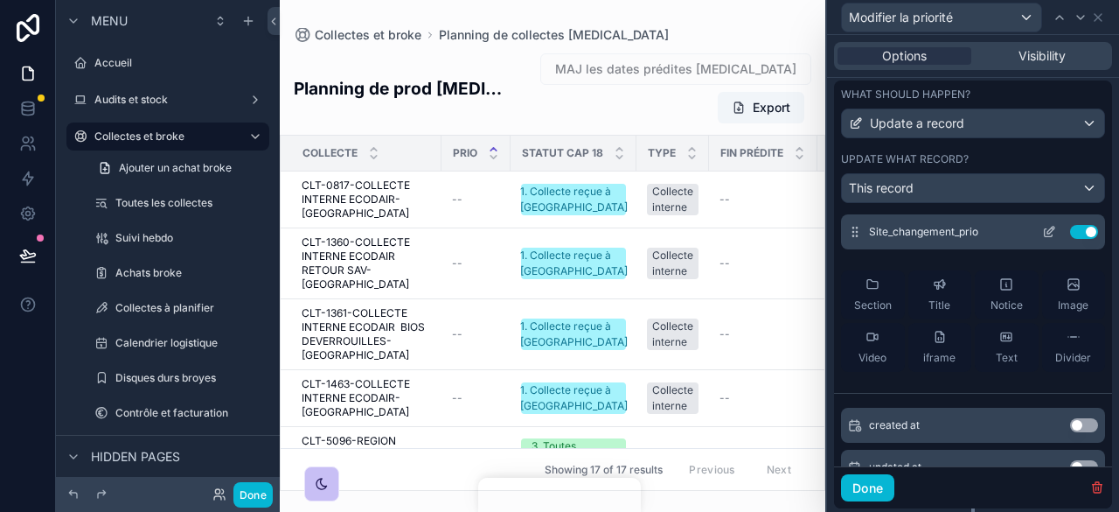
click at [1020, 233] on div "Site_changement_prio Use setting" at bounding box center [973, 231] width 264 height 35
click at [1042, 239] on icon at bounding box center [1049, 232] width 14 height 14
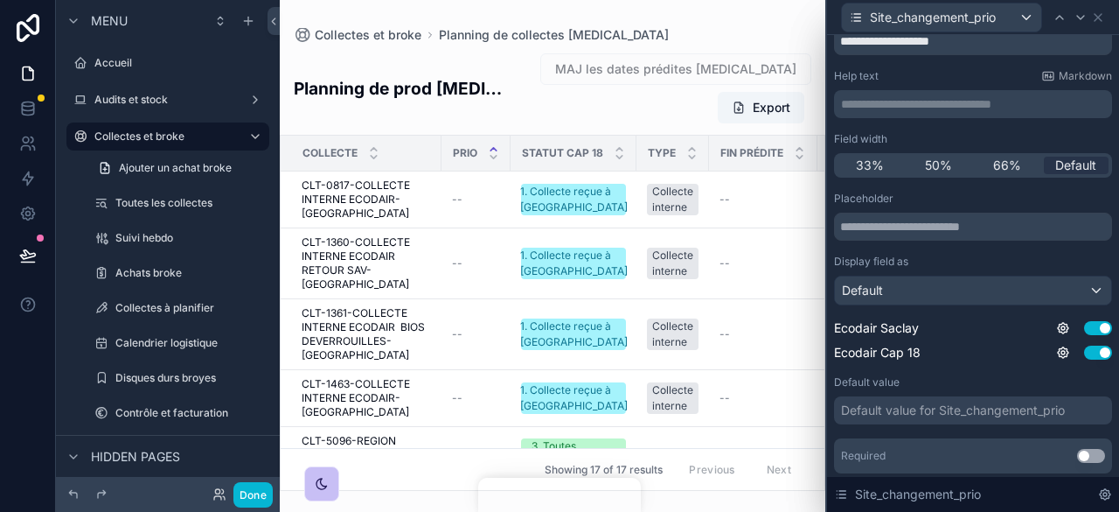
scroll to position [119, 0]
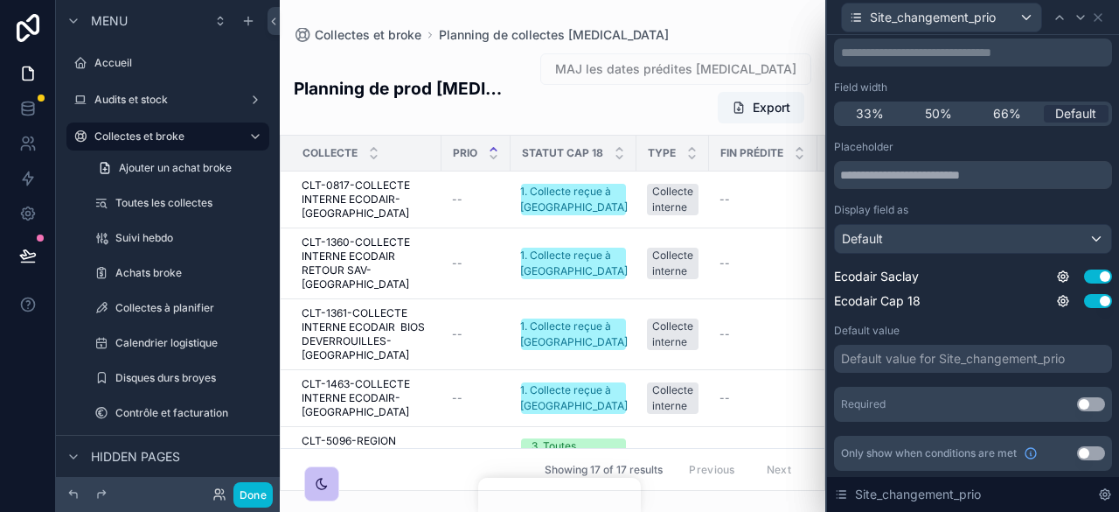
click at [951, 358] on div "Default value for Site_changement_prio" at bounding box center [953, 358] width 224 height 17
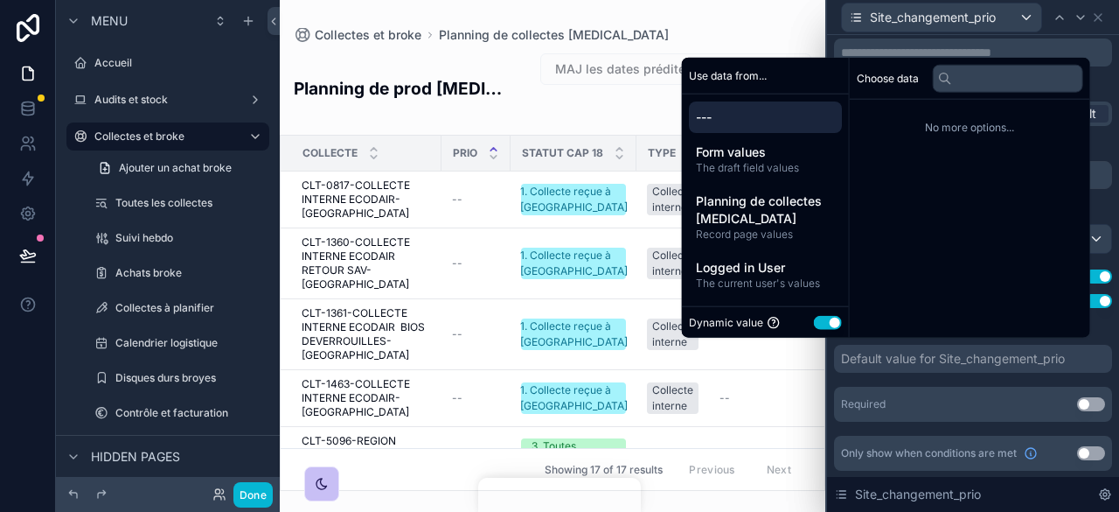
click at [825, 321] on button "Use setting" at bounding box center [828, 322] width 28 height 14
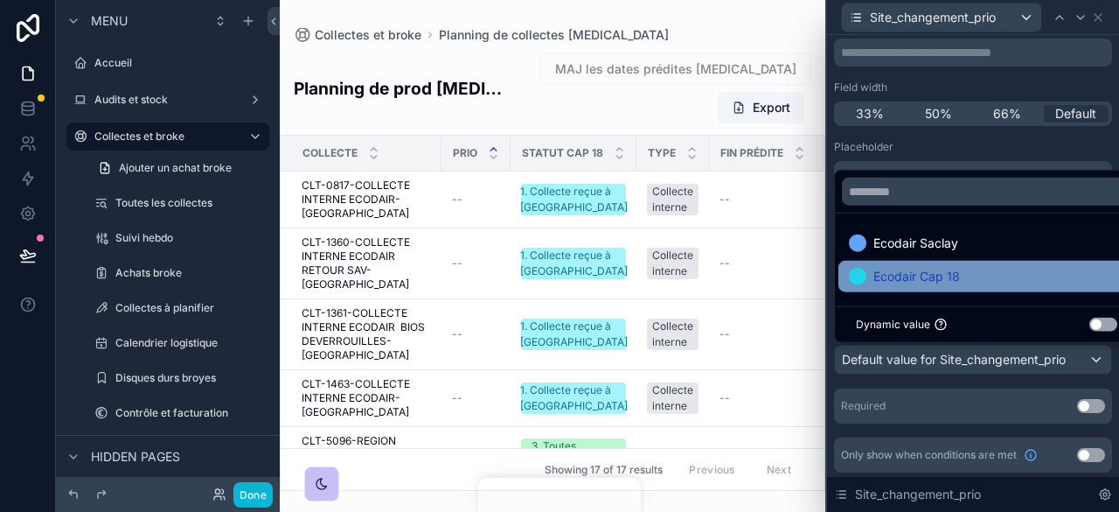
click at [961, 285] on div "Ecodair Cap 18" at bounding box center [986, 276] width 275 height 21
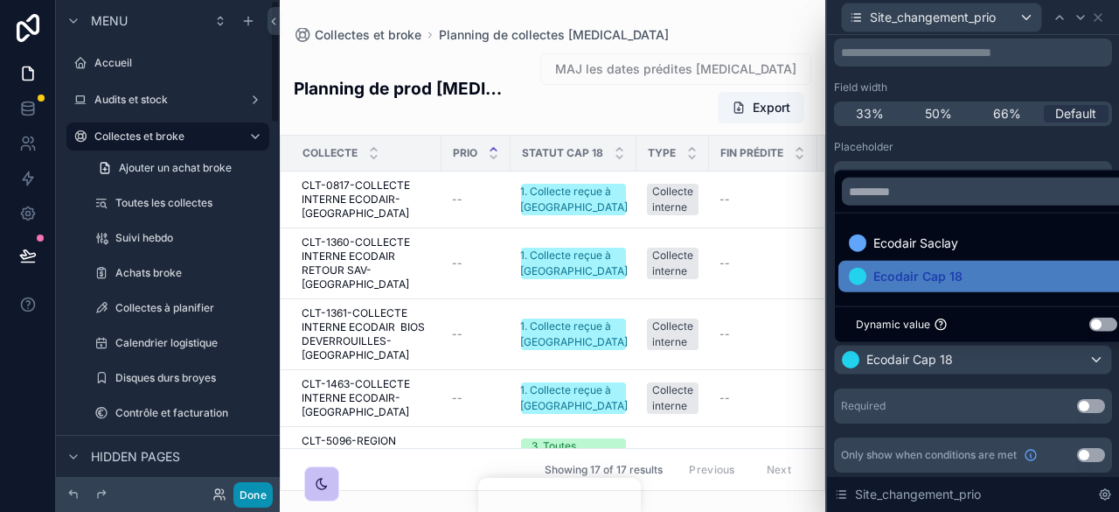
click at [249, 496] on button "Done" at bounding box center [252, 494] width 39 height 25
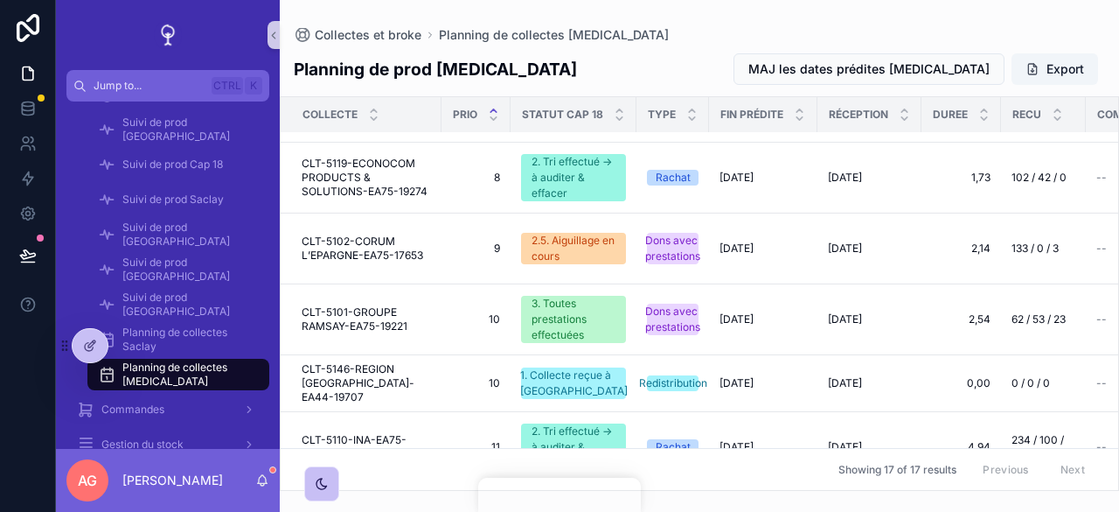
scroll to position [756, 0]
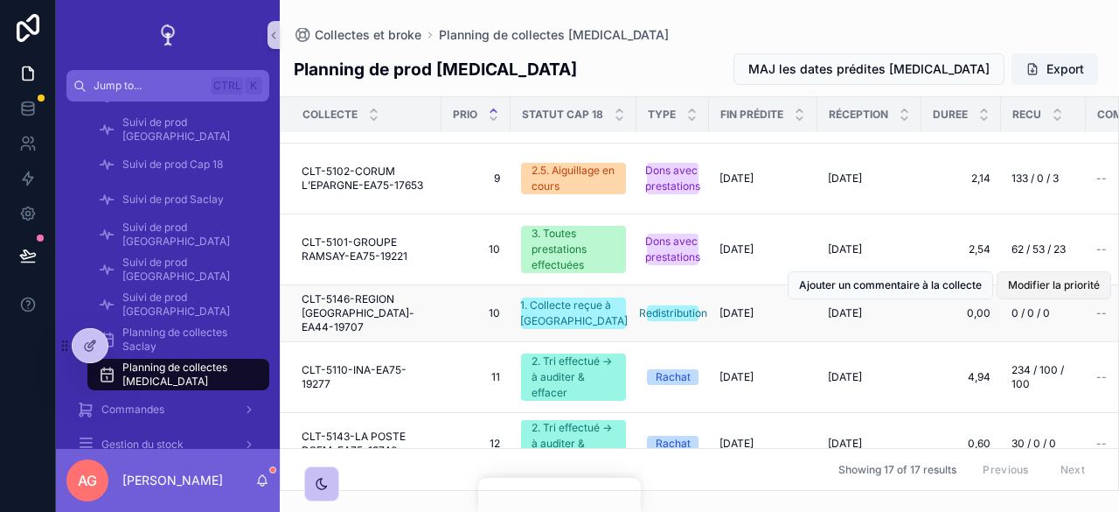
click at [1020, 278] on span "Modifier la priorité" at bounding box center [1054, 285] width 92 height 14
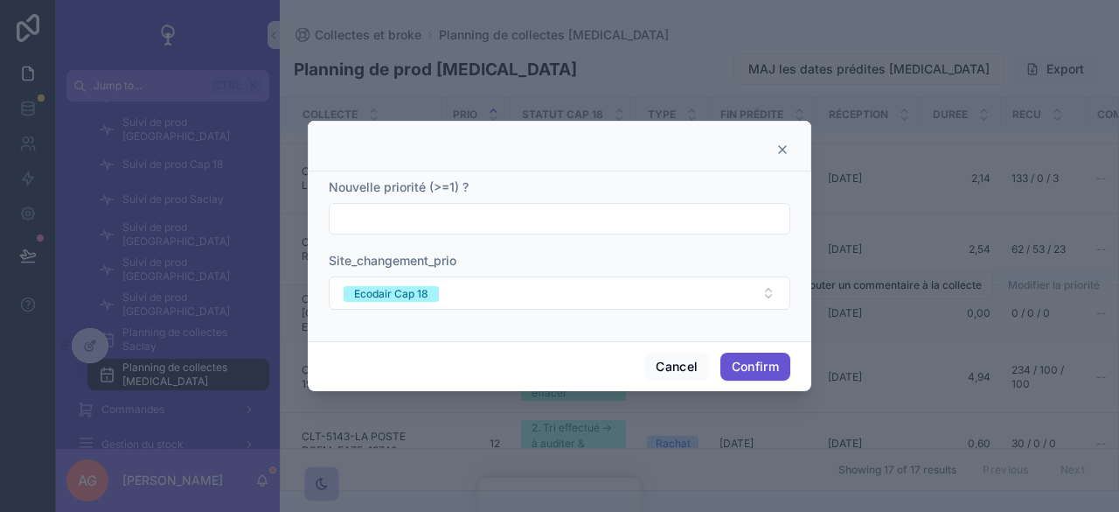
click at [481, 224] on input "text" at bounding box center [560, 218] width 460 height 24
type input "**"
click at [740, 370] on button "Confirm" at bounding box center [756, 366] width 70 height 28
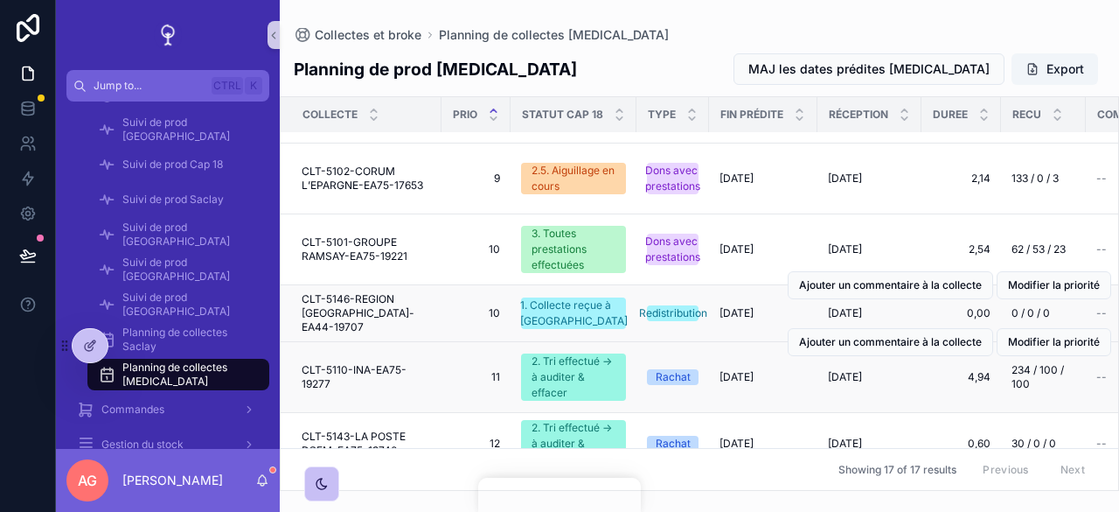
scroll to position [756, 0]
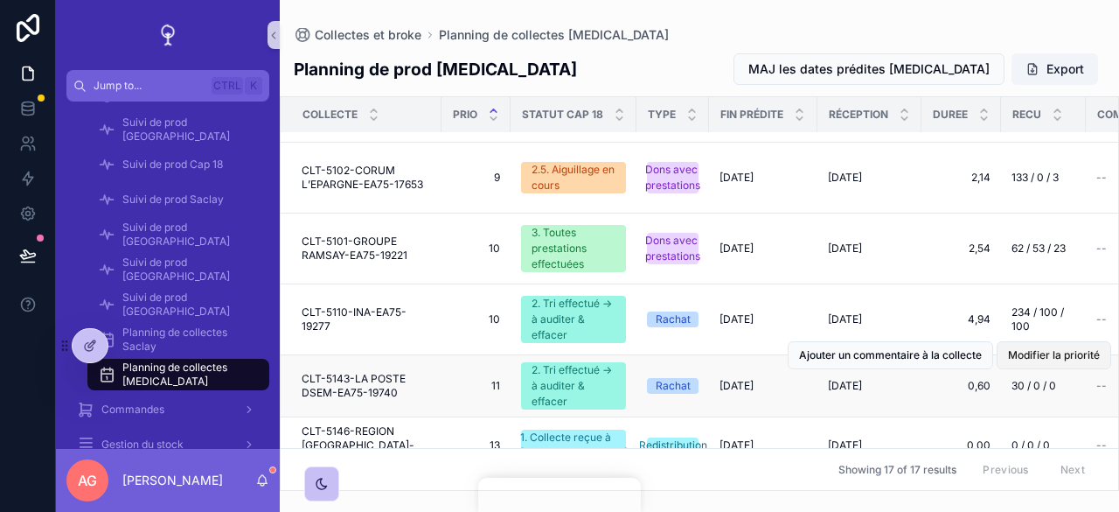
click at [1008, 348] on span "Modifier la priorité" at bounding box center [1054, 355] width 92 height 14
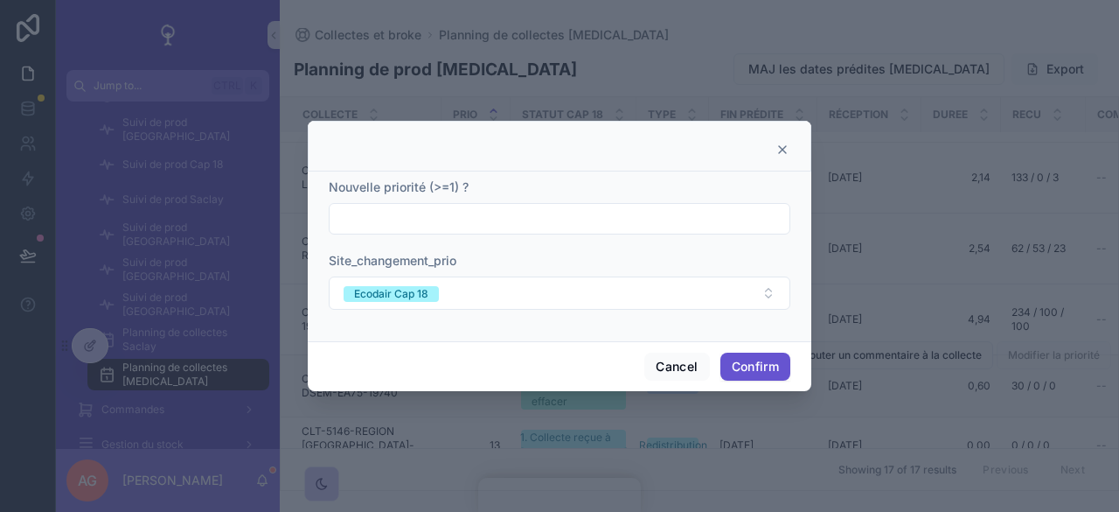
click at [498, 217] on input "text" at bounding box center [560, 218] width 460 height 24
type input "**"
click at [746, 368] on button "Confirm" at bounding box center [756, 366] width 70 height 28
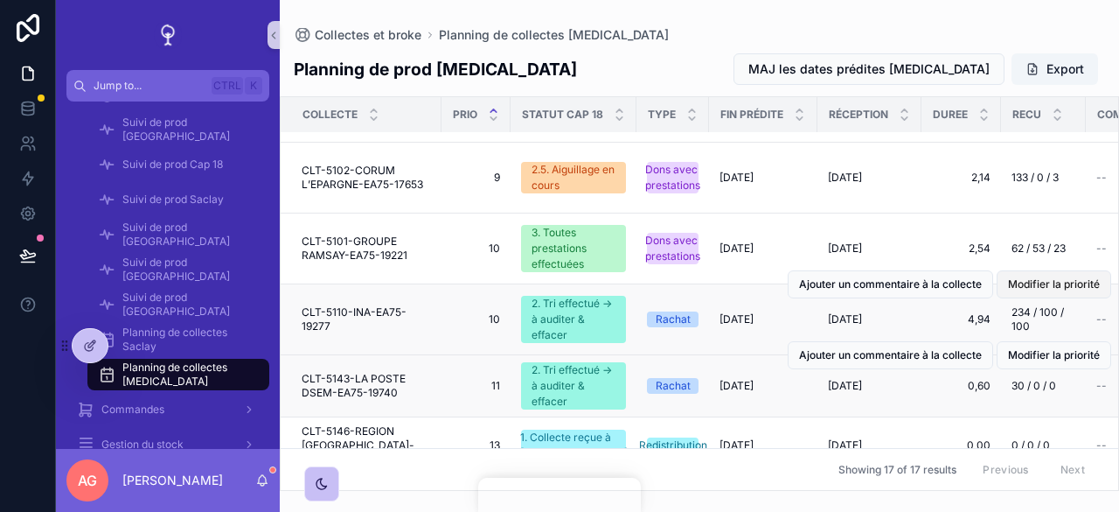
click at [1042, 277] on span "Modifier la priorité" at bounding box center [1054, 284] width 92 height 14
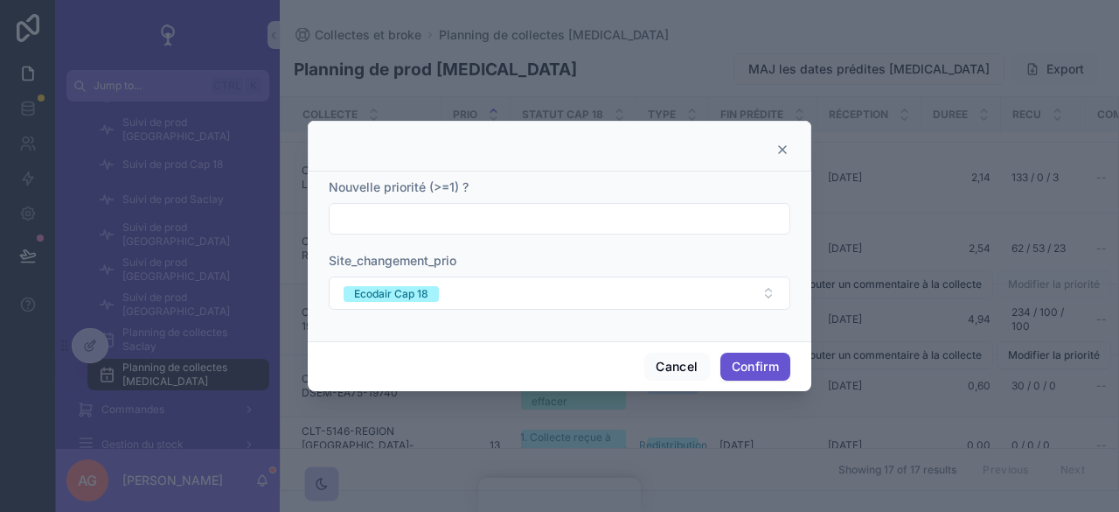
click at [569, 217] on input "text" at bounding box center [560, 218] width 460 height 24
type input "**"
click at [738, 365] on button "Confirm" at bounding box center [756, 366] width 70 height 28
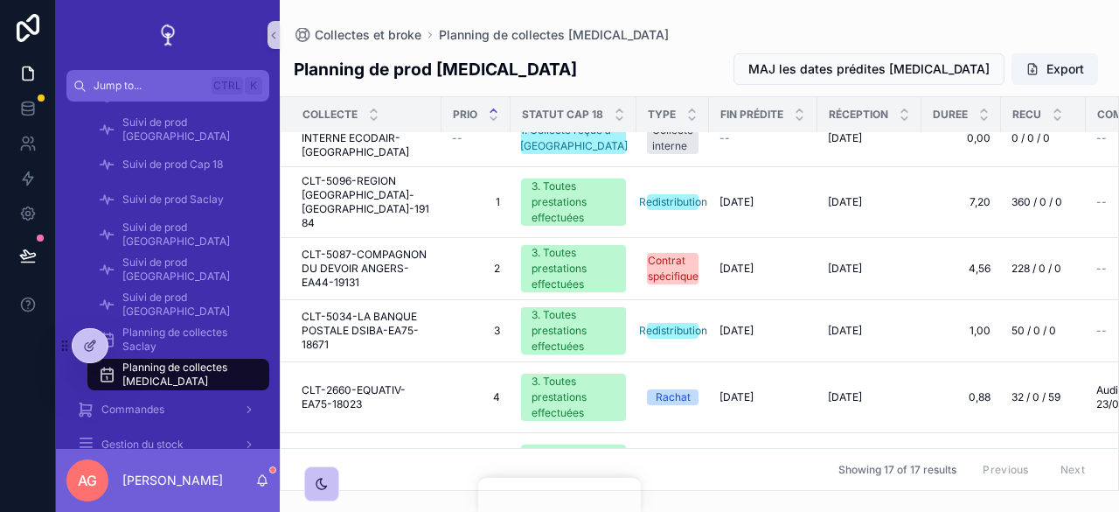
scroll to position [143, 0]
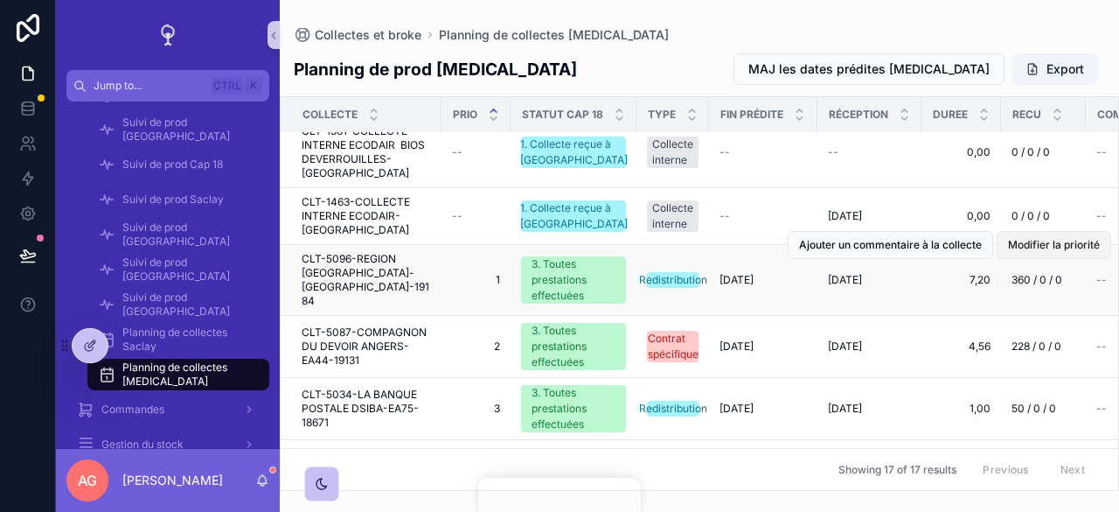
click at [1062, 238] on span "Modifier la priorité" at bounding box center [1054, 245] width 92 height 14
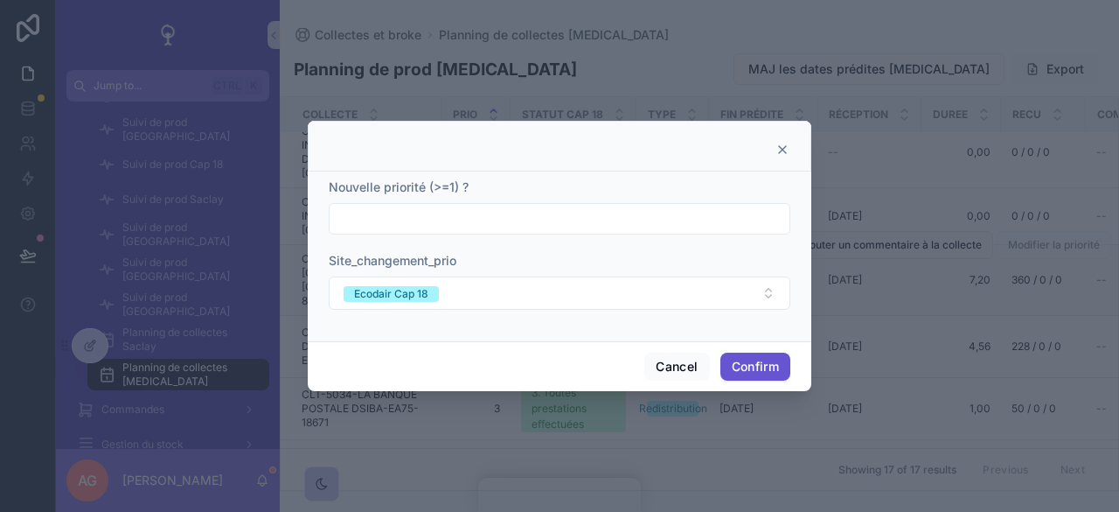
click at [675, 225] on input "text" at bounding box center [560, 218] width 460 height 24
type input "*"
click at [757, 373] on button "Confirm" at bounding box center [756, 366] width 70 height 28
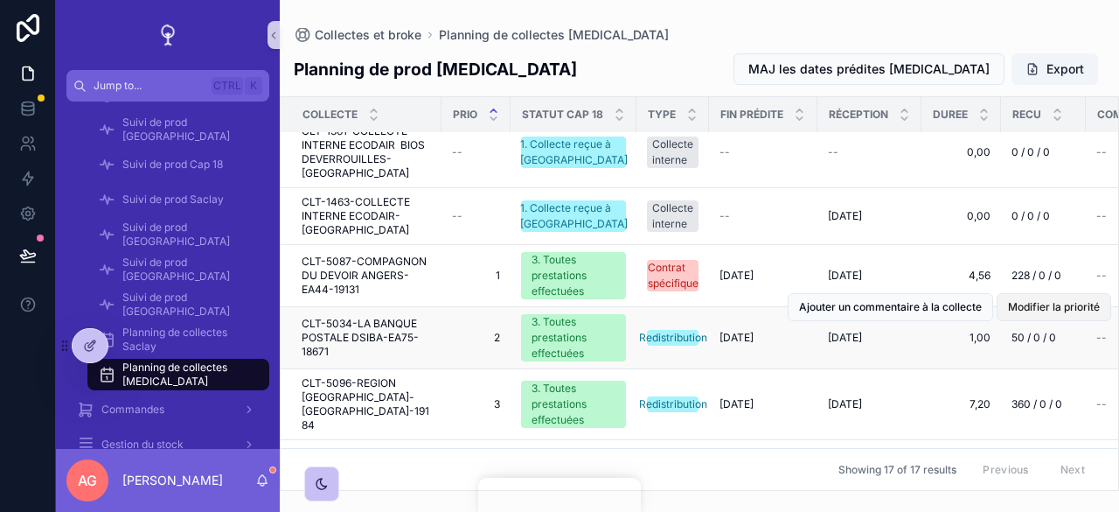
click at [1048, 293] on button "Modifier la priorité" at bounding box center [1054, 307] width 115 height 28
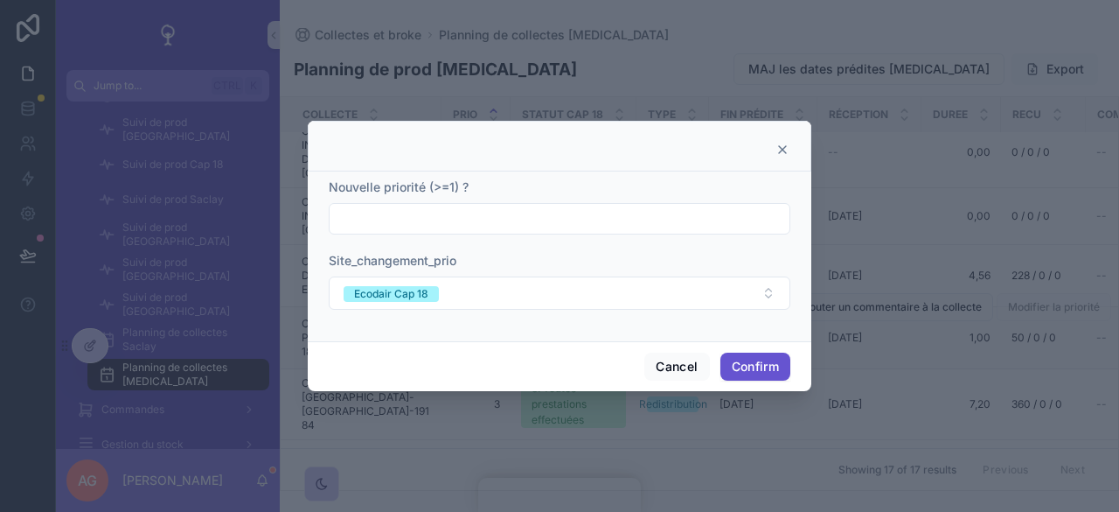
click at [780, 149] on icon at bounding box center [783, 150] width 14 height 14
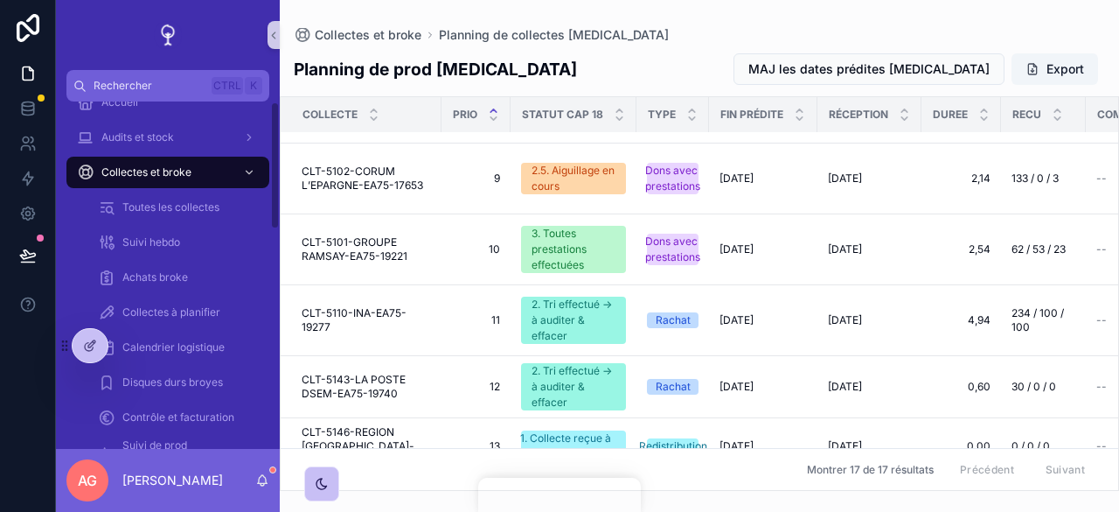
scroll to position [0, 0]
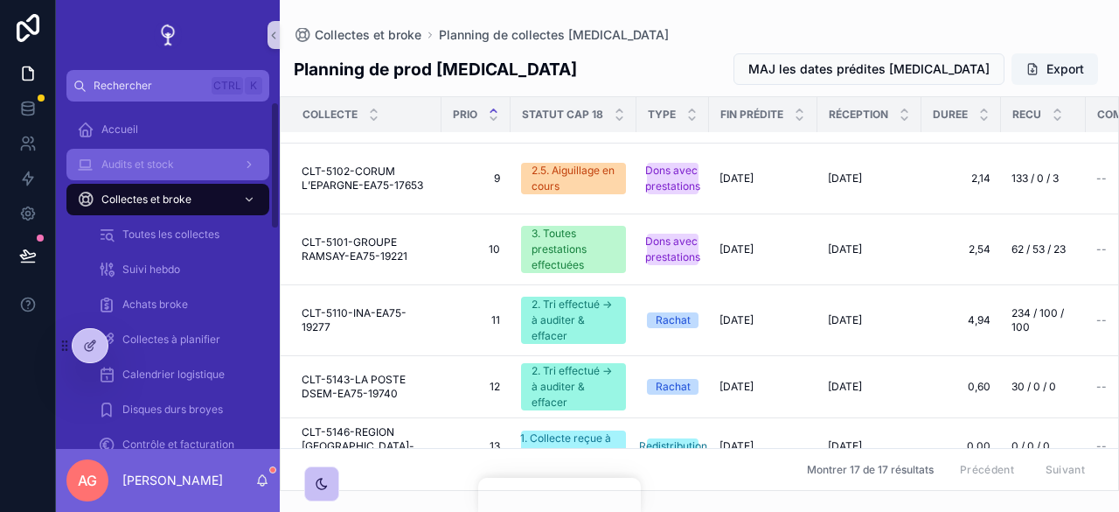
click at [216, 161] on div "Audits et stock" at bounding box center [168, 164] width 182 height 28
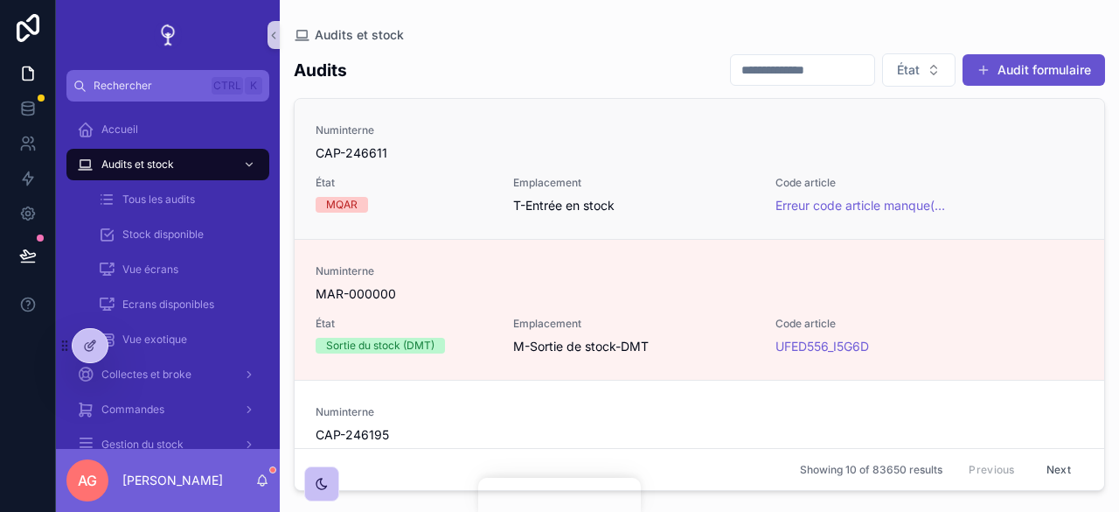
click at [672, 170] on div "Numinterne CAP-246611 État MQAR Emplacement T-Entrée en stock Code article Erre…" at bounding box center [700, 168] width 768 height 91
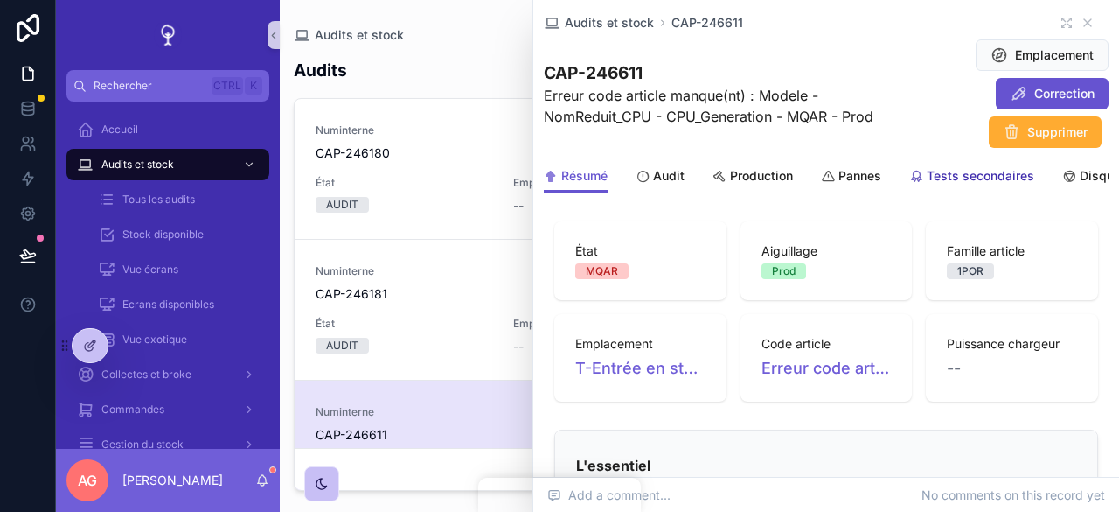
click at [948, 168] on span "Tests secondaires" at bounding box center [981, 175] width 108 height 17
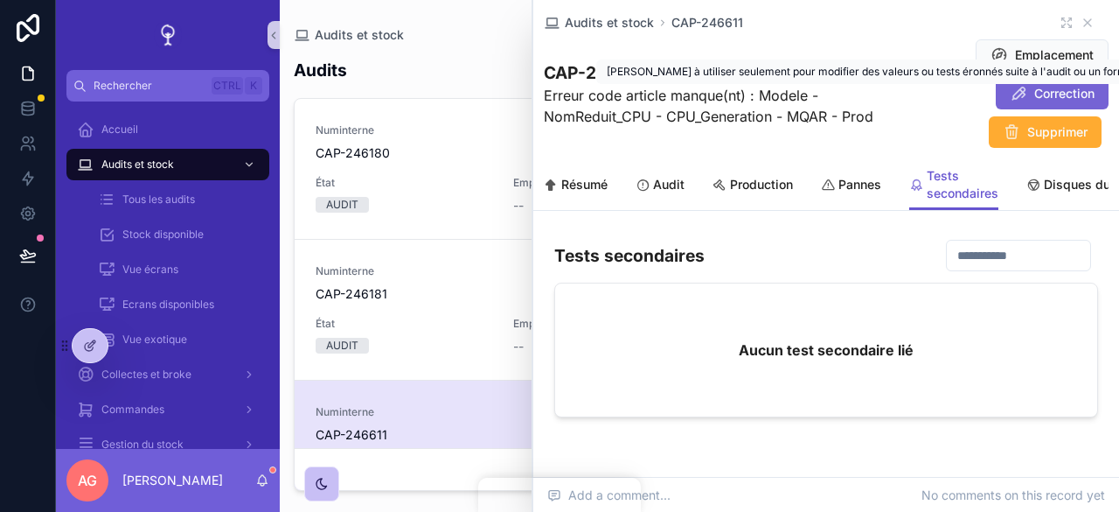
click at [1044, 91] on span "Correction" at bounding box center [1064, 93] width 60 height 17
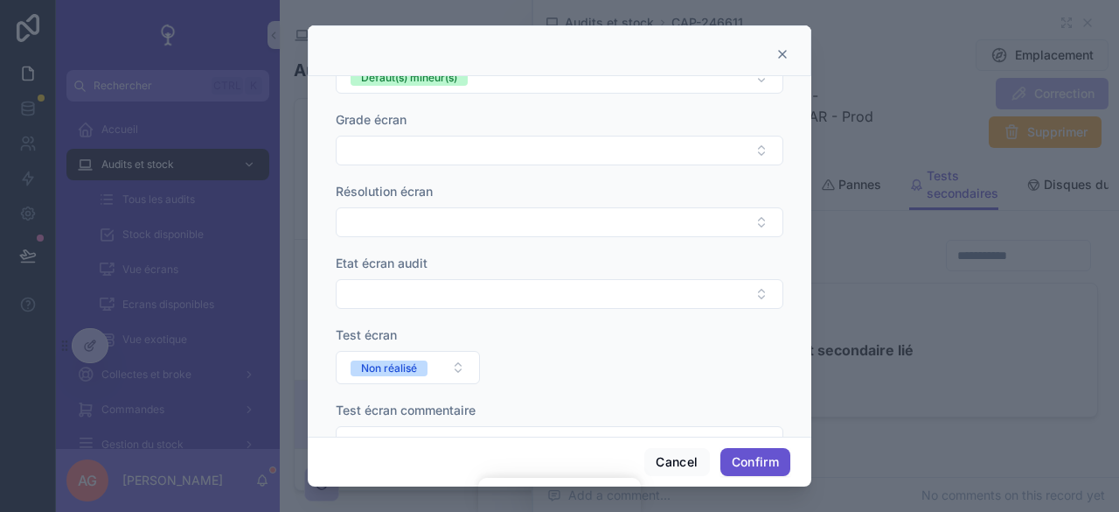
scroll to position [1249, 0]
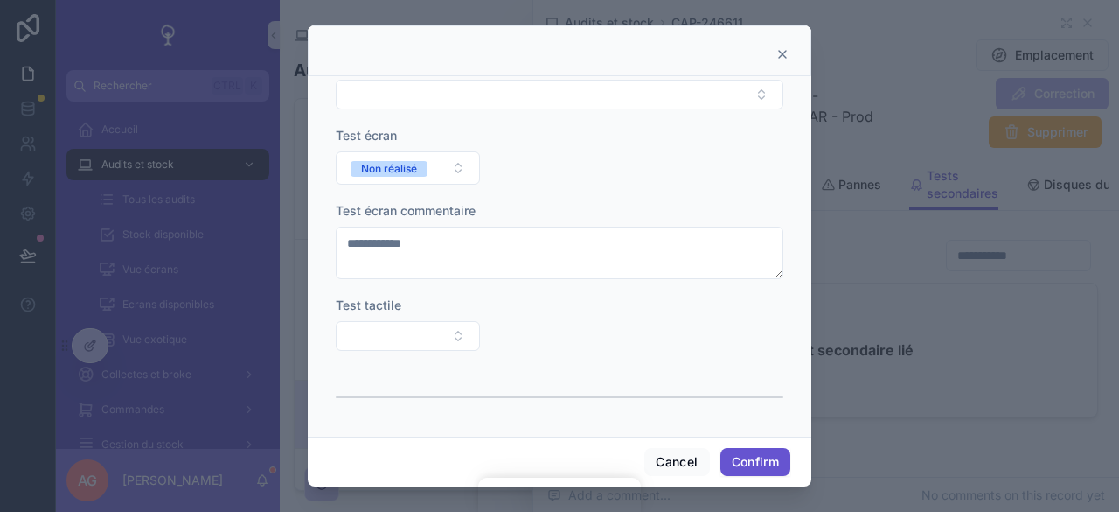
click at [782, 59] on icon at bounding box center [783, 54] width 14 height 14
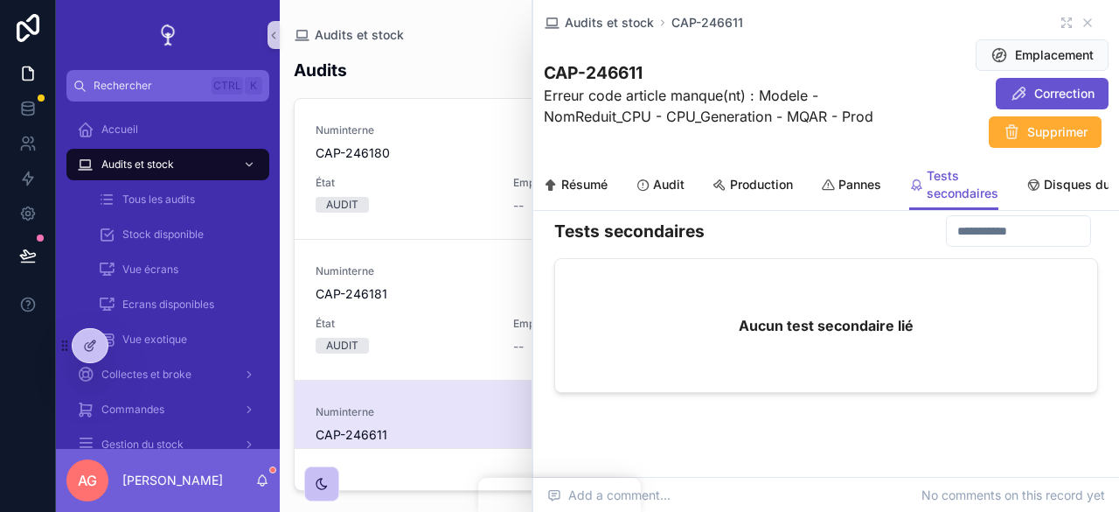
scroll to position [0, 0]
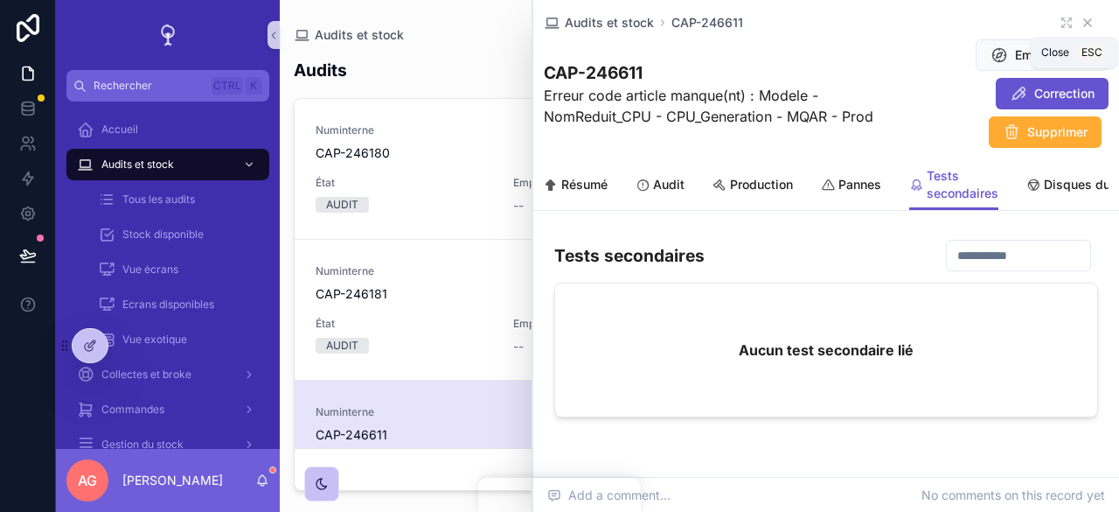
click at [1084, 24] on icon "scrollable content" at bounding box center [1087, 22] width 7 height 7
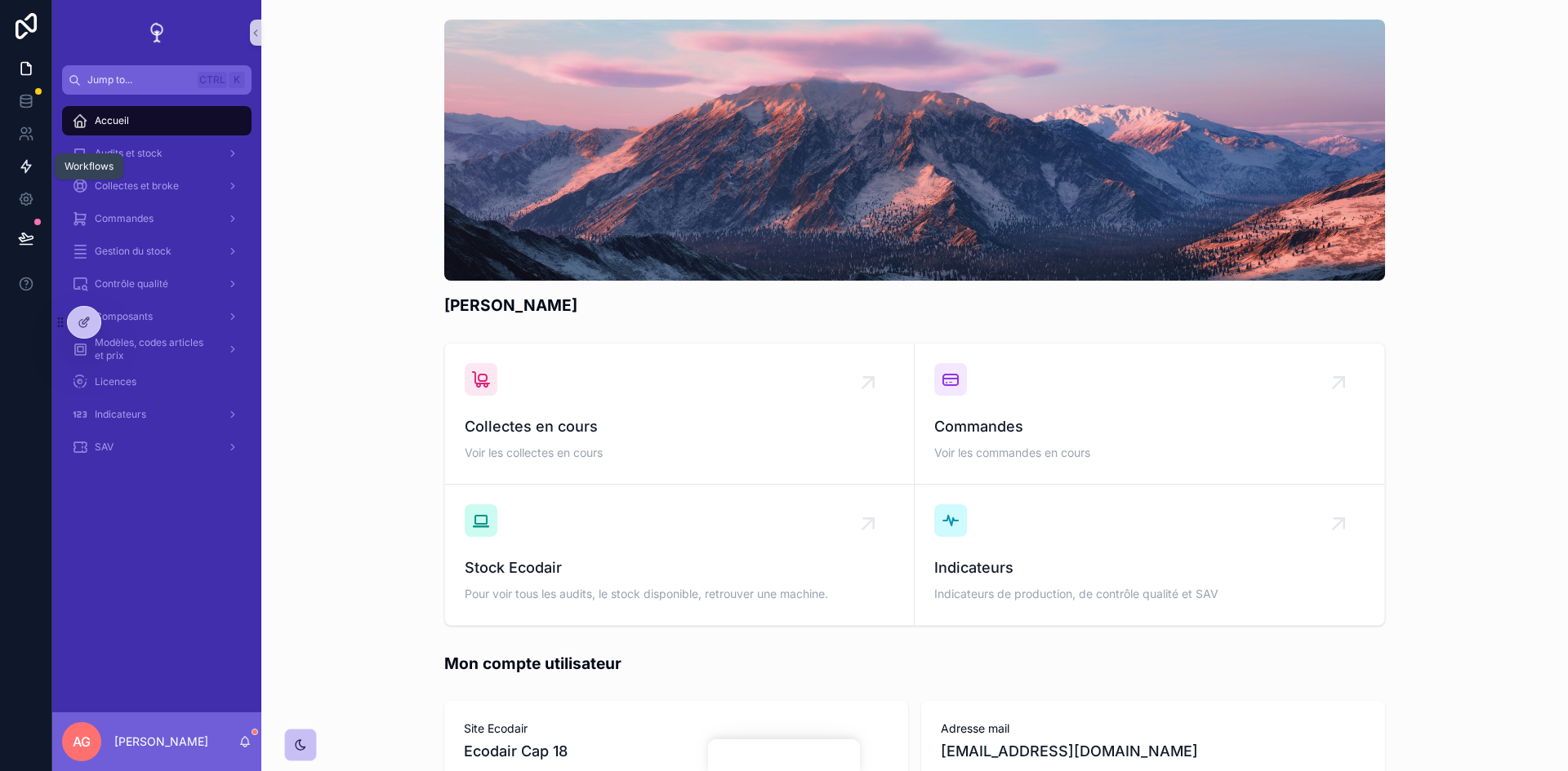
click at [29, 175] on link at bounding box center [25, 166] width 51 height 33
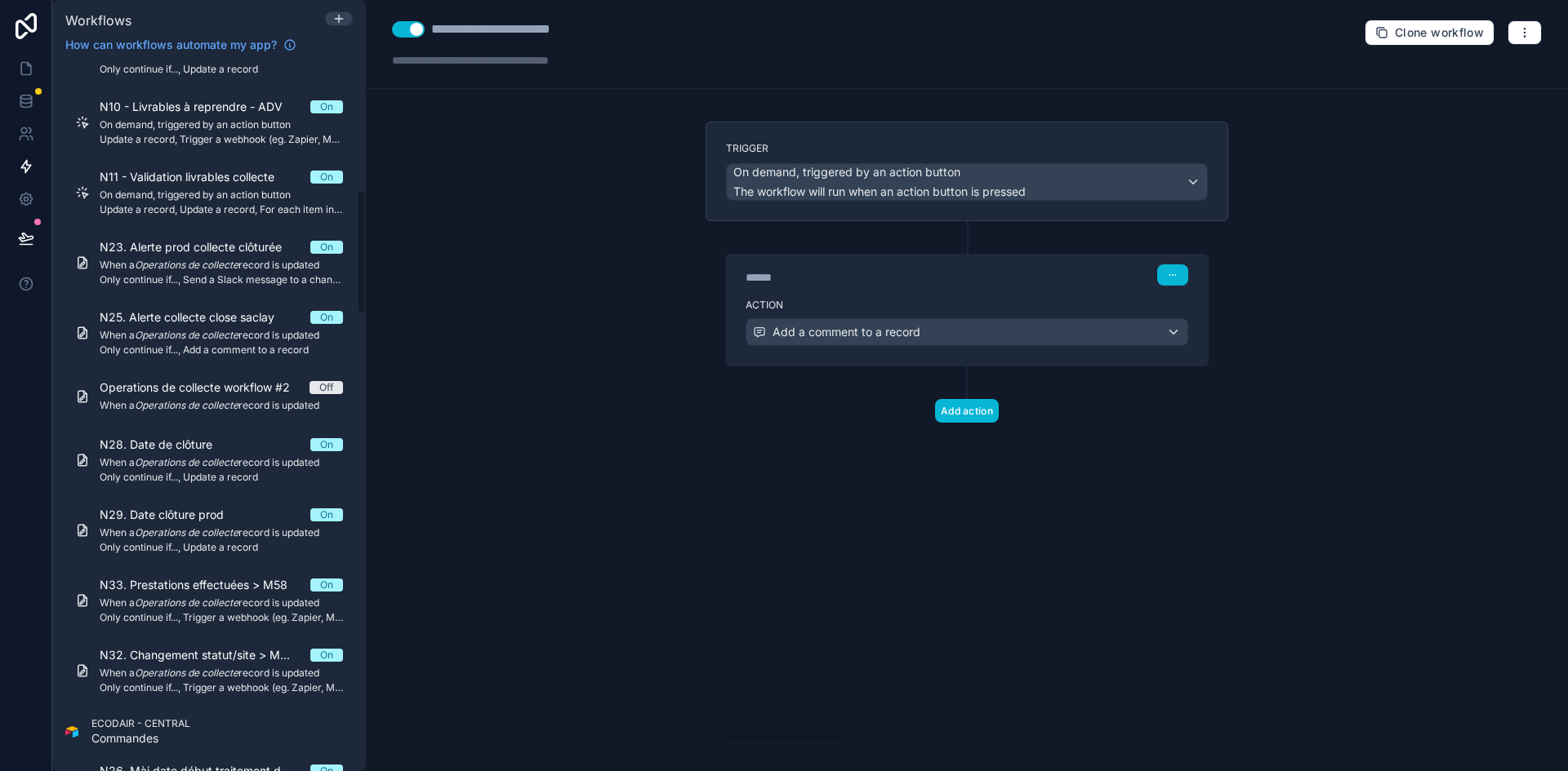
scroll to position [735, 0]
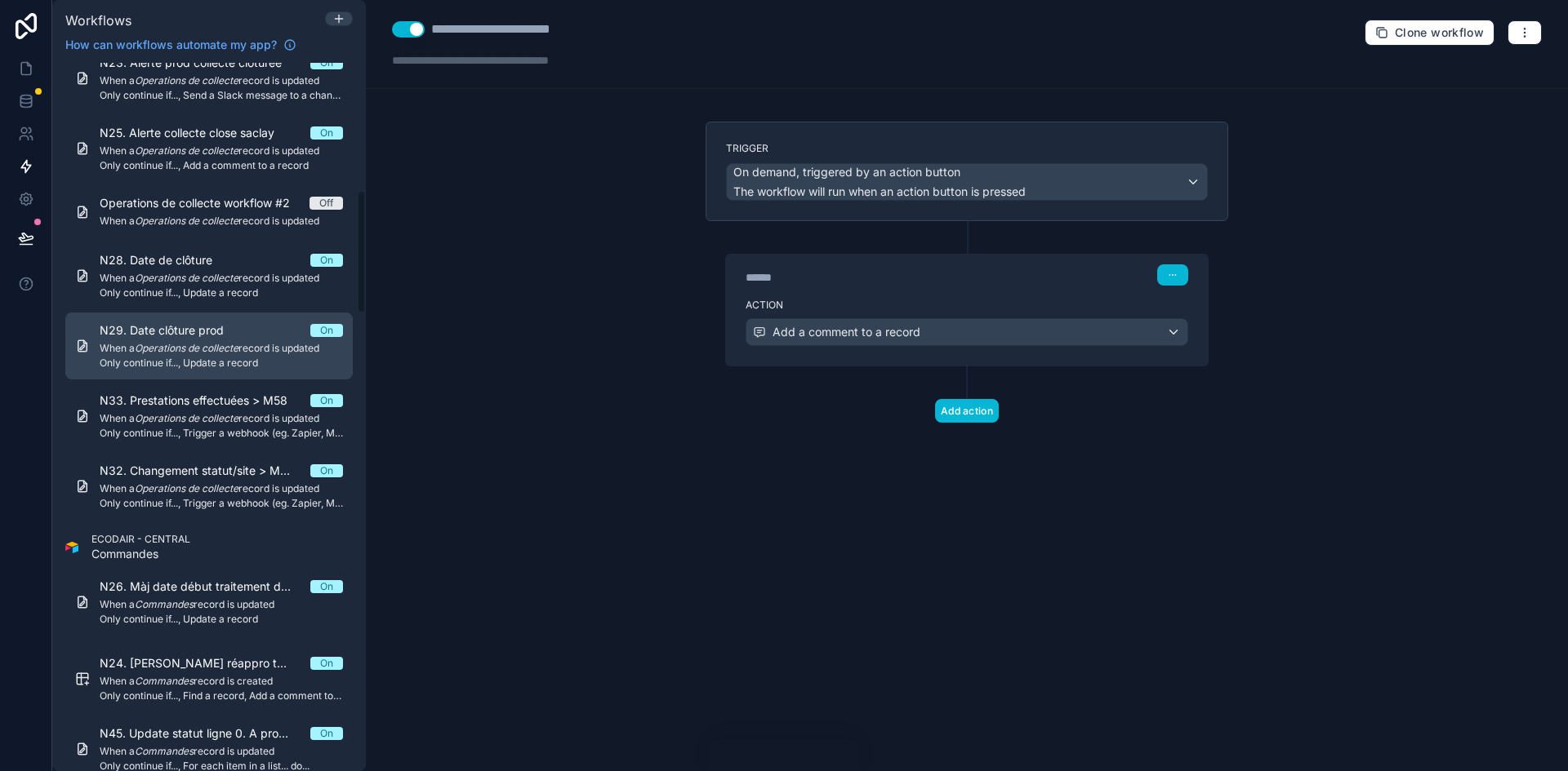
click at [176, 333] on span "N29. Date clôture prod" at bounding box center [172, 329] width 144 height 16
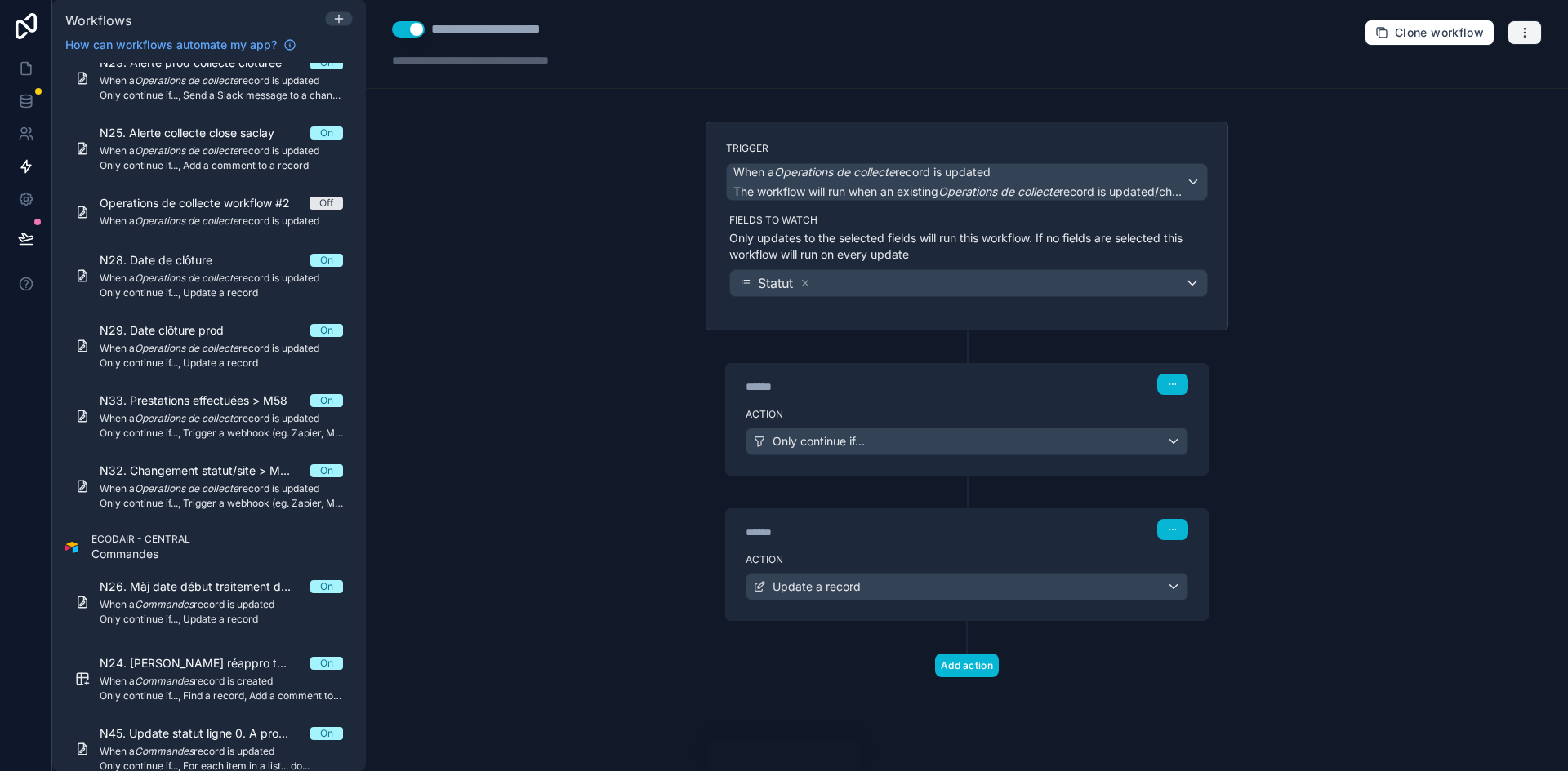
click at [1523, 35] on icon "button" at bounding box center [1525, 33] width 13 height 13
click at [1468, 101] on span "Run history" at bounding box center [1481, 97] width 78 height 13
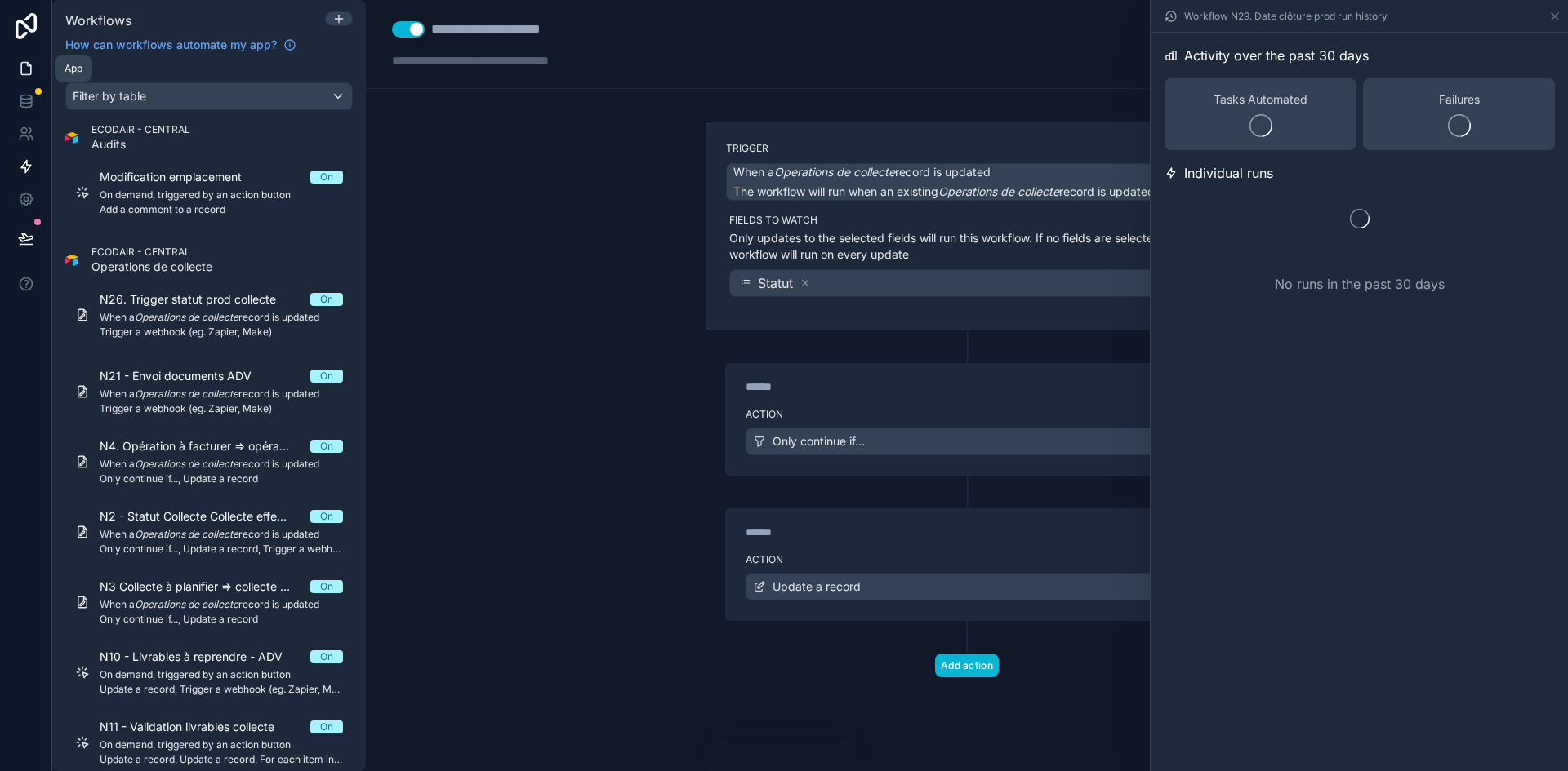
click at [21, 66] on icon at bounding box center [26, 68] width 9 height 12
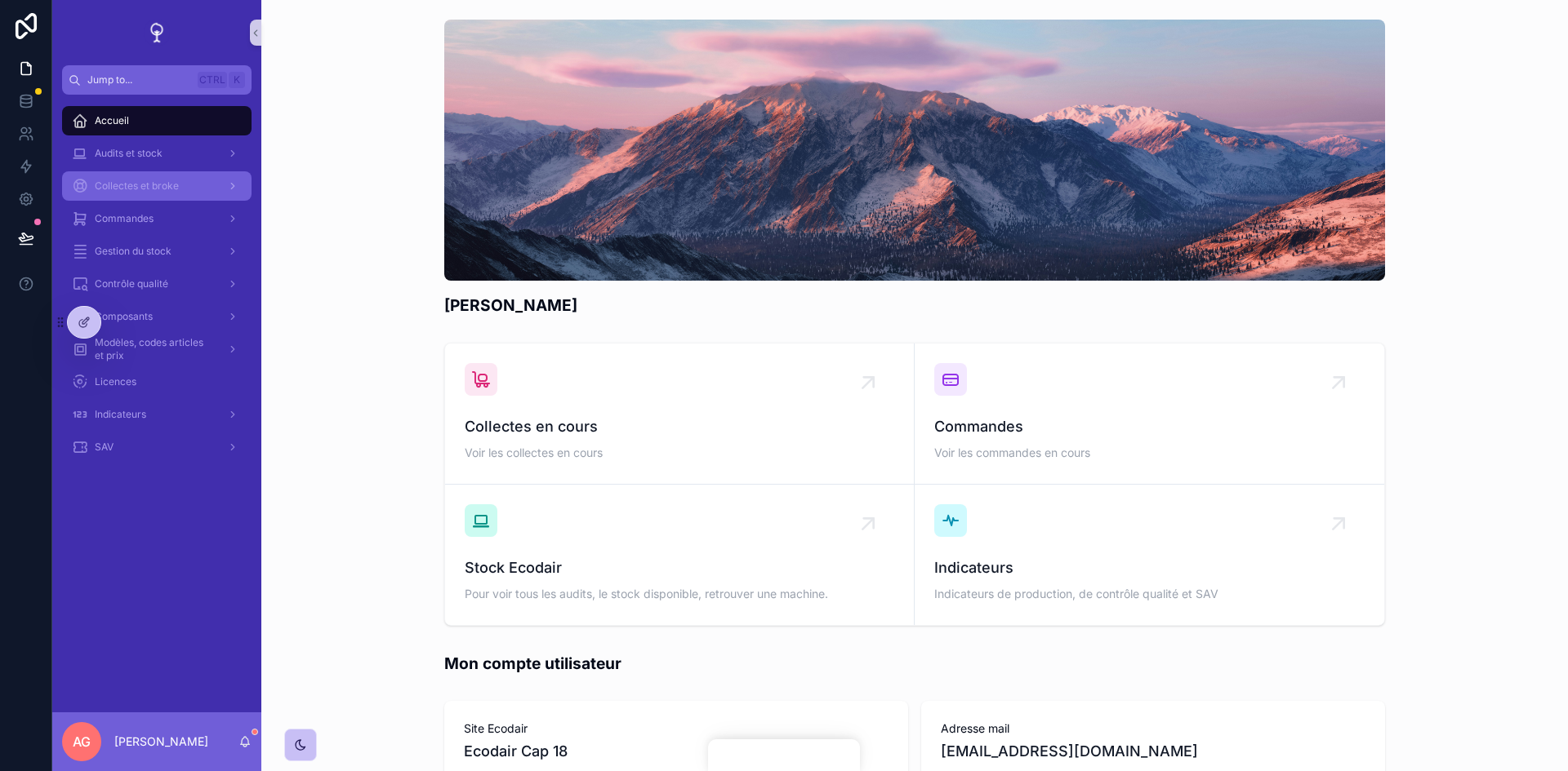
click at [131, 198] on div "Collectes et broke" at bounding box center [157, 186] width 170 height 26
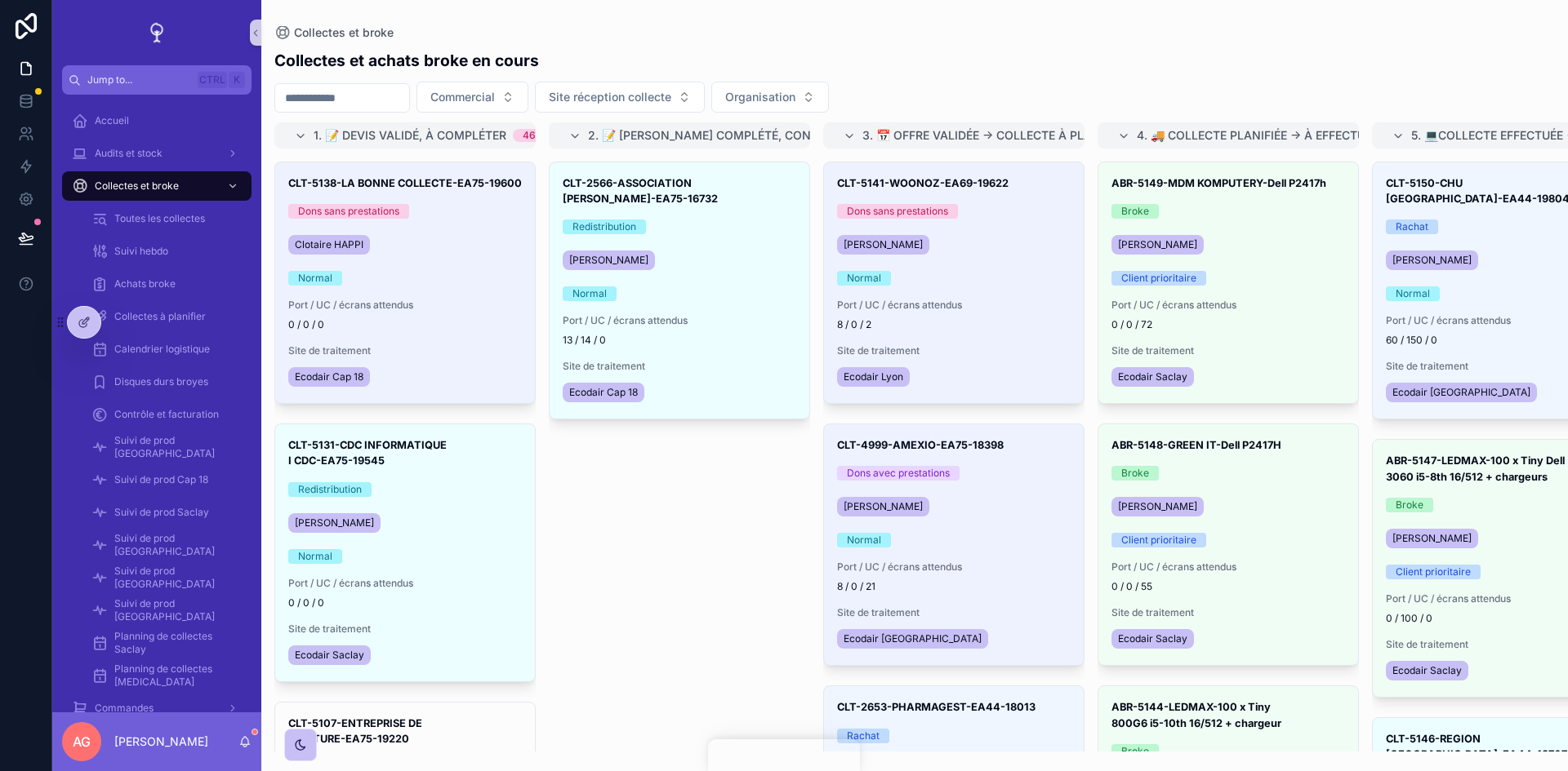
click at [342, 101] on input "scrollable content" at bounding box center [342, 98] width 134 height 22
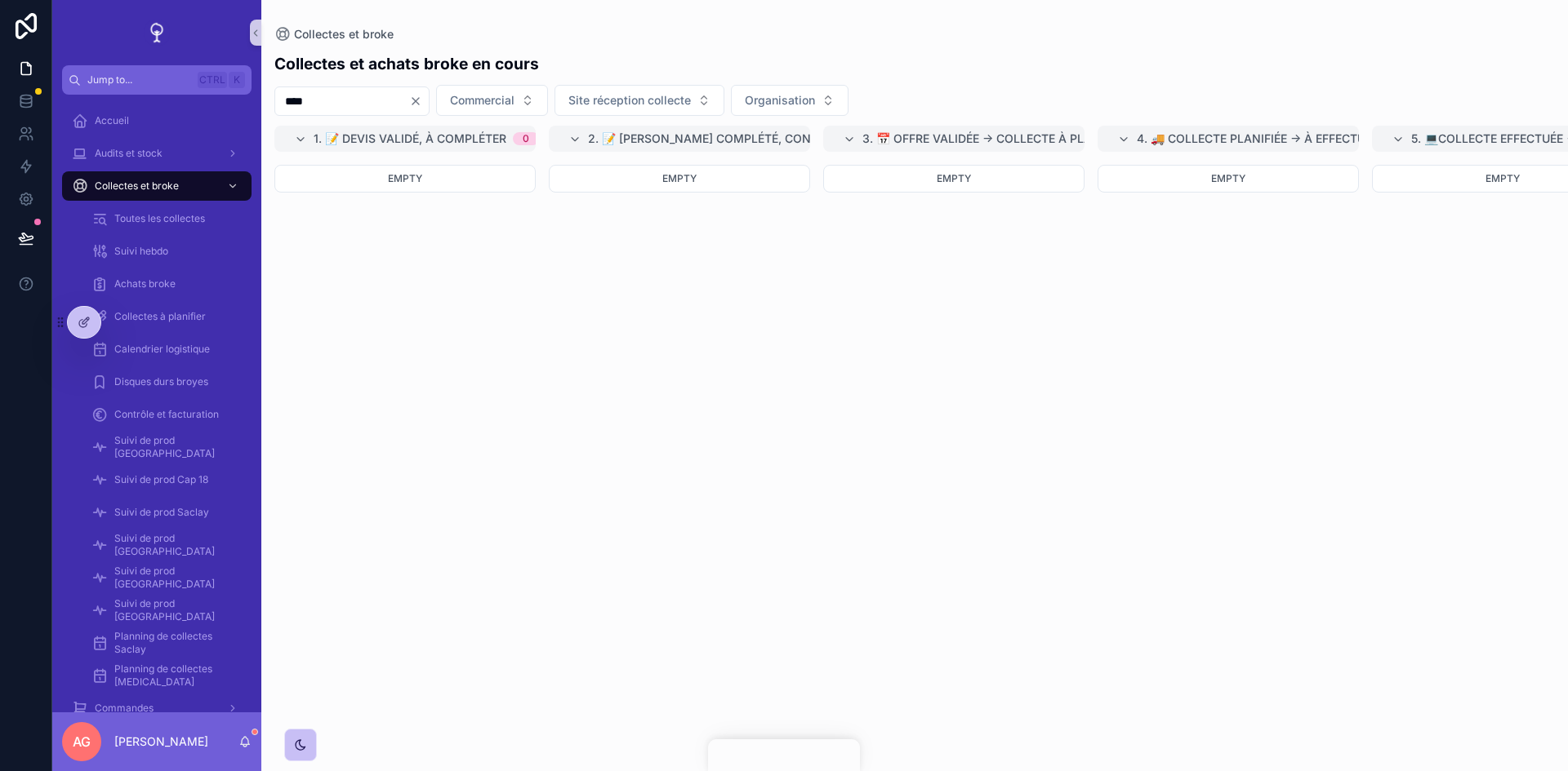
type input "****"
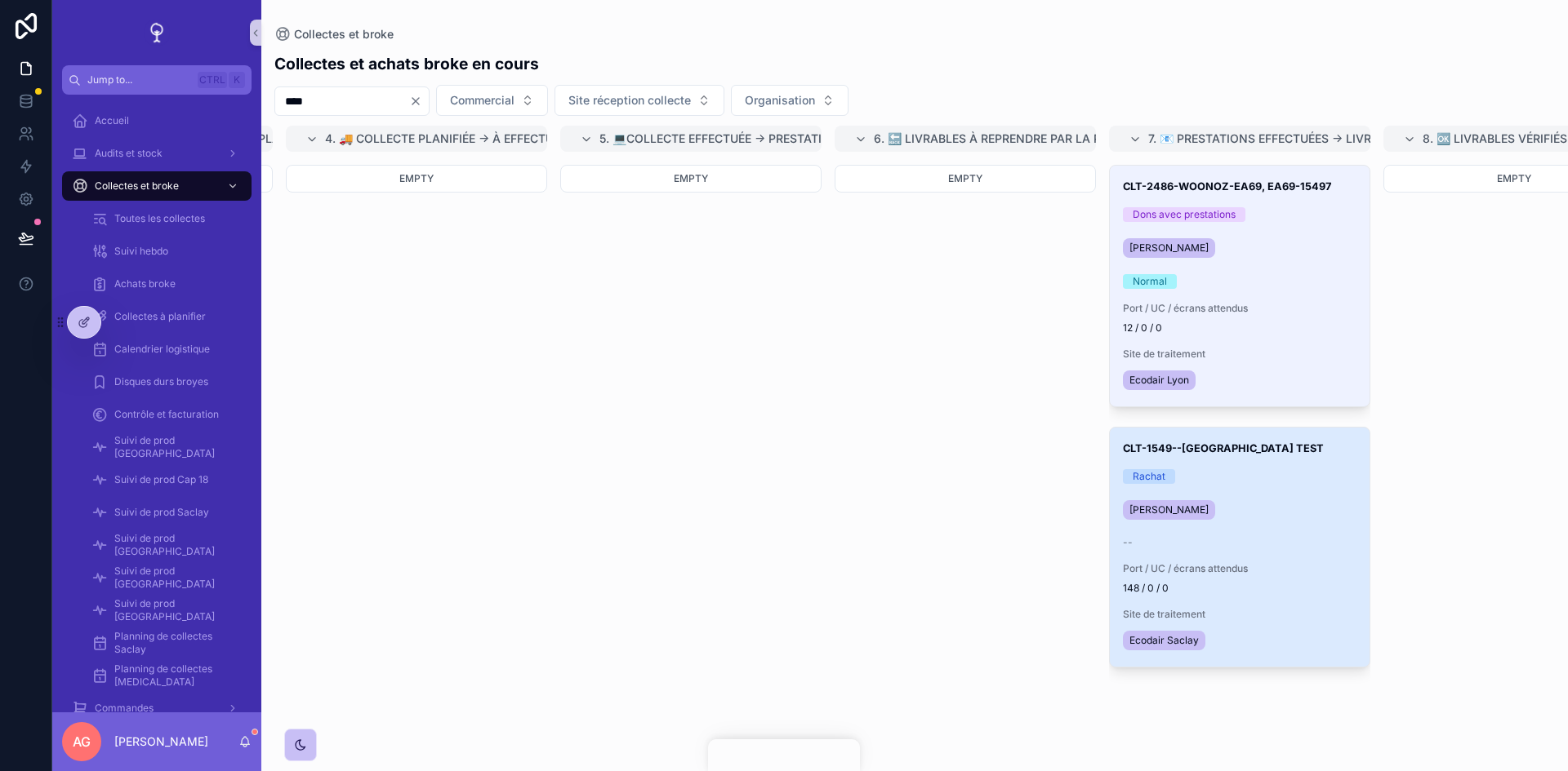
click at [1317, 560] on div "CLT-1549--Paris TEST Rachat [PERSON_NAME] -- Port / UC / écrans attendus 148 / …" at bounding box center [1239, 547] width 260 height 239
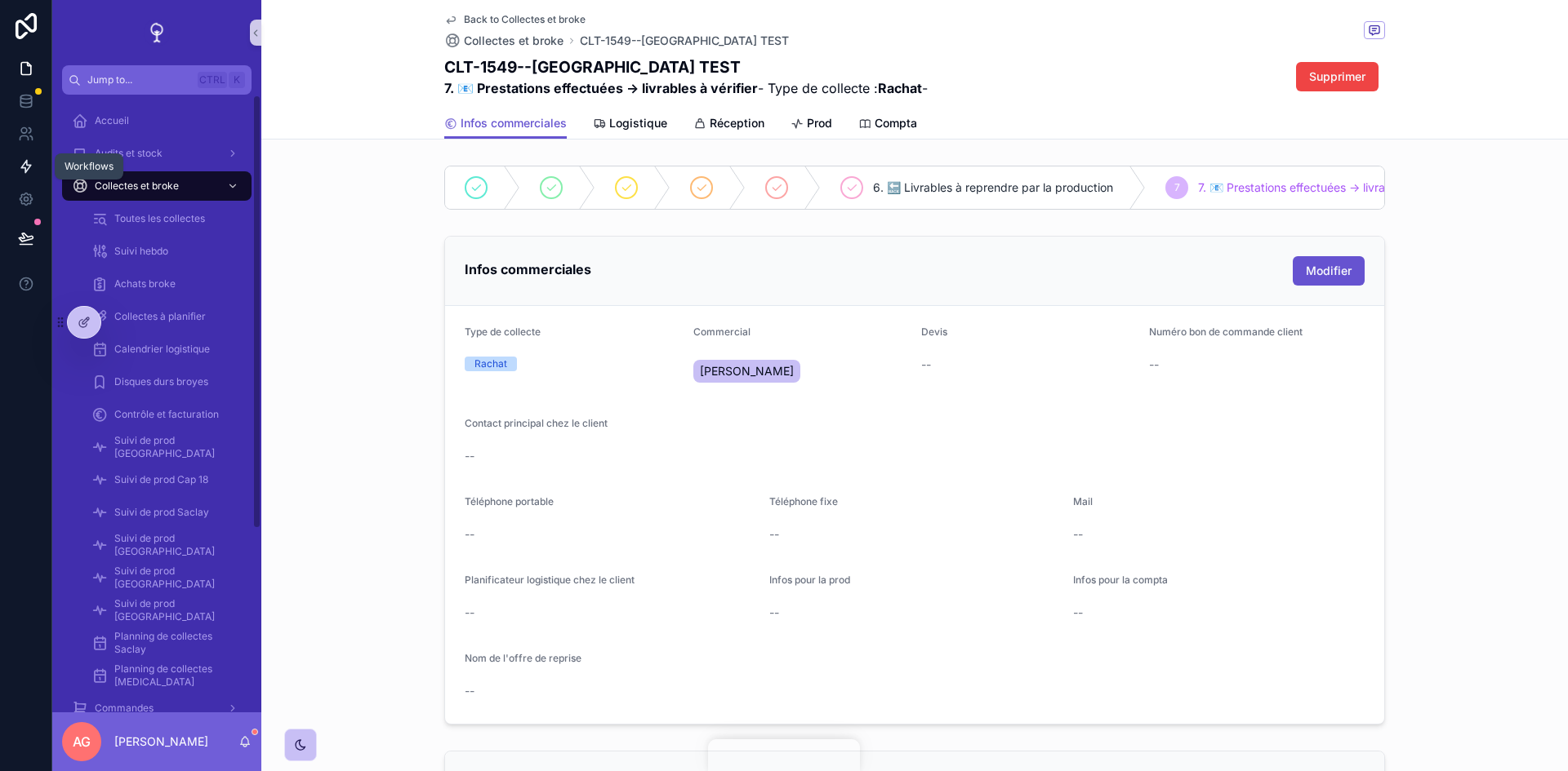
click at [35, 159] on link at bounding box center [25, 166] width 51 height 33
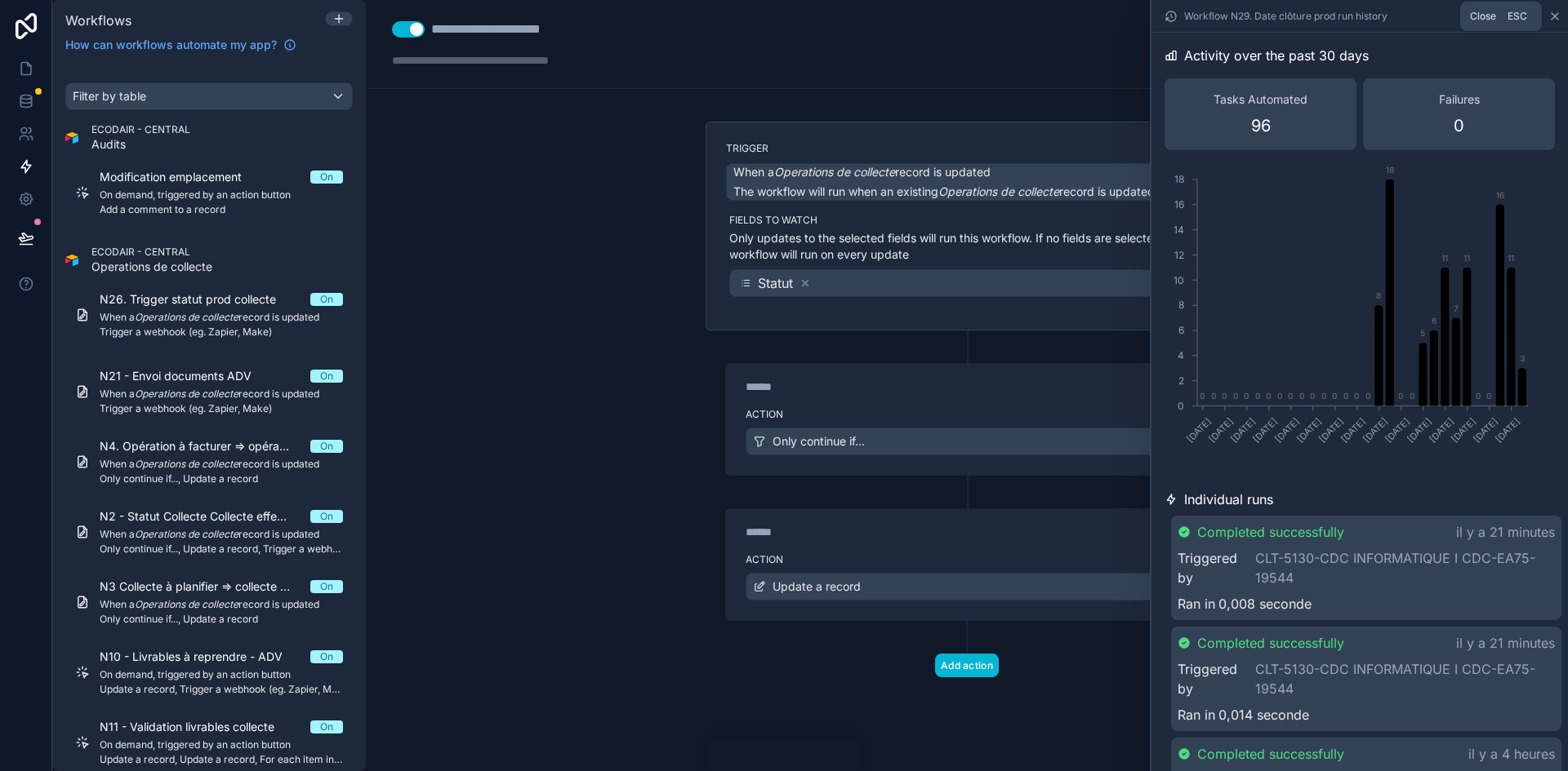
click at [1550, 14] on icon at bounding box center [1555, 16] width 13 height 13
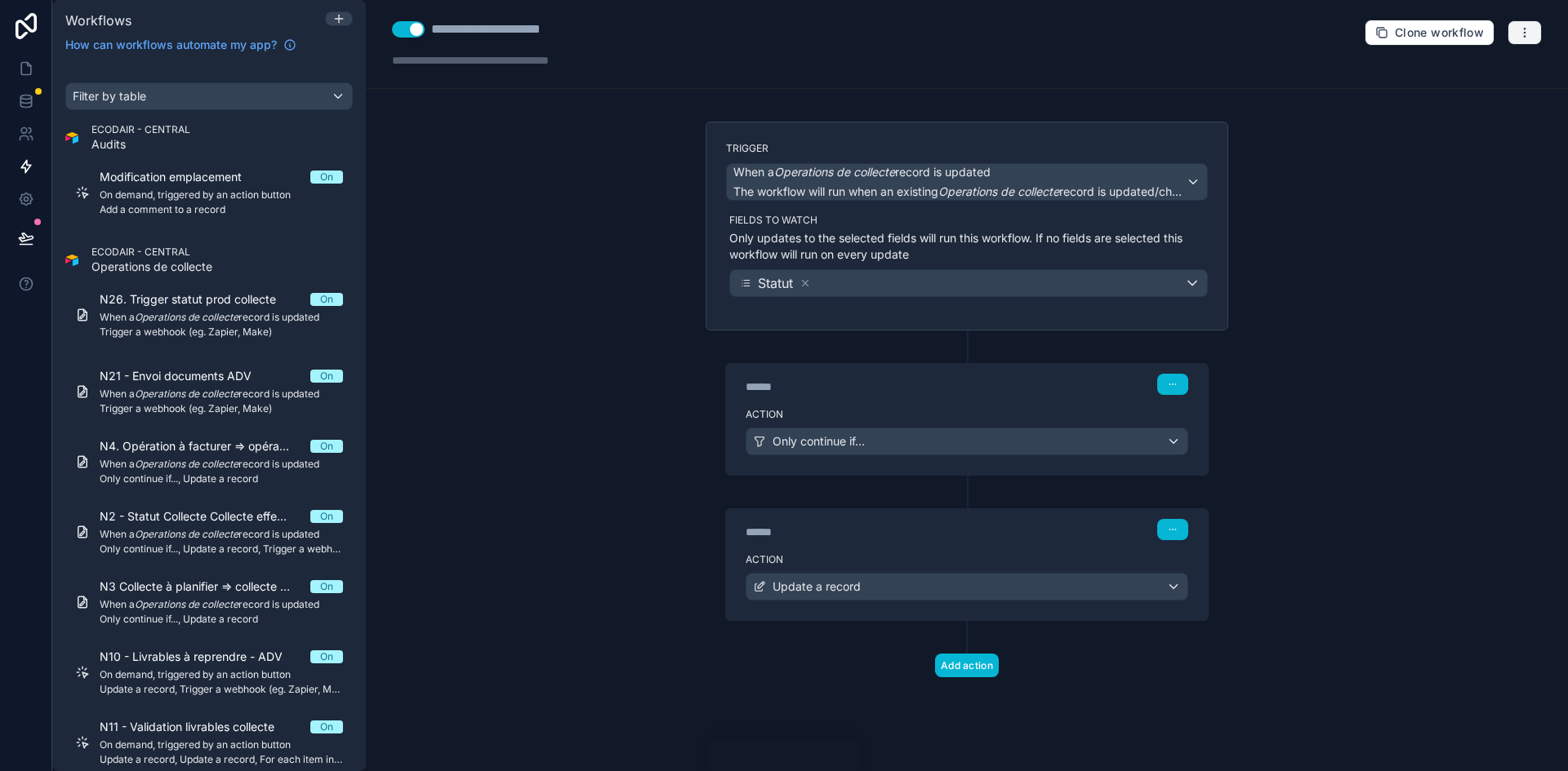
click at [1533, 25] on button "button" at bounding box center [1524, 33] width 35 height 24
click at [1499, 101] on span "Run history" at bounding box center [1481, 97] width 78 height 13
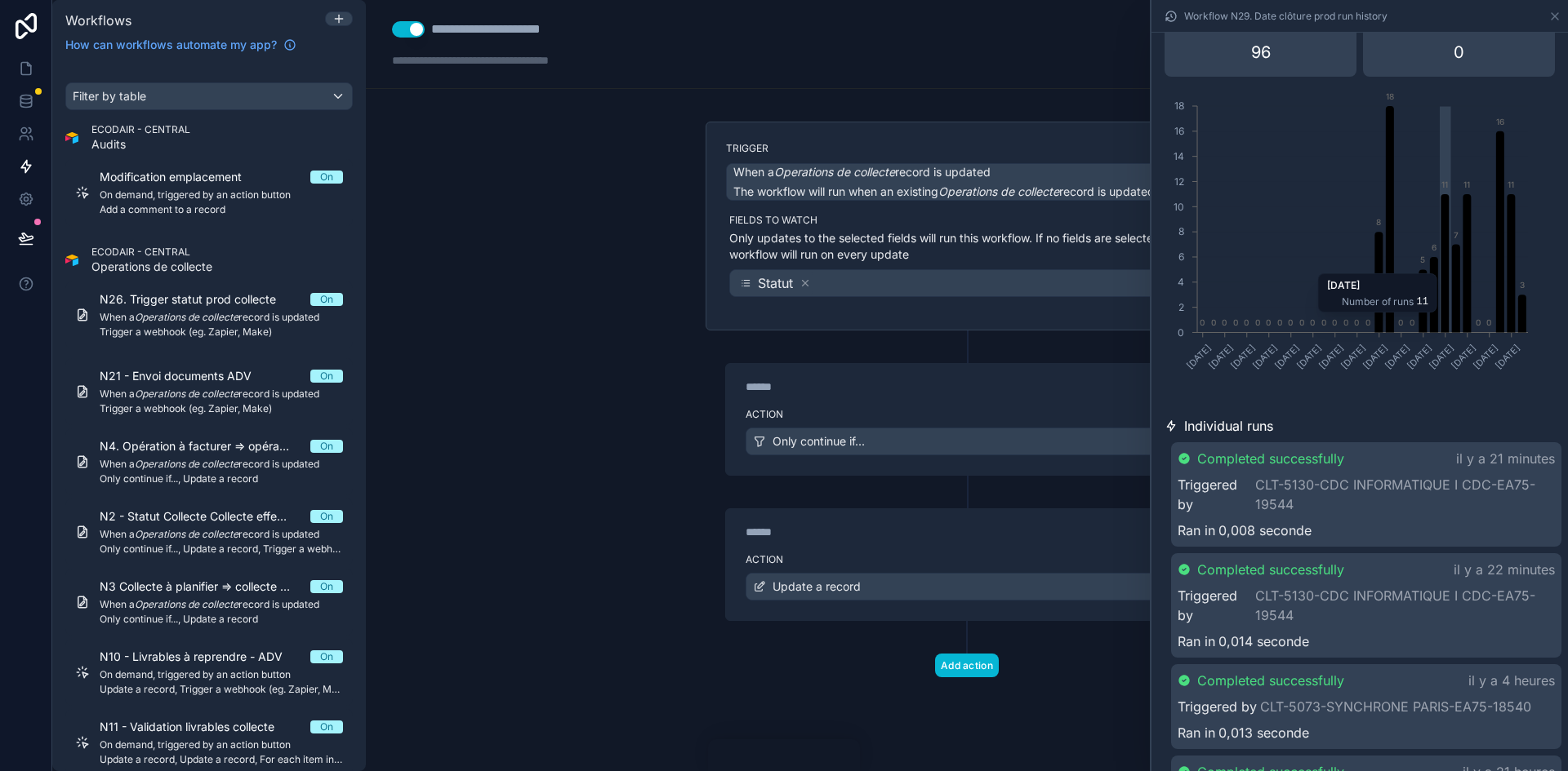
scroll to position [81, 0]
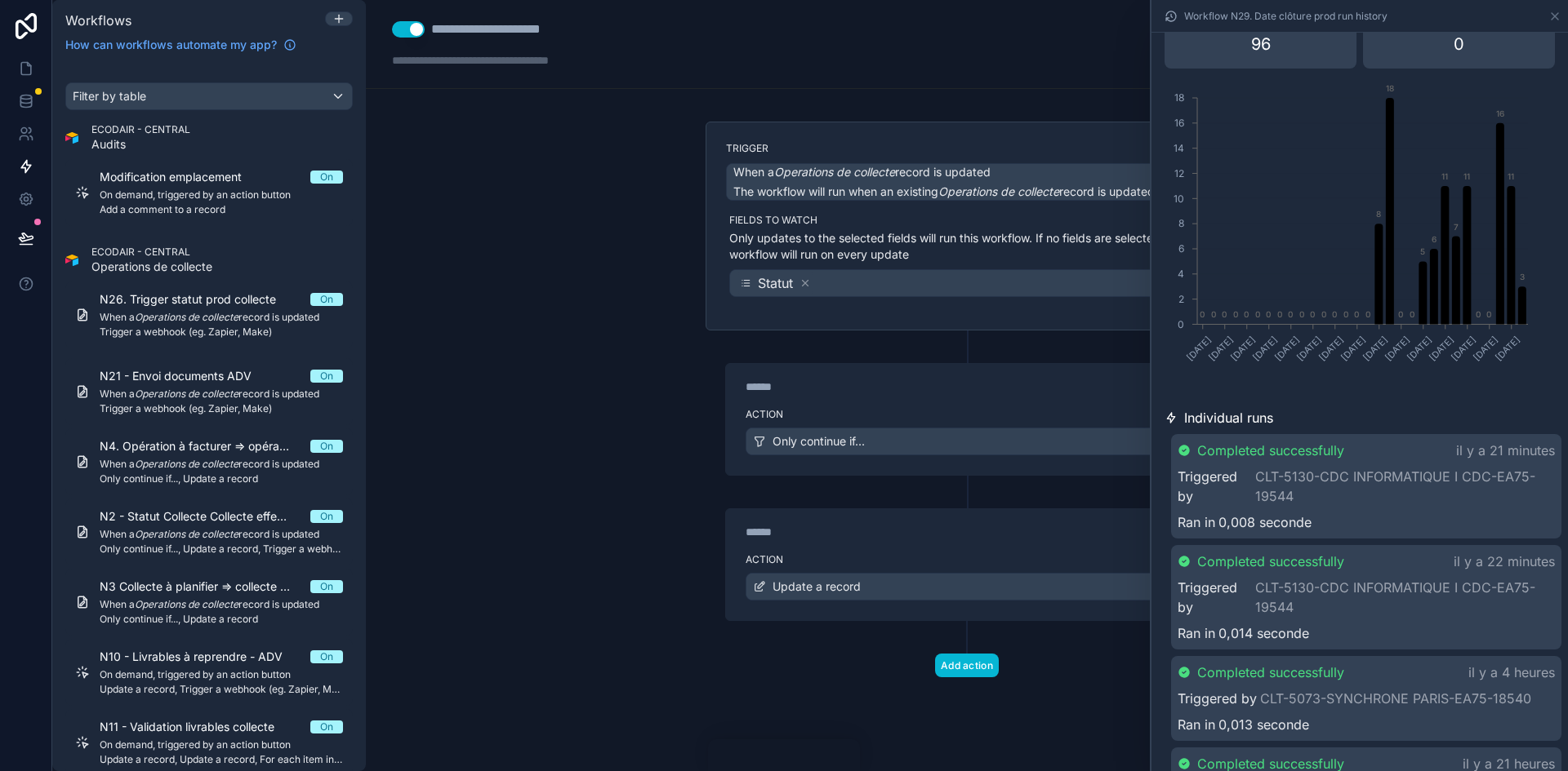
click at [1052, 404] on div "Action Only continue if..." at bounding box center [967, 438] width 482 height 74
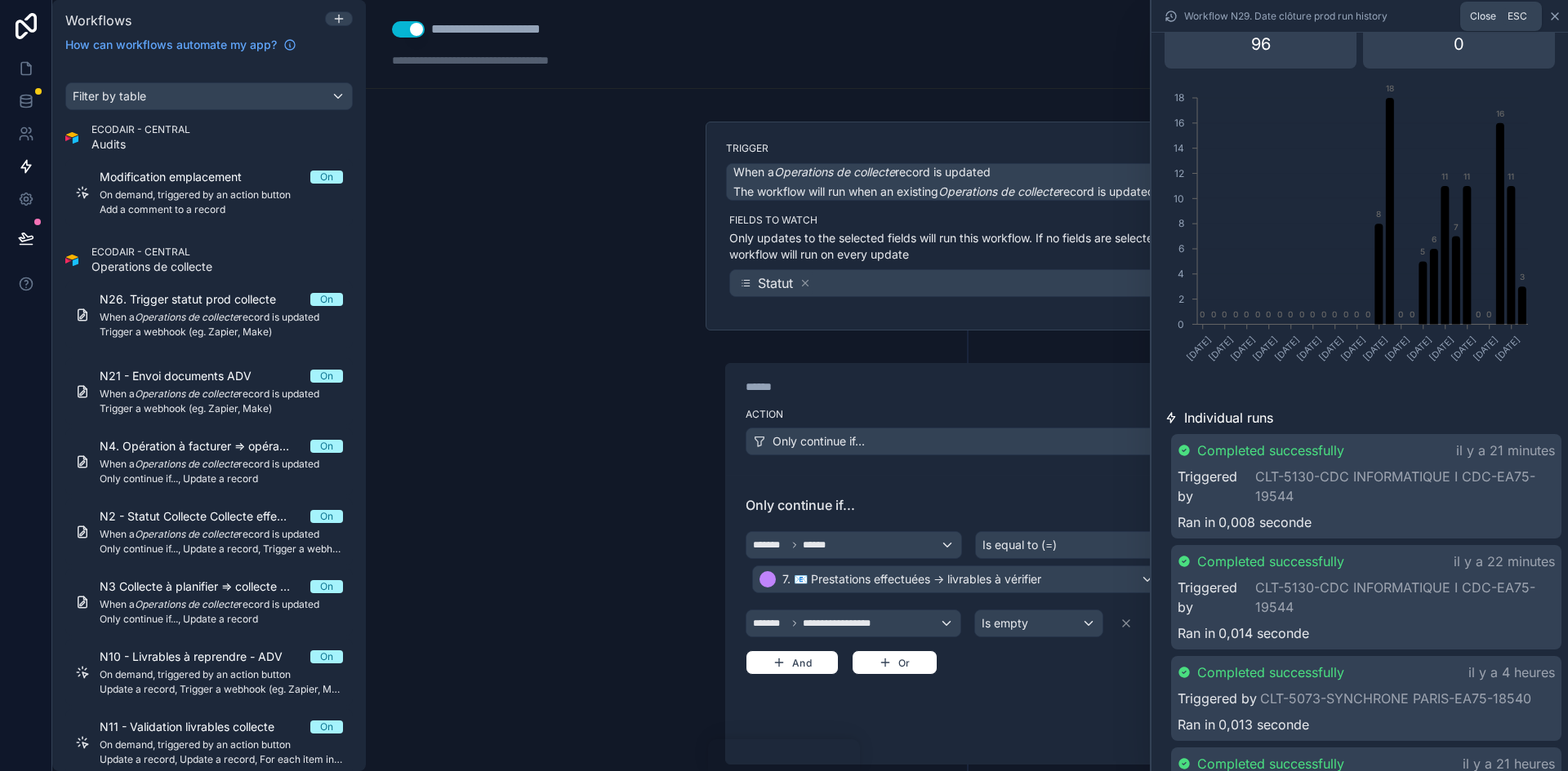
click at [1558, 14] on icon at bounding box center [1554, 16] width 7 height 7
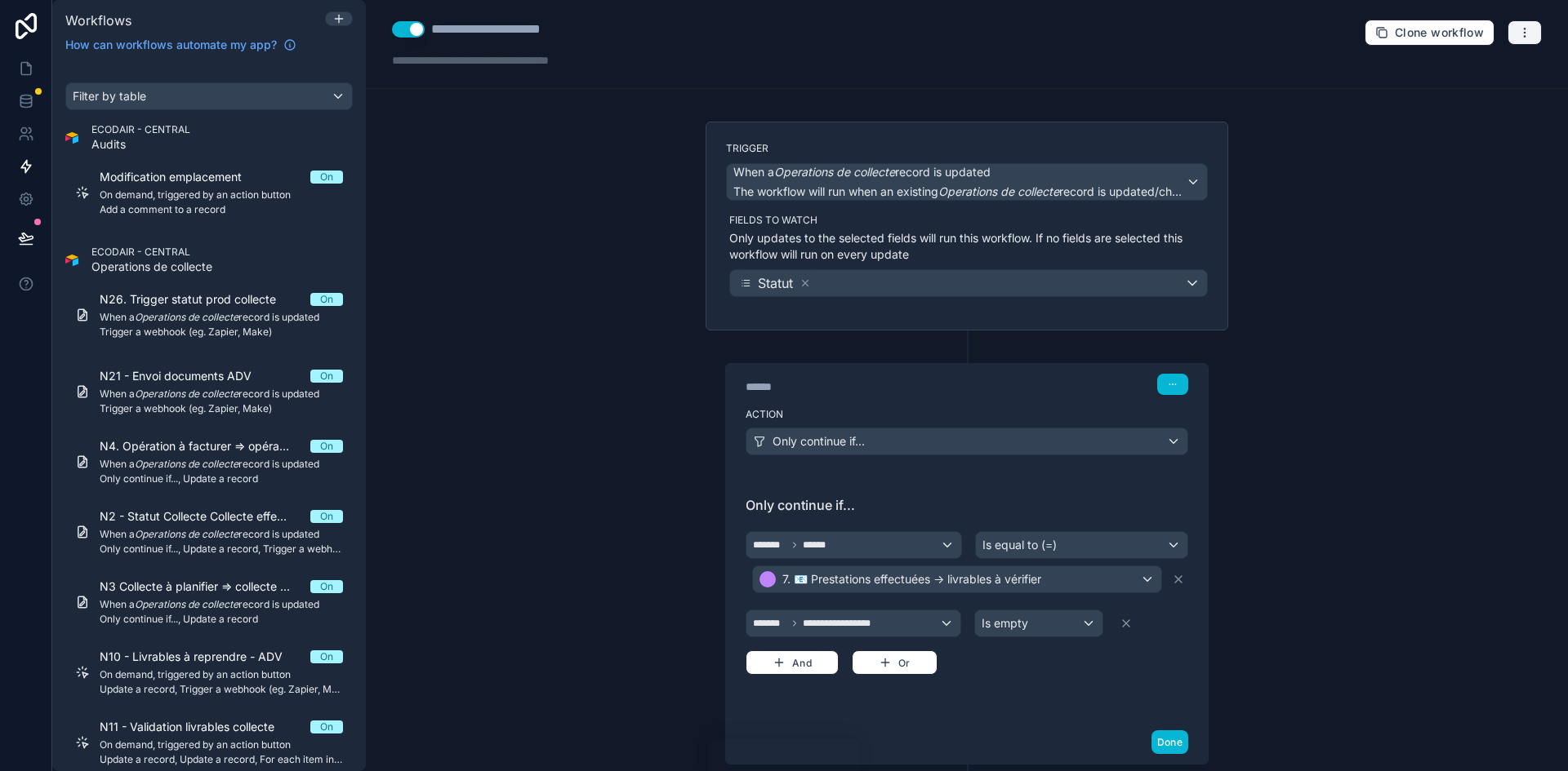
click at [1519, 32] on icon "button" at bounding box center [1525, 33] width 13 height 13
click at [1492, 93] on span "Run history" at bounding box center [1469, 97] width 78 height 13
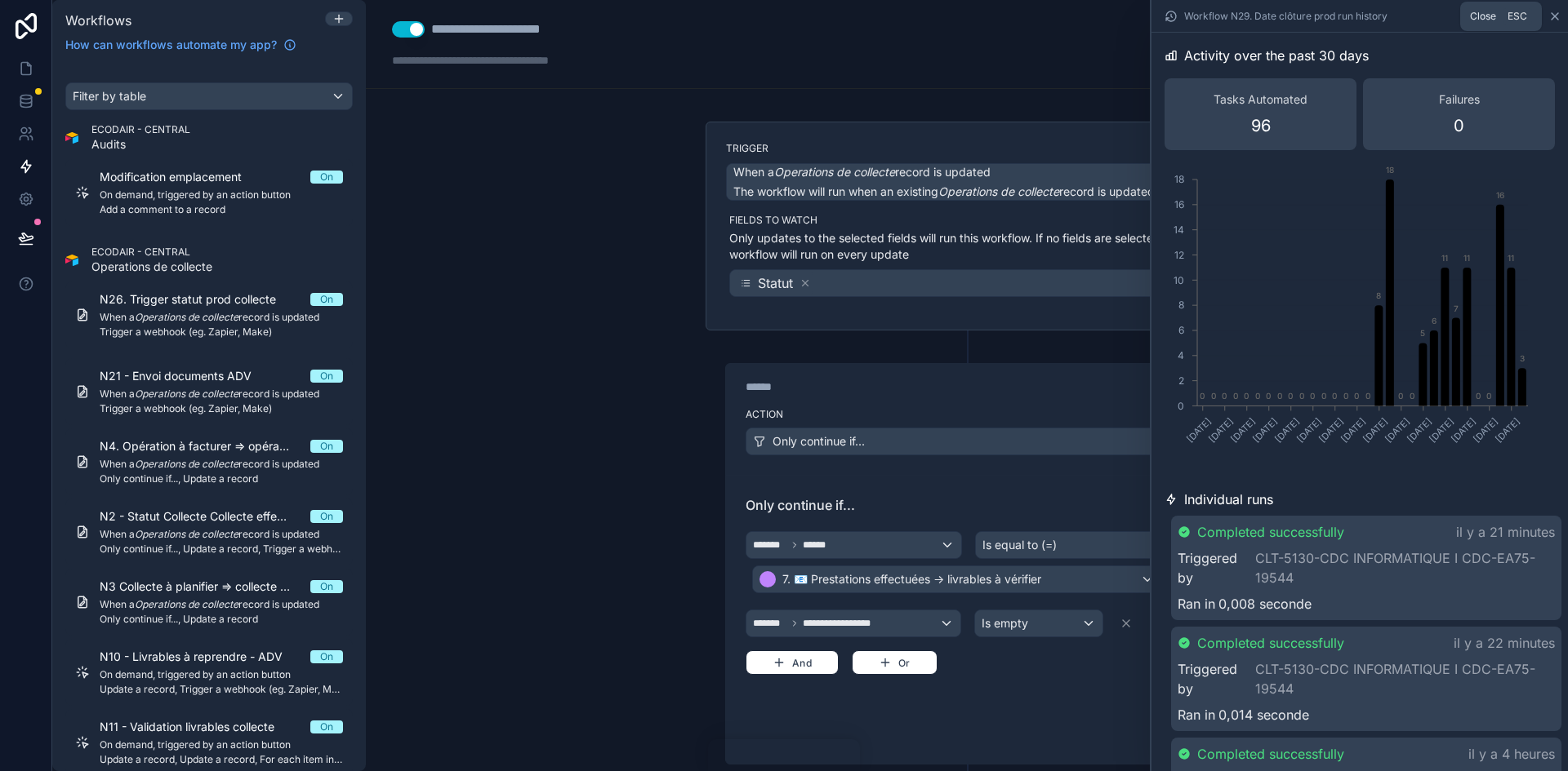
click at [1552, 14] on icon at bounding box center [1554, 16] width 7 height 7
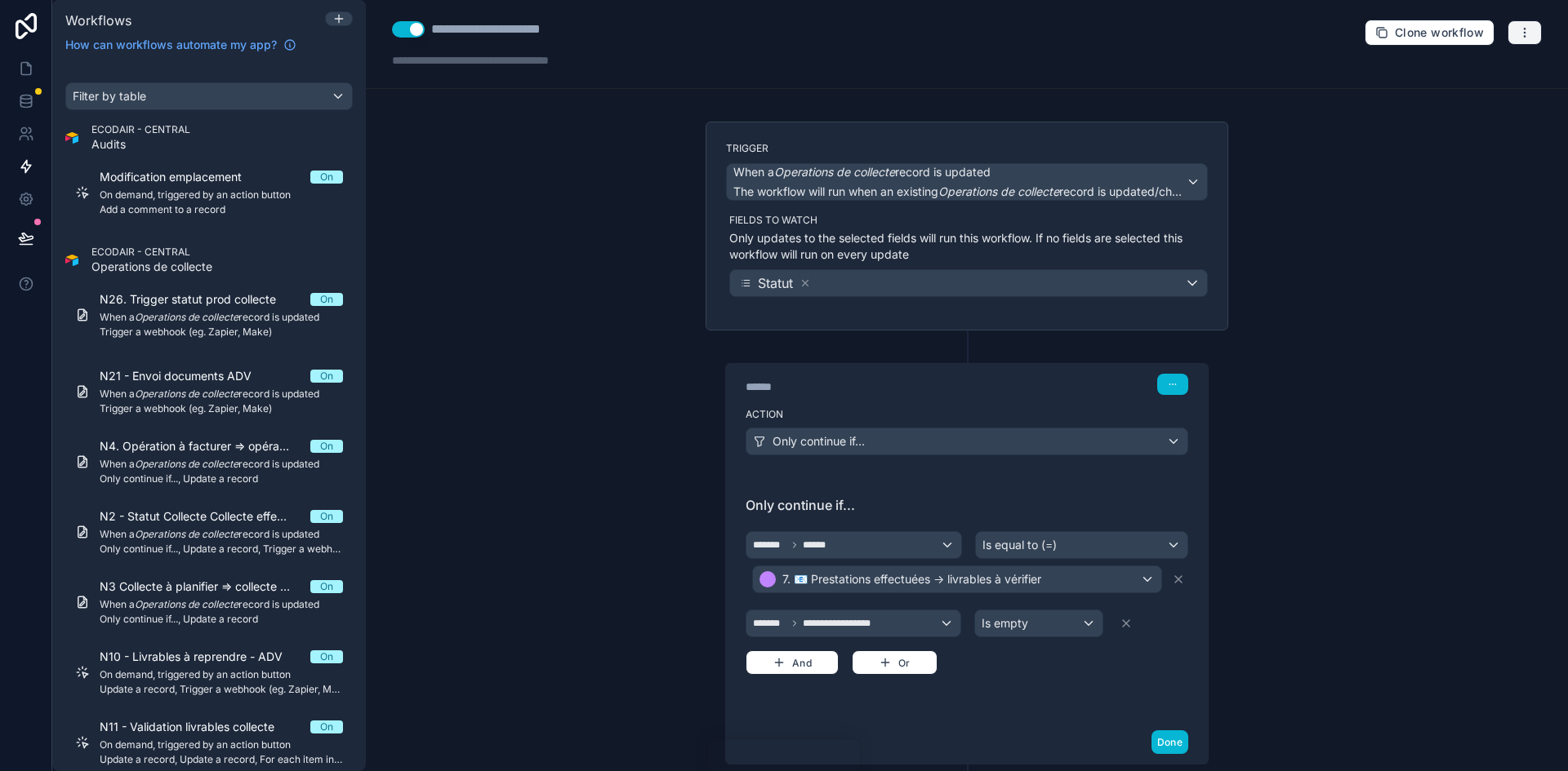
click at [1519, 34] on icon "button" at bounding box center [1525, 33] width 13 height 13
click at [1451, 90] on button "Run history" at bounding box center [1456, 97] width 118 height 26
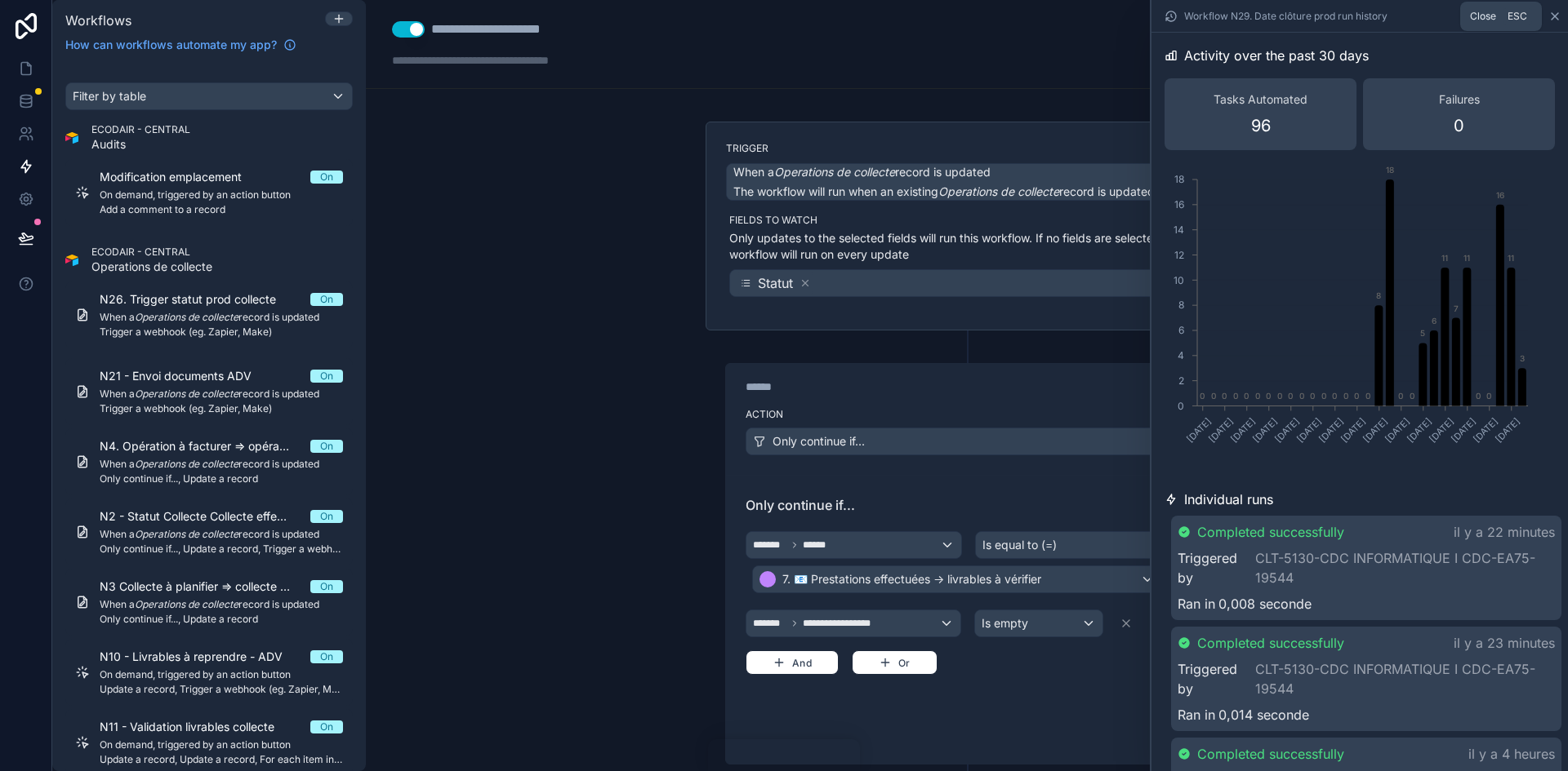
click at [1556, 16] on icon at bounding box center [1554, 16] width 7 height 7
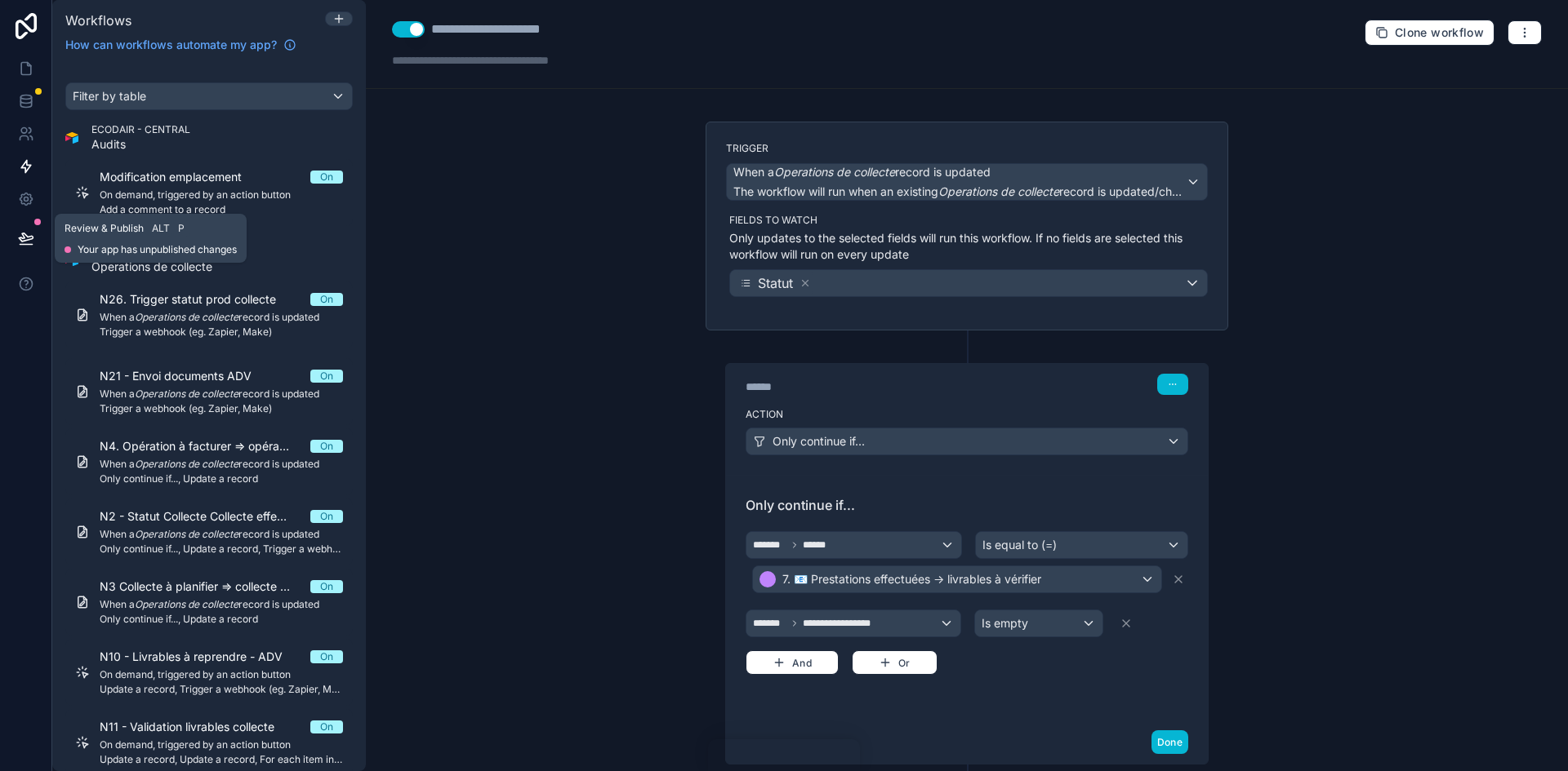
click at [32, 230] on button at bounding box center [26, 238] width 35 height 46
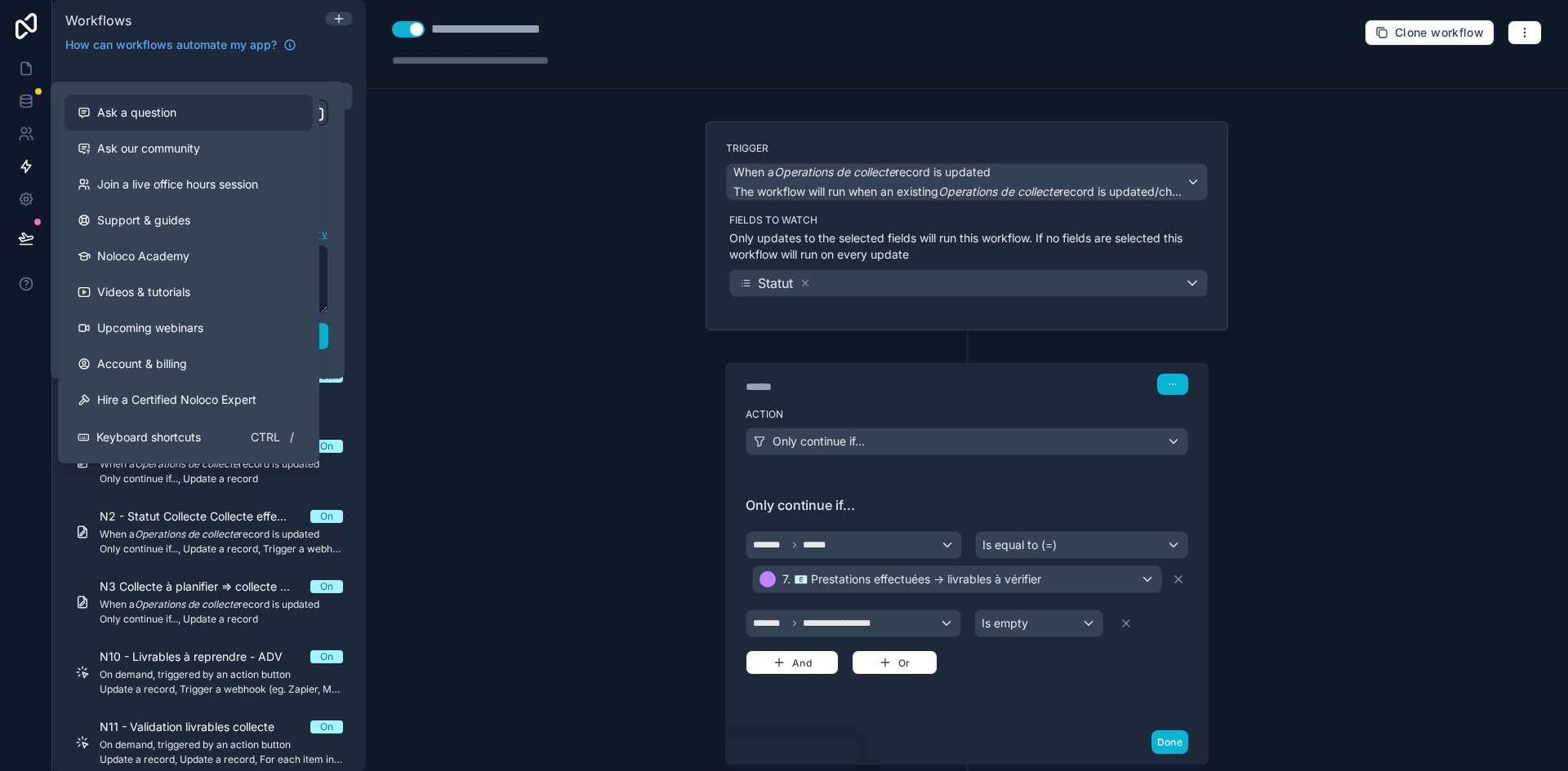
click at [179, 113] on div "Ask a question" at bounding box center [189, 112] width 222 height 16
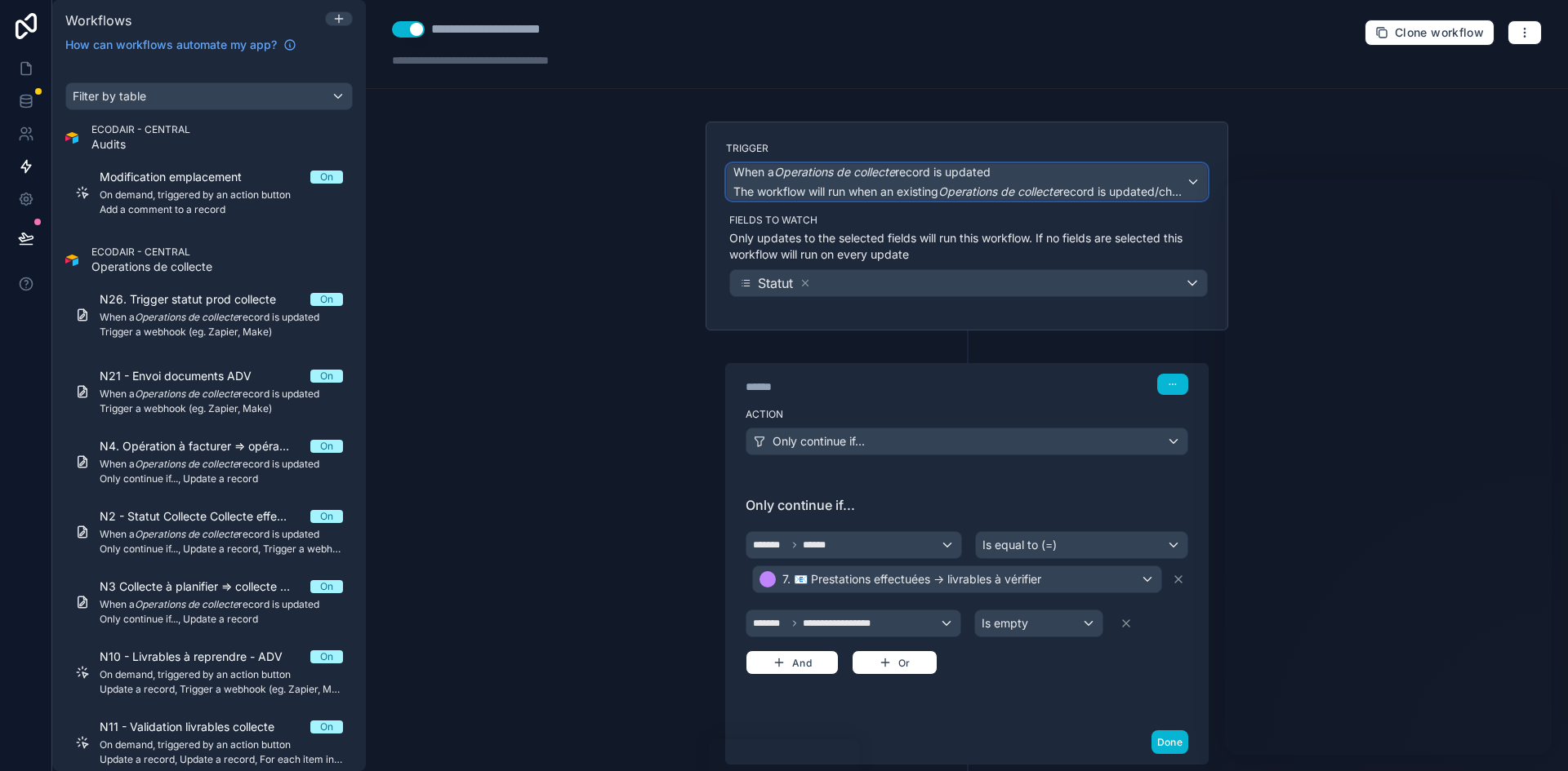
click at [1147, 187] on span "The workflow will run when an existing Operations de collecte record is updated…" at bounding box center [969, 191] width 473 height 14
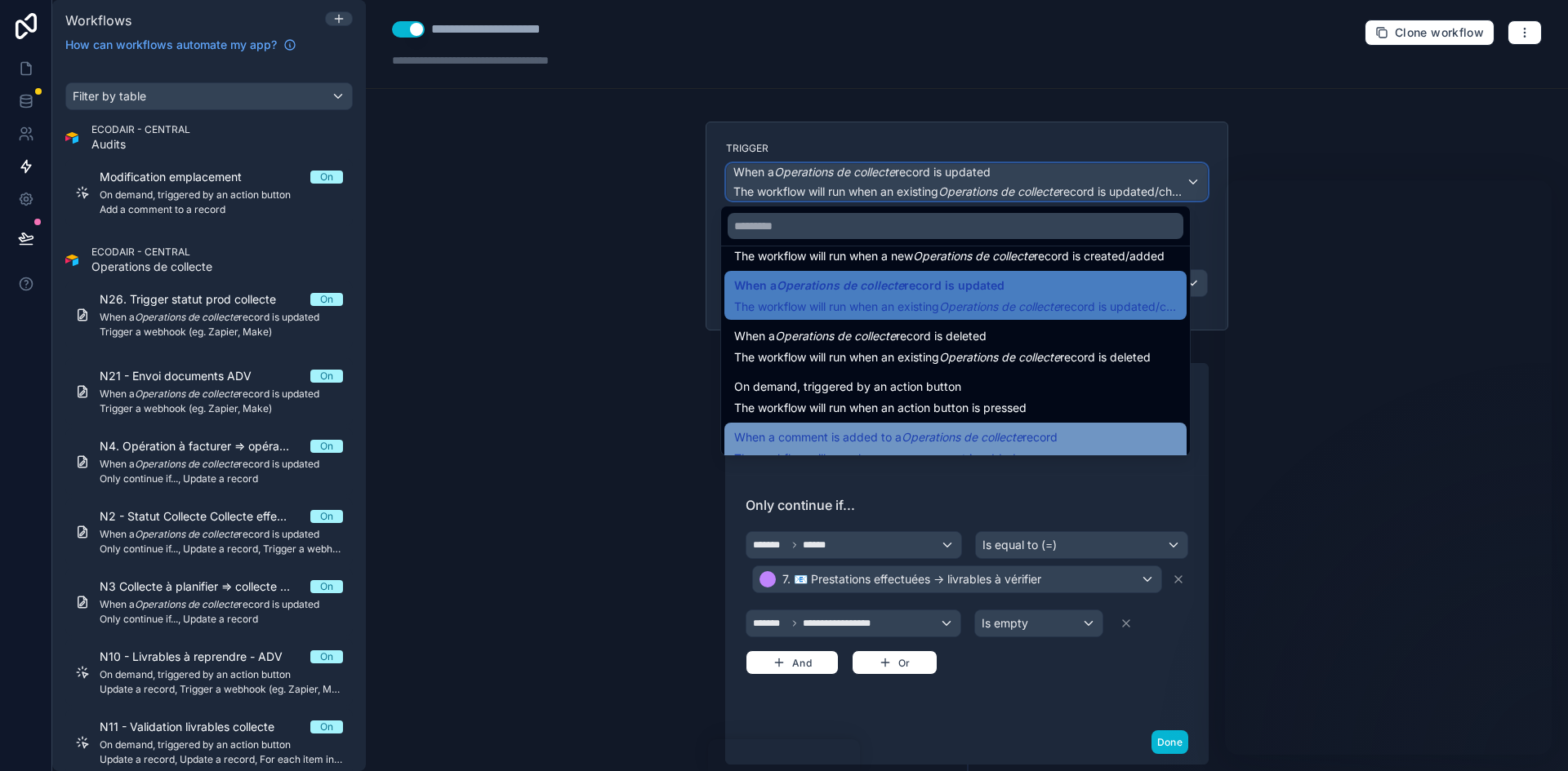
scroll to position [59, 0]
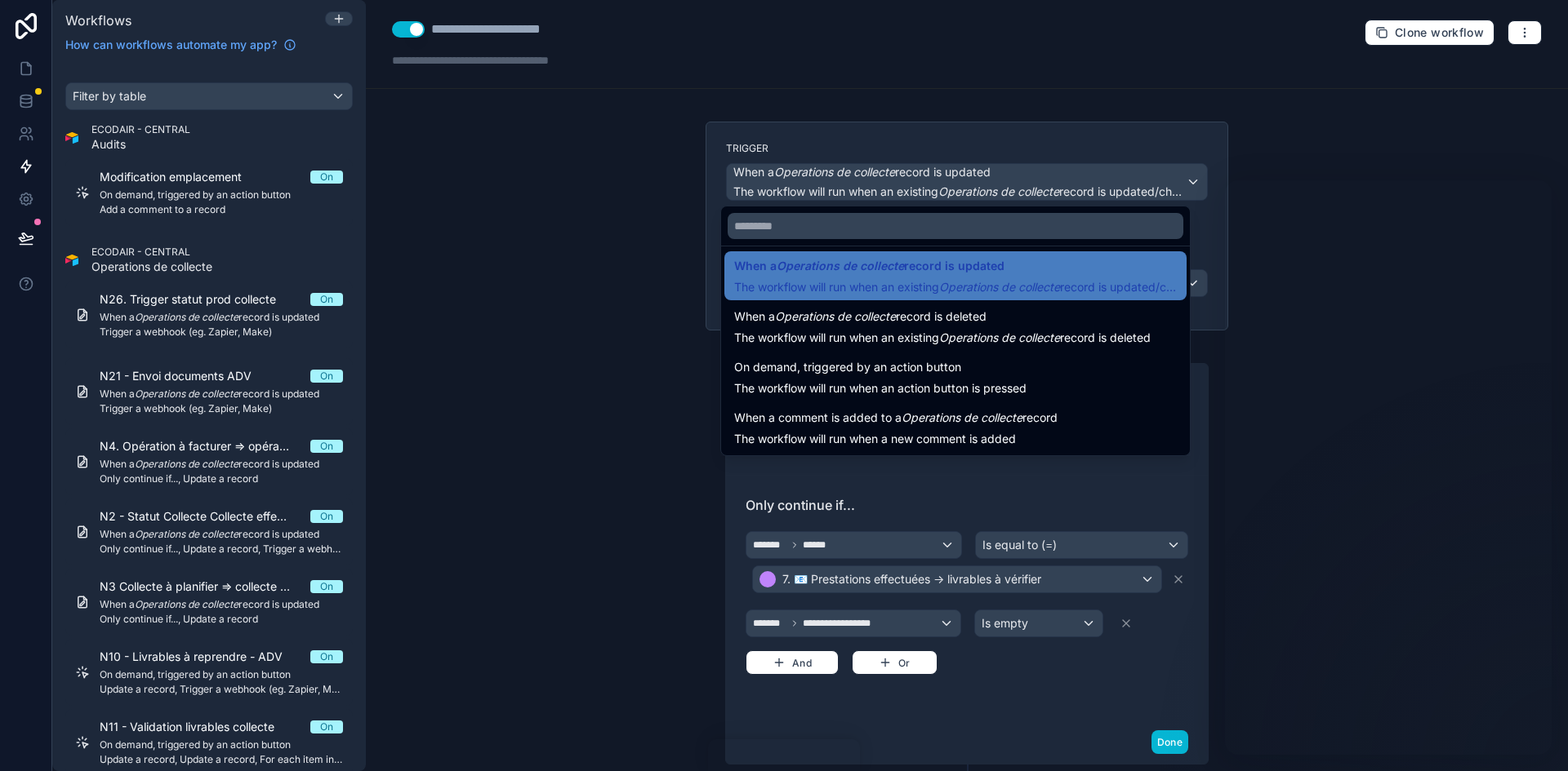
click at [1512, 38] on div at bounding box center [784, 386] width 1568 height 771
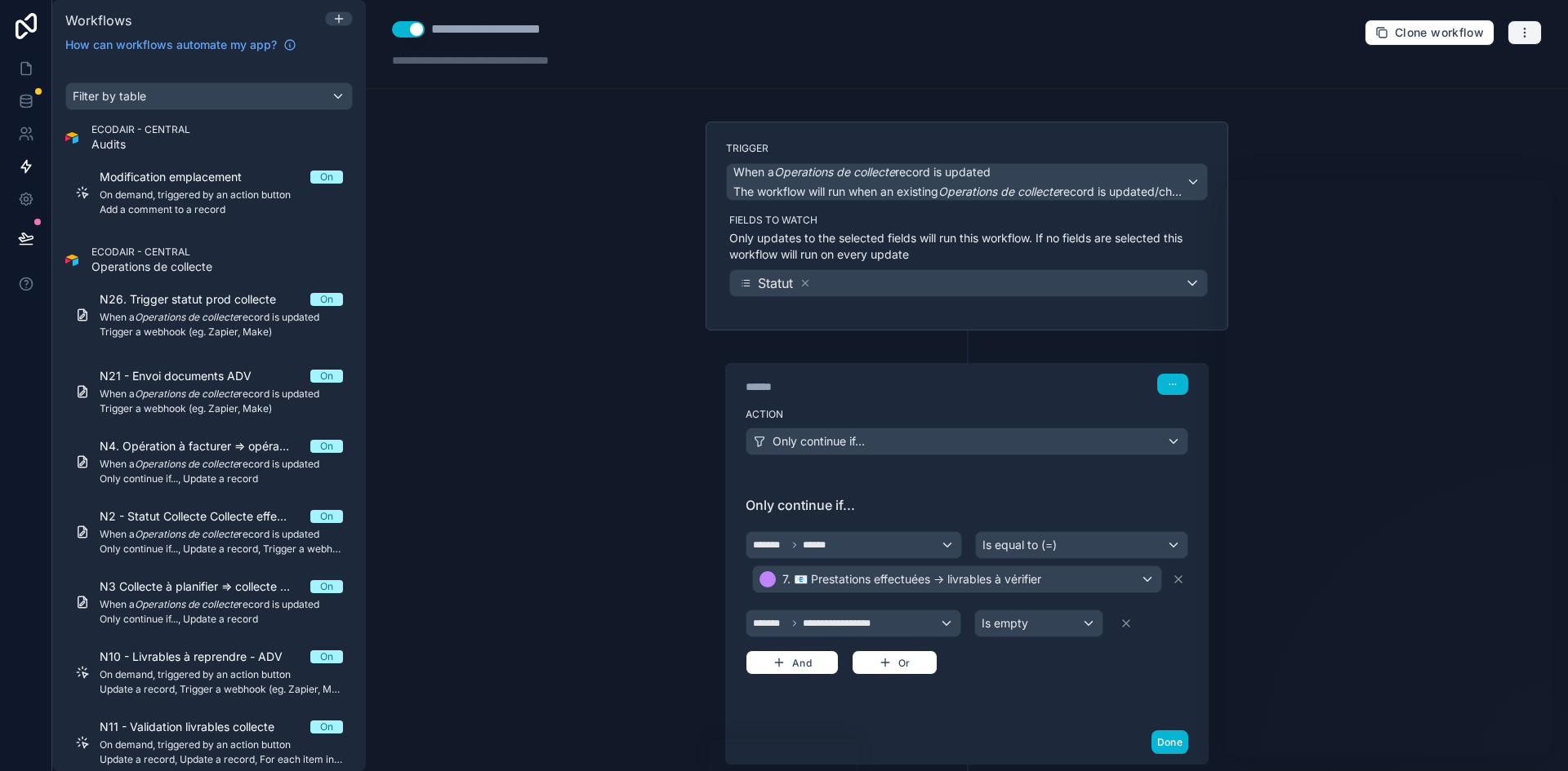
click at [1519, 38] on icon "button" at bounding box center [1525, 33] width 13 height 13
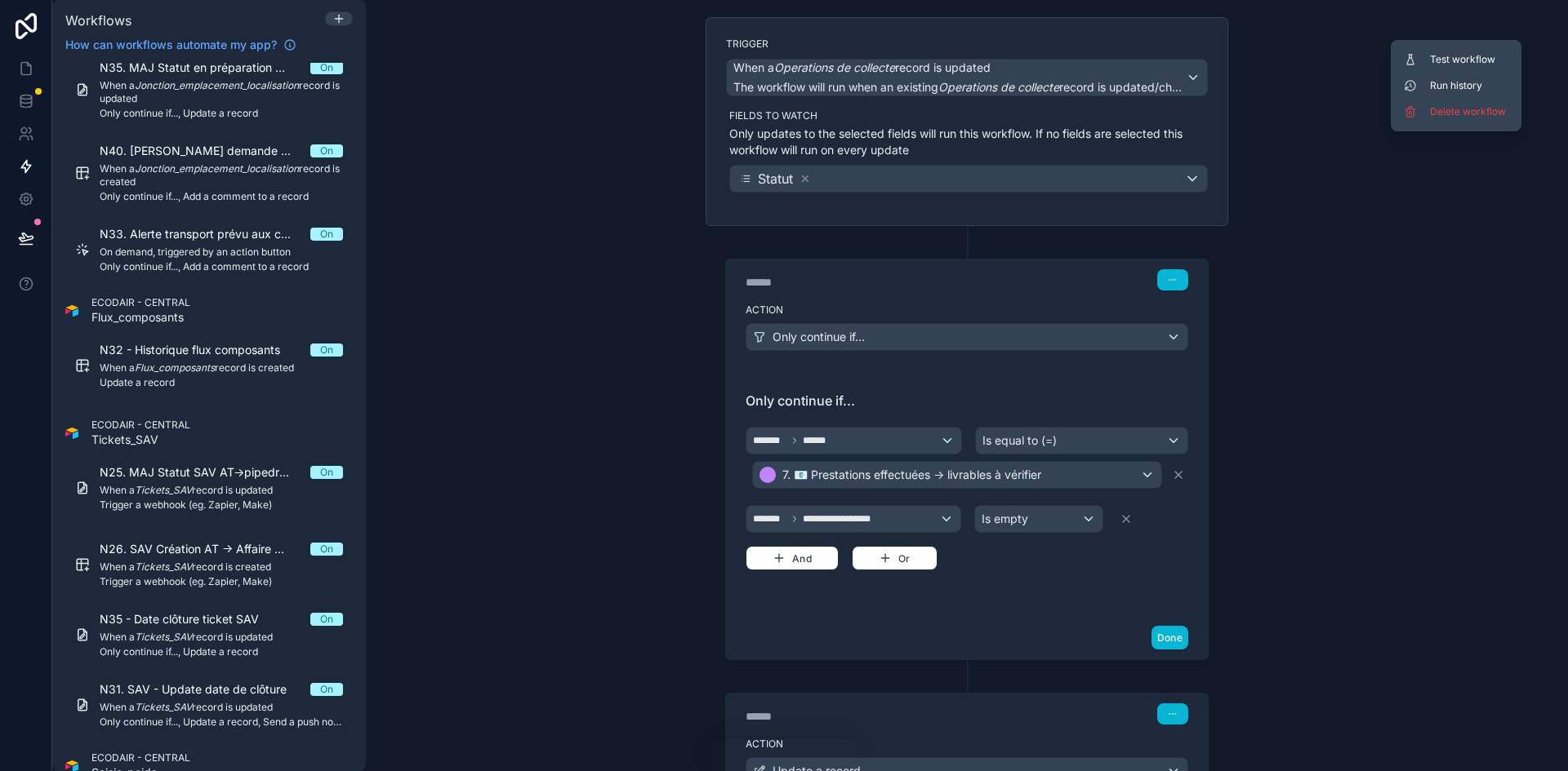
scroll to position [0, 0]
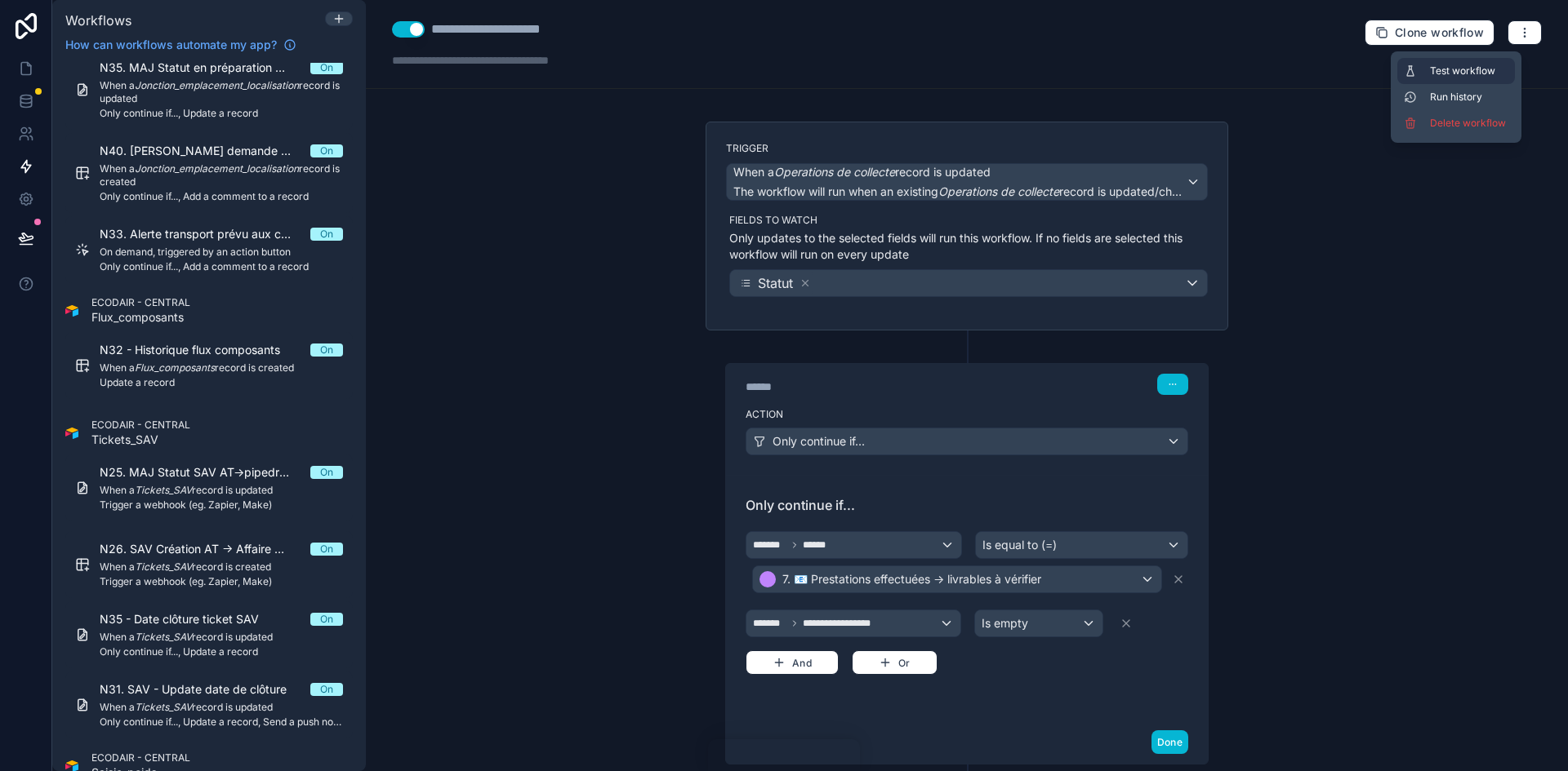
click at [1474, 76] on span "Test workflow" at bounding box center [1469, 71] width 78 height 13
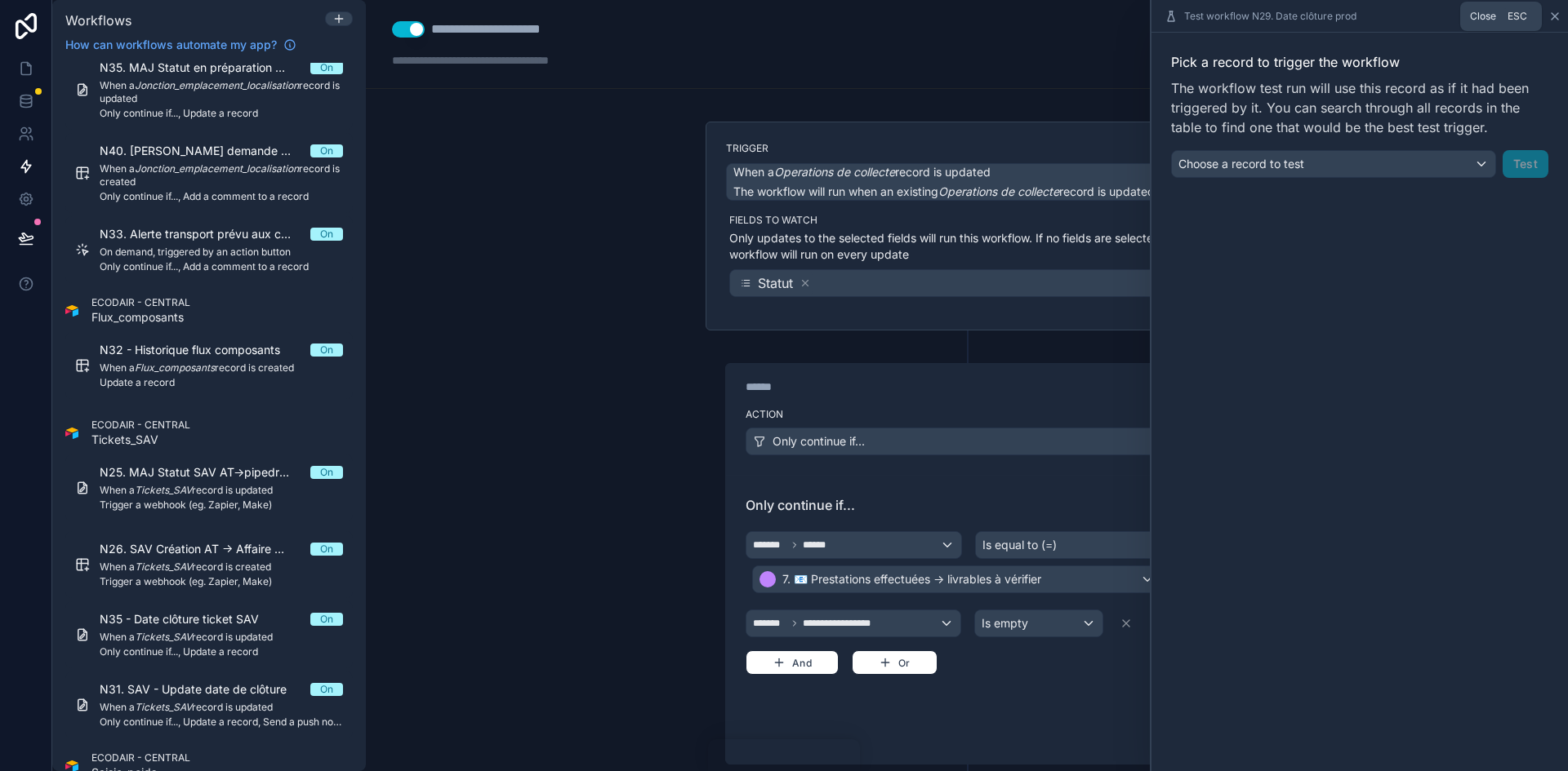
click at [1550, 16] on icon at bounding box center [1555, 16] width 13 height 13
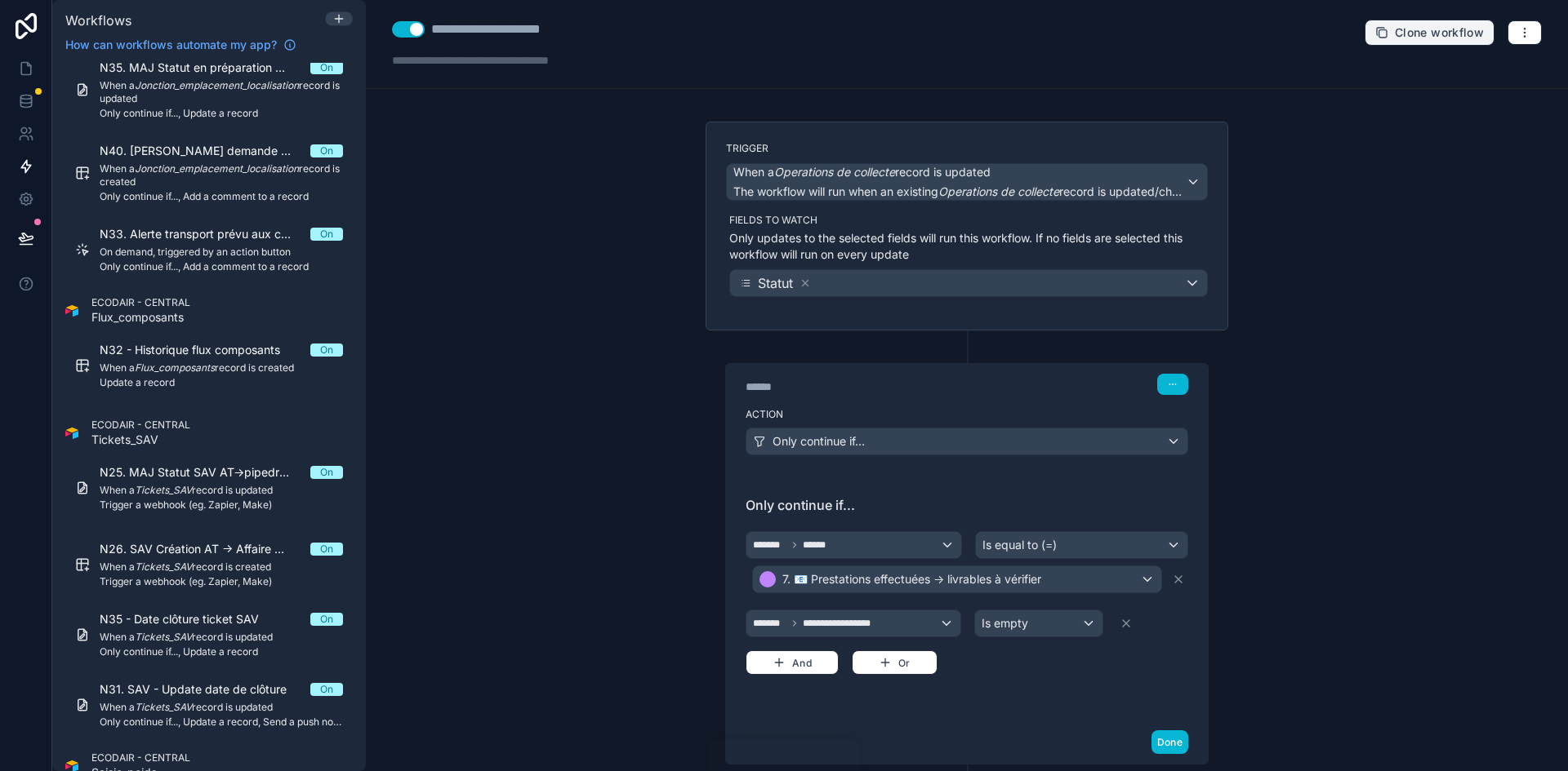
click at [1442, 35] on span "Clone workflow" at bounding box center [1439, 33] width 89 height 15
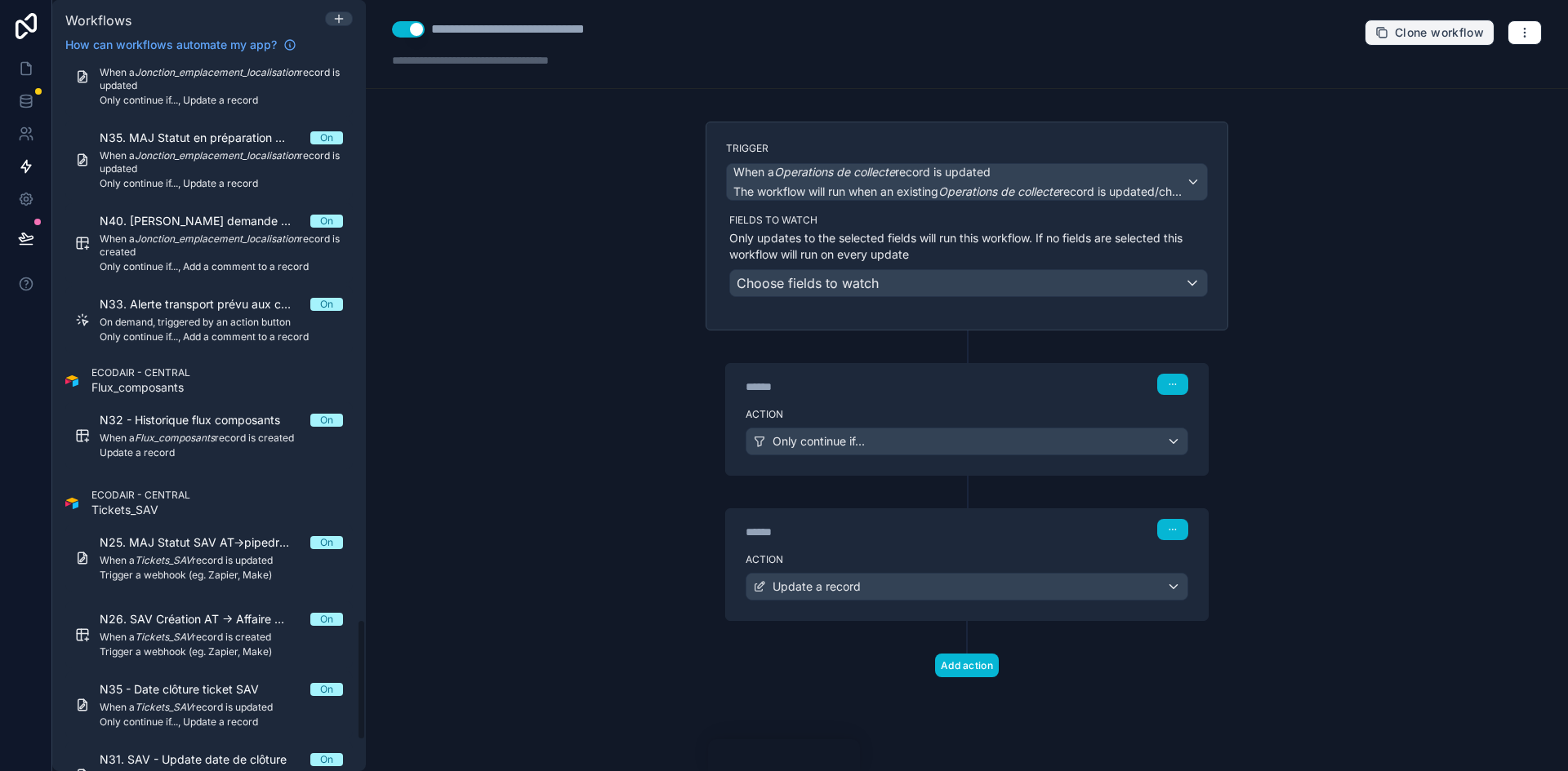
scroll to position [3254, 0]
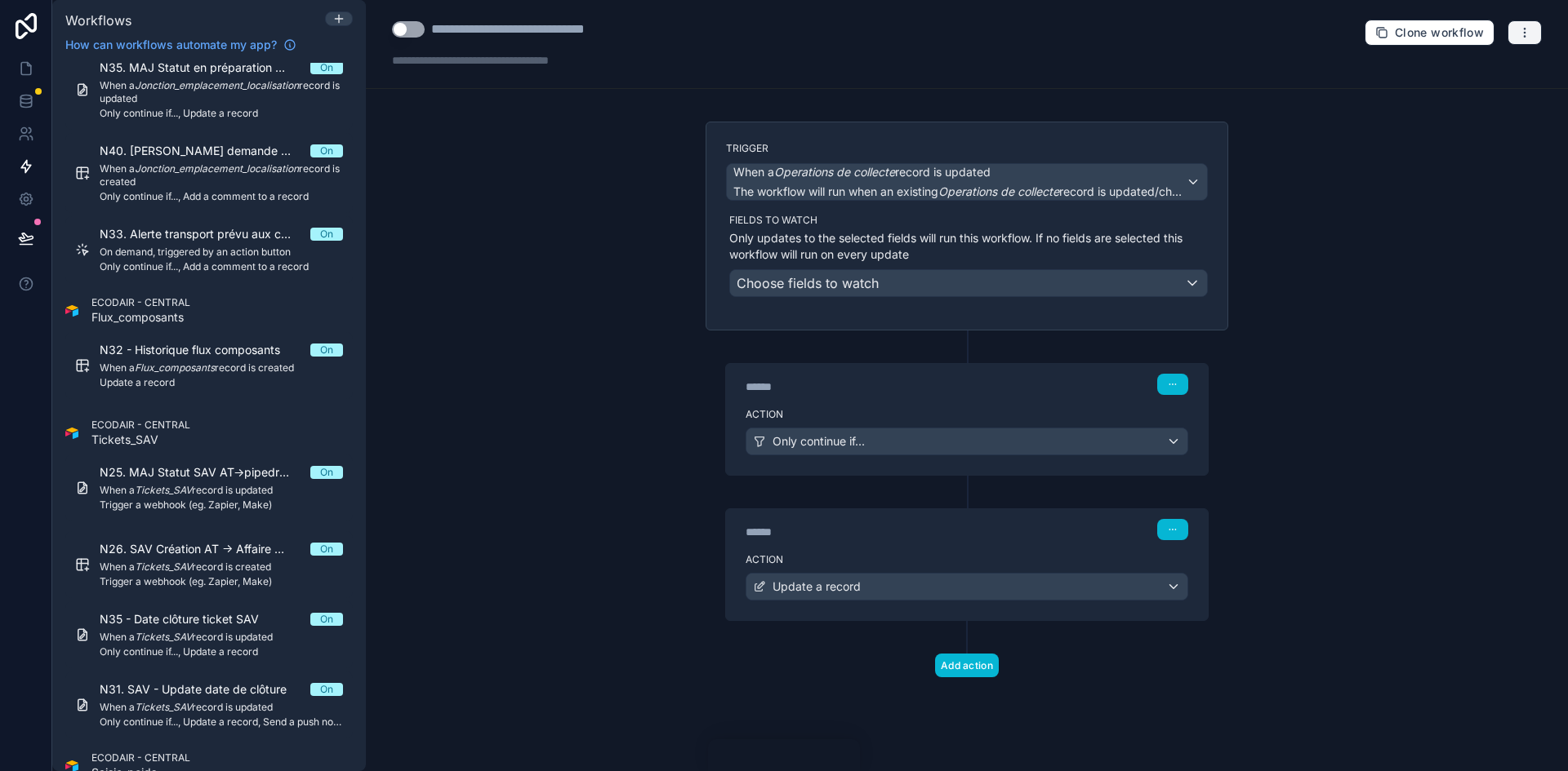
click at [1520, 32] on icon "button" at bounding box center [1525, 33] width 13 height 13
click at [1472, 119] on span "Delete workflow" at bounding box center [1481, 123] width 78 height 13
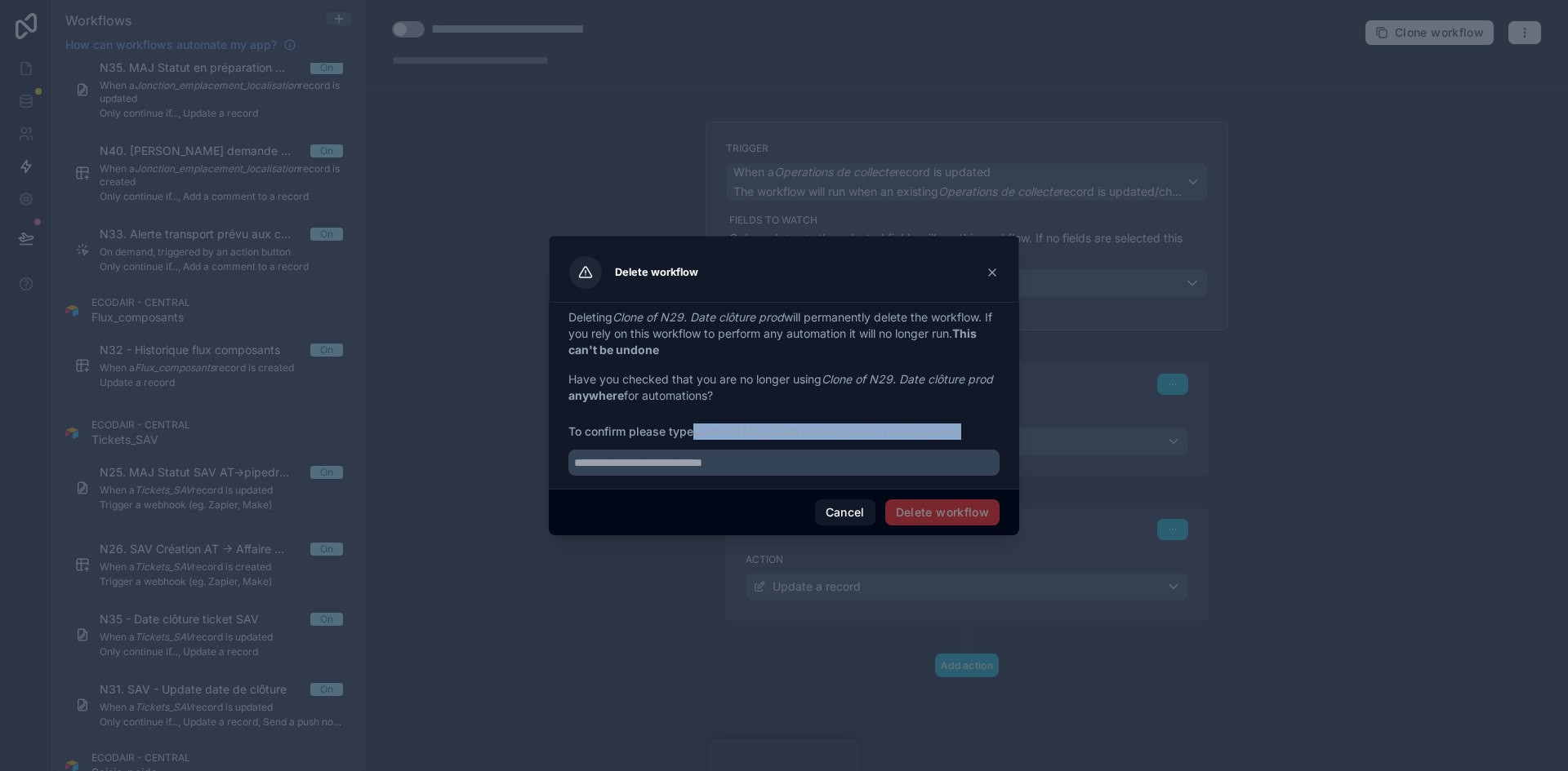
drag, startPoint x: 699, startPoint y: 428, endPoint x: 877, endPoint y: 428, distance: 178.0
click at [875, 431] on span "To confirm please type Clone of N29. Date clôture prod in the box below" at bounding box center [784, 431] width 431 height 16
click at [877, 428] on span "To confirm please type Clone of N29. Date clôture prod in the box below" at bounding box center [784, 431] width 431 height 16
drag, startPoint x: 869, startPoint y: 429, endPoint x: 698, endPoint y: 431, distance: 171.0
click at [698, 431] on strong "Clone of N29. Date clôture prod" at bounding box center [782, 431] width 177 height 14
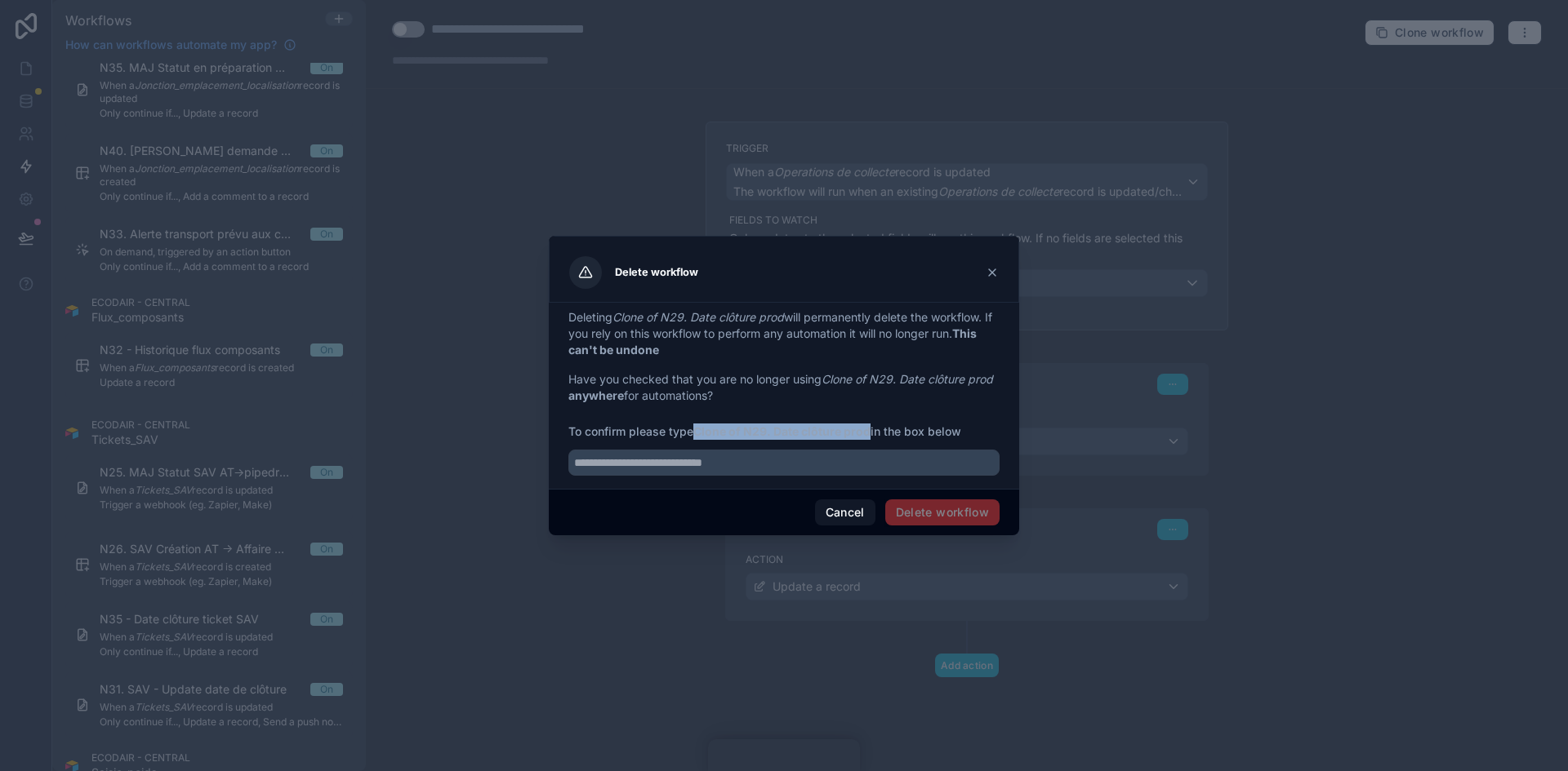
copy strong "Clone of N29. Date clôture prod"
click at [693, 465] on input "text" at bounding box center [784, 463] width 431 height 26
paste input "**********"
type input "**********"
click at [942, 511] on button "Delete workflow" at bounding box center [942, 512] width 114 height 26
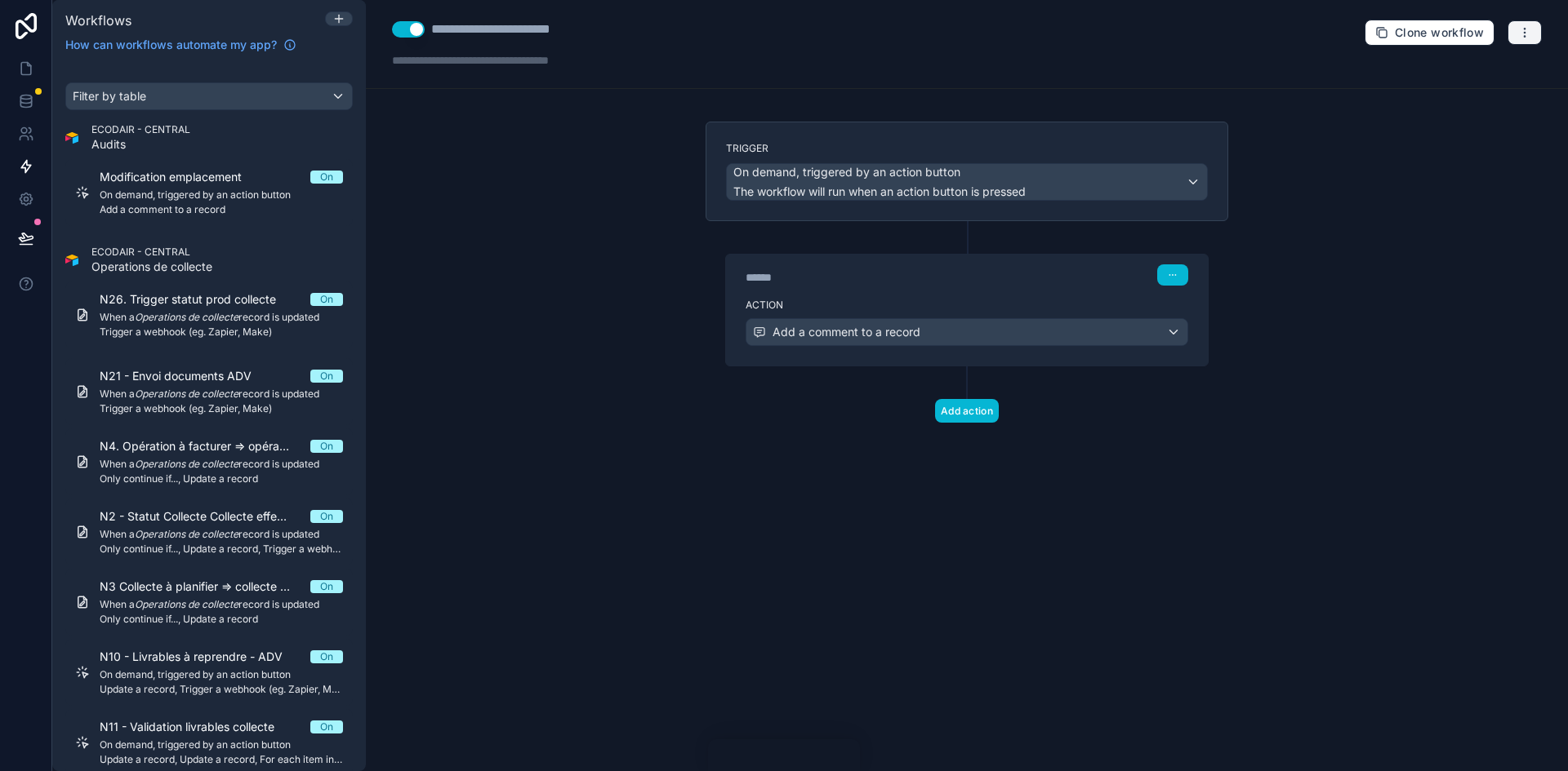
click at [1522, 24] on button "button" at bounding box center [1524, 33] width 35 height 24
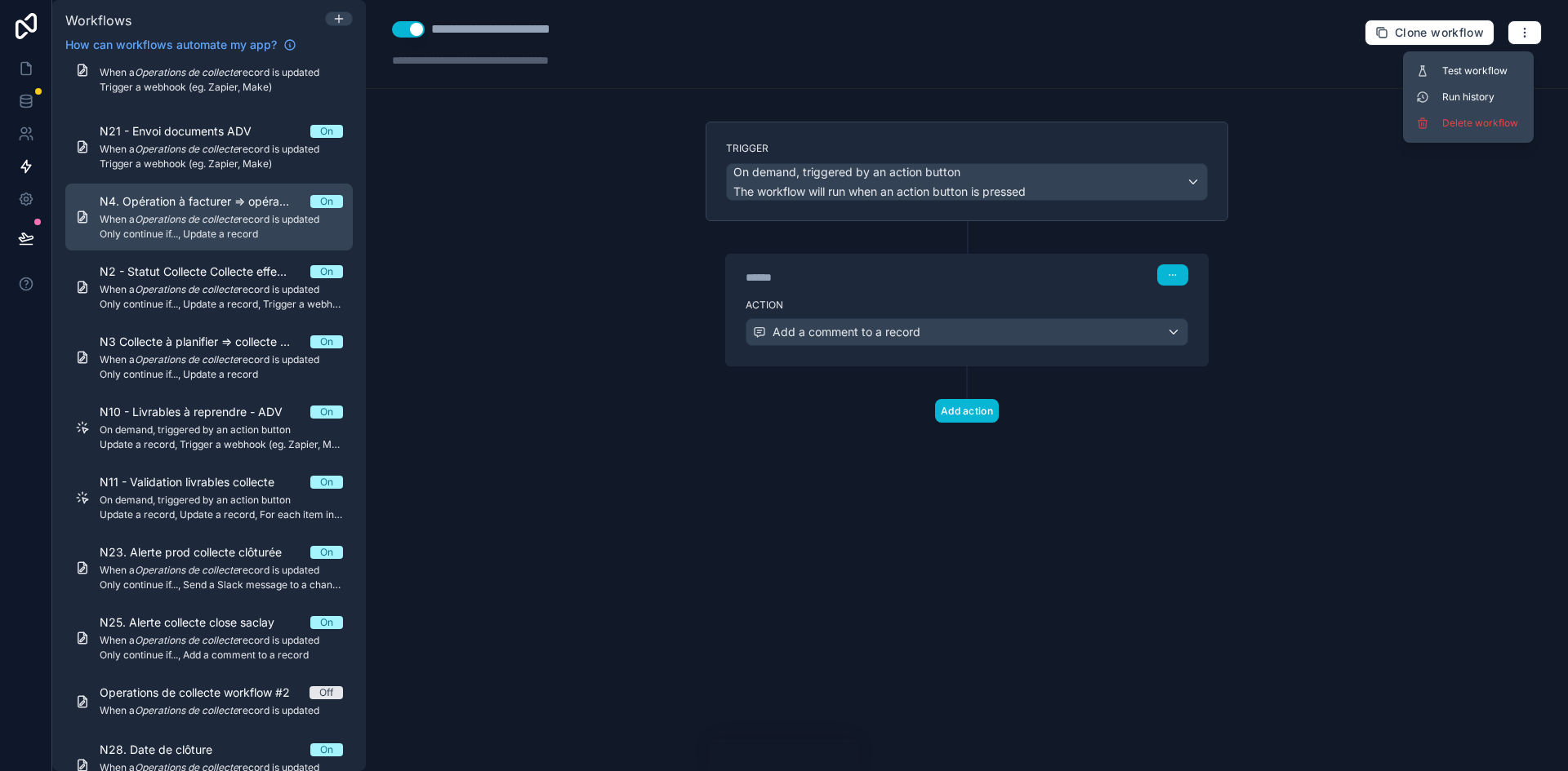
scroll to position [648, 0]
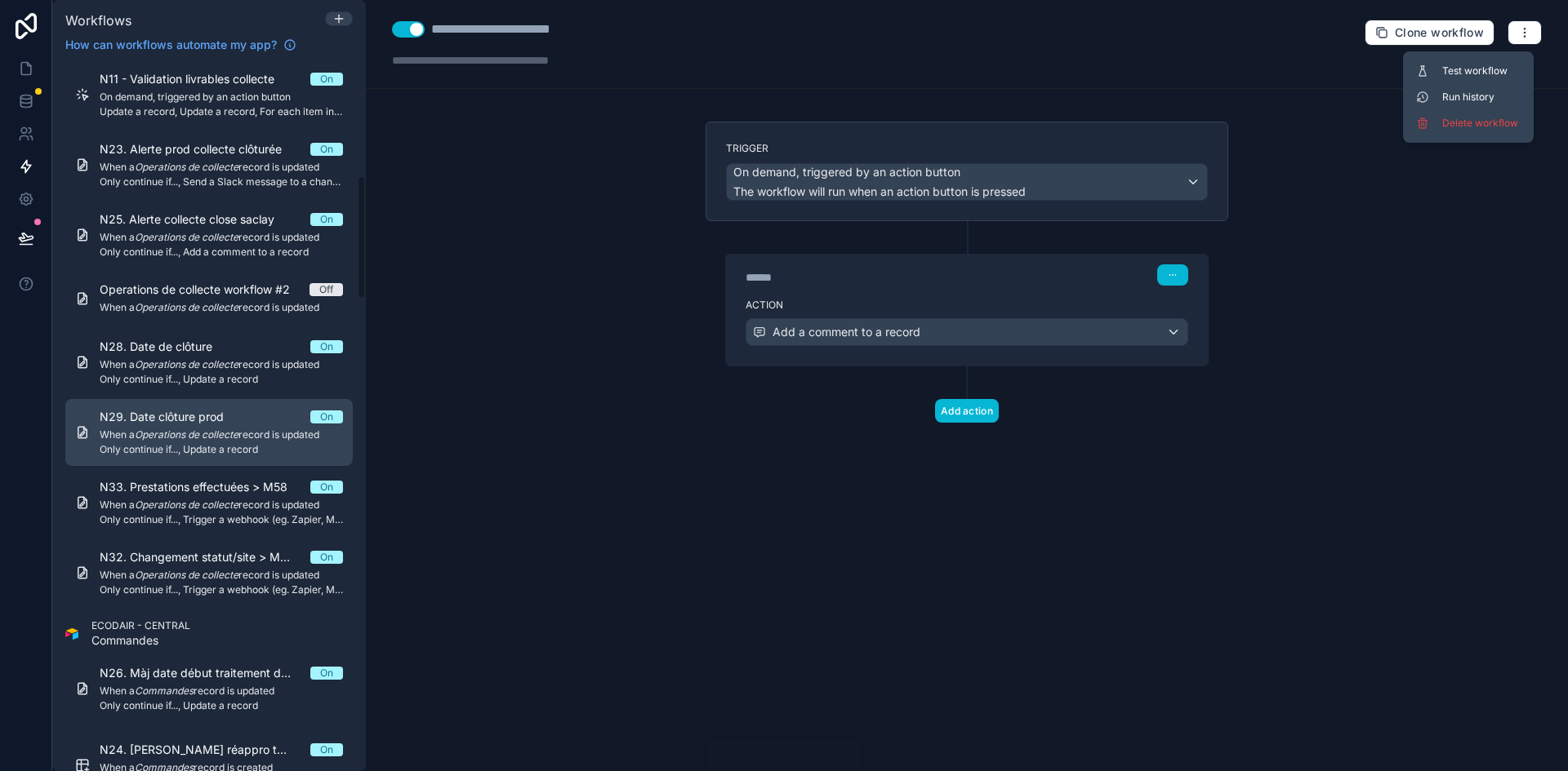
click at [249, 434] on span "When a Operations de collecte record is updated" at bounding box center [221, 435] width 244 height 13
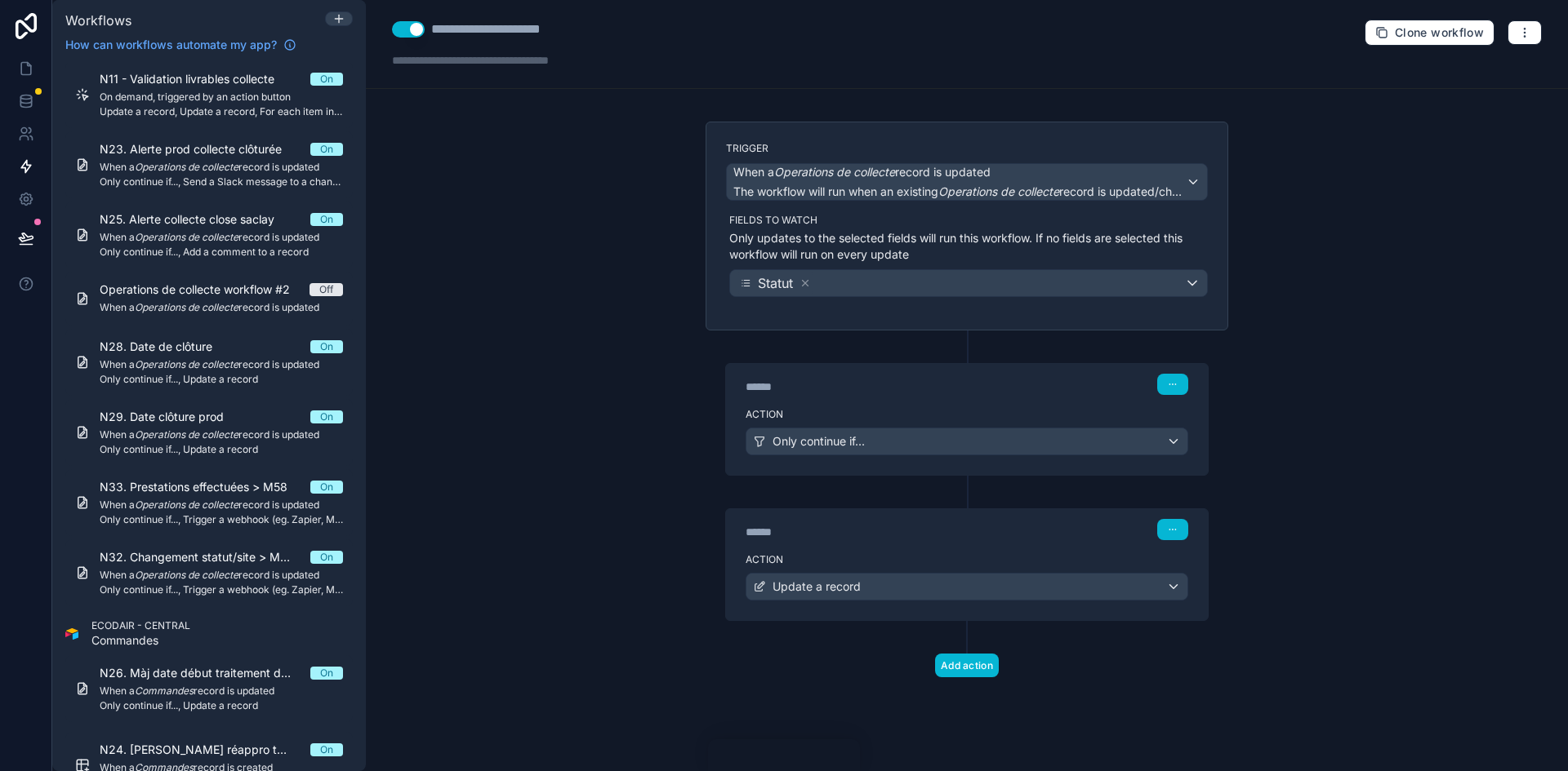
click at [1363, 280] on div "**********" at bounding box center [967, 386] width 1202 height 771
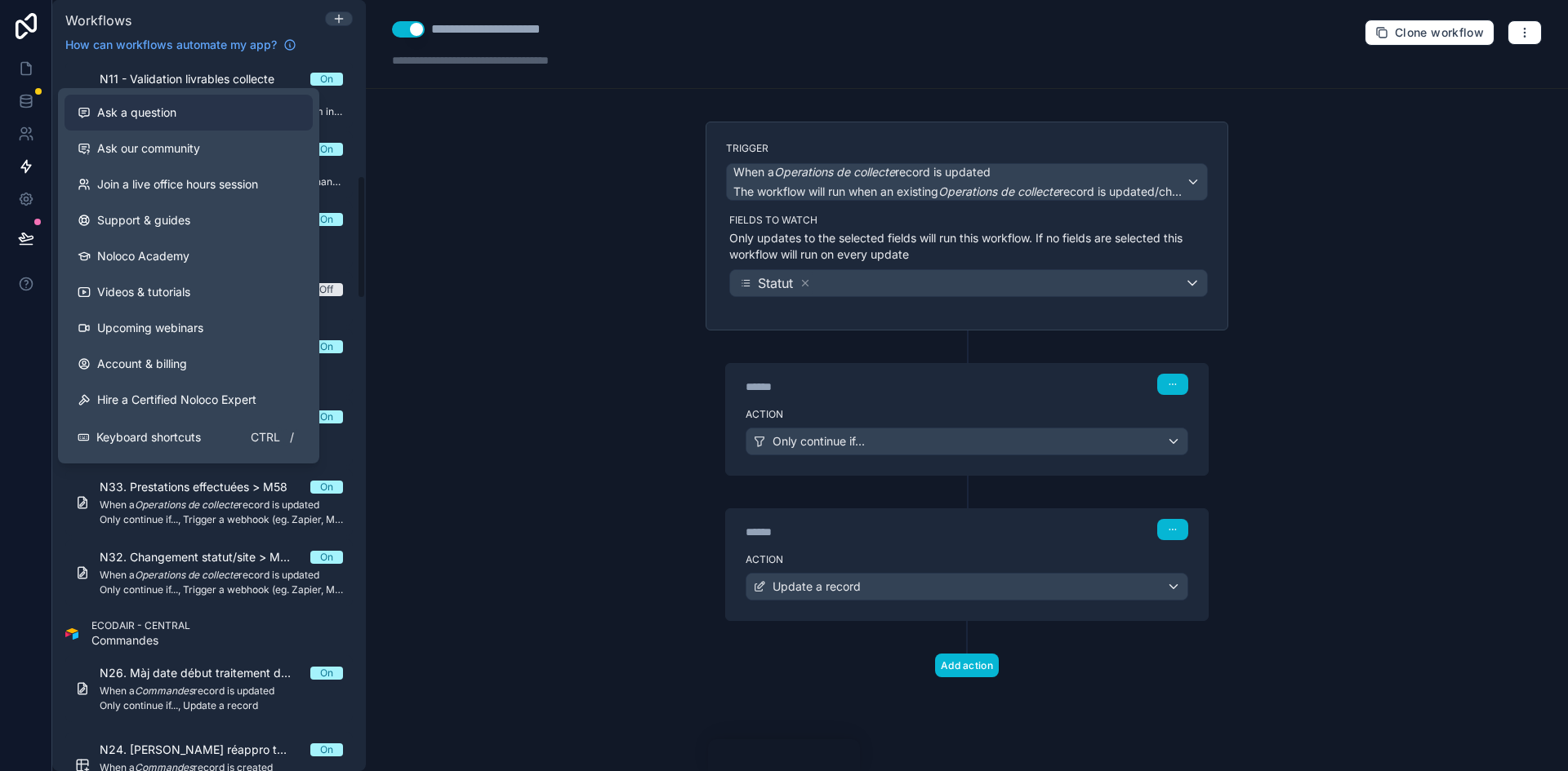
click at [201, 125] on button "Ask a question" at bounding box center [189, 112] width 248 height 35
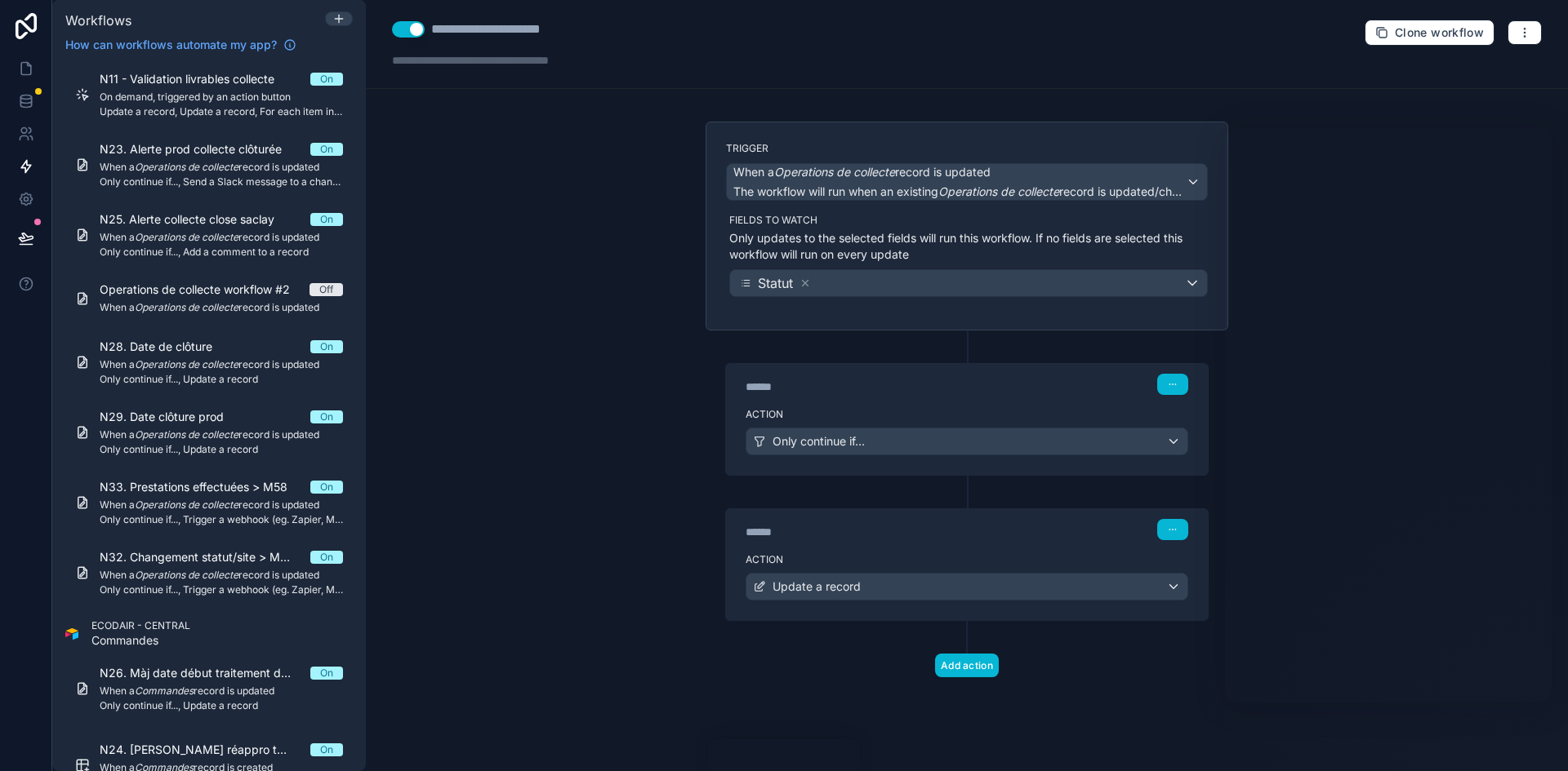
click at [900, 237] on p "Only updates to the selected fields will run this workflow. If no fields are se…" at bounding box center [968, 246] width 478 height 33
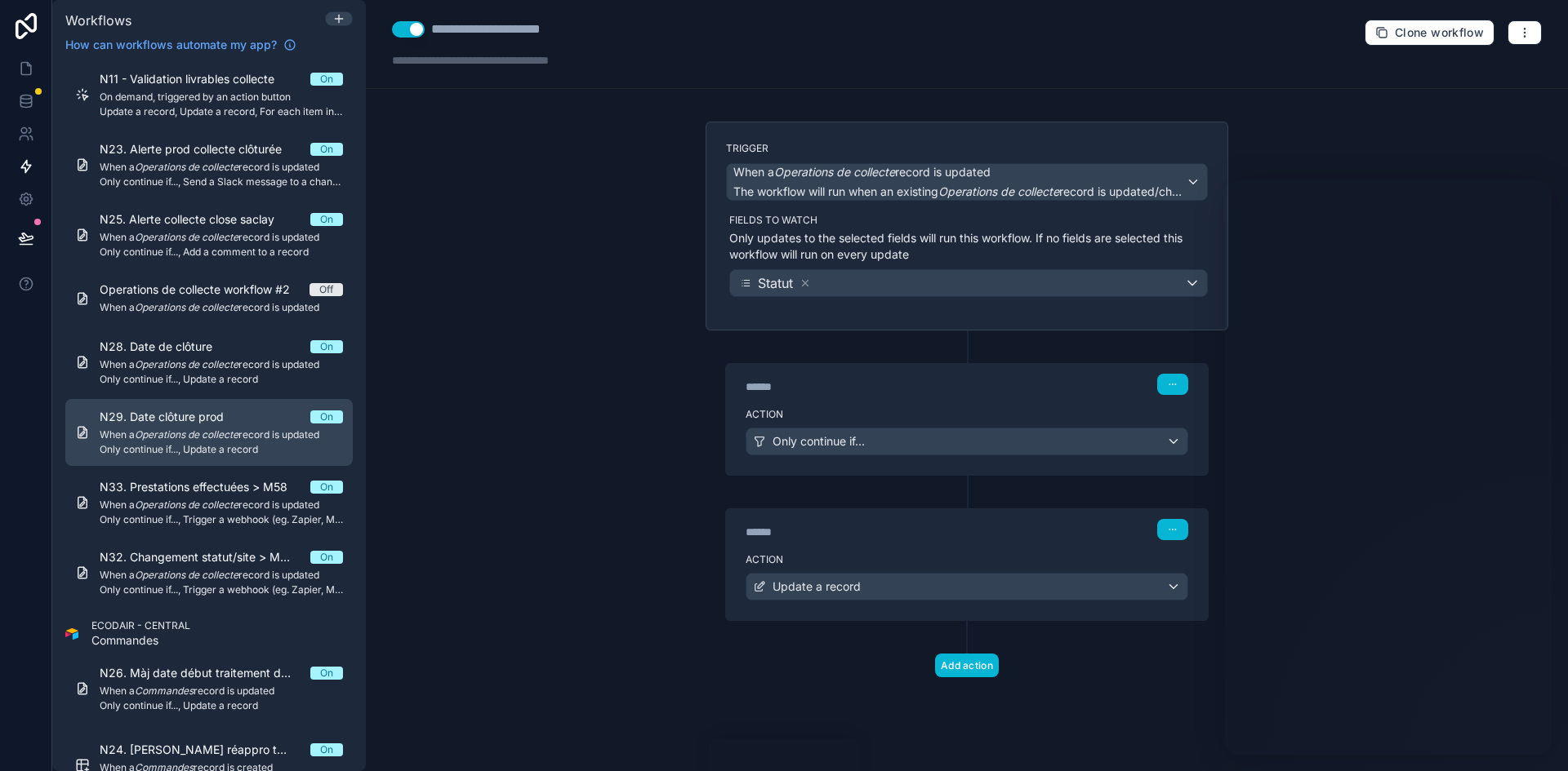
drag, startPoint x: 304, startPoint y: 434, endPoint x: 250, endPoint y: 414, distance: 57.6
click at [250, 414] on div "N29. Date clôture prod On" at bounding box center [221, 416] width 244 height 16
click at [263, 419] on div "N29. Date clôture prod On" at bounding box center [221, 416] width 244 height 16
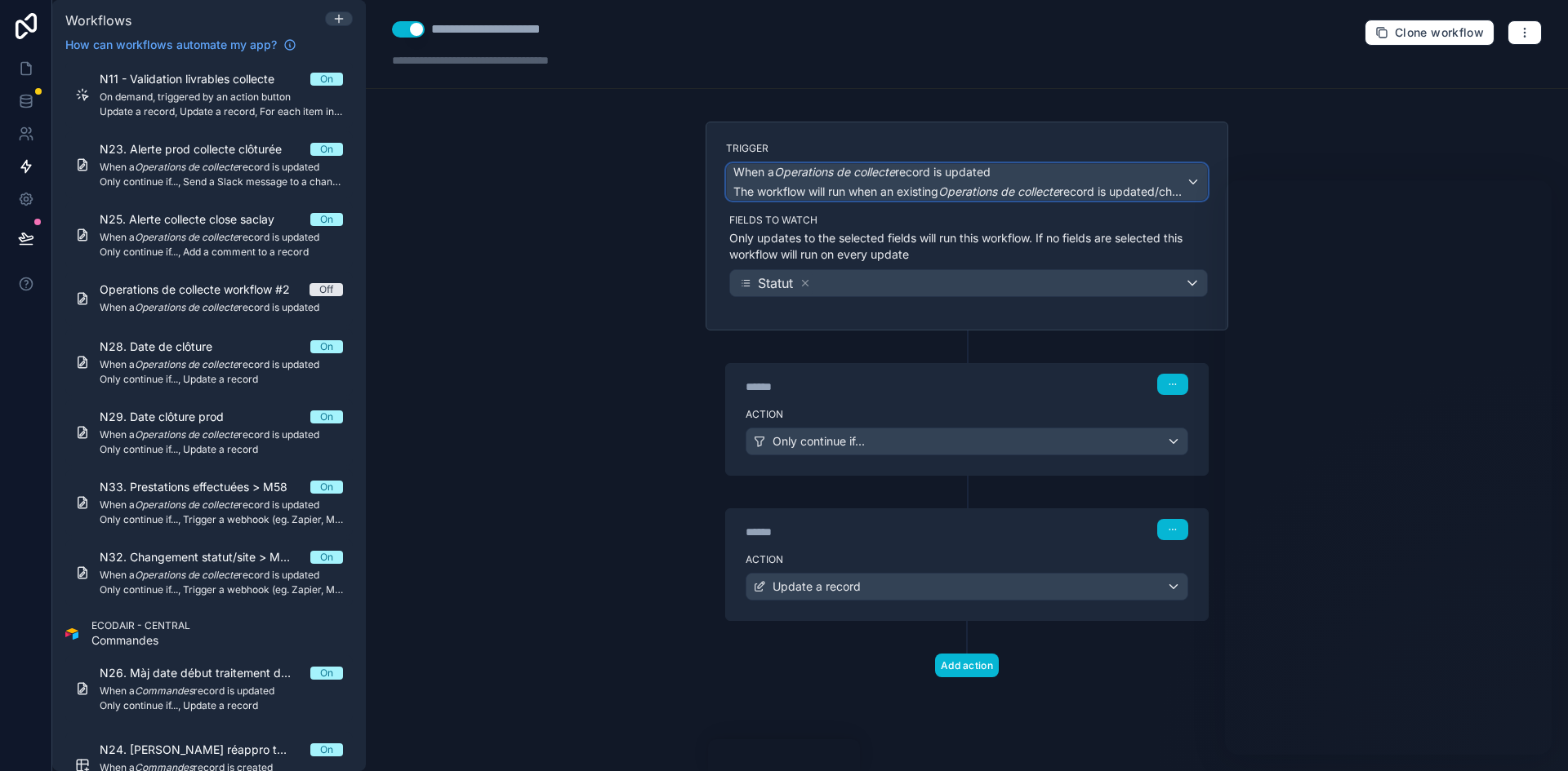
click at [1189, 177] on div "When a Operations de collecte record is updated The workflow will run when an e…" at bounding box center [967, 182] width 480 height 35
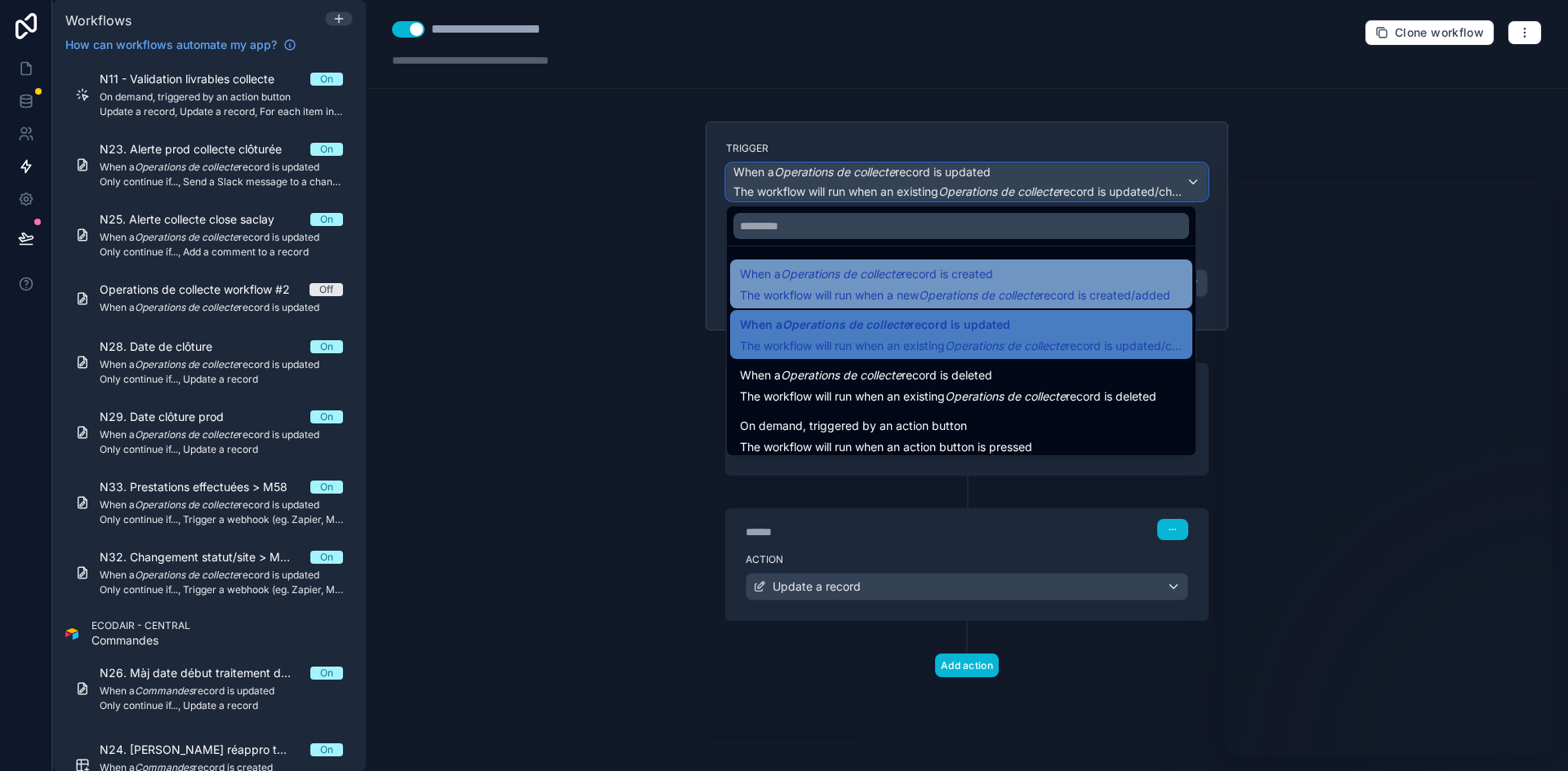
scroll to position [59, 0]
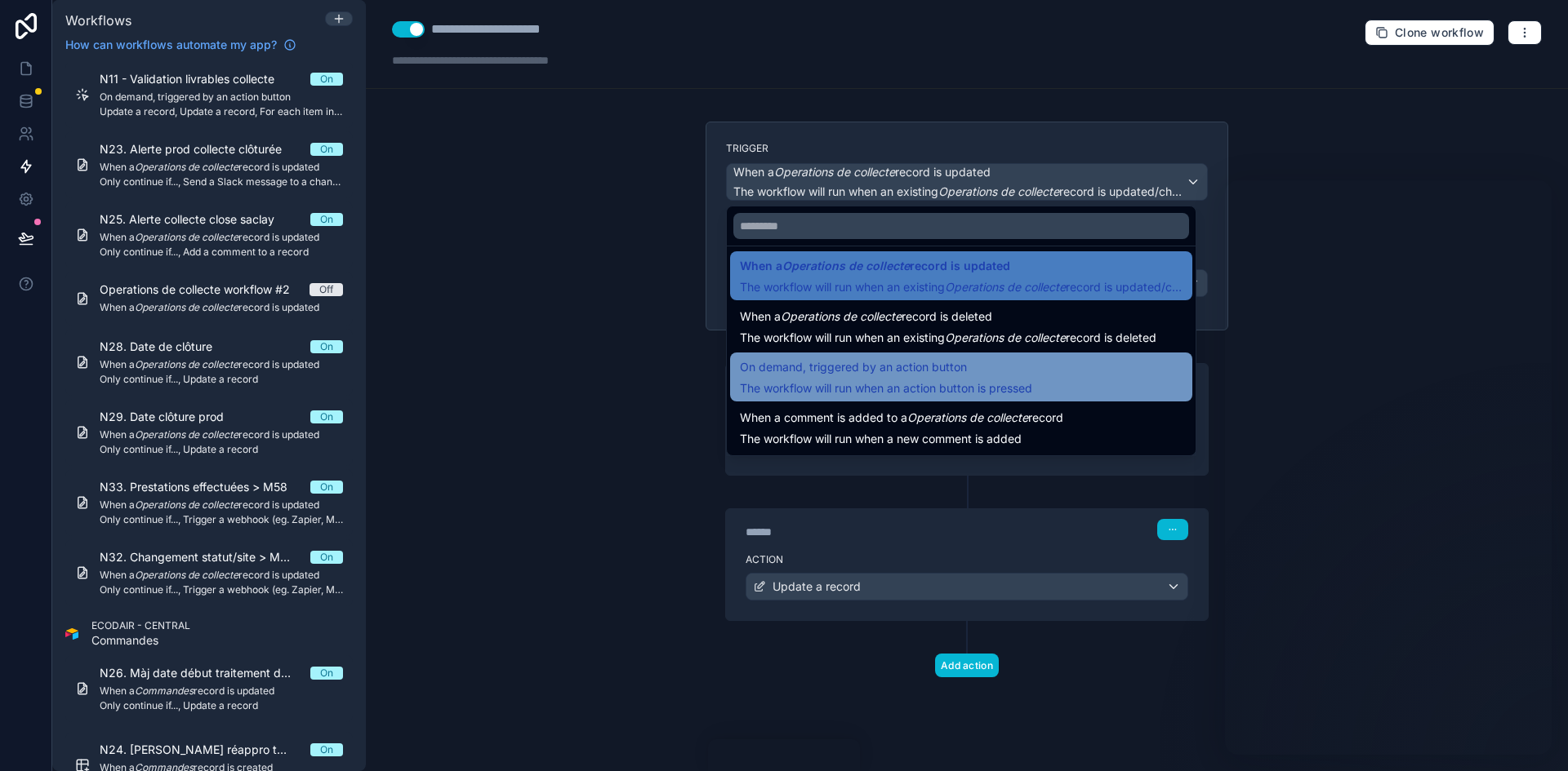
click at [920, 381] on span "The workflow will run when an action button is pressed" at bounding box center [885, 387] width 292 height 14
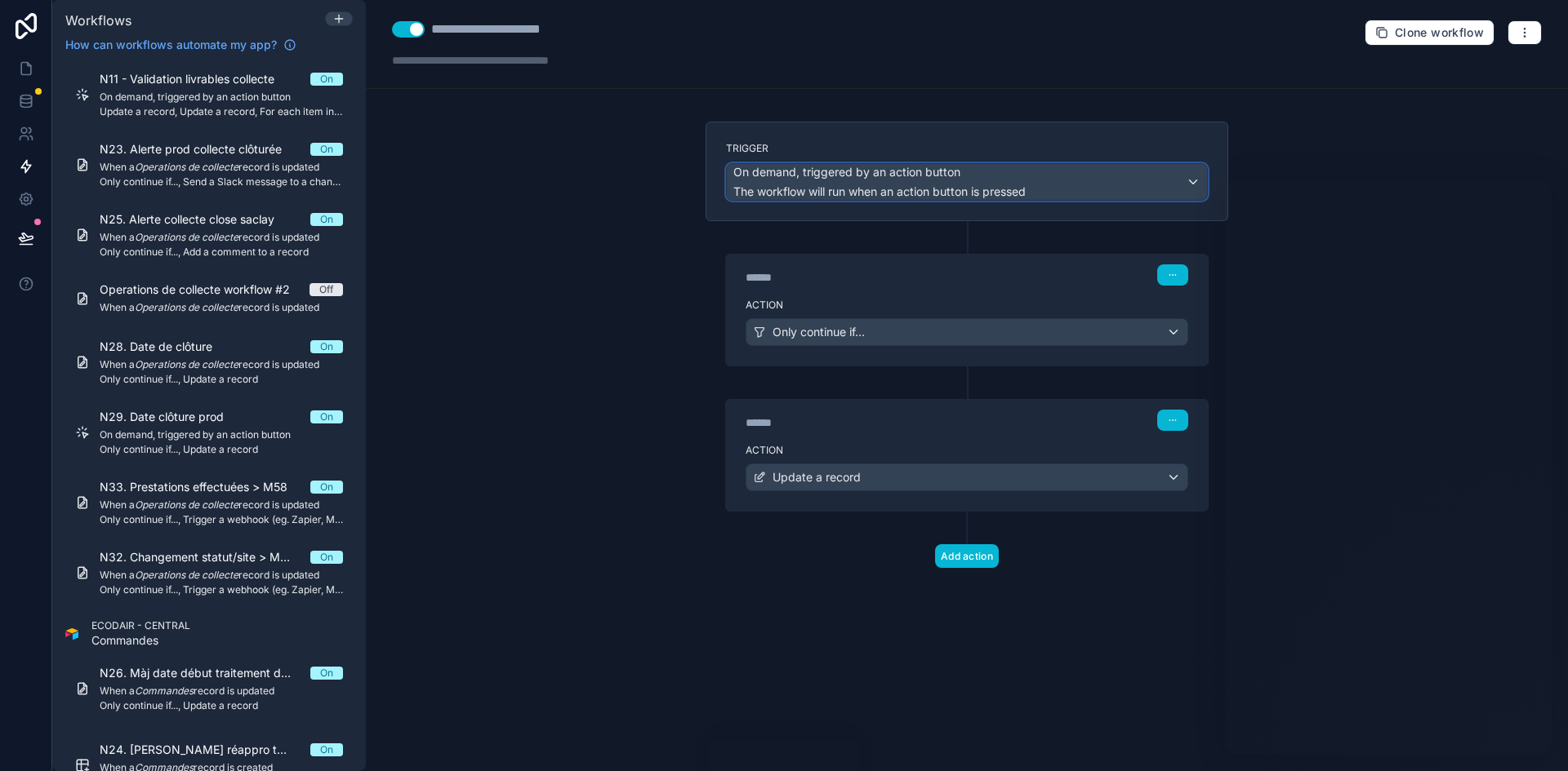
click at [1008, 177] on span "On demand, triggered by an action button" at bounding box center [879, 172] width 292 height 16
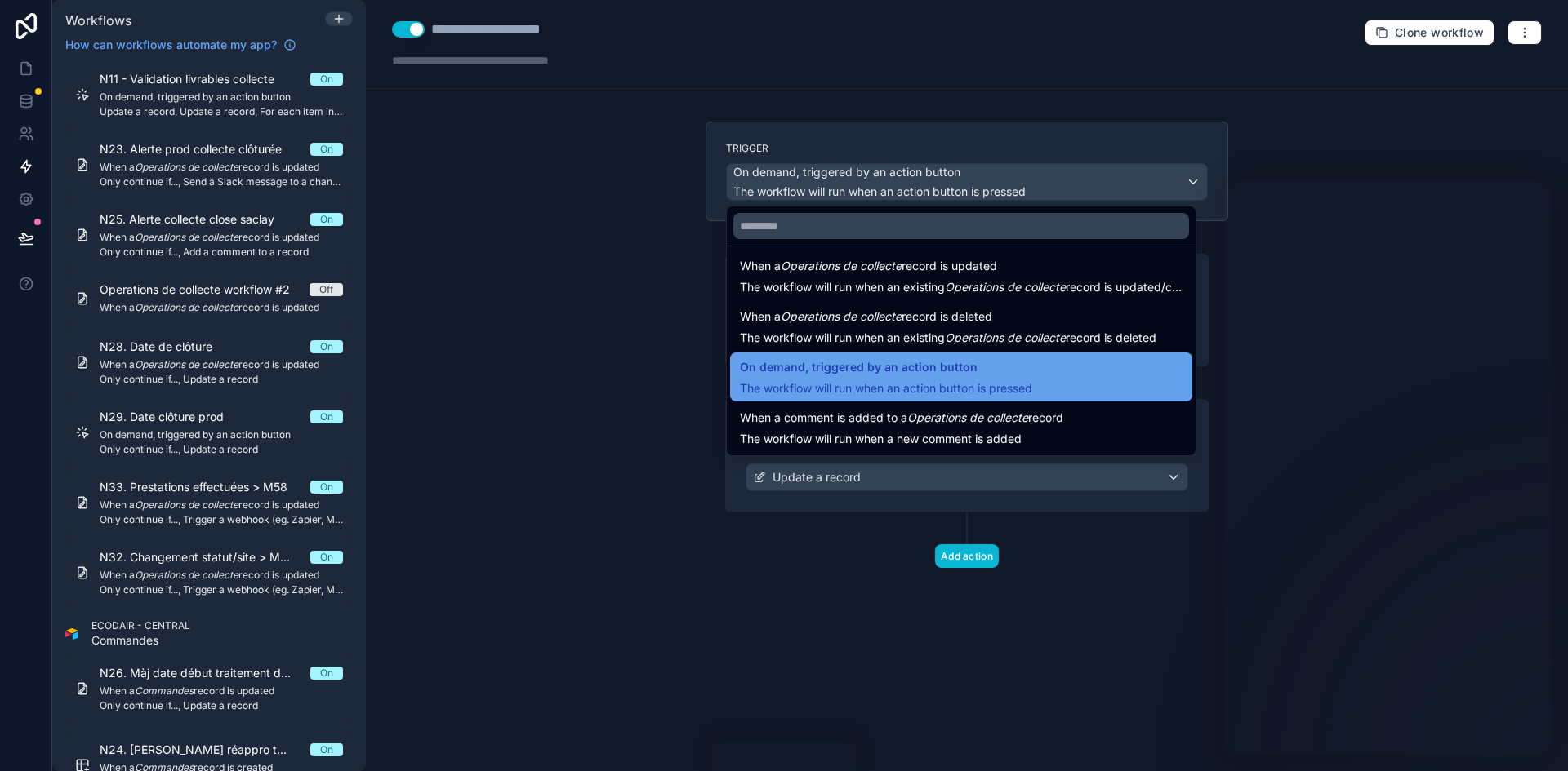
click at [941, 388] on span "The workflow will run when an action button is pressed" at bounding box center [885, 387] width 292 height 14
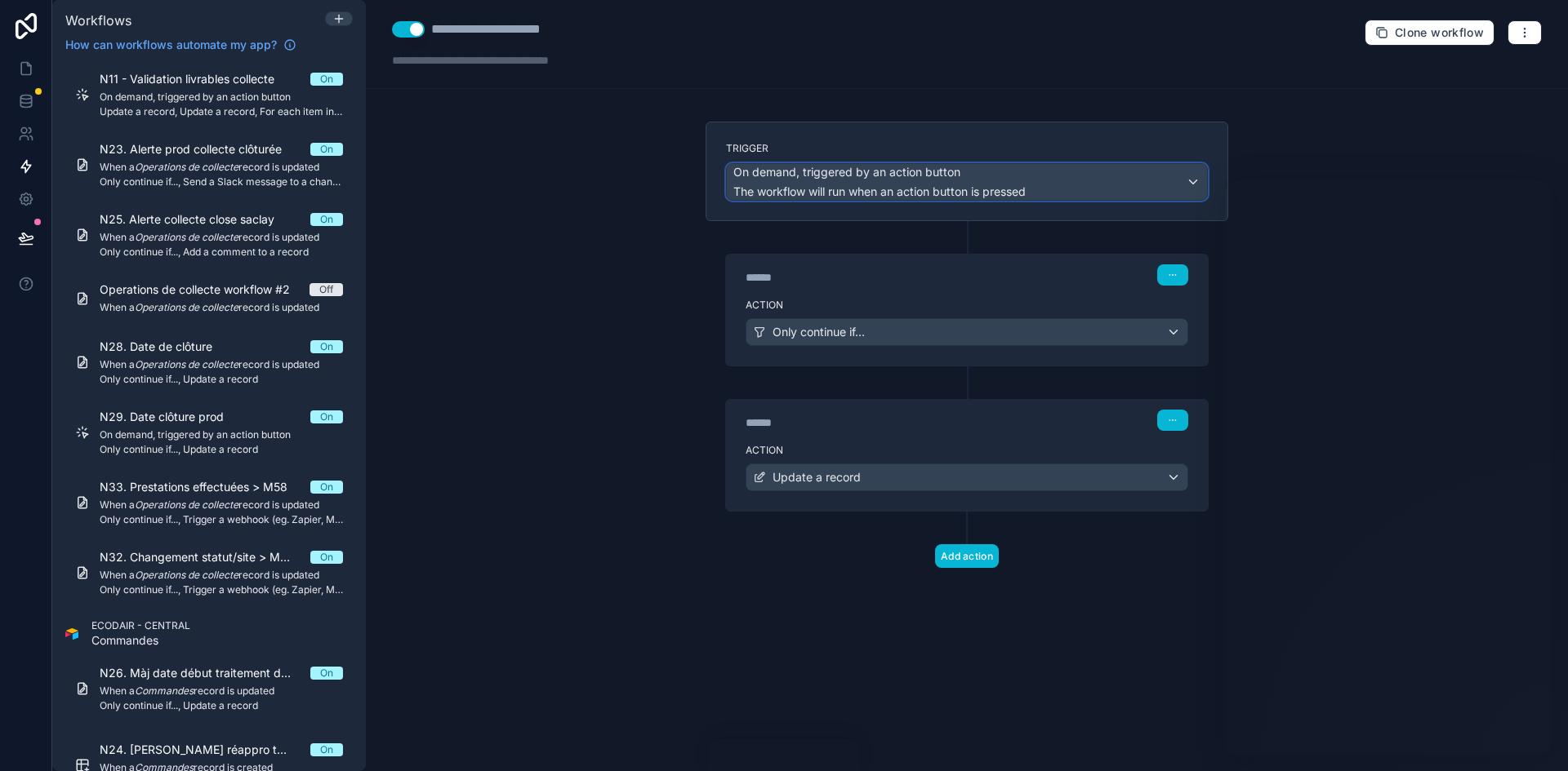
click at [1035, 194] on div "On demand, triggered by an action button The workflow will run when an action b…" at bounding box center [967, 182] width 480 height 35
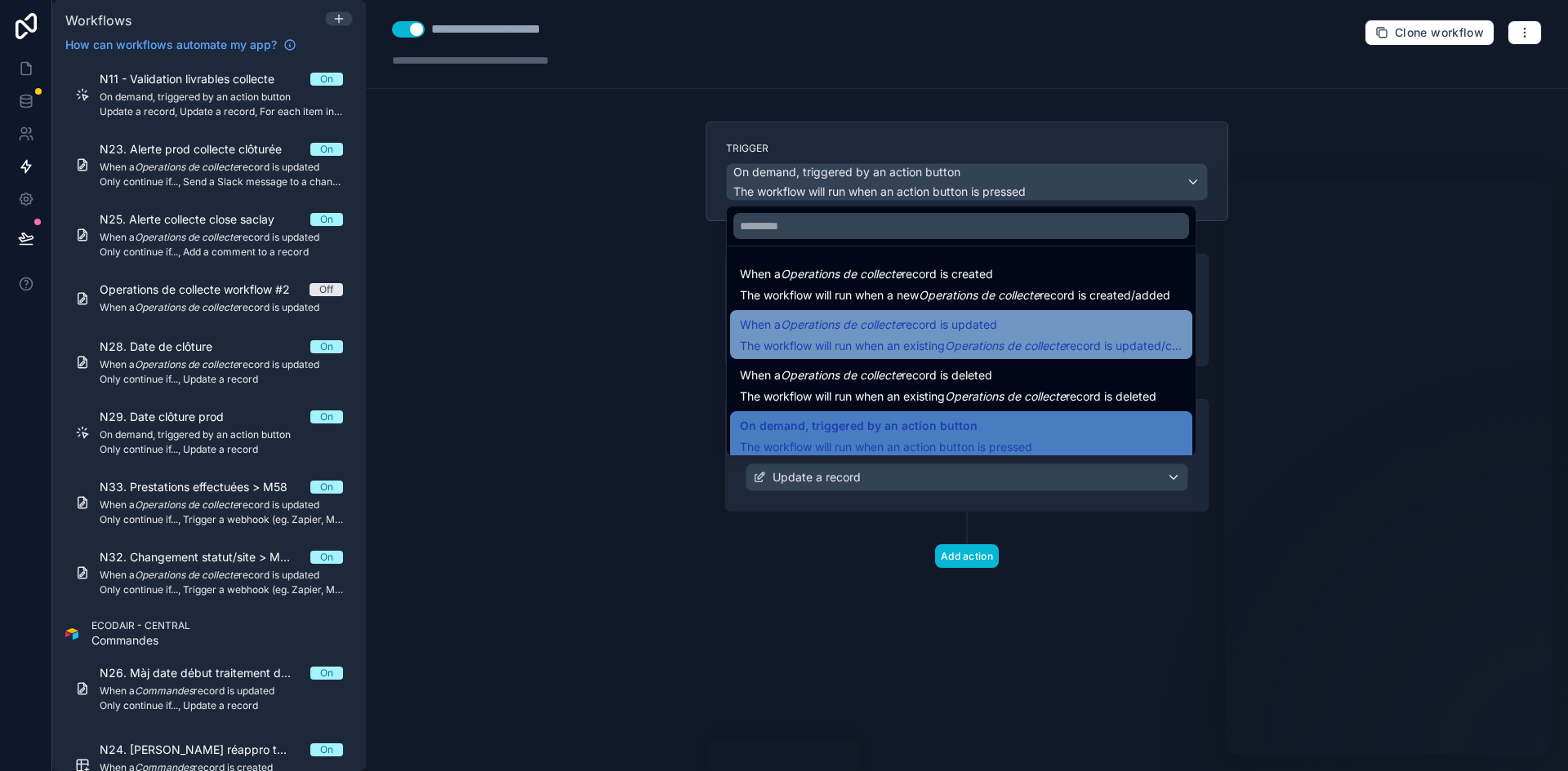
click at [965, 341] on em "Operations de collecte" at bounding box center [1005, 345] width 120 height 14
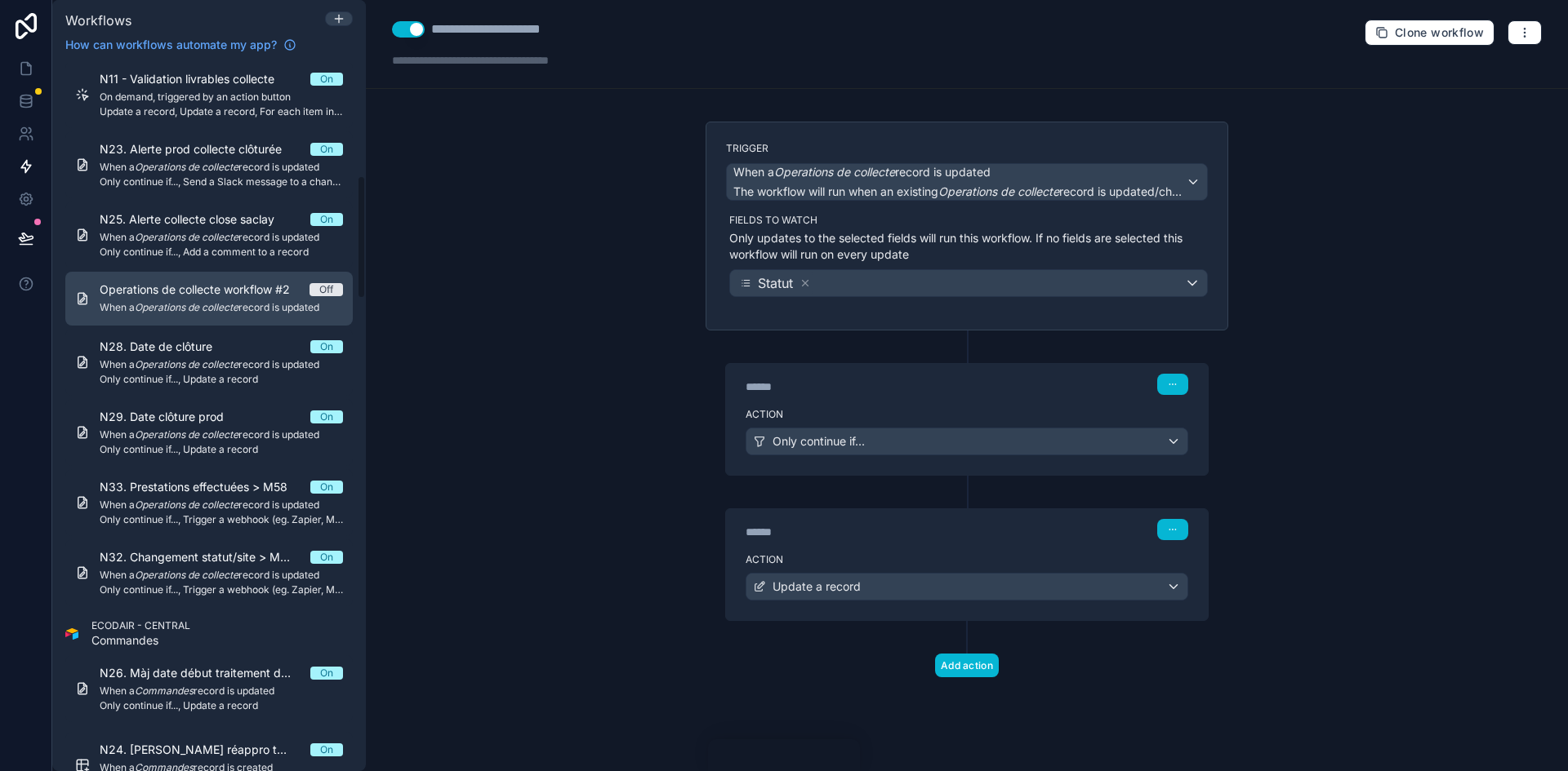
click at [237, 296] on span "Operations de collecte workflow #2" at bounding box center [205, 289] width 210 height 16
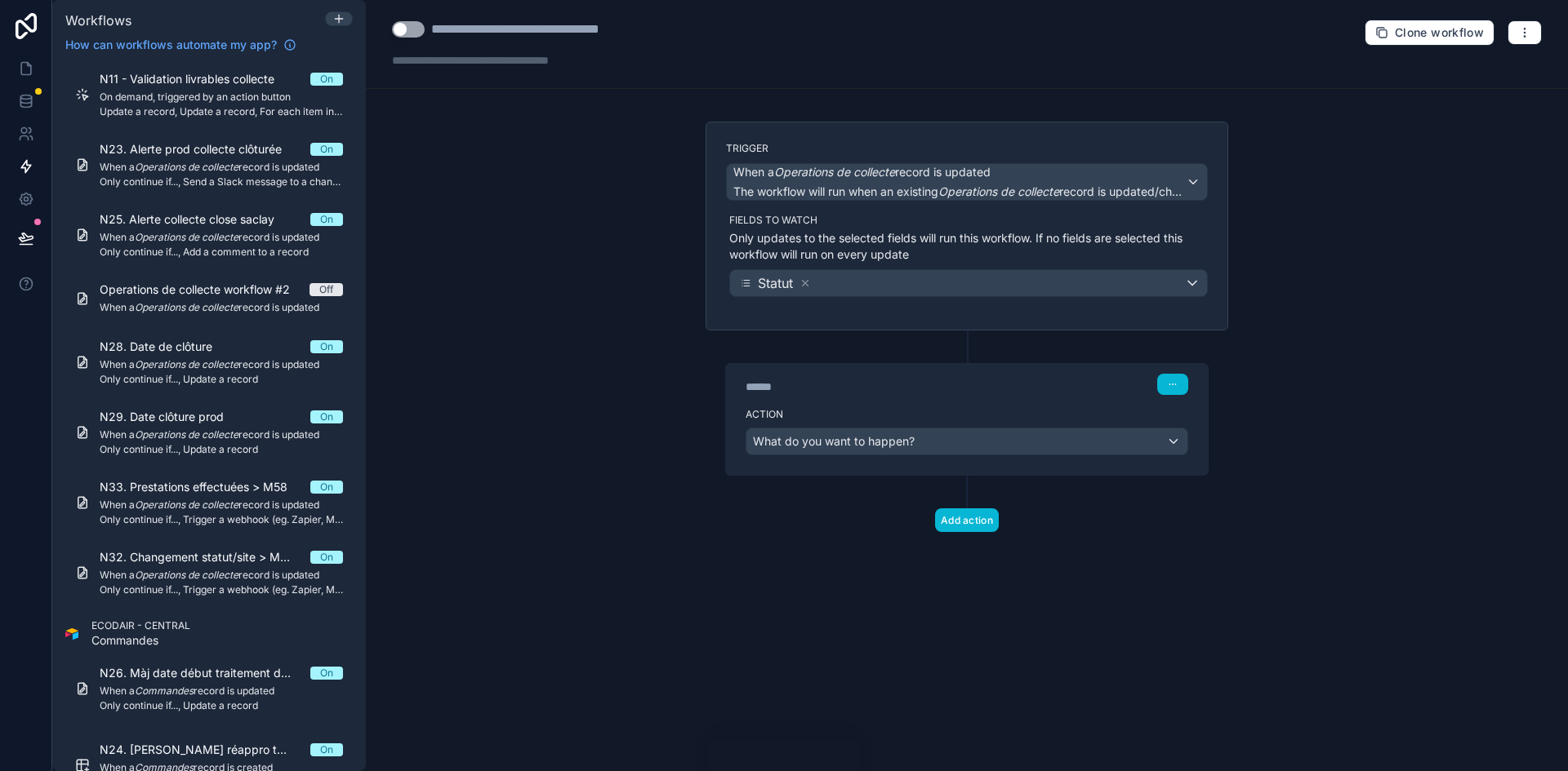
click at [902, 409] on label "Action" at bounding box center [967, 414] width 443 height 13
click at [924, 404] on div "Action What do you want to happen?" at bounding box center [967, 438] width 482 height 74
click at [1048, 426] on div "Action What do you want to happen?" at bounding box center [967, 438] width 482 height 74
click at [1057, 400] on div "****** Step 1" at bounding box center [967, 383] width 482 height 37
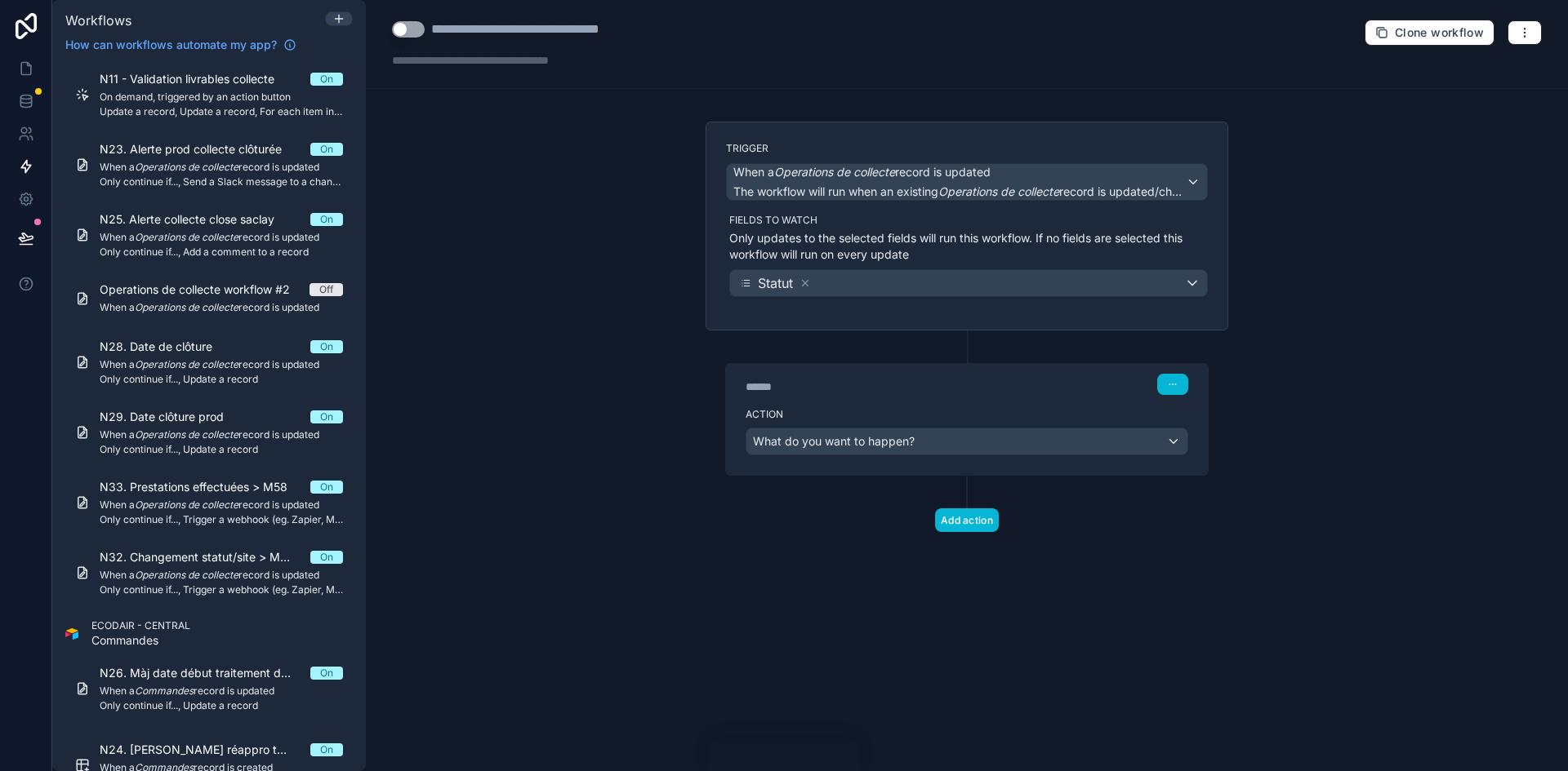
click at [985, 217] on label "Fields to watch" at bounding box center [968, 220] width 478 height 13
click at [991, 178] on span "When a Operations de collecte record is updated" at bounding box center [861, 172] width 257 height 16
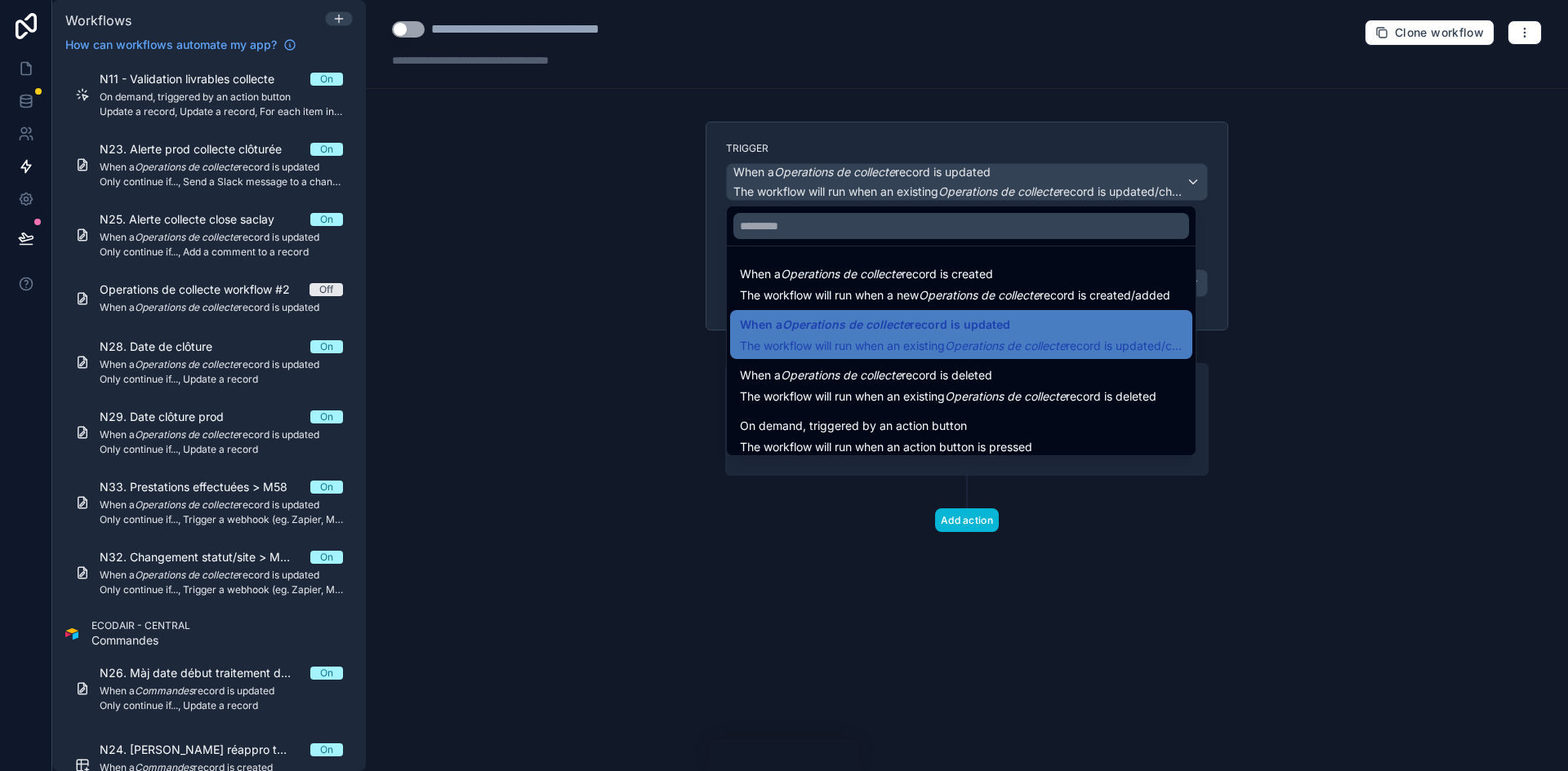
click at [1369, 319] on div at bounding box center [784, 386] width 1568 height 771
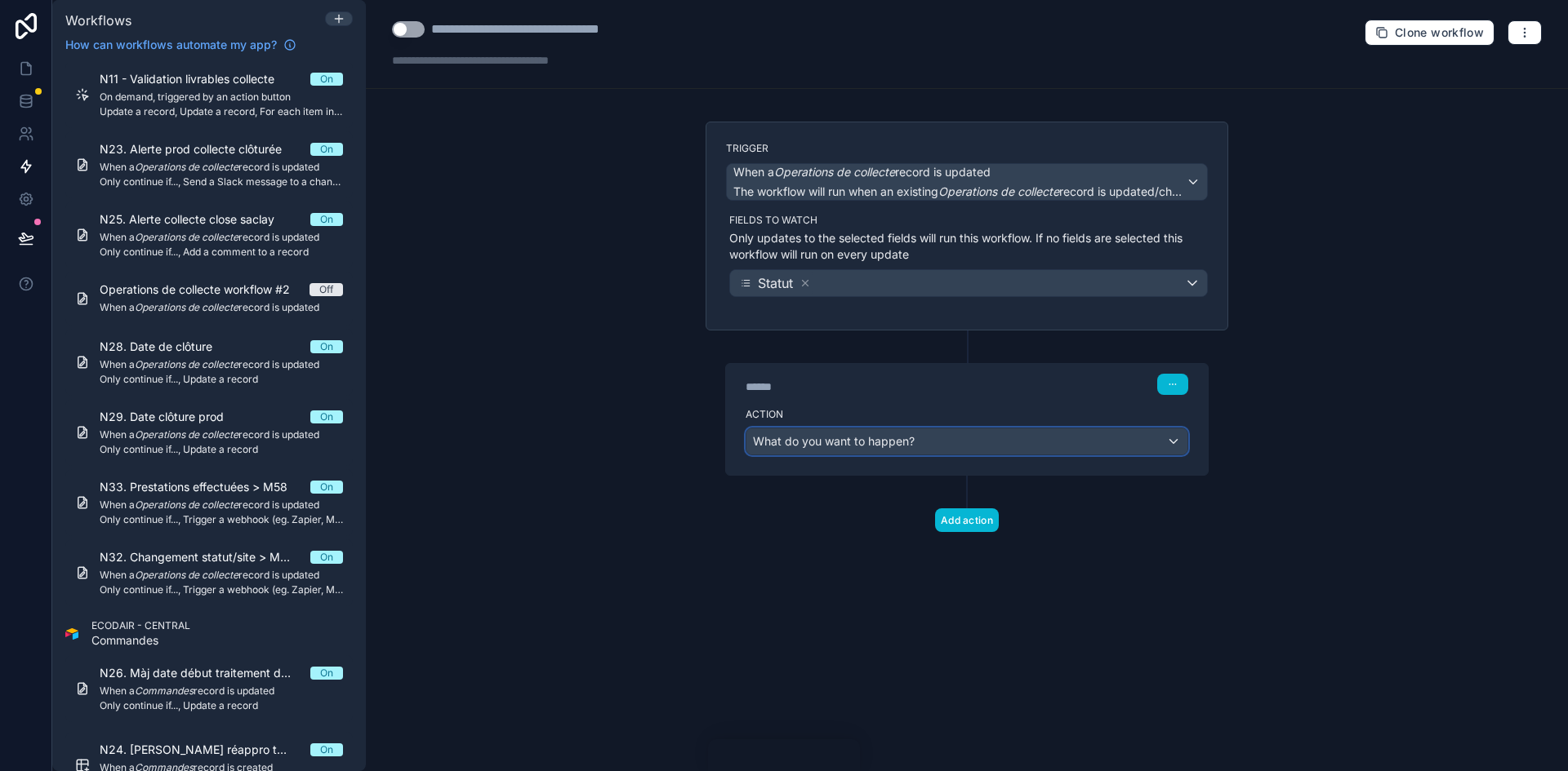
click at [1052, 445] on div "What do you want to happen?" at bounding box center [967, 442] width 441 height 26
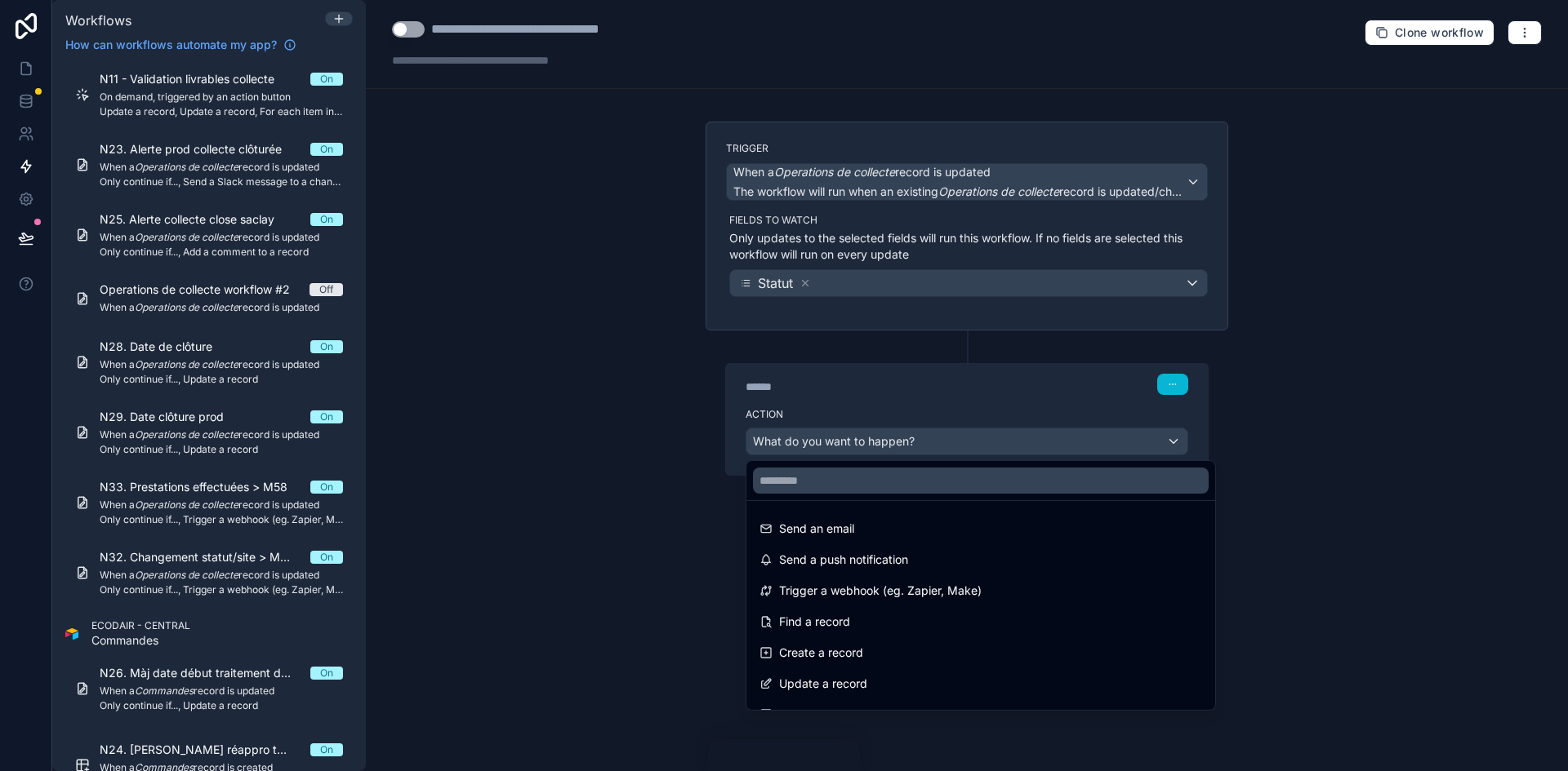
click at [1357, 389] on div at bounding box center [784, 386] width 1568 height 771
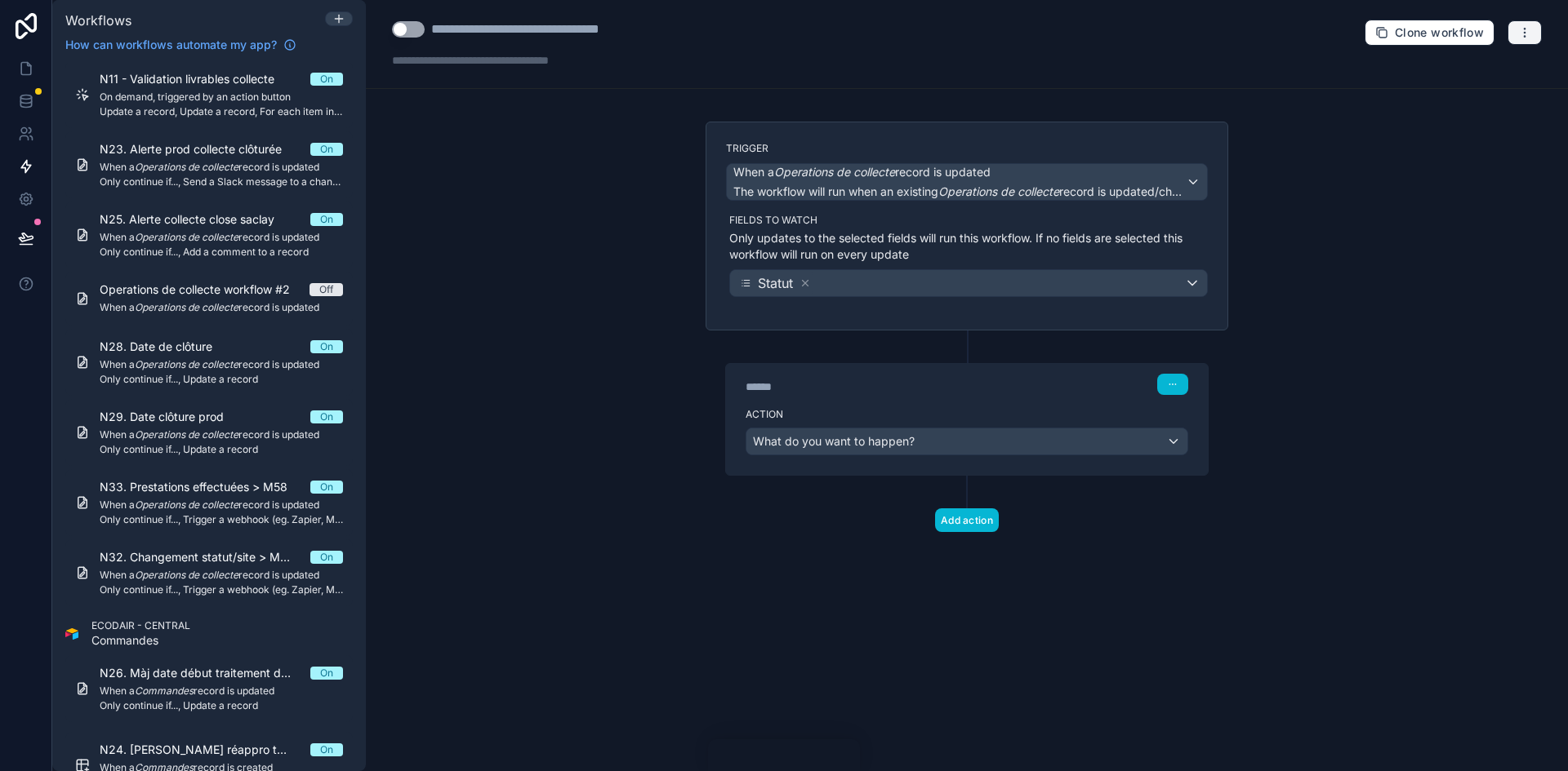
click at [1519, 30] on button "button" at bounding box center [1524, 33] width 35 height 24
click at [1472, 126] on span "Delete workflow" at bounding box center [1481, 123] width 78 height 13
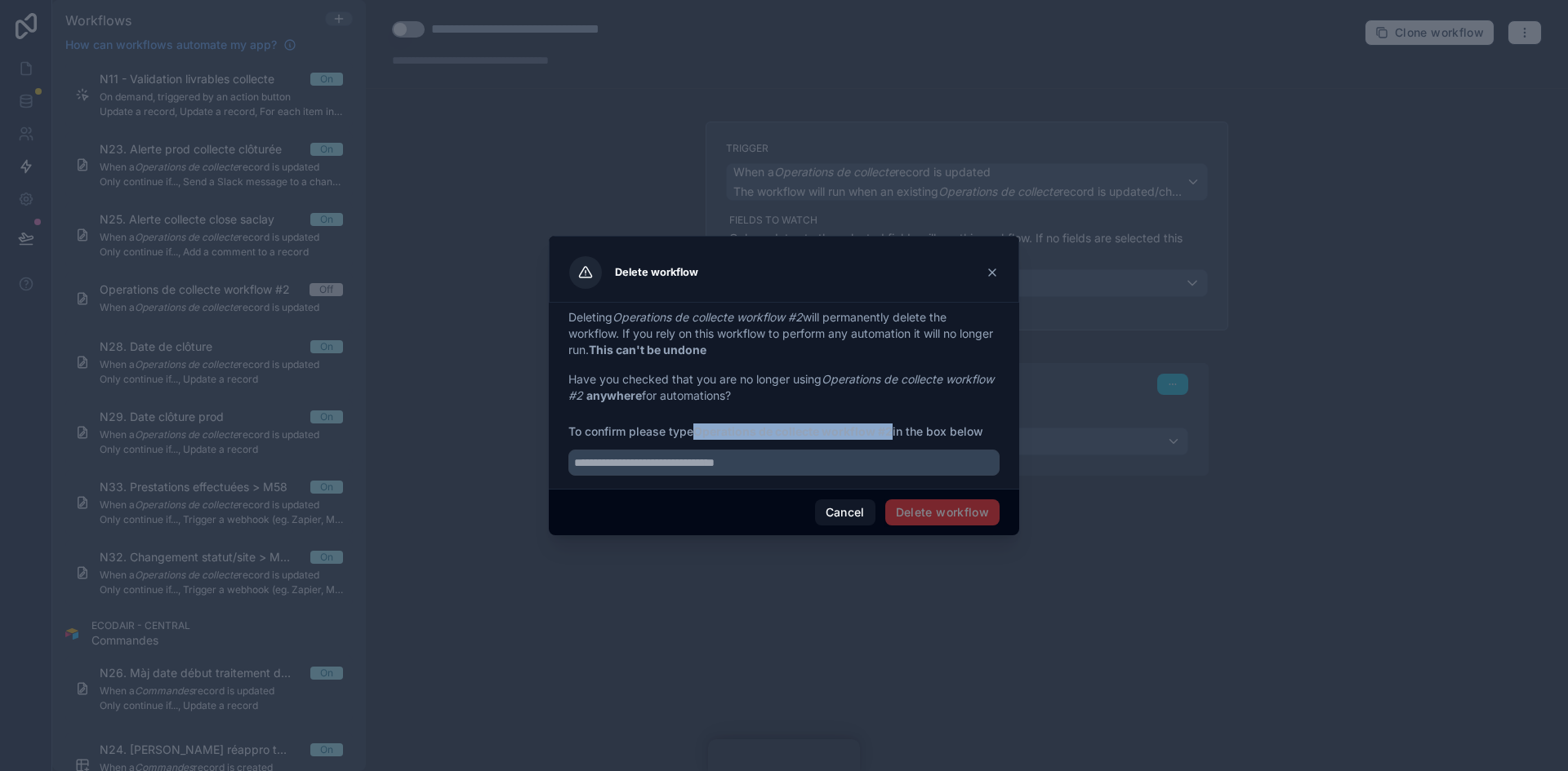
drag, startPoint x: 698, startPoint y: 428, endPoint x: 895, endPoint y: 439, distance: 197.3
click at [895, 439] on span "To confirm please type Operations de collecte workflow #2 in the box below" at bounding box center [784, 431] width 431 height 16
click at [856, 458] on input "text" at bounding box center [784, 463] width 431 height 26
drag, startPoint x: 892, startPoint y: 431, endPoint x: 698, endPoint y: 429, distance: 194.0
click at [698, 429] on strong "Operations de collecte workflow #2" at bounding box center [792, 431] width 199 height 14
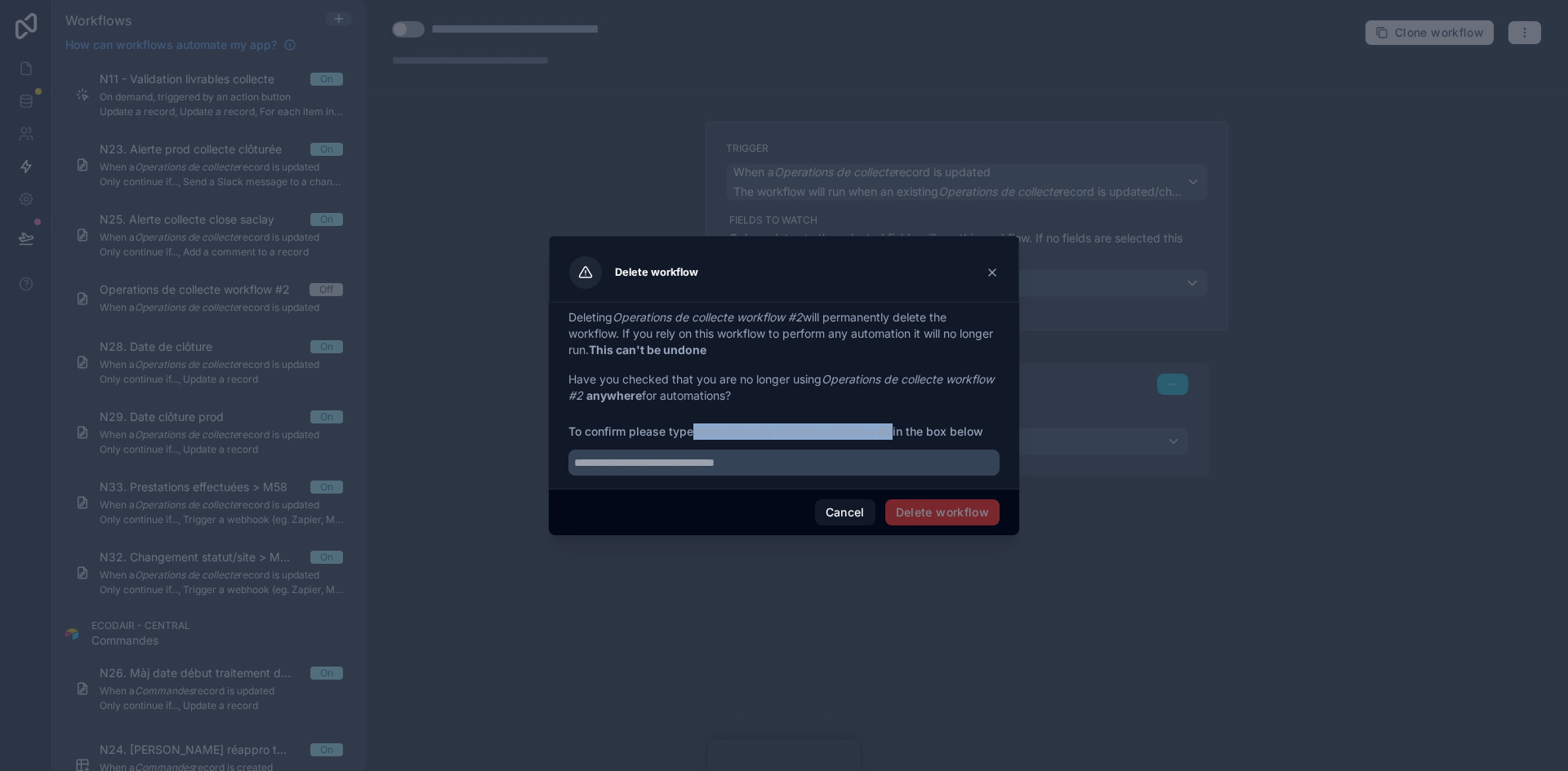
copy strong "Operations de collecte workflow #2"
click at [706, 465] on input "text" at bounding box center [784, 463] width 431 height 26
paste input "**********"
type input "**********"
click at [939, 496] on div "Cancel Delete workflow" at bounding box center [784, 512] width 471 height 47
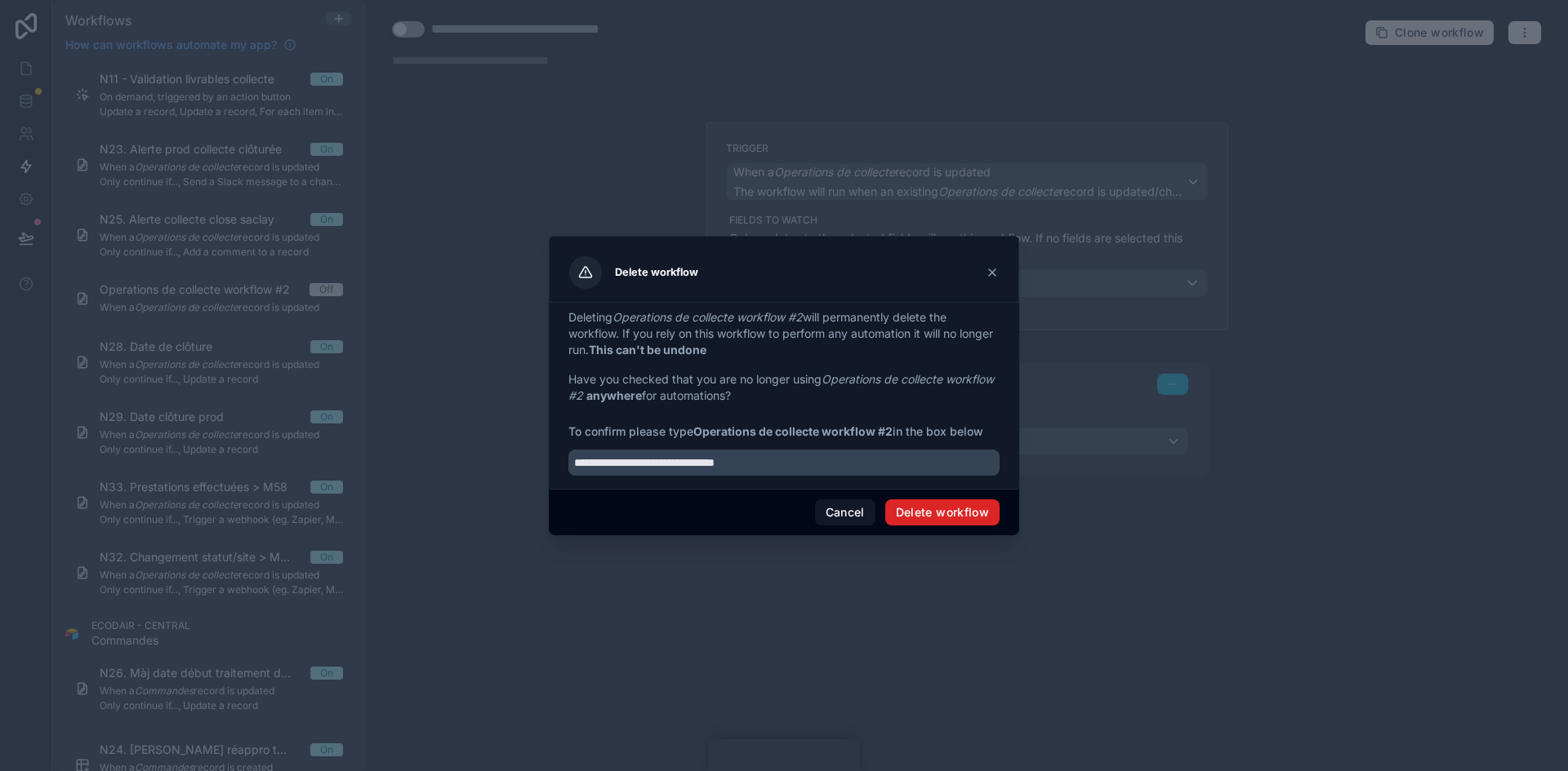
click at [941, 511] on button "Delete workflow" at bounding box center [942, 512] width 114 height 26
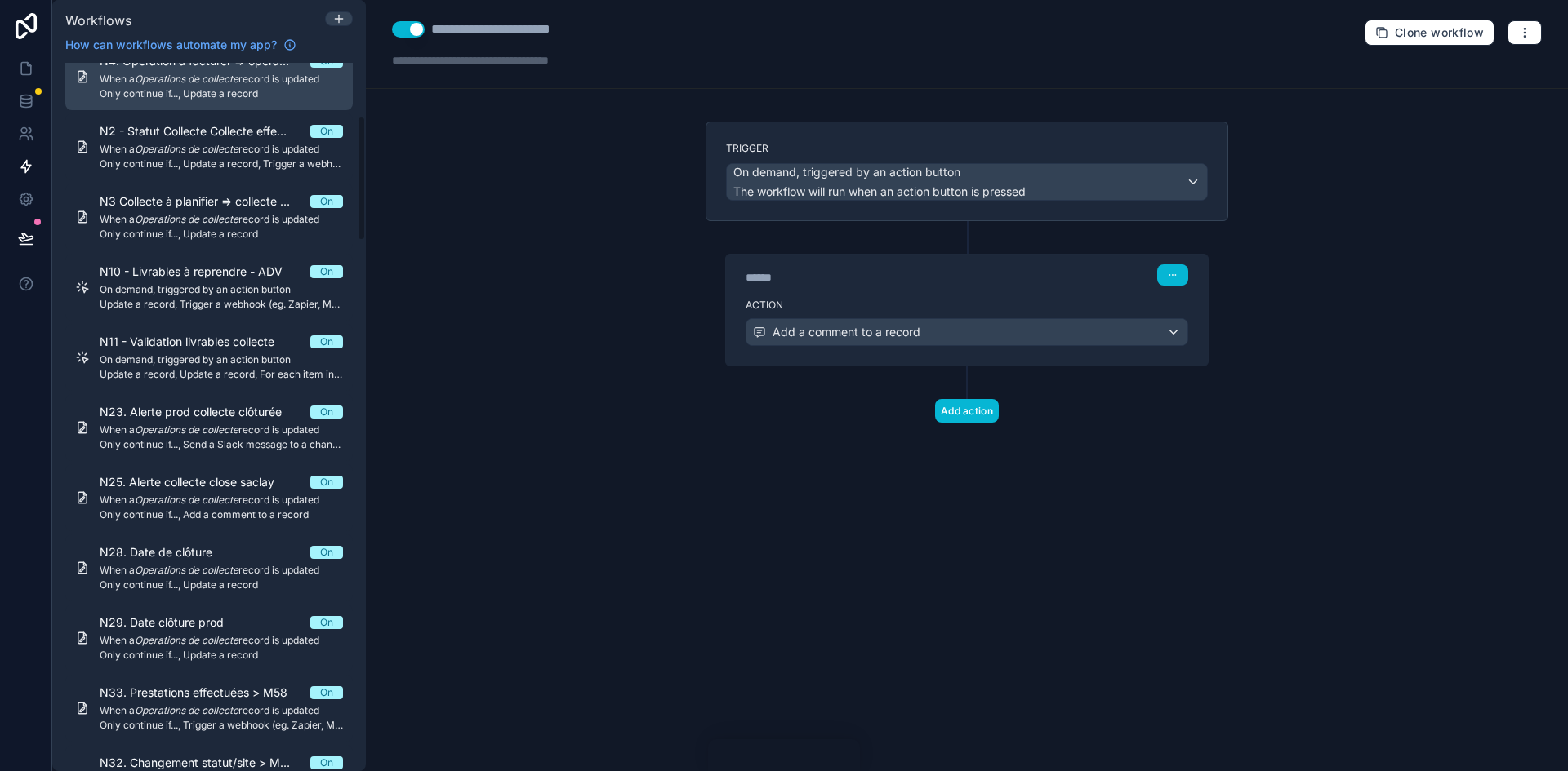
scroll to position [408, 0]
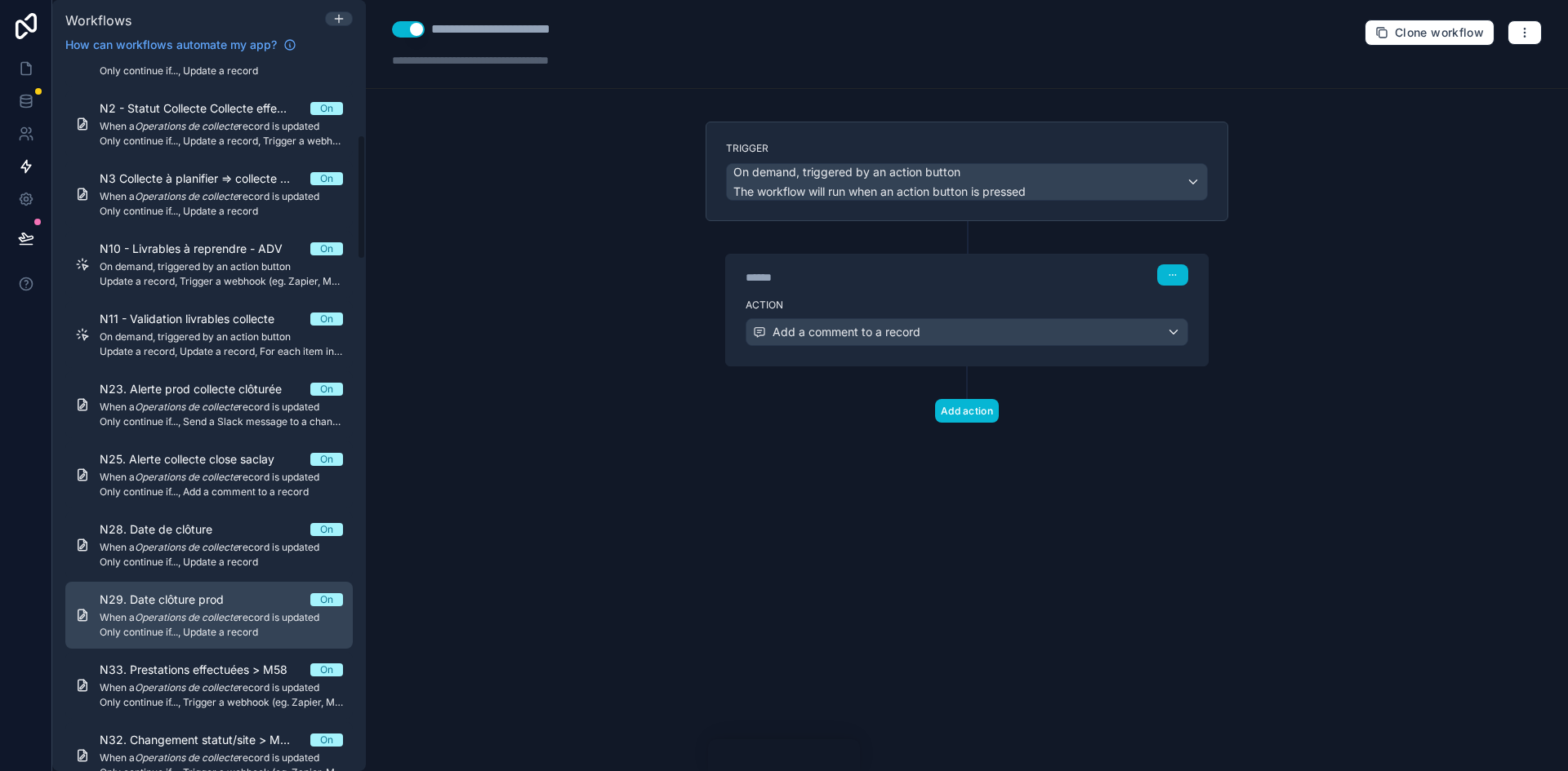
click at [205, 603] on span "N29. Date clôture prod" at bounding box center [172, 599] width 144 height 16
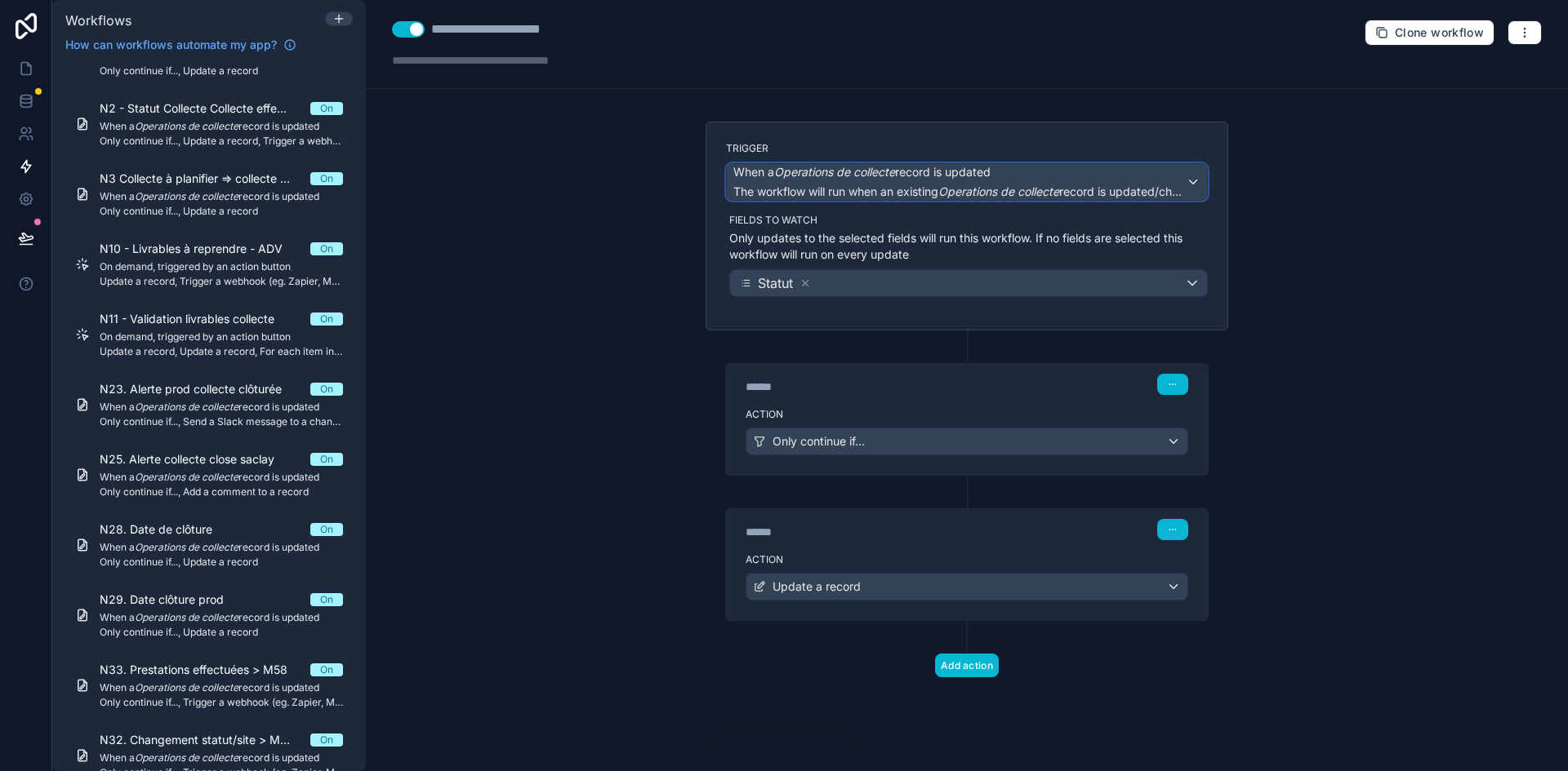
click at [919, 174] on span "When a Operations de collecte record is updated" at bounding box center [861, 172] width 257 height 16
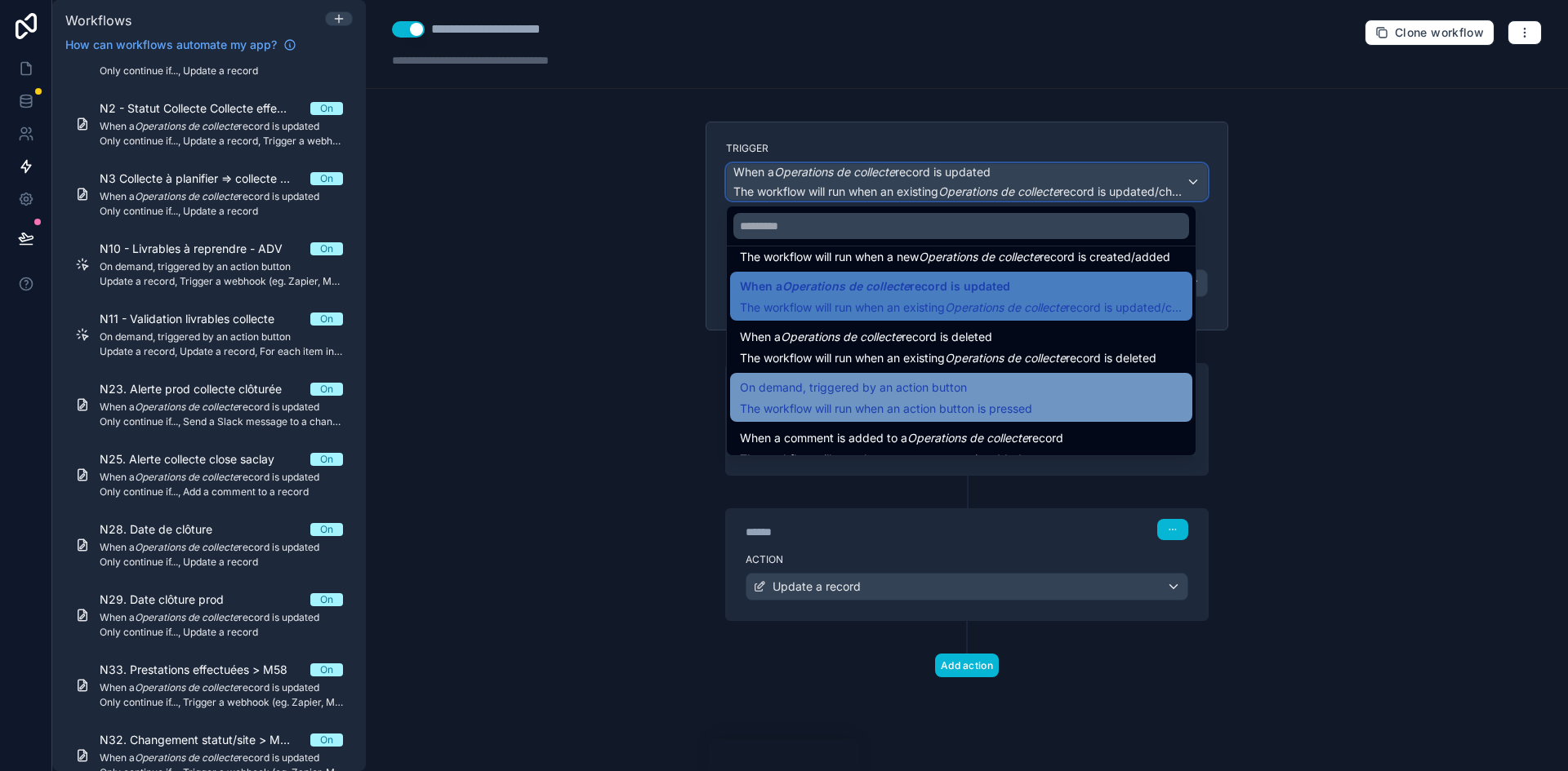
scroll to position [59, 0]
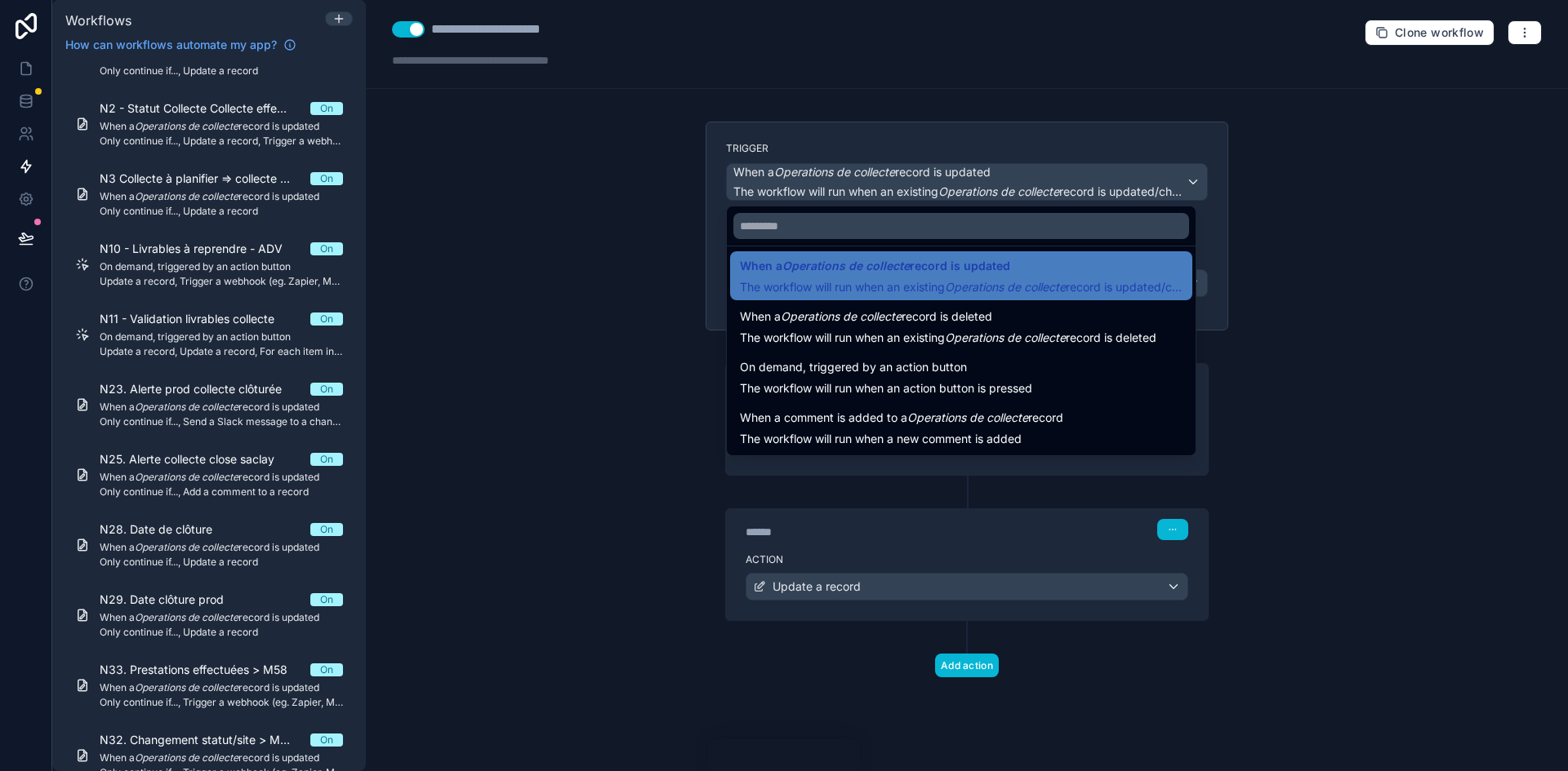
click at [696, 179] on div at bounding box center [784, 386] width 1568 height 771
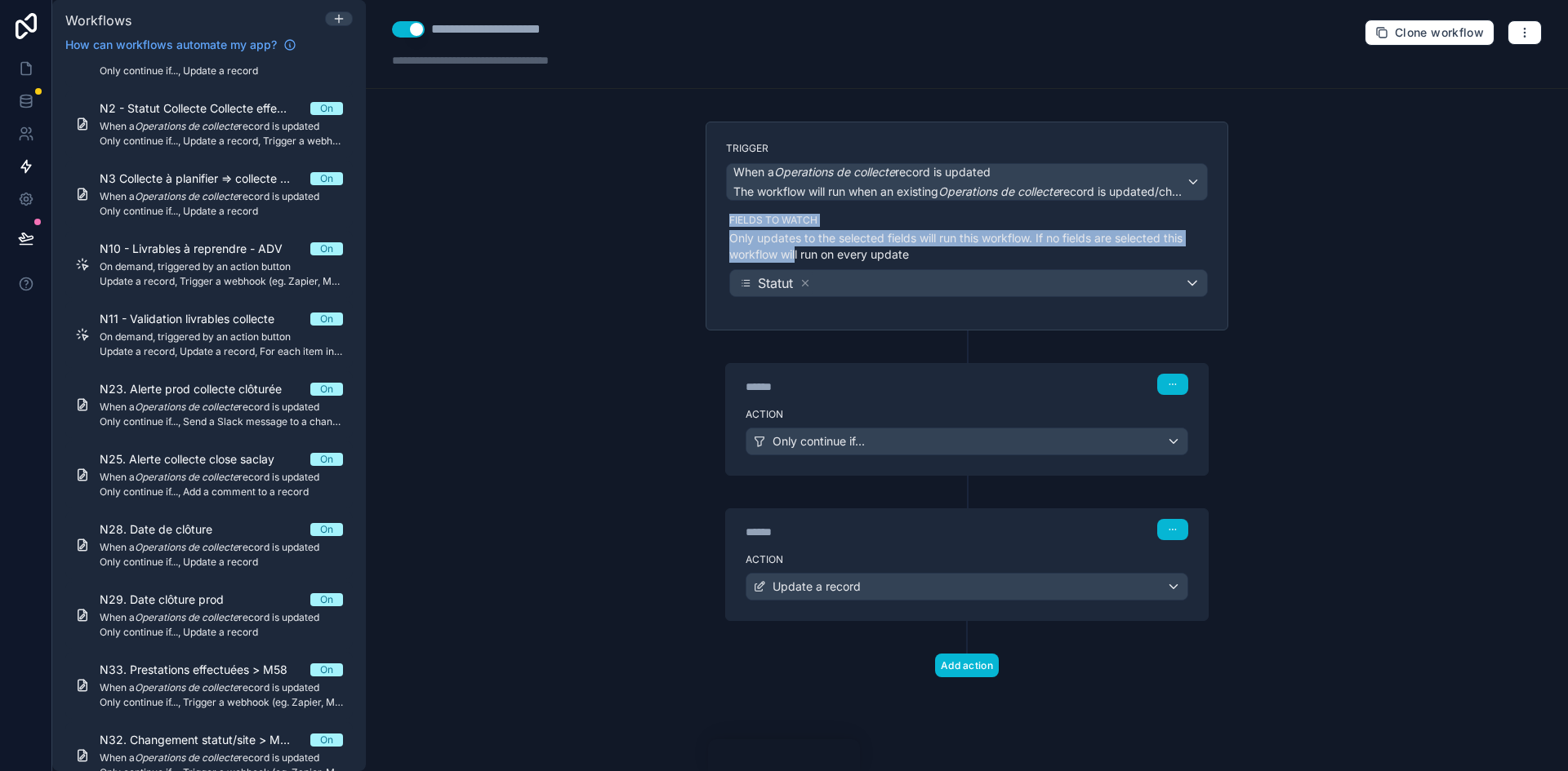
click at [806, 200] on div "Trigger When a Operations de collecte record is updated The workflow will run w…" at bounding box center [968, 226] width 523 height 209
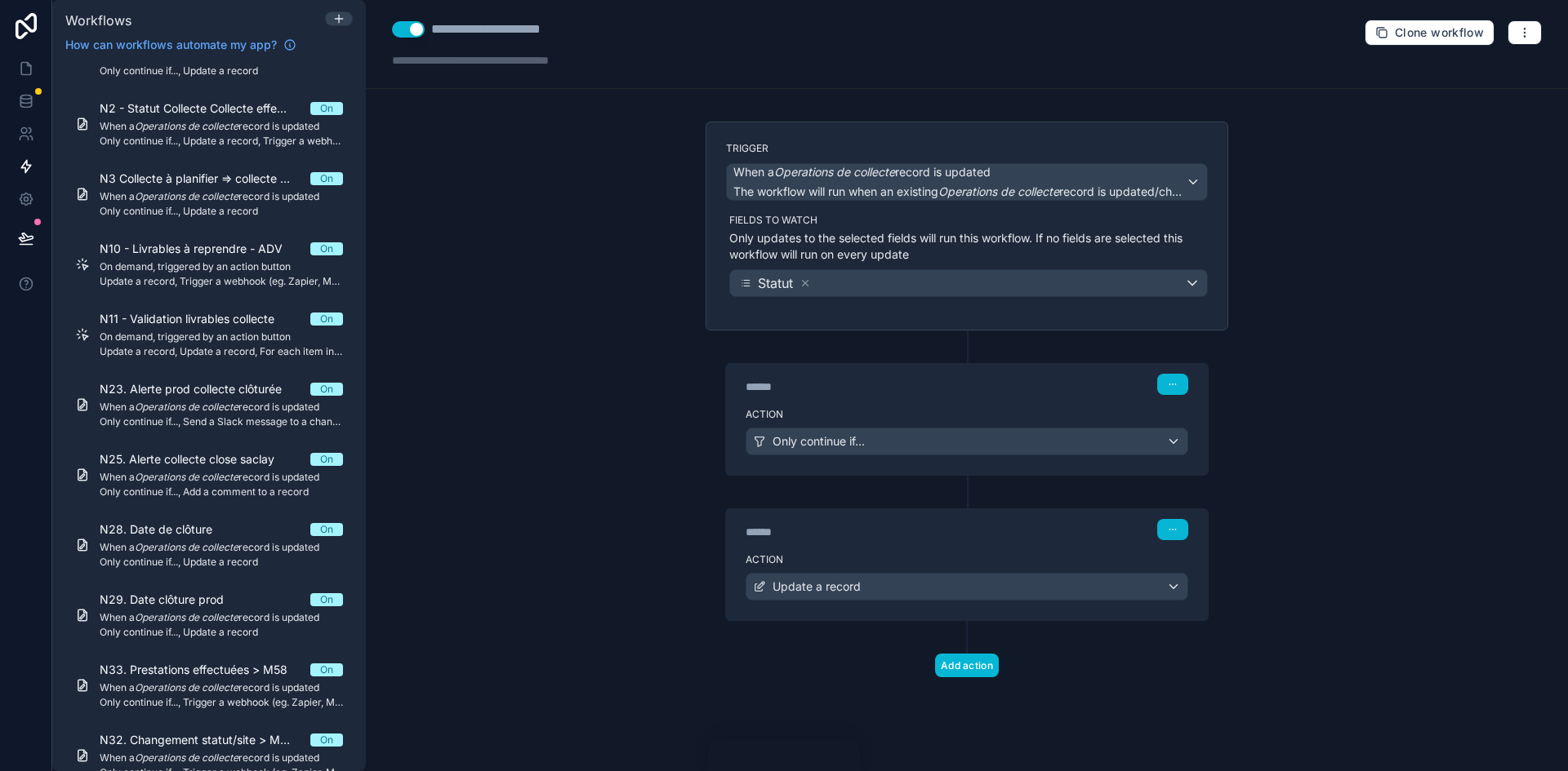
click at [584, 174] on div "**********" at bounding box center [967, 386] width 1202 height 771
drag, startPoint x: 464, startPoint y: 34, endPoint x: 588, endPoint y: 38, distance: 124.1
click at [588, 38] on div "**********" at bounding box center [506, 29] width 229 height 20
click at [561, 25] on div "**********" at bounding box center [508, 29] width 153 height 20
click at [926, 382] on div "******" at bounding box center [868, 386] width 245 height 16
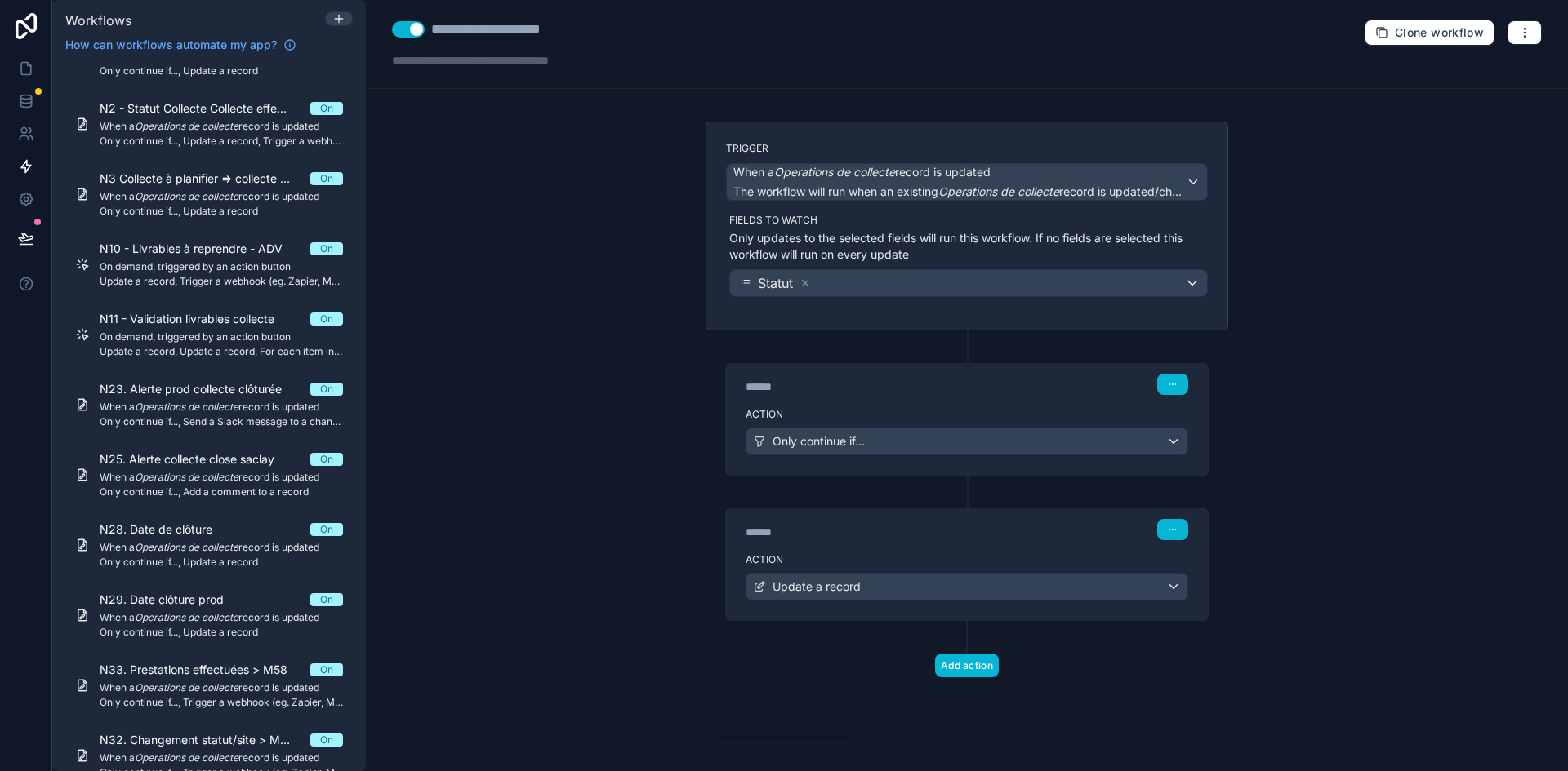
click at [931, 393] on div "******" at bounding box center [868, 386] width 245 height 16
click at [940, 407] on div "Action Only continue if..." at bounding box center [967, 438] width 482 height 74
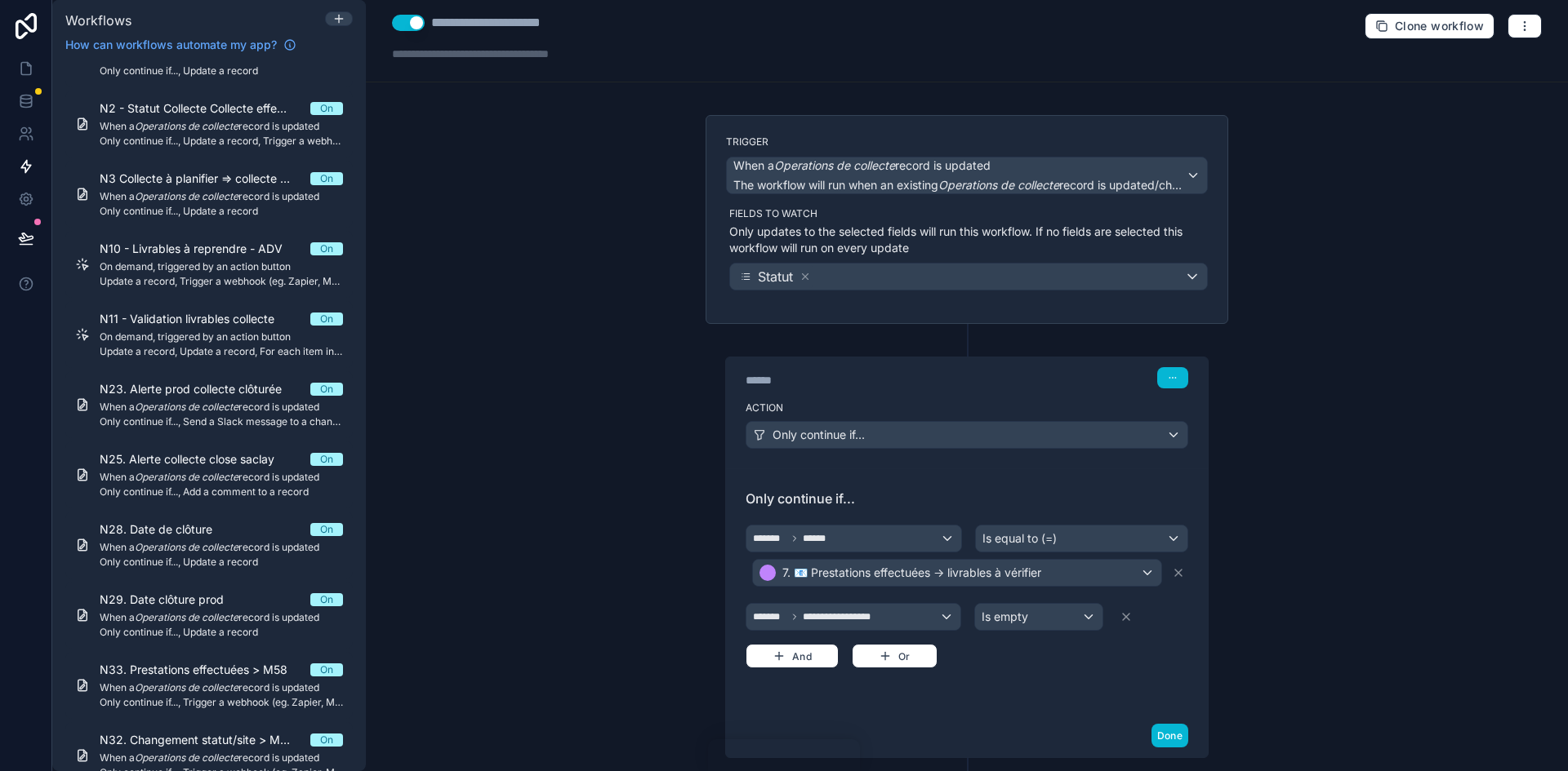
scroll to position [3, 0]
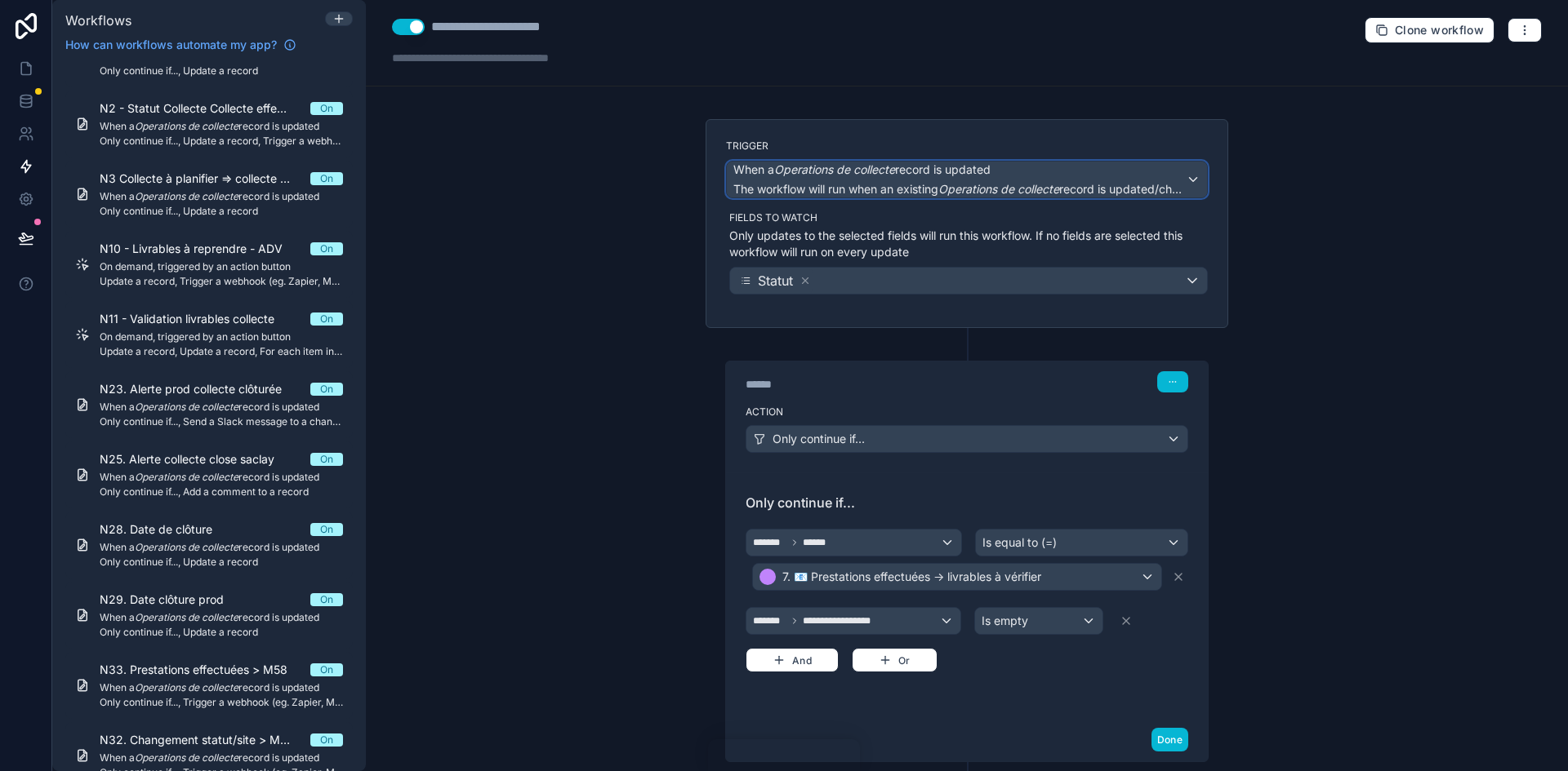
click at [948, 175] on span "When a Operations de collecte record is updated" at bounding box center [861, 169] width 257 height 16
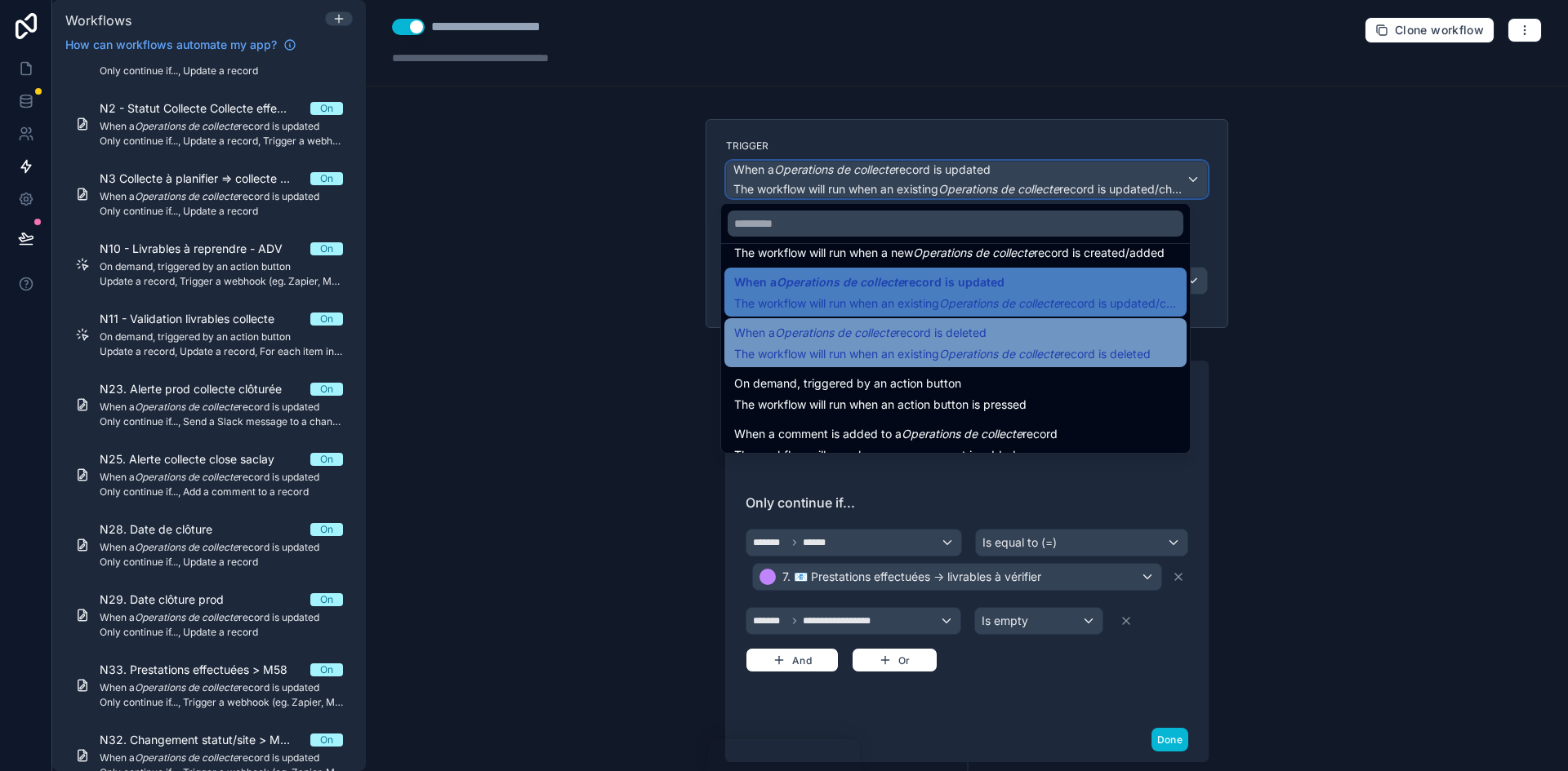
scroll to position [59, 0]
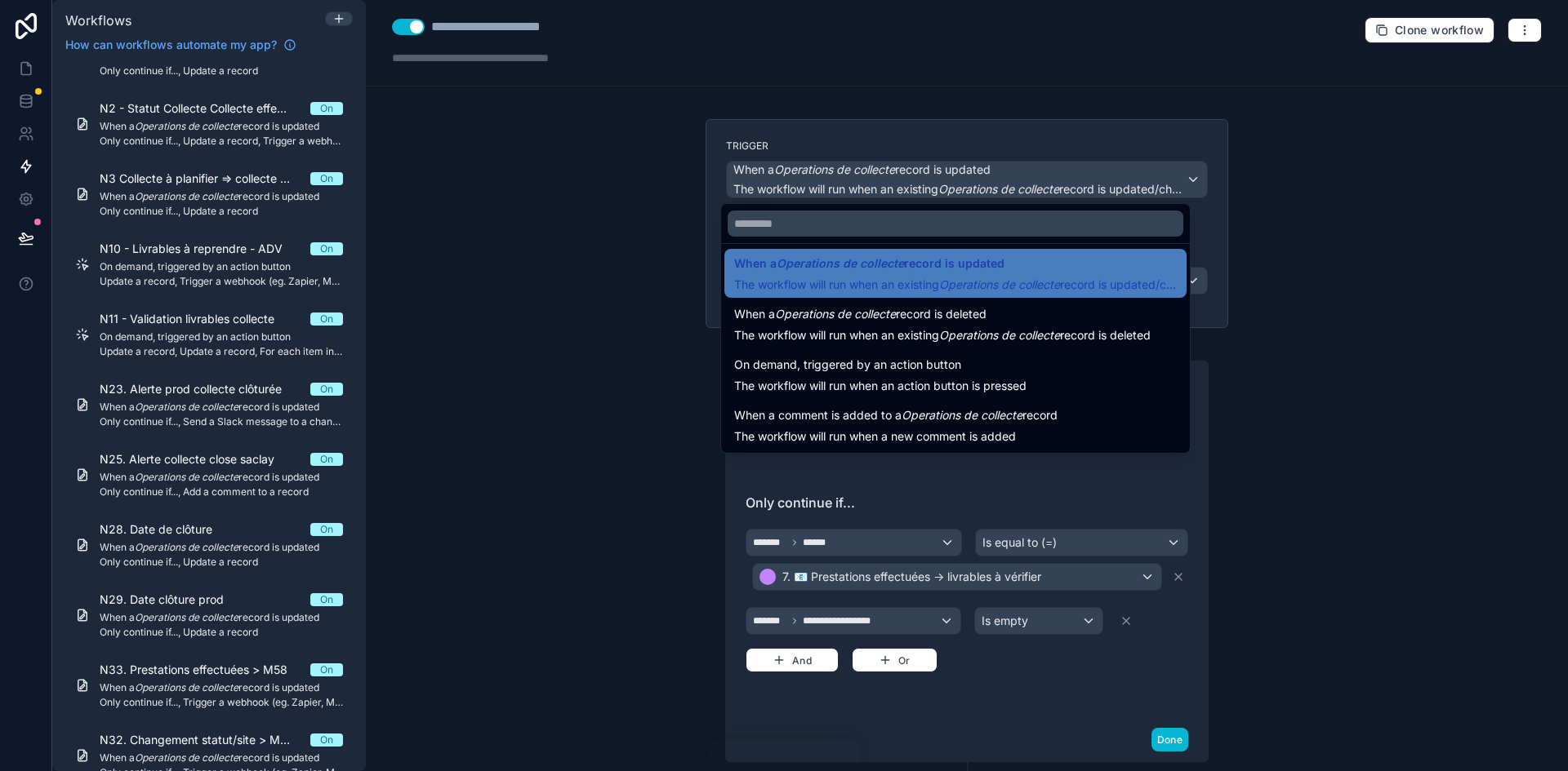
click at [1364, 392] on div at bounding box center [784, 386] width 1568 height 771
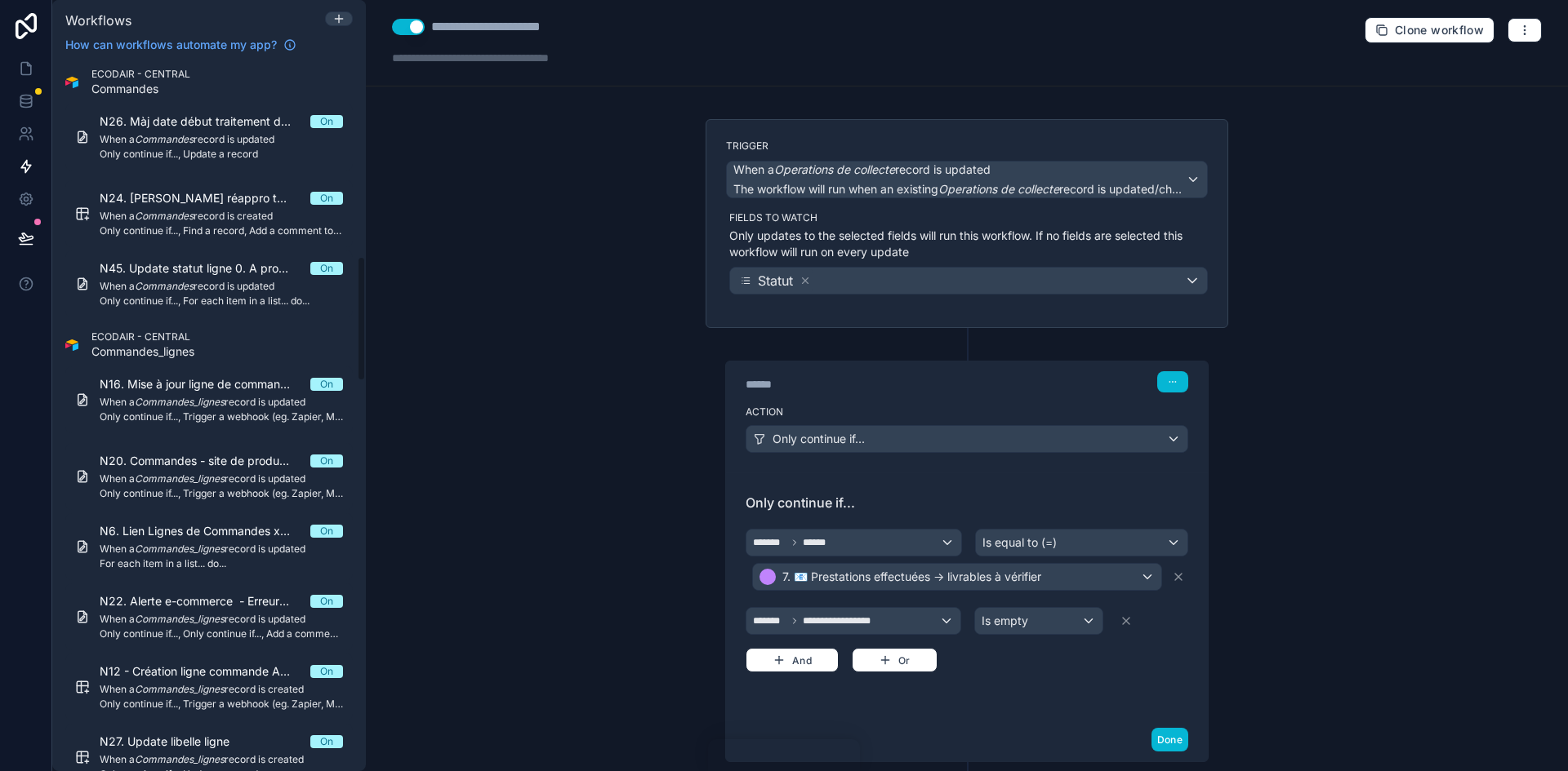
scroll to position [1061, 0]
